Goal: Navigation & Orientation: Understand site structure

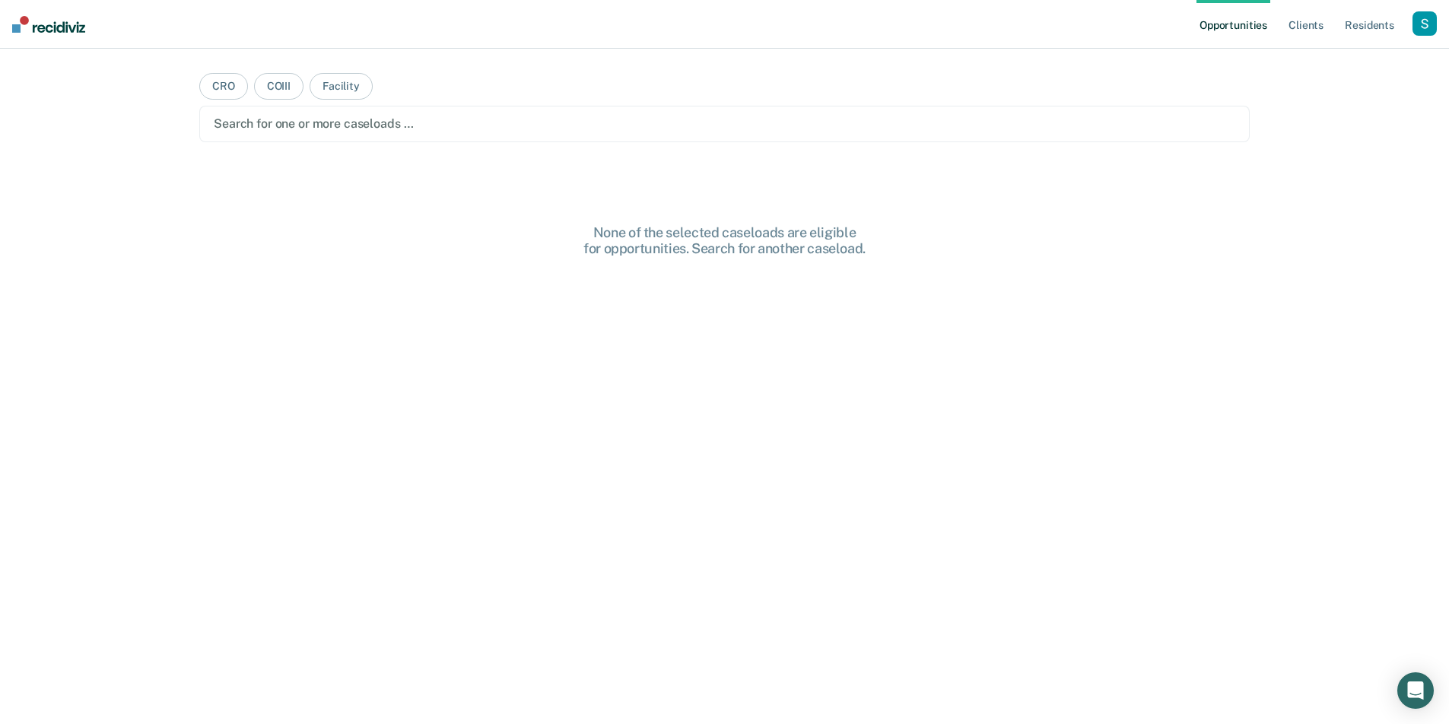
click at [1016, 123] on div at bounding box center [725, 123] width 1022 height 17
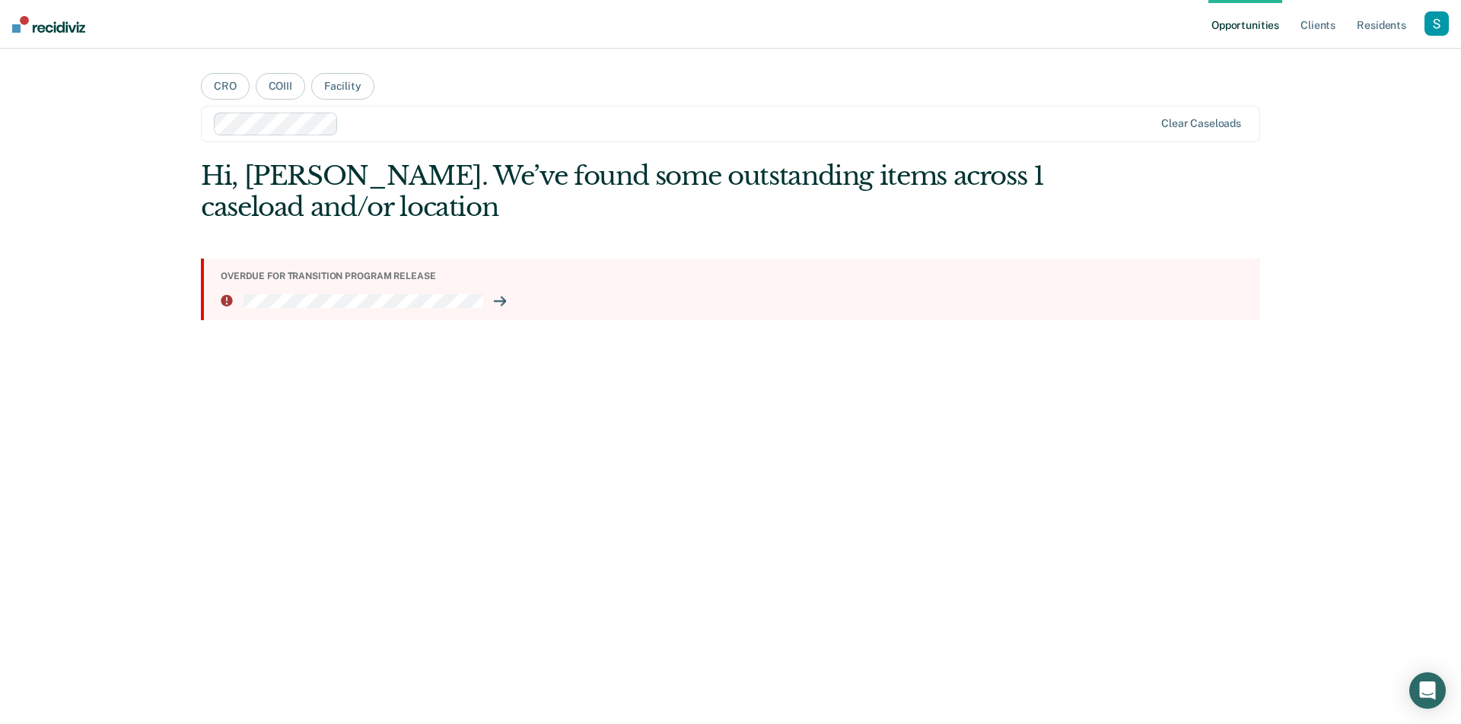
click at [374, 282] on div "Overdue for transition program release" at bounding box center [734, 276] width 1027 height 11
click at [559, 290] on section "Overdue for transition program release" at bounding box center [730, 289] width 1059 height 61
click at [498, 303] on icon at bounding box center [500, 301] width 12 height 12
click at [1435, 21] on div "button" at bounding box center [1436, 23] width 24 height 24
click at [1396, 23] on link "Resident s" at bounding box center [1382, 24] width 56 height 49
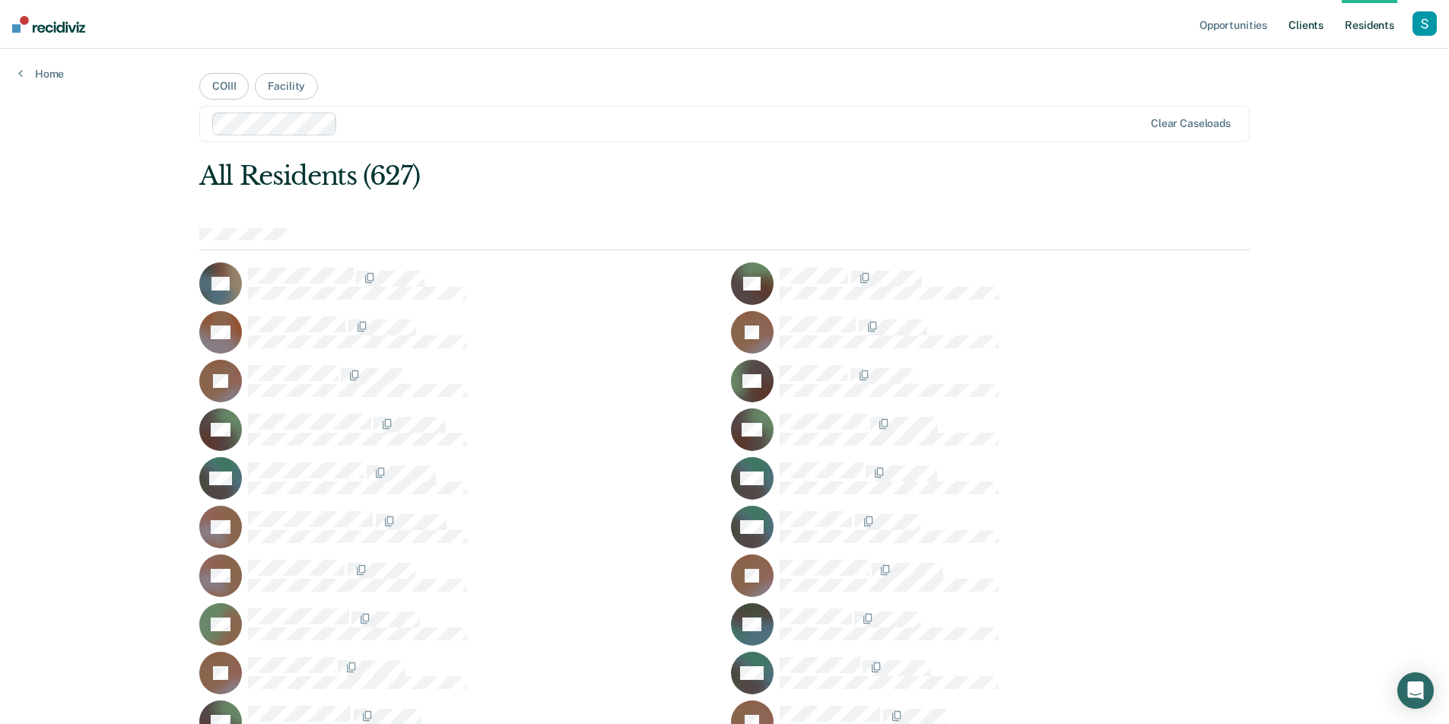
click at [1314, 15] on link "Client s" at bounding box center [1306, 24] width 41 height 49
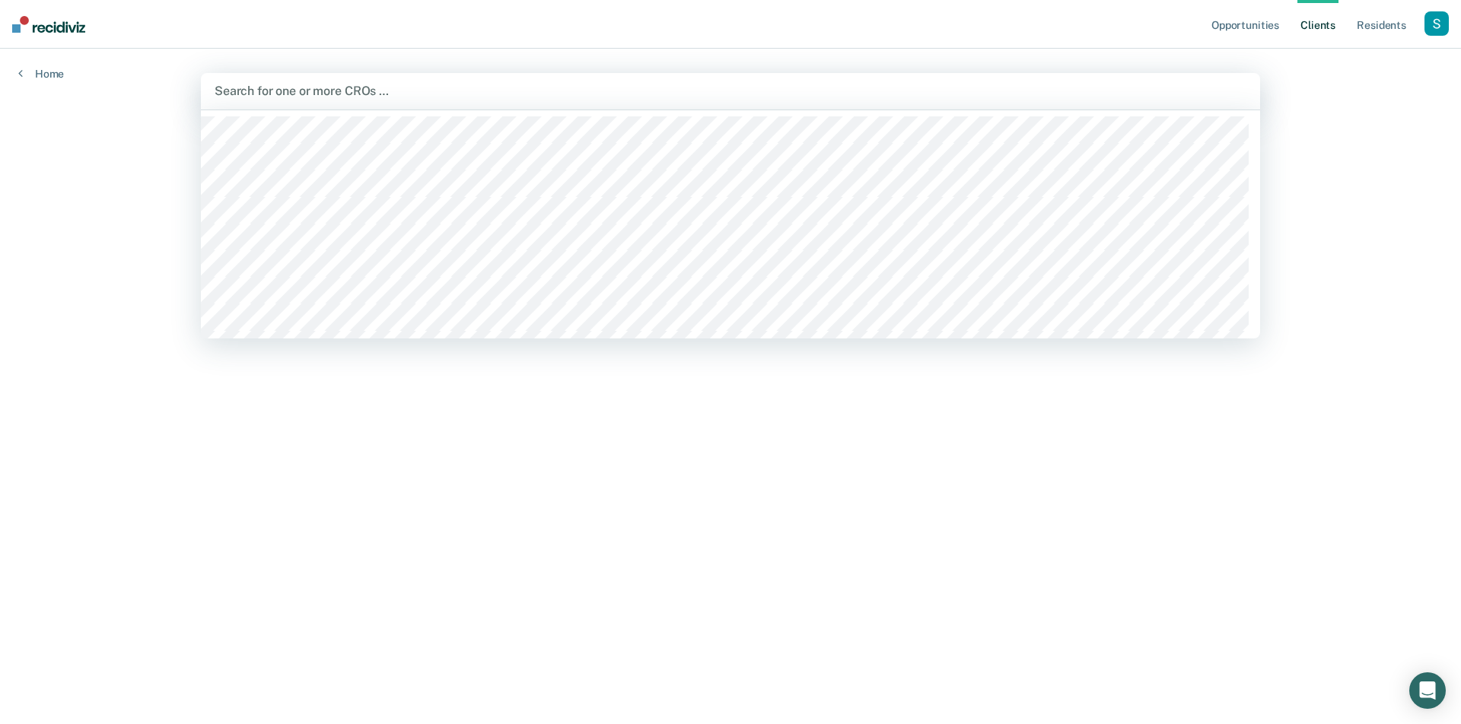
click at [1015, 97] on div at bounding box center [731, 90] width 1032 height 17
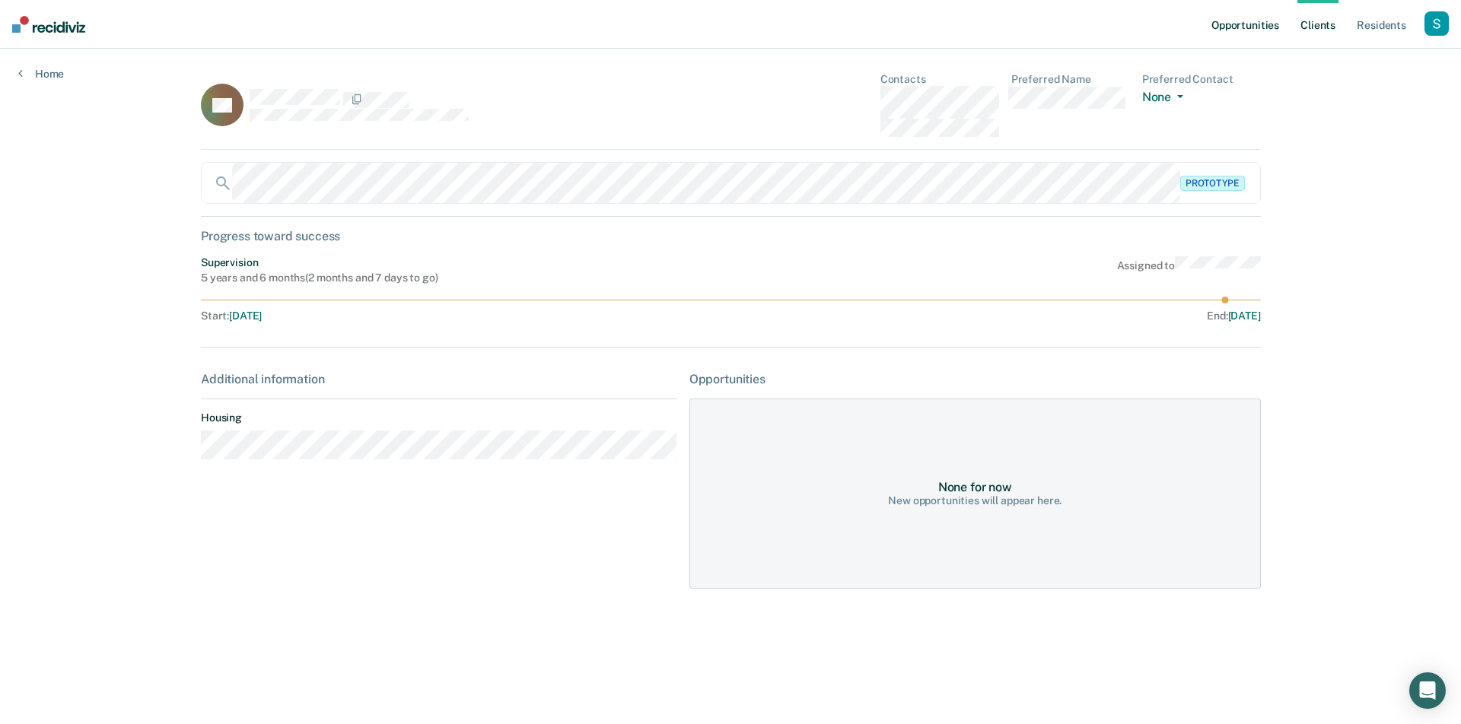
click at [1239, 24] on link "Opportunities" at bounding box center [1245, 24] width 74 height 49
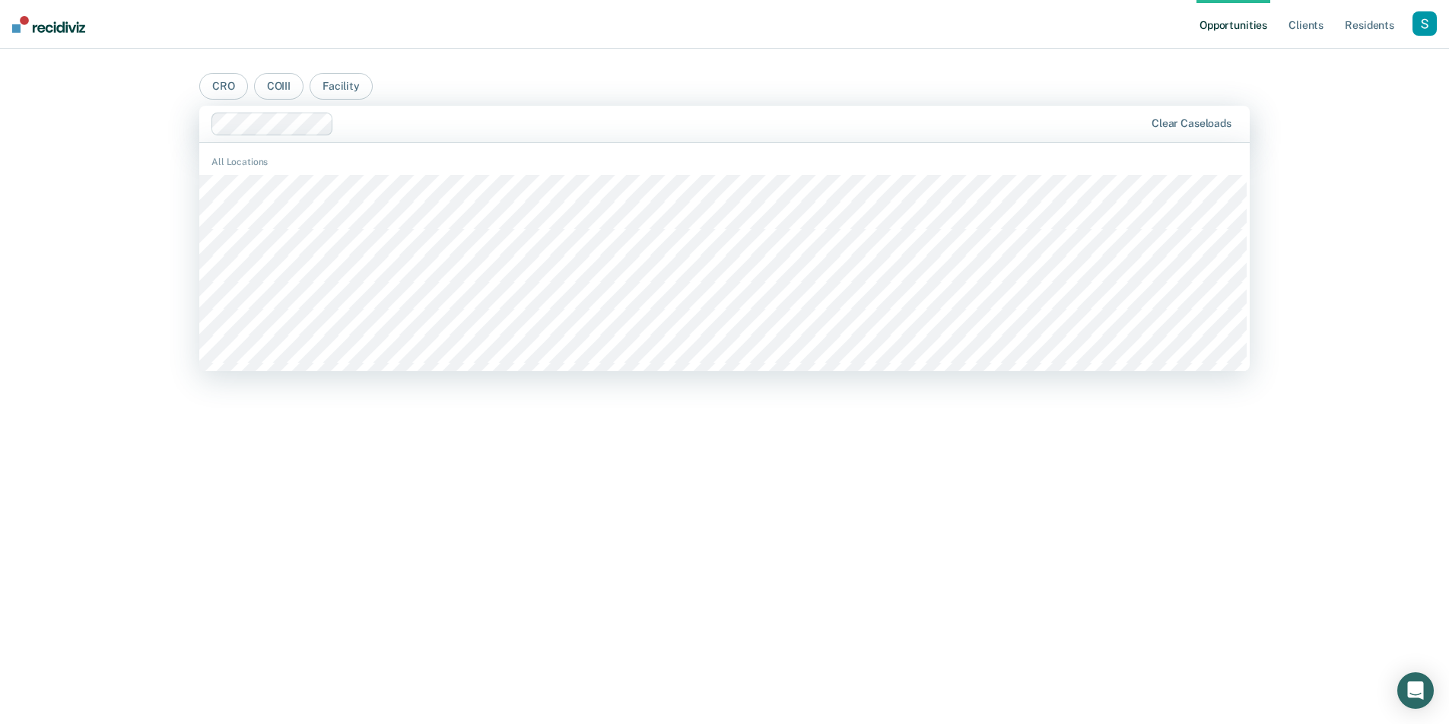
click at [373, 117] on div at bounding box center [742, 123] width 804 height 17
click at [393, 122] on div at bounding box center [724, 123] width 1023 height 17
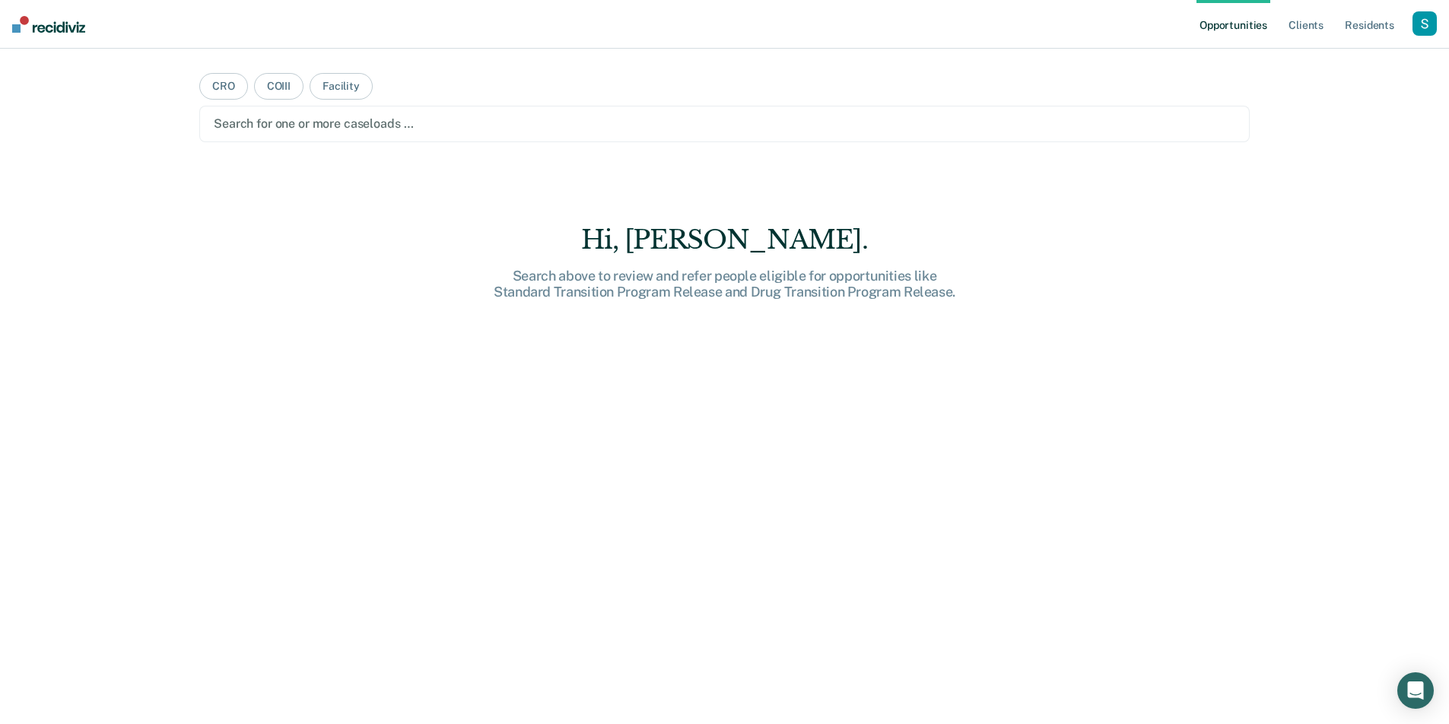
click at [451, 111] on div "Search for one or more caseloads …" at bounding box center [724, 124] width 1051 height 37
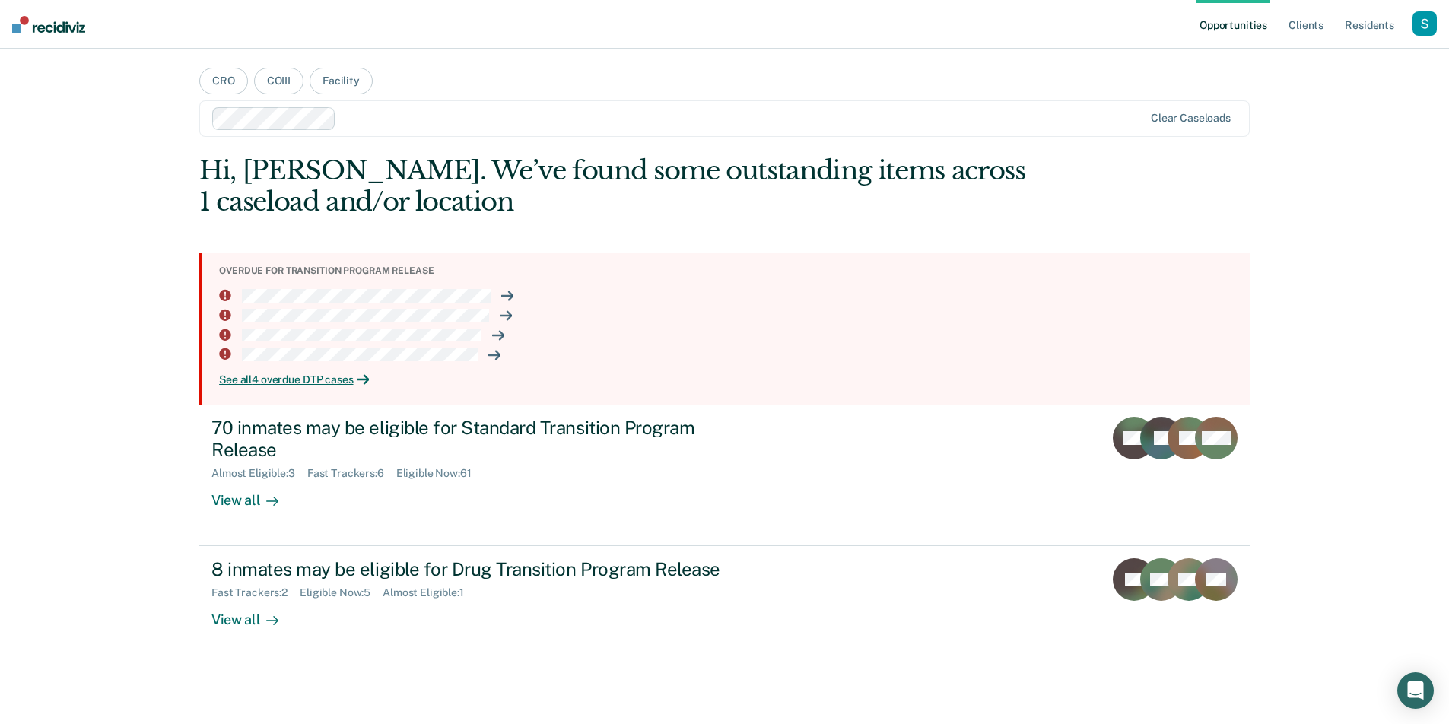
scroll to position [8, 0]
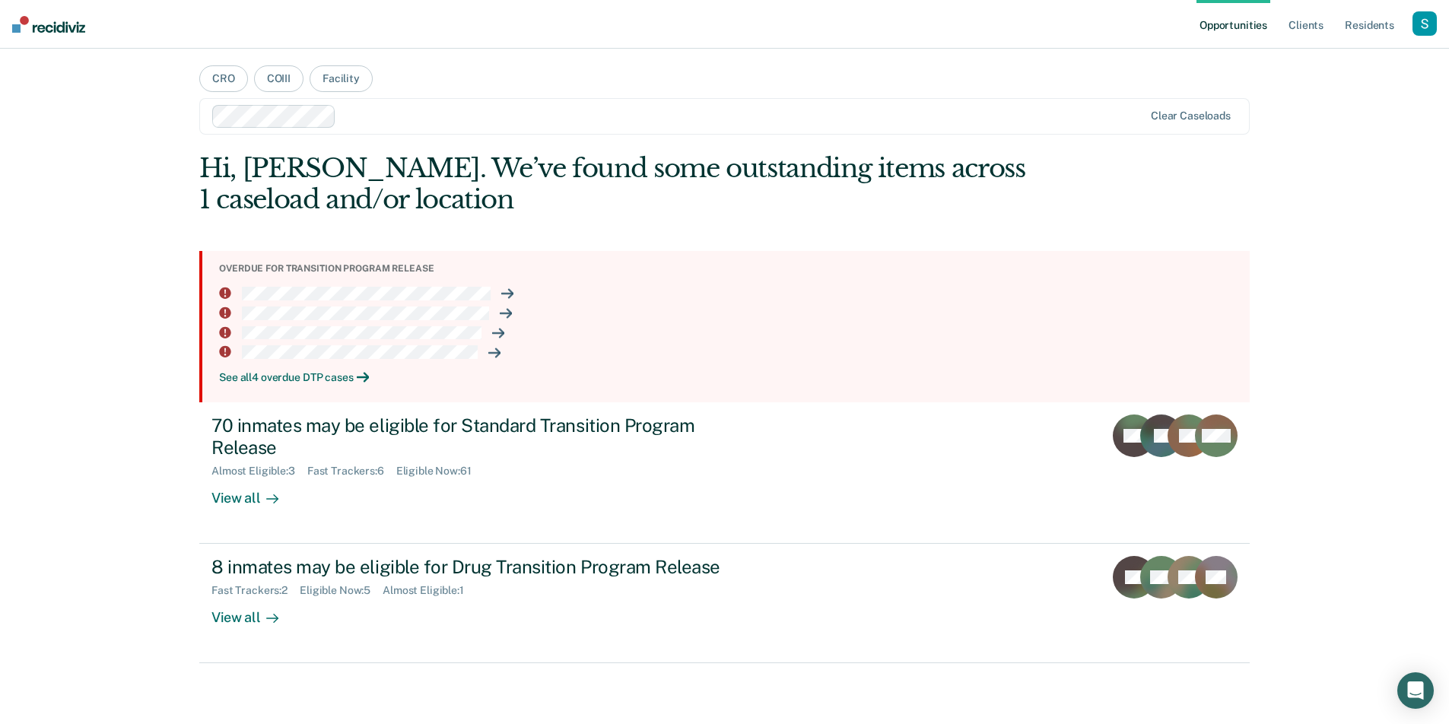
click at [265, 378] on div "See all 4 overdue DTP cases" at bounding box center [728, 377] width 1019 height 13
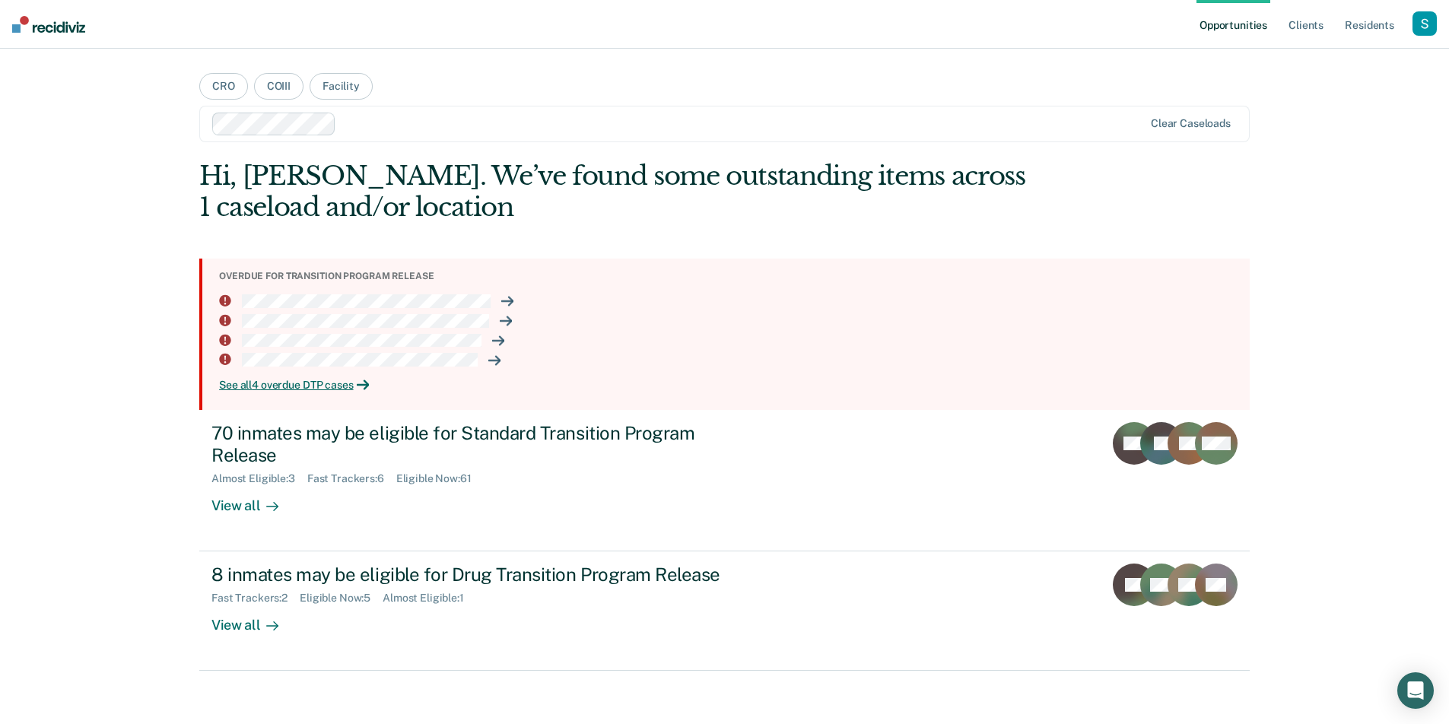
click at [344, 278] on div "Overdue for transition program release" at bounding box center [728, 276] width 1019 height 11
click at [1315, 23] on link "Client s" at bounding box center [1306, 24] width 41 height 49
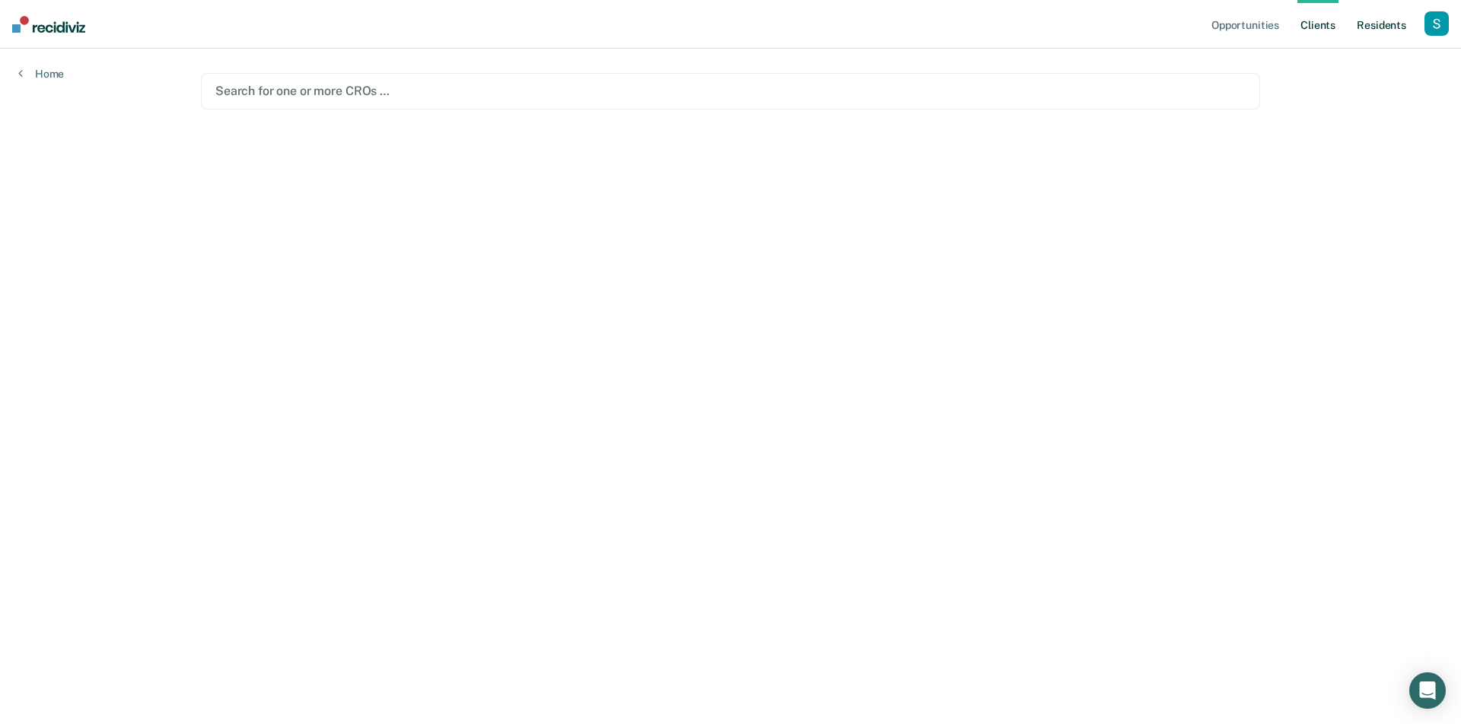
click at [1363, 24] on link "Resident s" at bounding box center [1382, 24] width 56 height 49
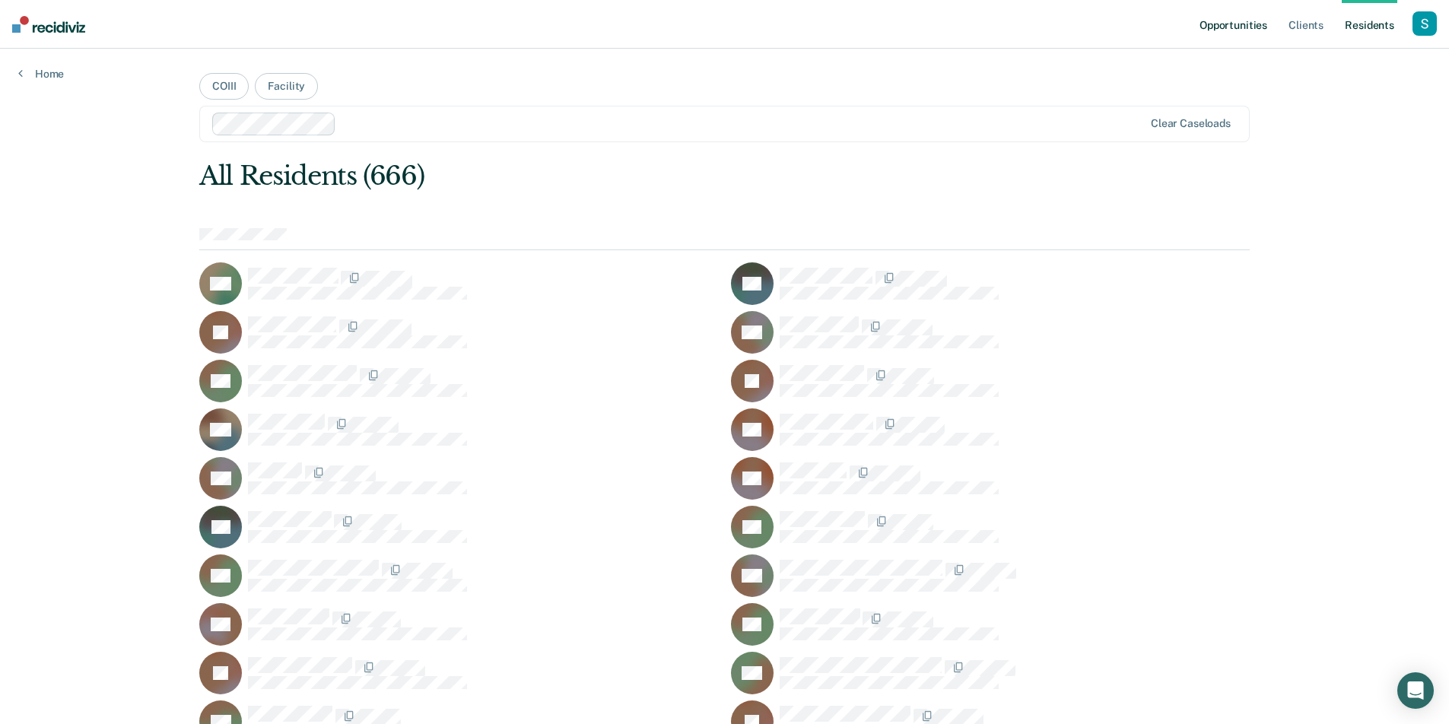
click at [1240, 33] on link "Opportunities" at bounding box center [1234, 24] width 74 height 49
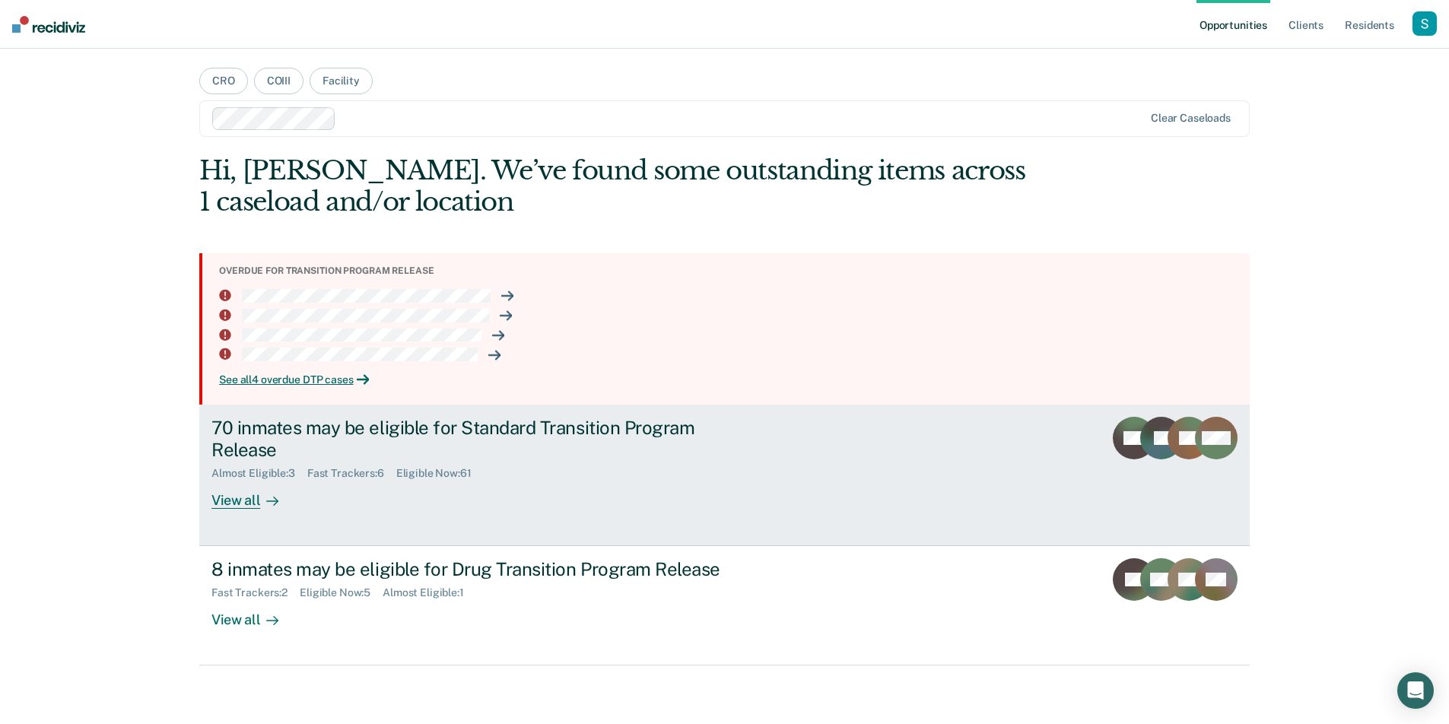
scroll to position [8, 0]
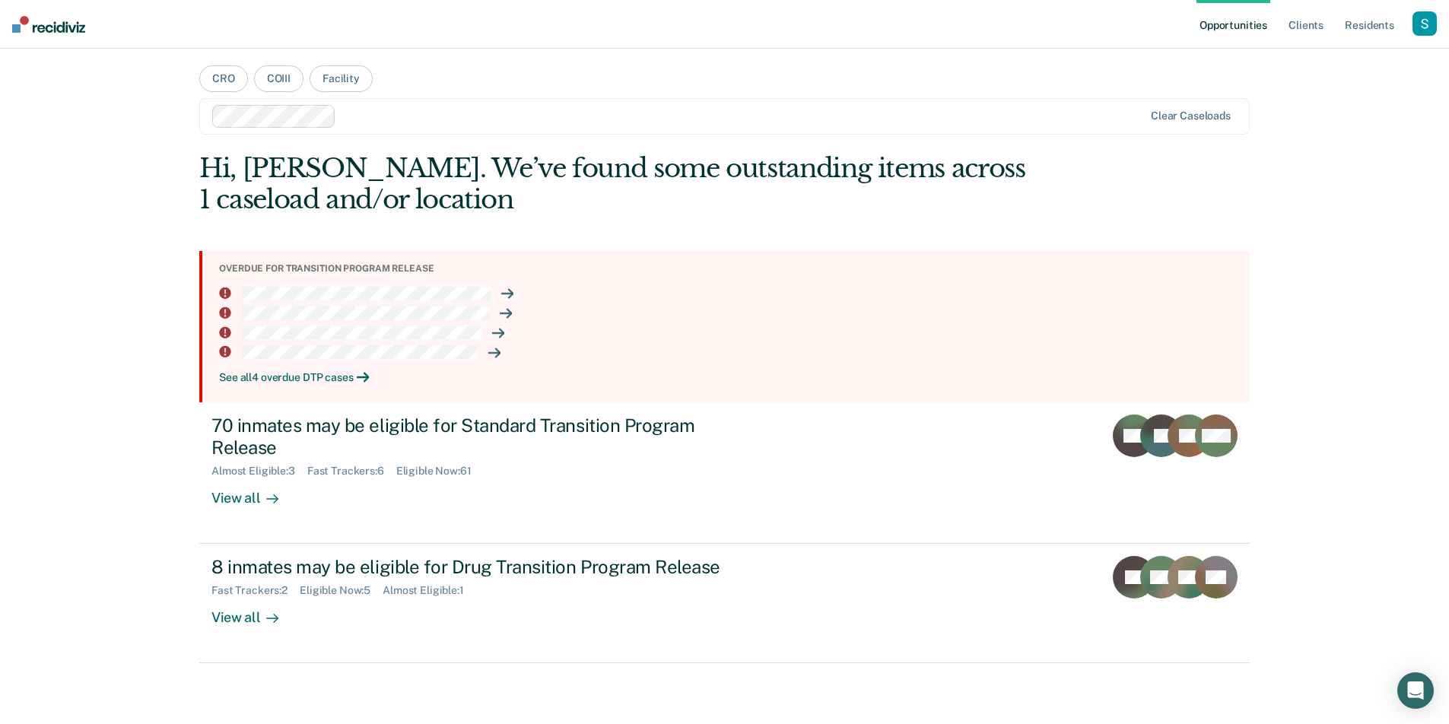
click at [256, 380] on div "See all 4 overdue DTP cases" at bounding box center [728, 377] width 1019 height 13
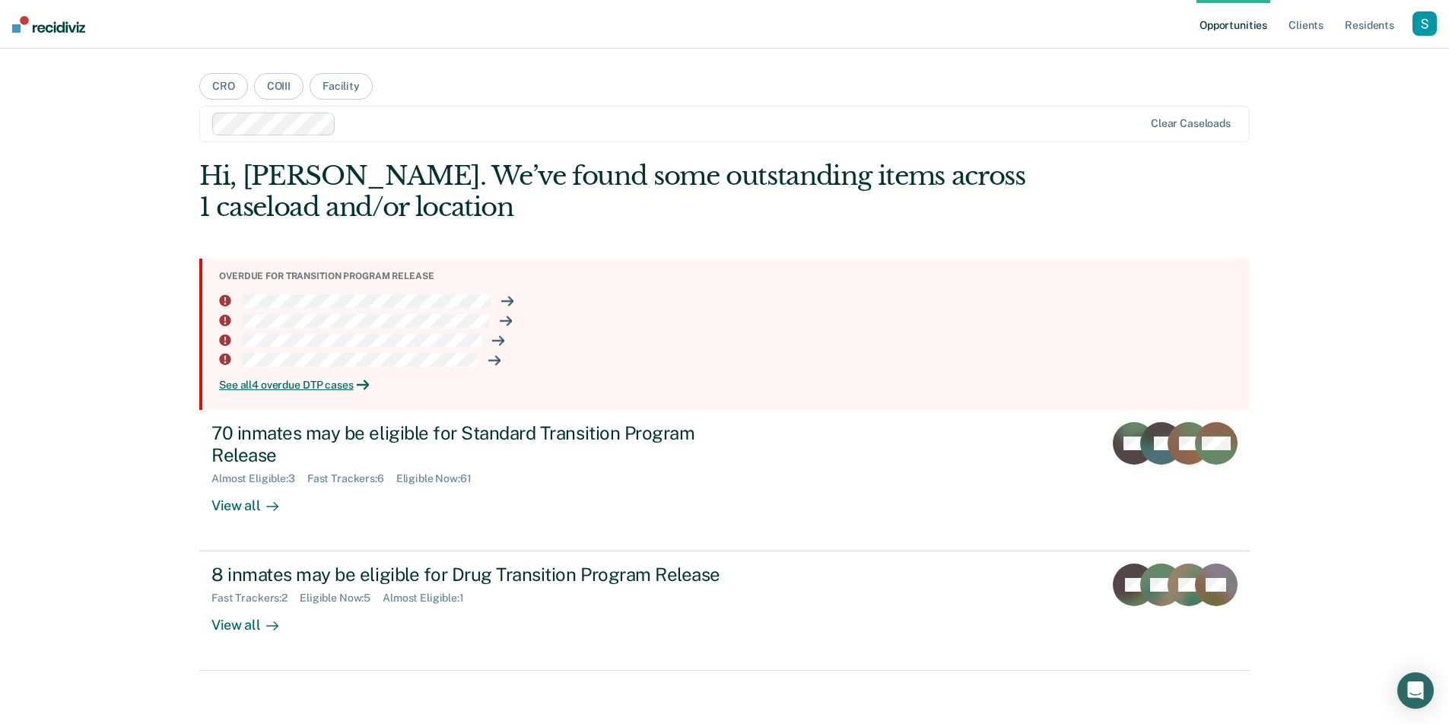
click at [590, 257] on div "Hi, Sabella. We’ve found some outstanding items across 1 caseload and/or locati…" at bounding box center [724, 416] width 1051 height 511
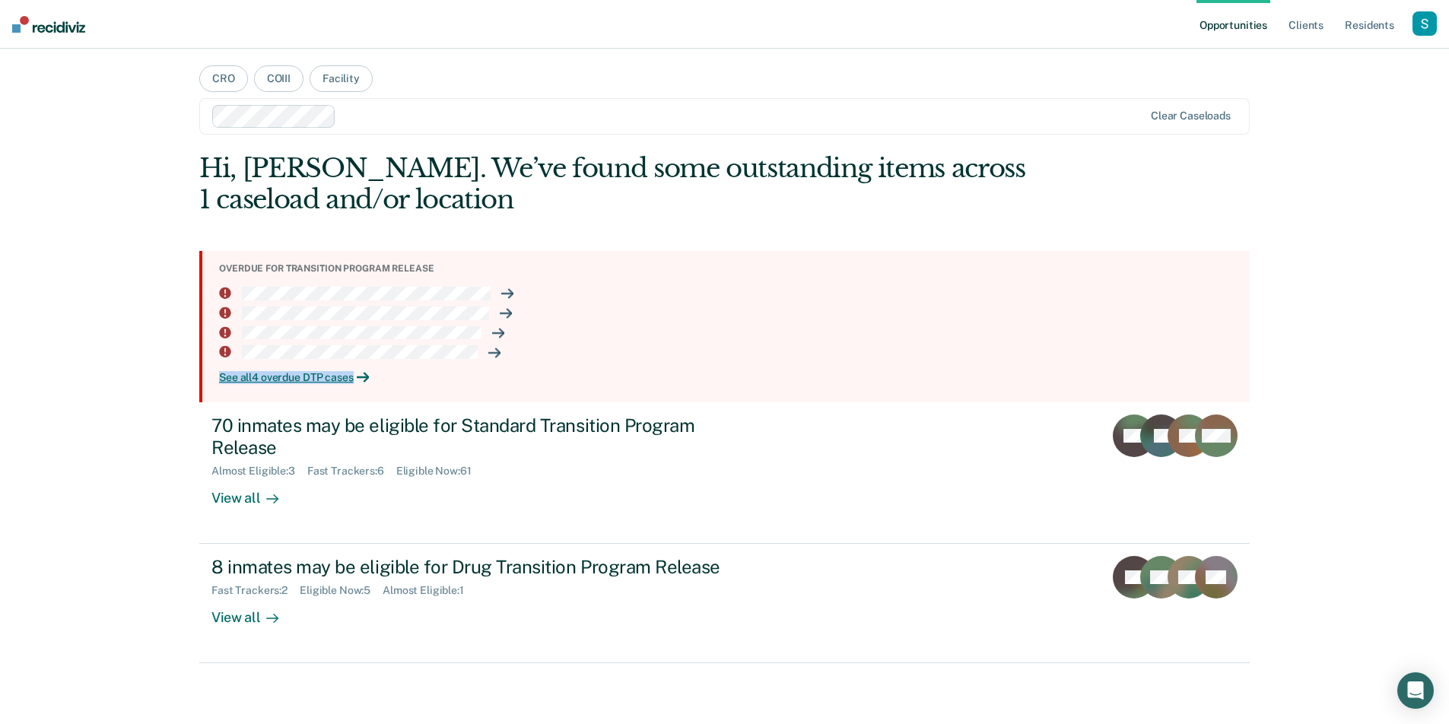
drag, startPoint x: 211, startPoint y: 376, endPoint x: 355, endPoint y: 387, distance: 144.2
click at [355, 387] on section "Overdue for transition program release See all 4 overdue DTP cases" at bounding box center [724, 326] width 1051 height 151
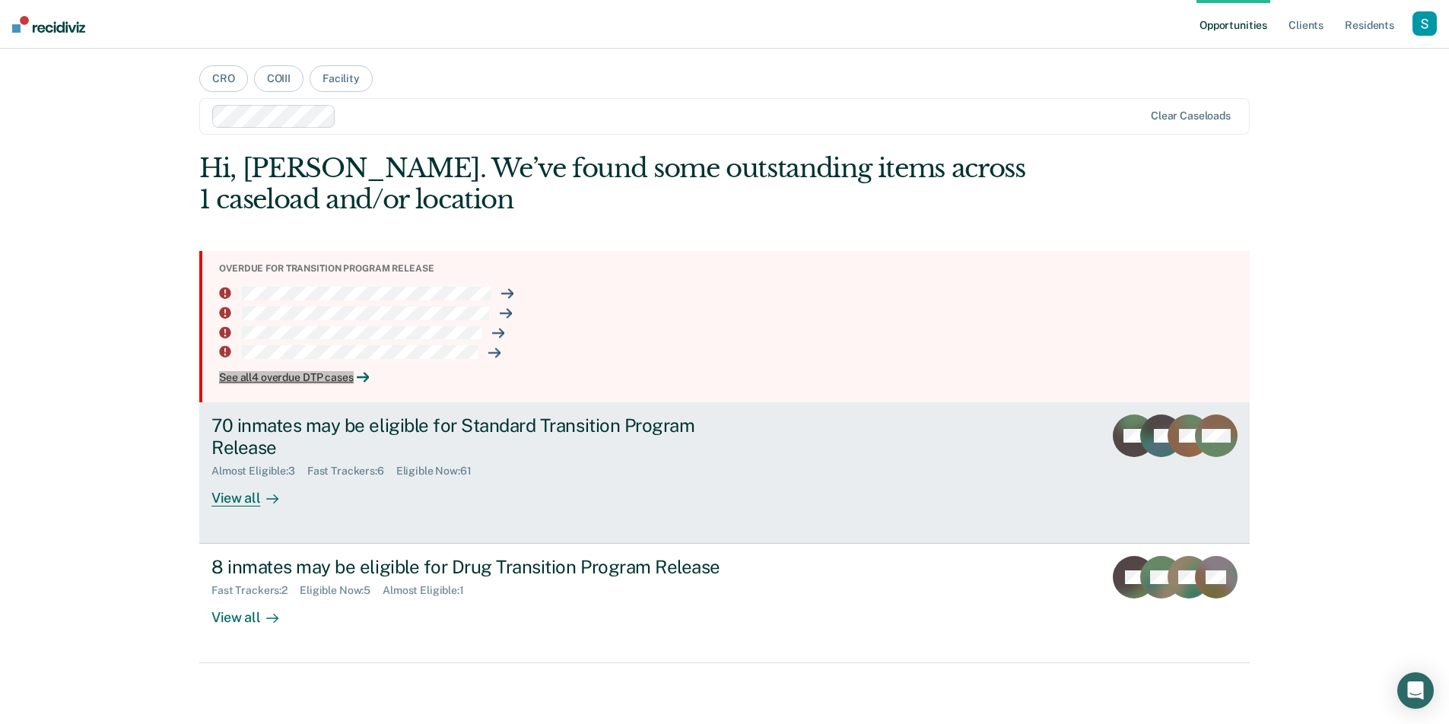
click at [281, 501] on div "View all" at bounding box center [254, 492] width 85 height 30
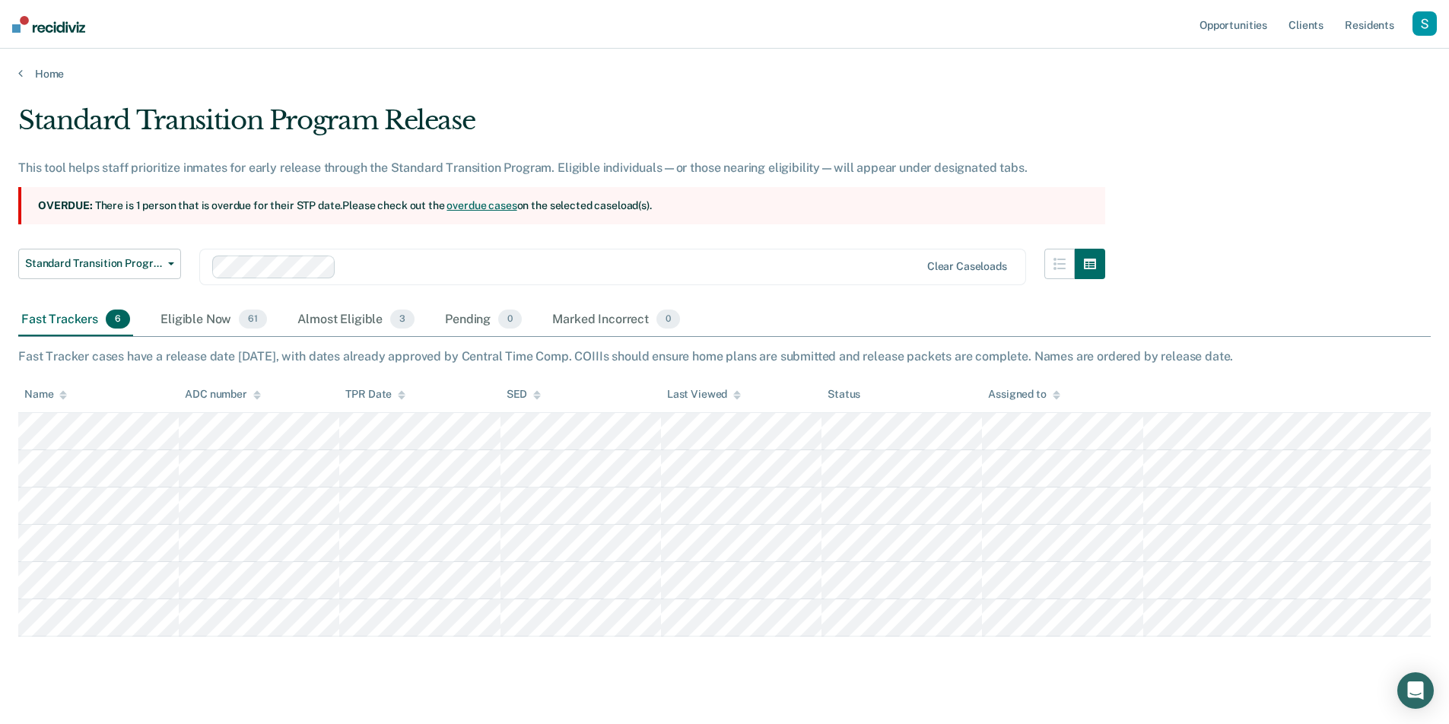
click at [587, 198] on section "Overdue: There is 1 person that is overdue for their STP date. Please check out…" at bounding box center [561, 205] width 1087 height 37
click at [491, 207] on link "overdue cases" at bounding box center [482, 205] width 70 height 12
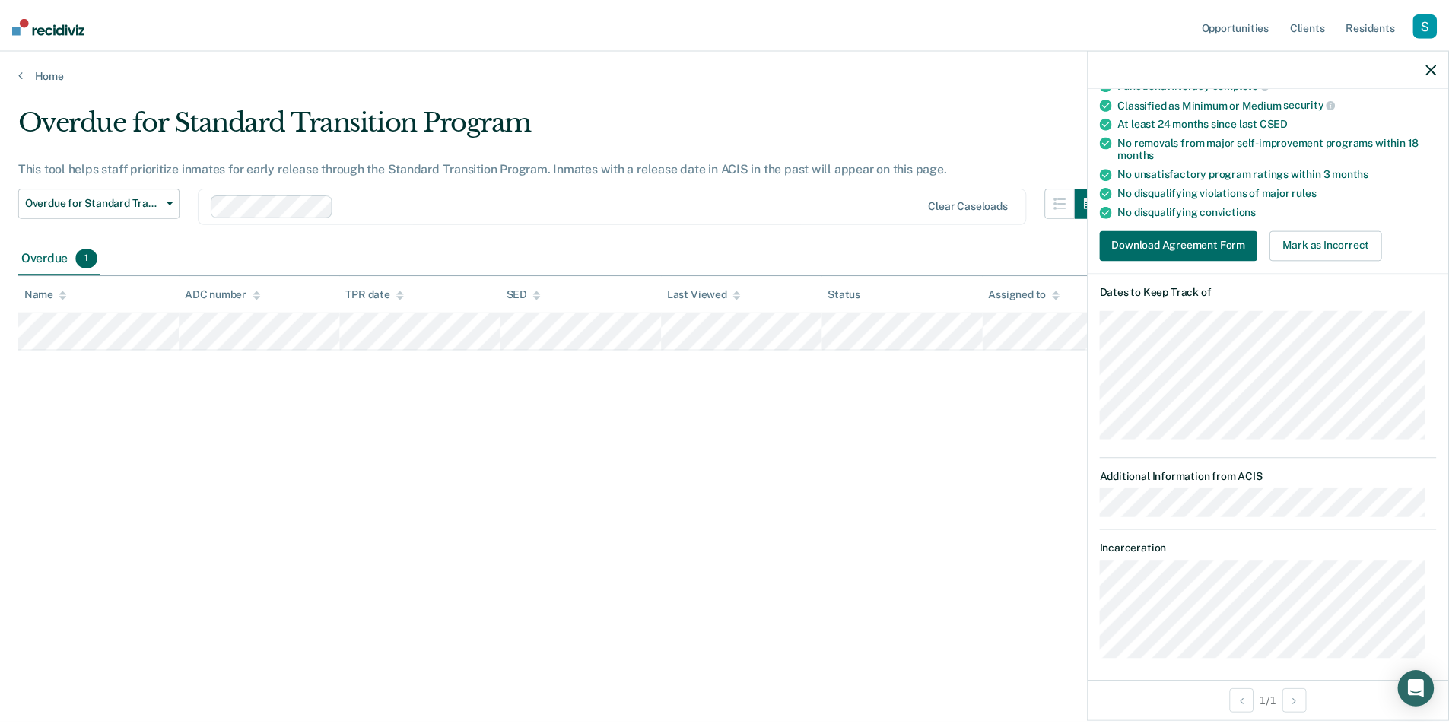
scroll to position [190, 0]
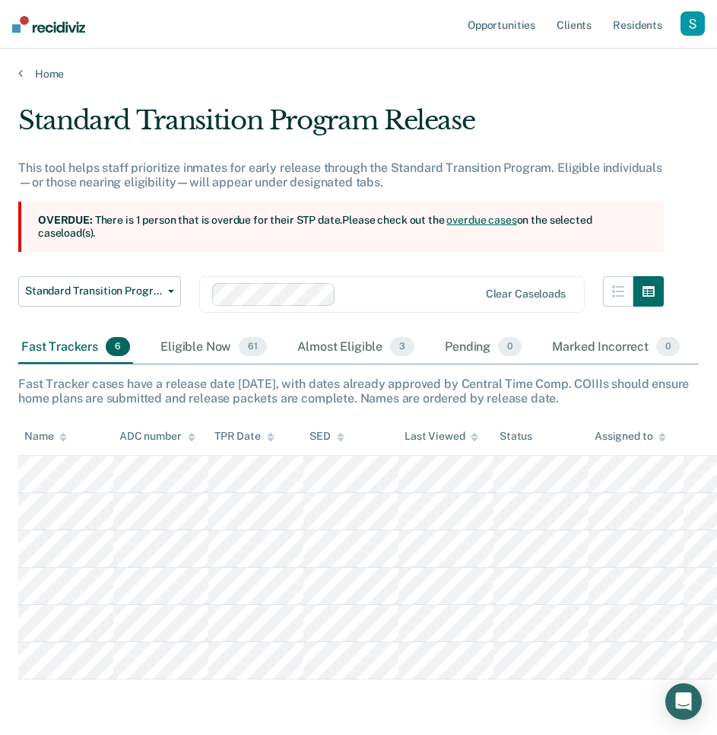
click at [700, 20] on div "button" at bounding box center [693, 23] width 24 height 24
click at [584, 56] on link "Profile" at bounding box center [632, 62] width 122 height 13
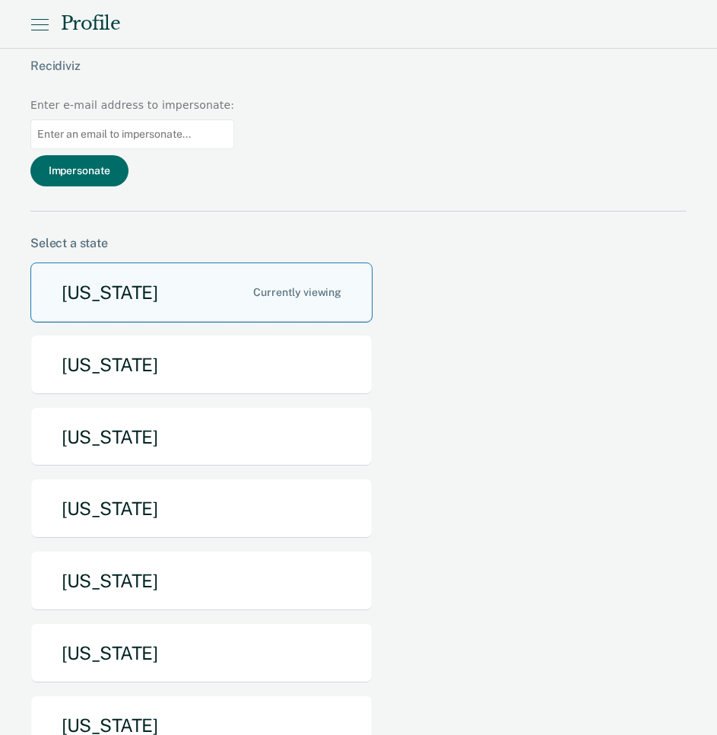
click at [274, 262] on button "[US_STATE]" at bounding box center [201, 292] width 342 height 60
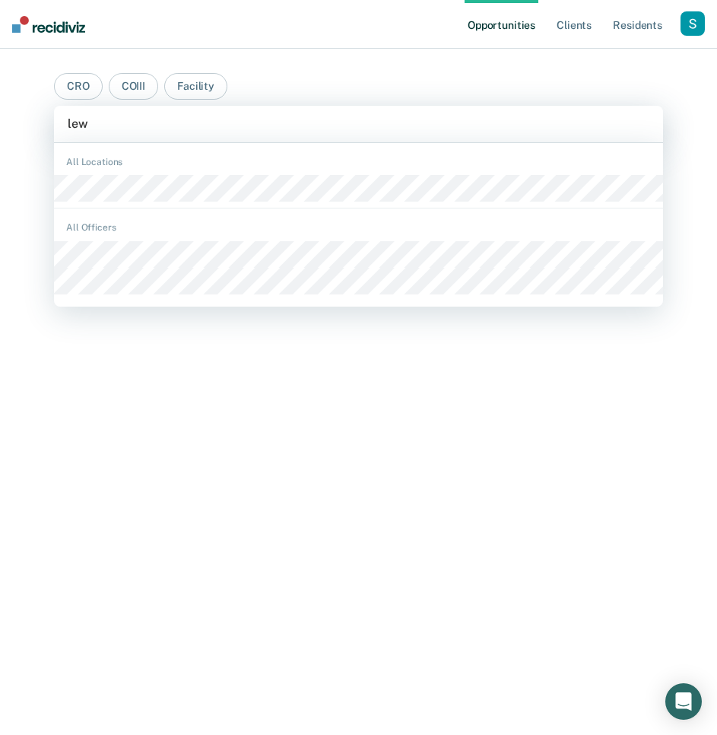
type input "lewi"
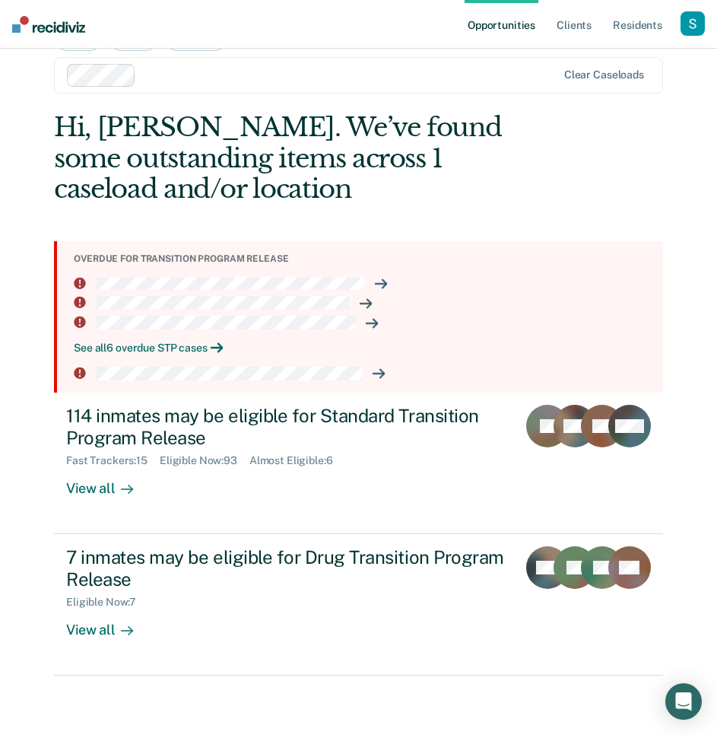
scroll to position [50, 0]
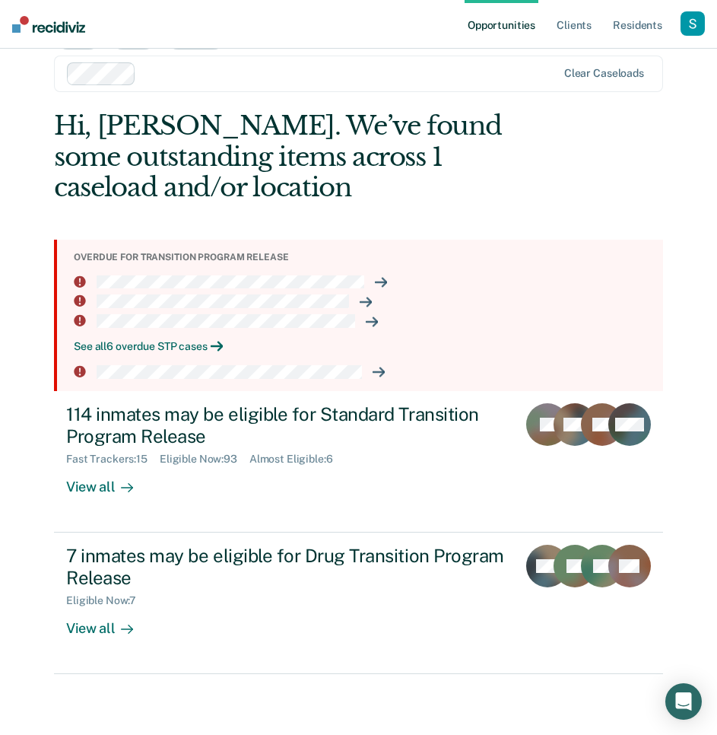
click at [137, 345] on div "See all 6 overdue STP cases" at bounding box center [362, 346] width 577 height 13
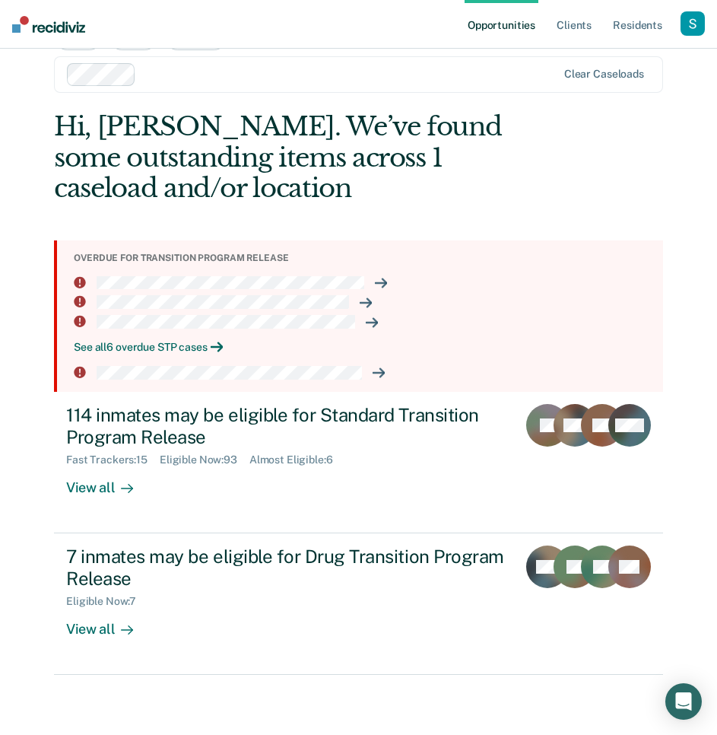
scroll to position [50, 0]
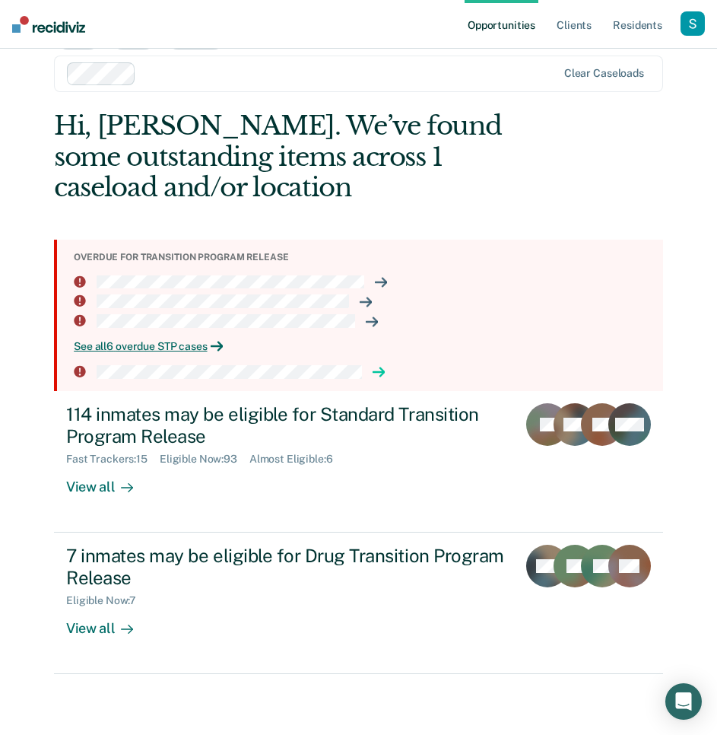
click at [373, 374] on icon at bounding box center [379, 372] width 12 height 12
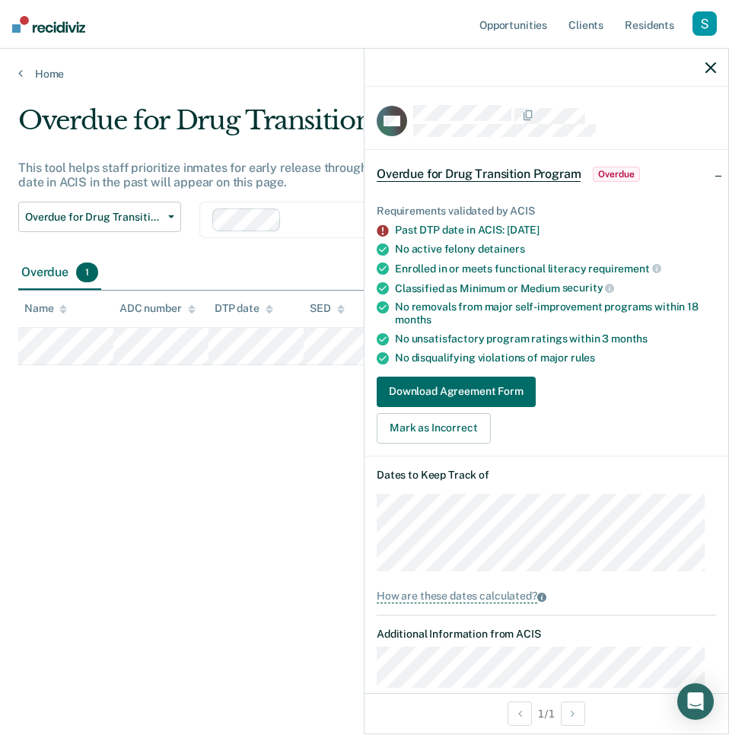
click at [440, 231] on div "Past DTP date in ACIS: May 13, 2025" at bounding box center [555, 230] width 321 height 13
click at [587, 432] on div "Download Agreement Form Mark as Incorrect" at bounding box center [546, 410] width 339 height 67
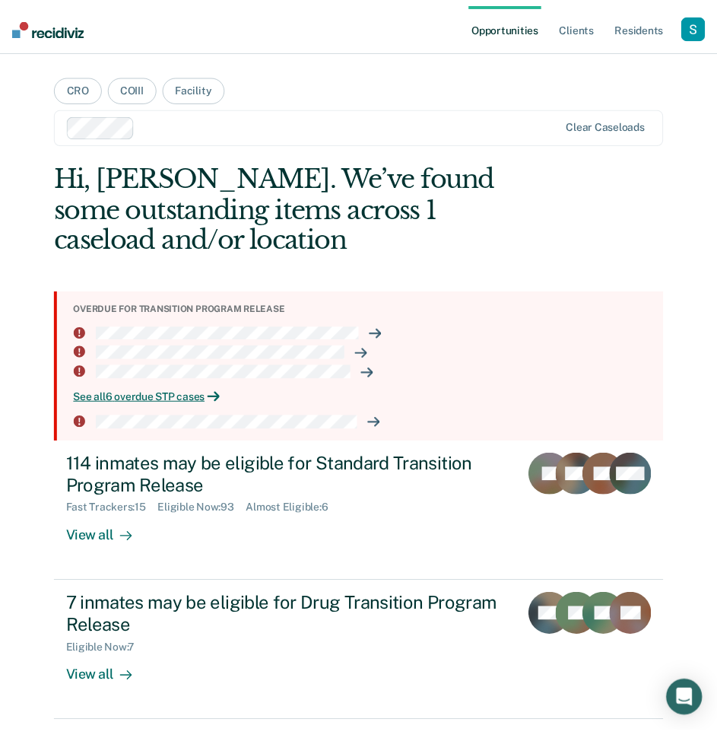
scroll to position [19, 0]
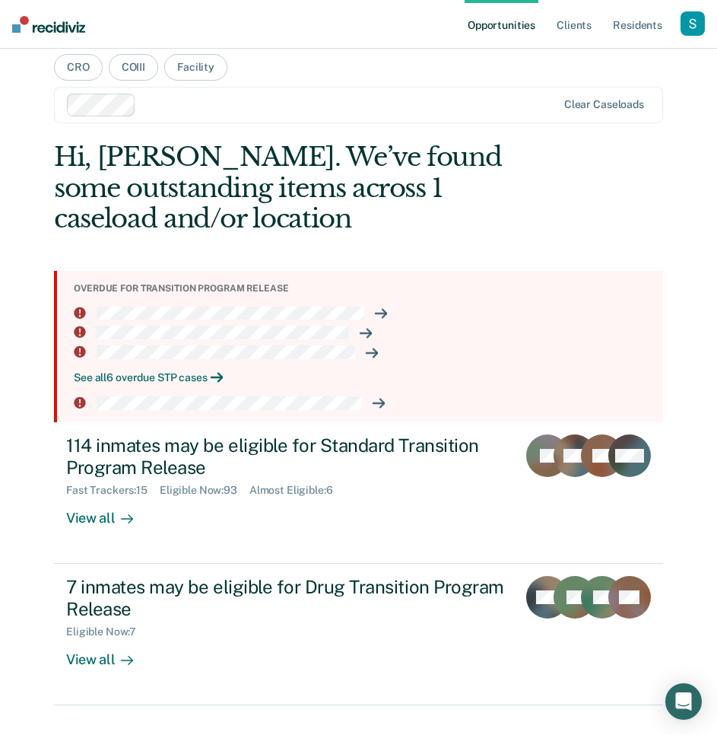
click at [198, 375] on div "See all 6 overdue STP cases" at bounding box center [362, 377] width 577 height 13
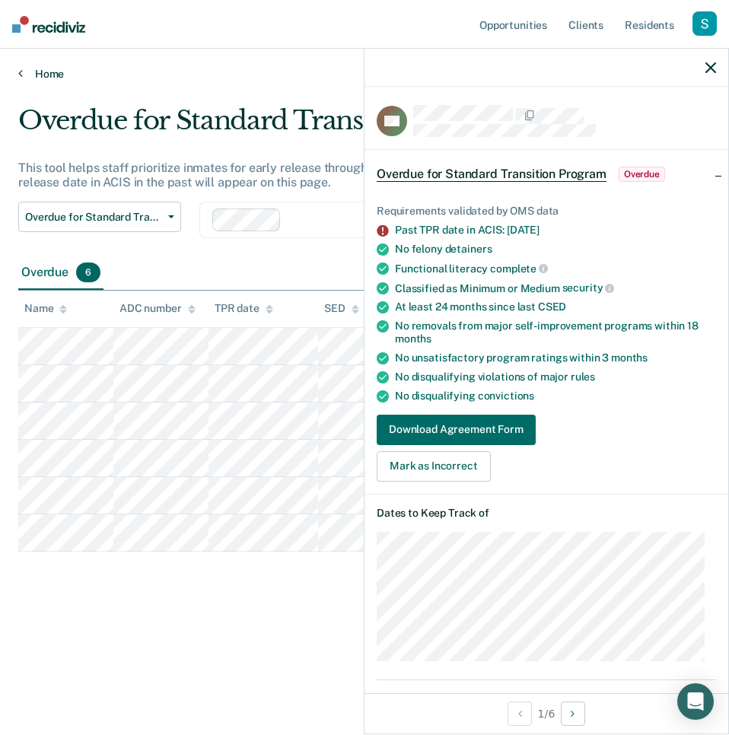
click at [38, 79] on div "Opportunities Client s Resident s Profile How it works Log Out Home Overdue for…" at bounding box center [364, 367] width 729 height 735
click at [39, 74] on link "Home" at bounding box center [364, 74] width 692 height 14
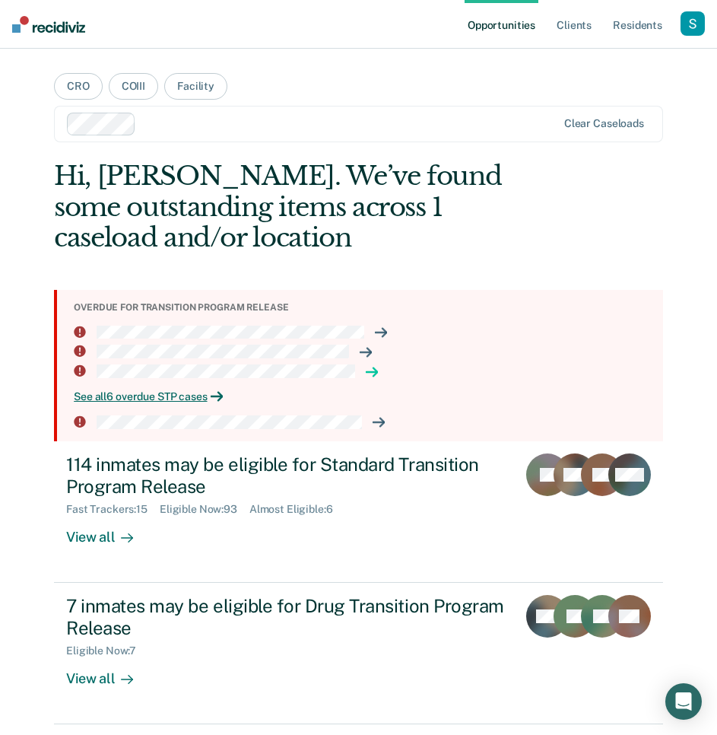
click at [366, 371] on icon at bounding box center [372, 372] width 12 height 12
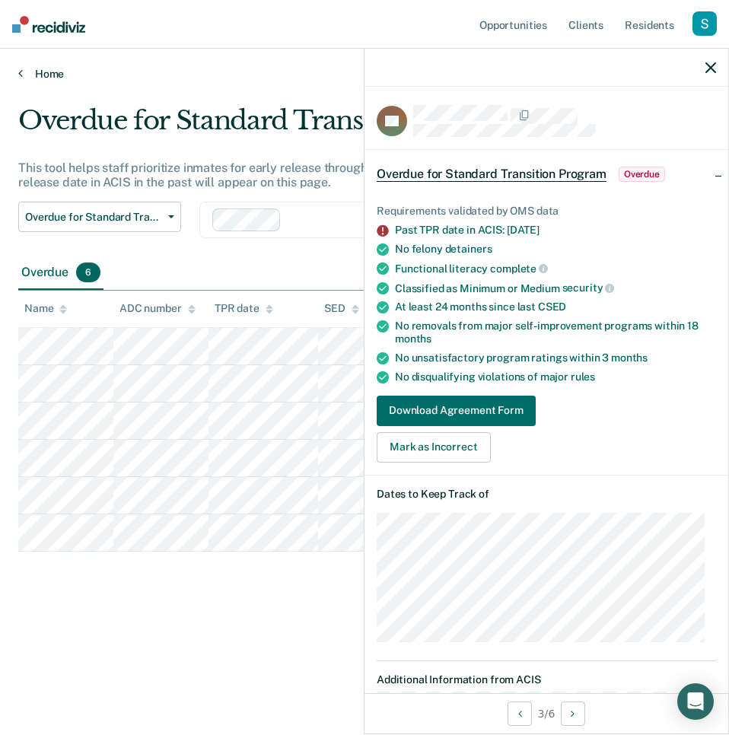
click at [26, 74] on link "Home" at bounding box center [364, 74] width 692 height 14
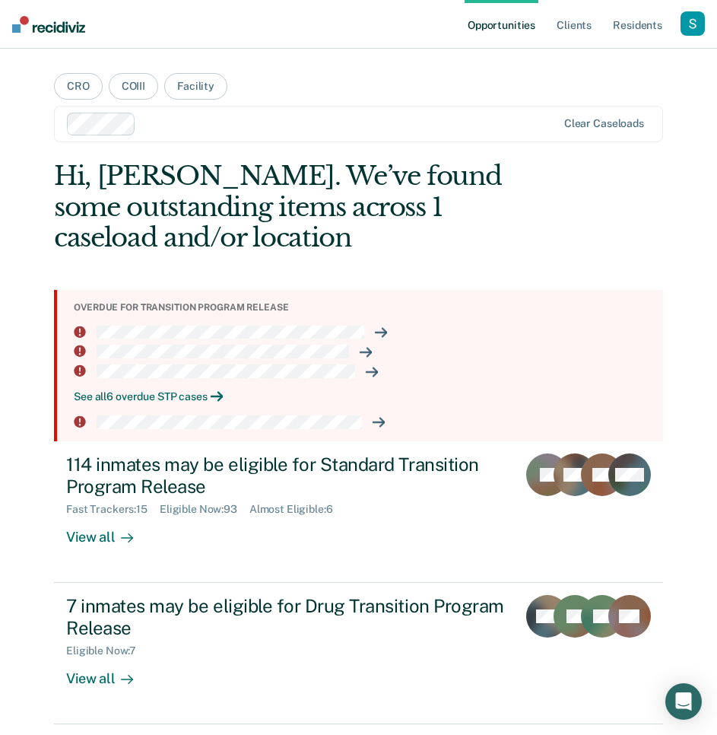
click at [142, 396] on div "See all 6 overdue STP cases" at bounding box center [362, 396] width 577 height 13
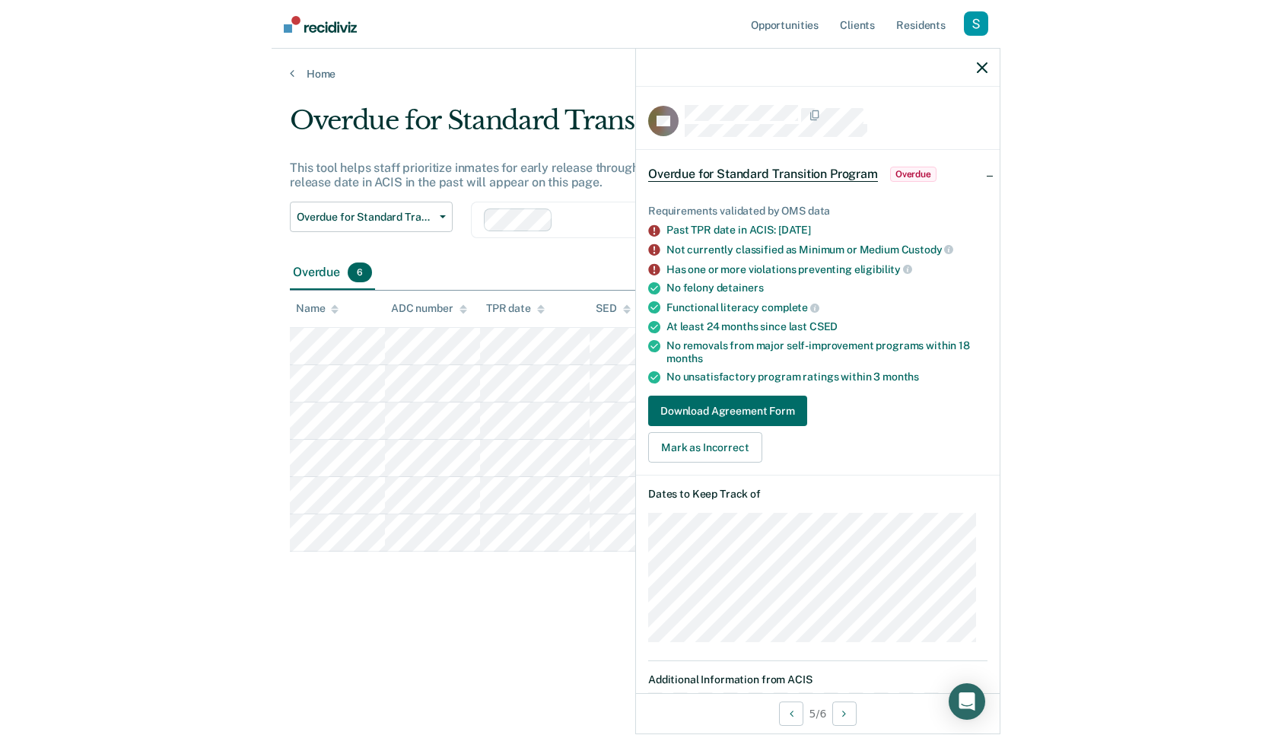
scroll to position [3, 0]
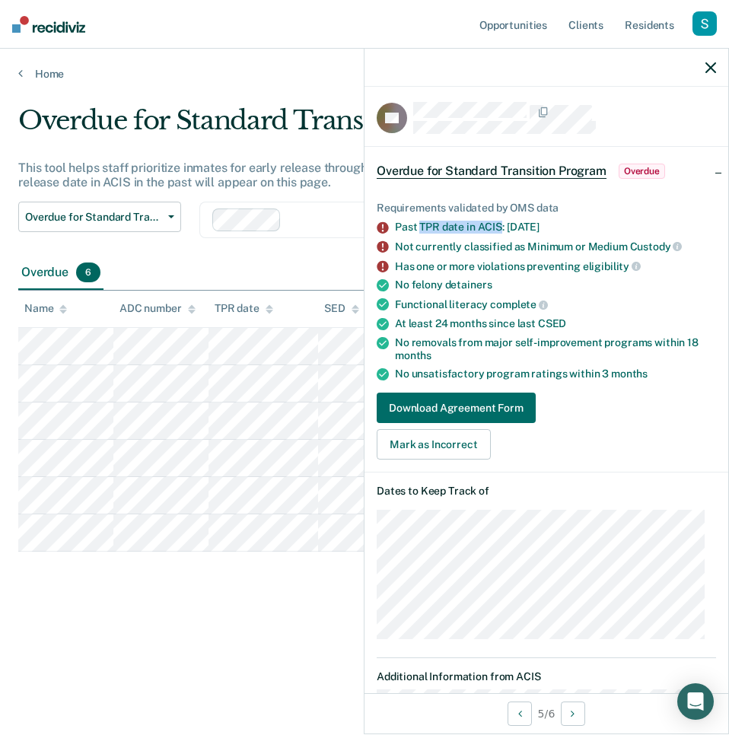
drag, startPoint x: 418, startPoint y: 221, endPoint x: 502, endPoint y: 221, distance: 83.7
click at [502, 221] on div "Past TPR date in ACIS: Jul 7, 2025" at bounding box center [555, 227] width 321 height 13
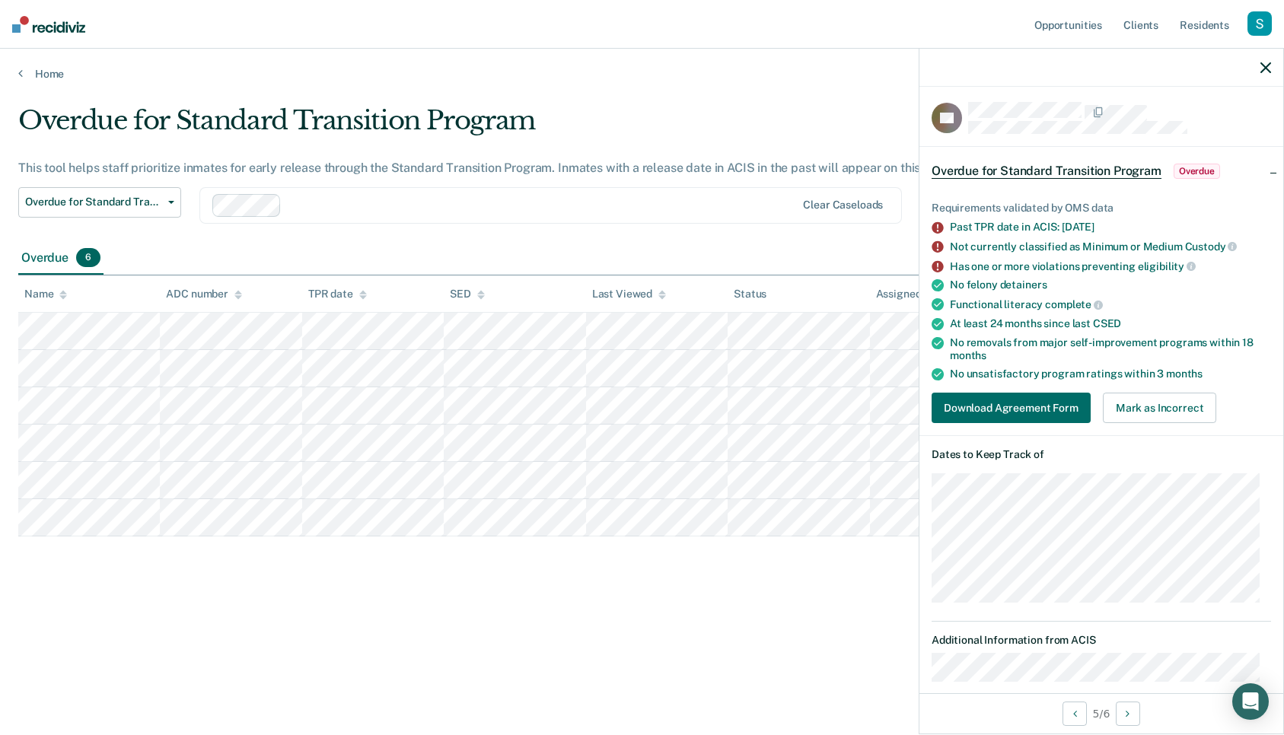
click at [23, 81] on main "Overdue for Standard Transition Program This tool helps staff prioritize inmate…" at bounding box center [642, 406] width 1284 height 650
click at [23, 73] on link "Home" at bounding box center [641, 74] width 1247 height 14
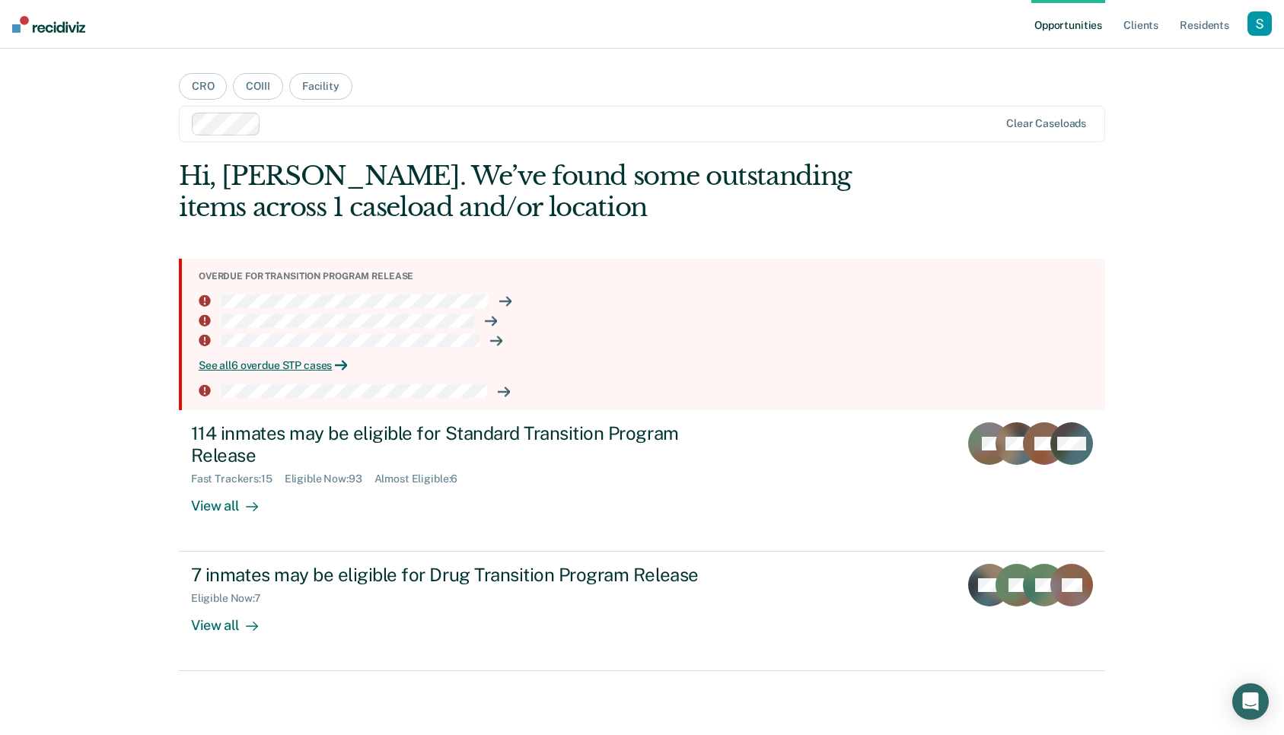
click at [86, 358] on div "Opportunities Client s Resident s Profile How it works Log Out CRO COIII Facili…" at bounding box center [642, 367] width 1284 height 735
click at [507, 390] on icon at bounding box center [507, 391] width 4 height 8
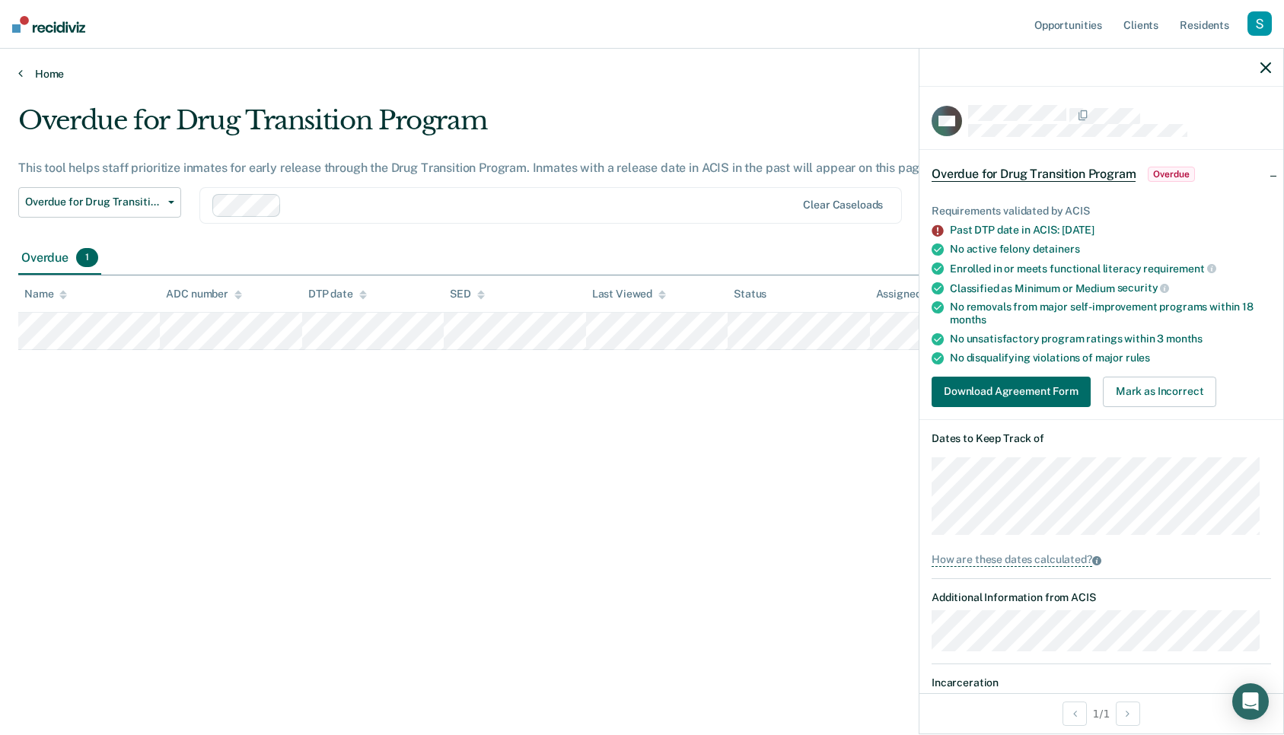
click at [47, 75] on link "Home" at bounding box center [641, 74] width 1247 height 14
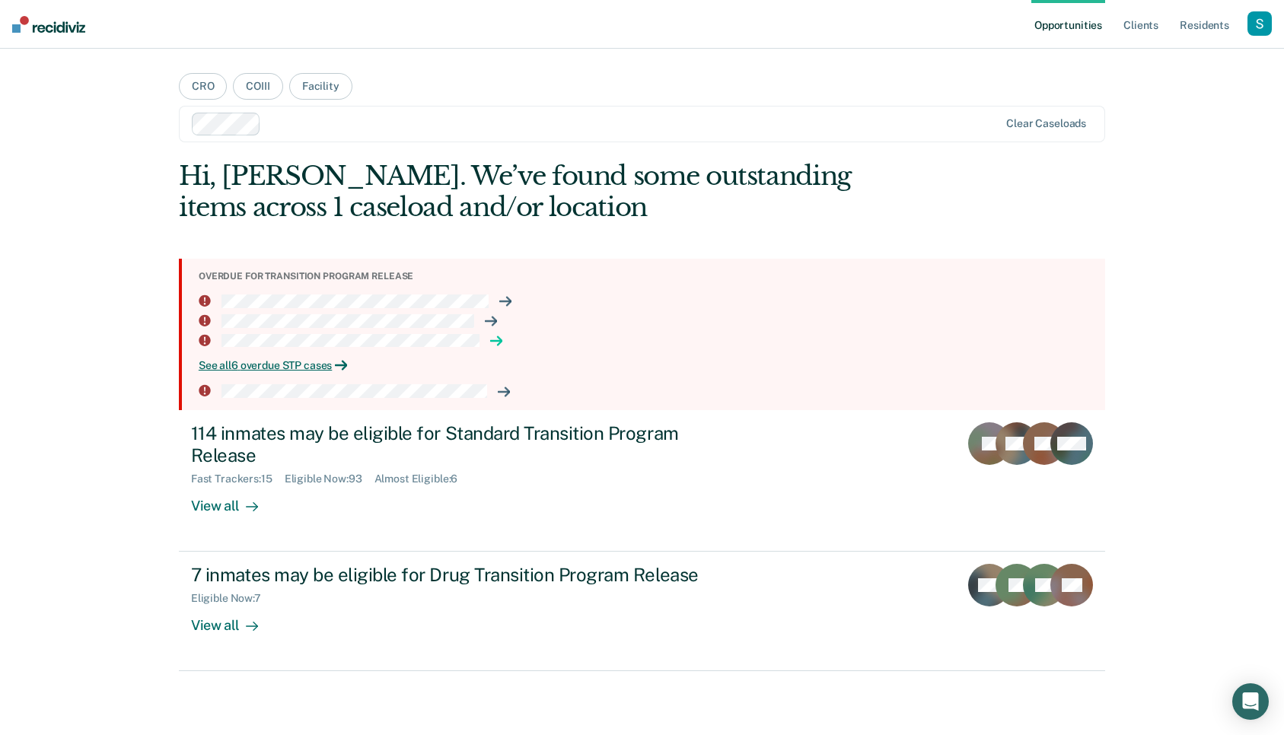
click at [491, 340] on icon at bounding box center [496, 341] width 12 height 12
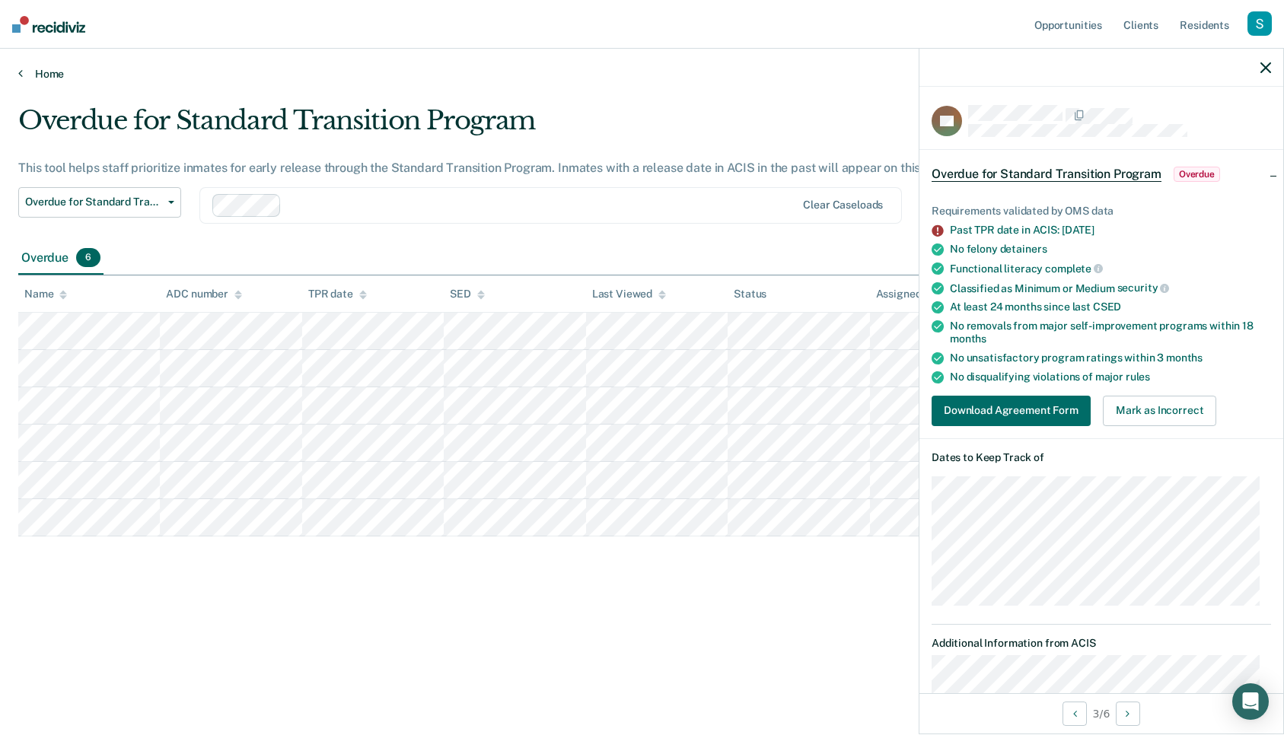
click at [33, 67] on div "Home" at bounding box center [642, 65] width 1284 height 32
click at [40, 71] on link "Home" at bounding box center [641, 74] width 1247 height 14
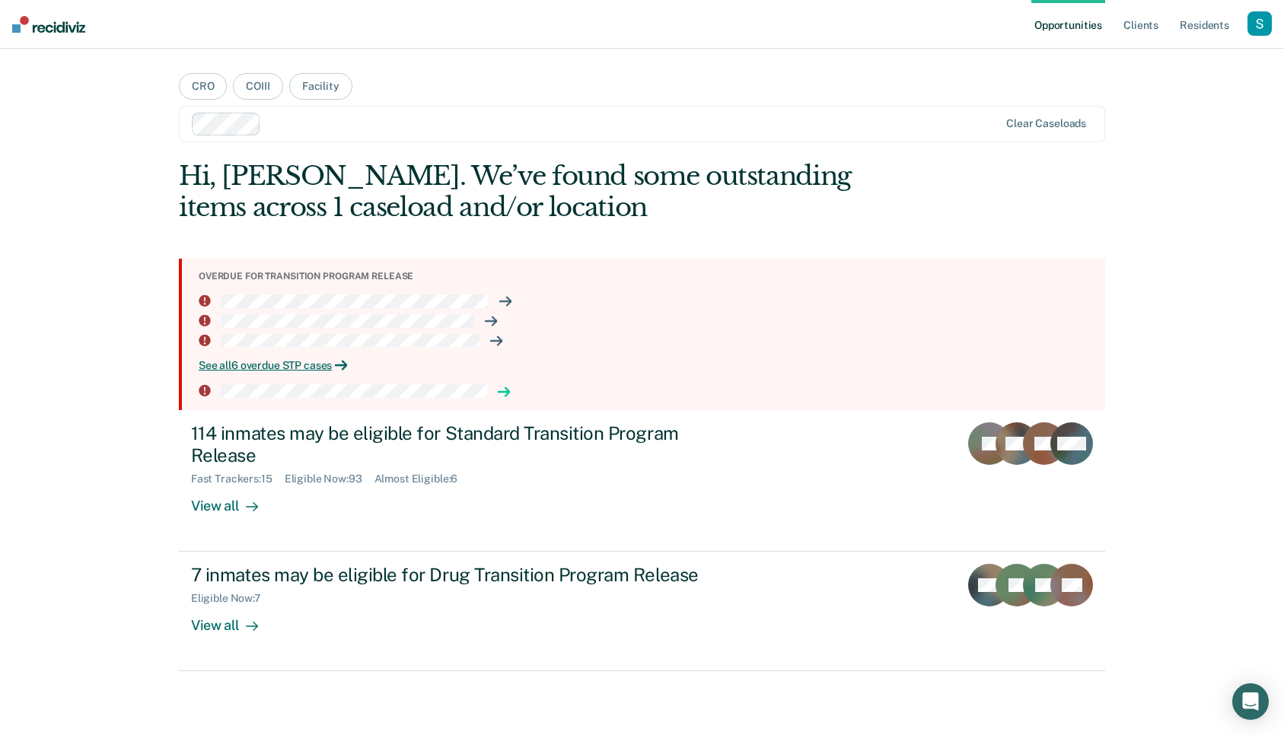
click at [501, 390] on icon at bounding box center [504, 392] width 12 height 12
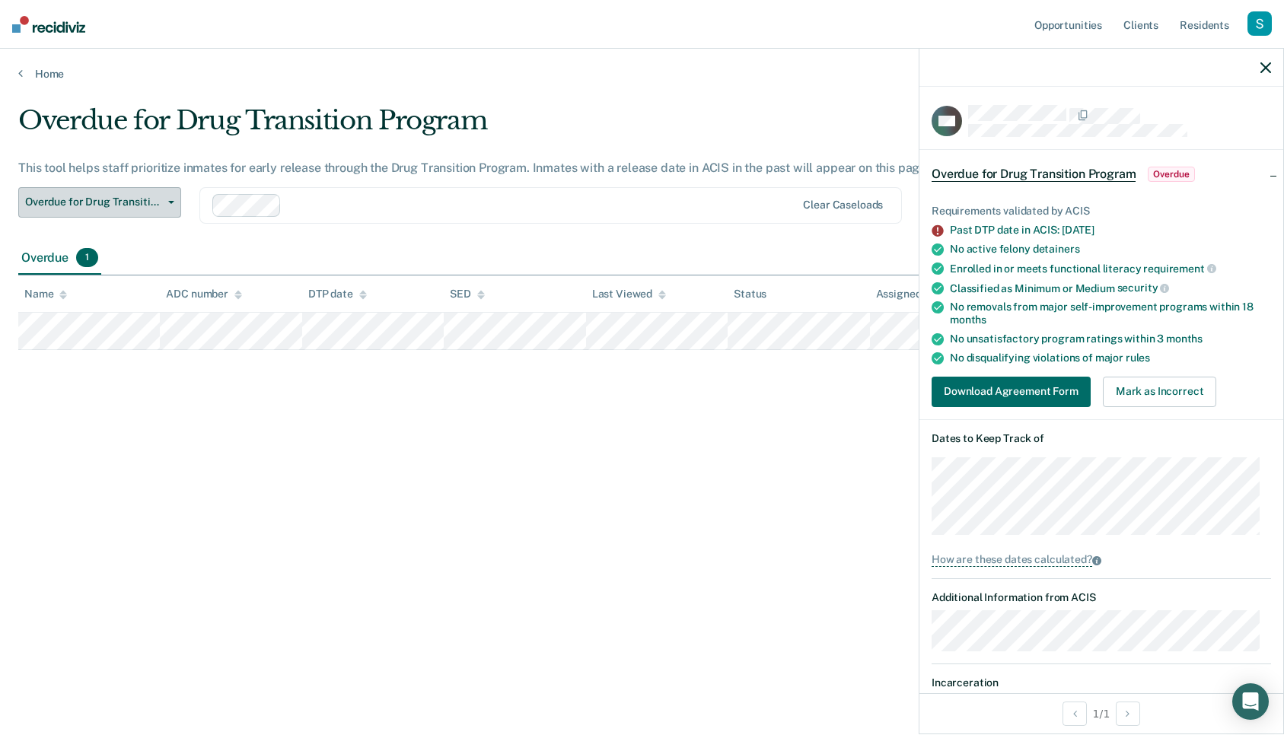
click at [161, 198] on span "Overdue for Drug Transition Program" at bounding box center [93, 202] width 137 height 13
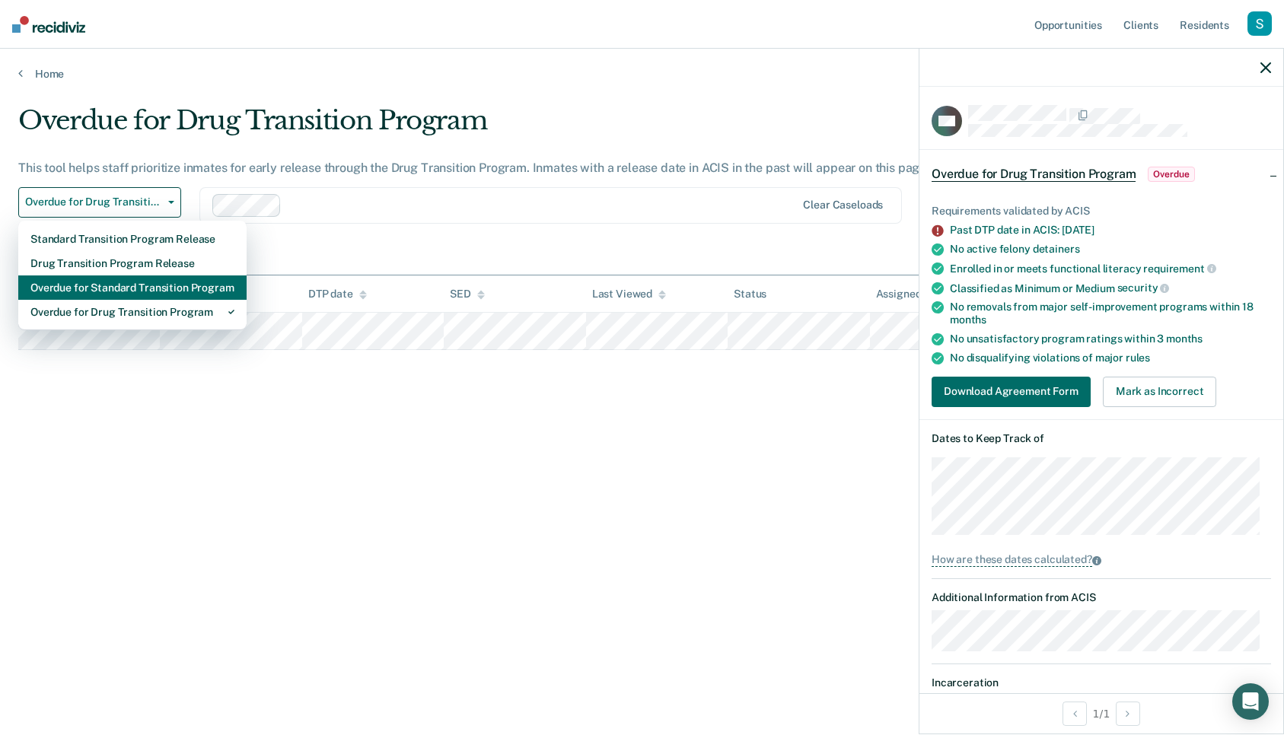
click at [198, 291] on div "Overdue for Standard Transition Program" at bounding box center [132, 287] width 204 height 24
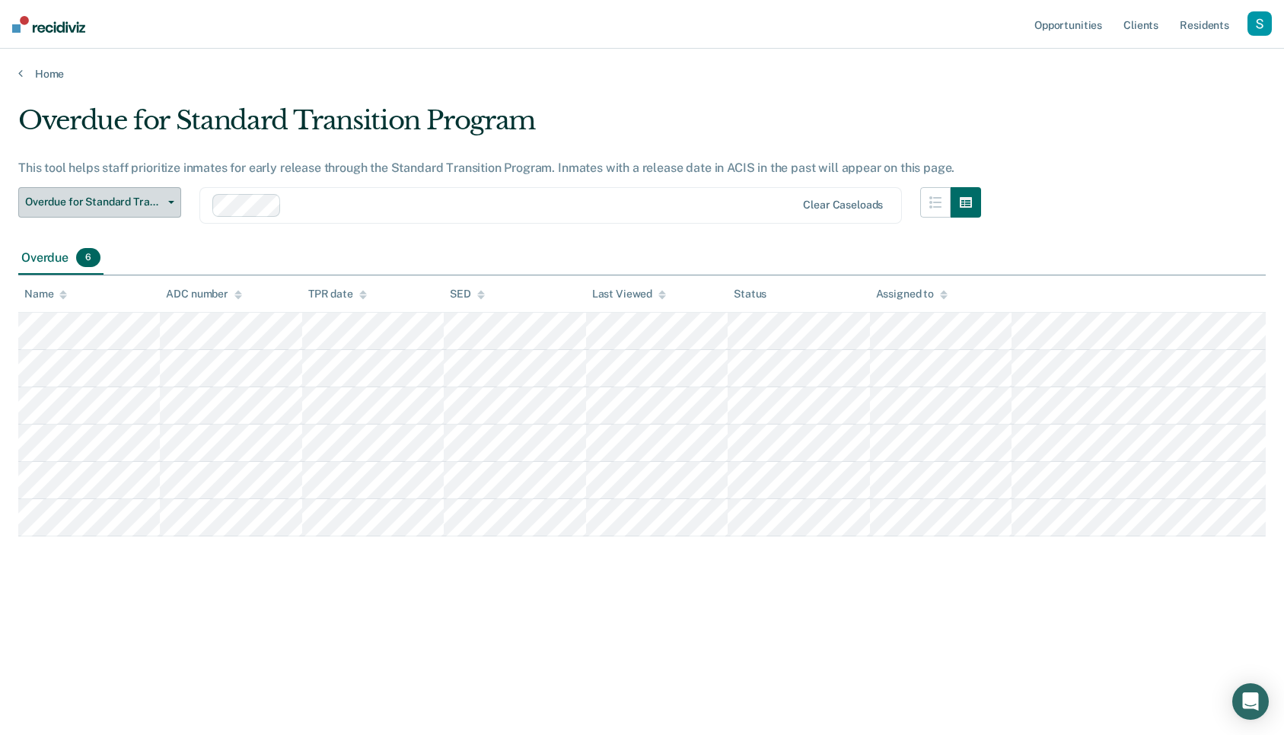
click at [145, 204] on span "Overdue for Standard Transition Program" at bounding box center [93, 202] width 137 height 13
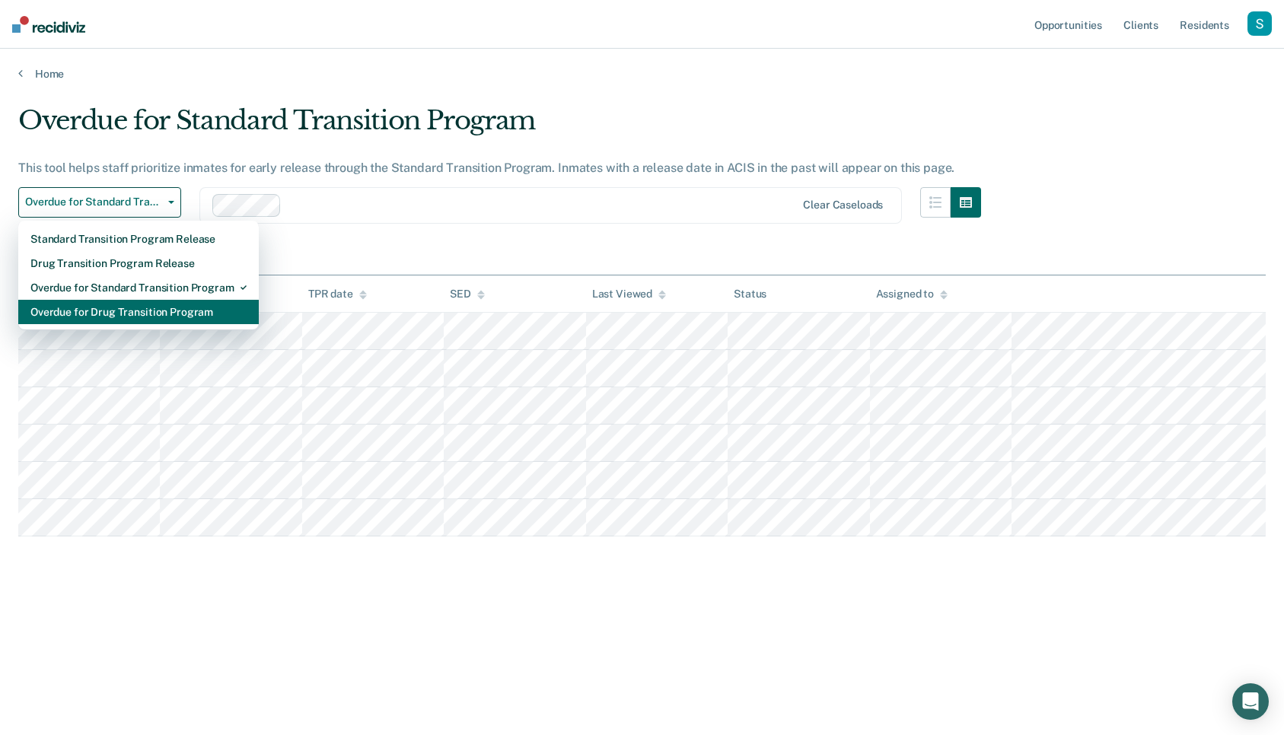
click at [162, 300] on div "Overdue for Drug Transition Program" at bounding box center [138, 312] width 216 height 24
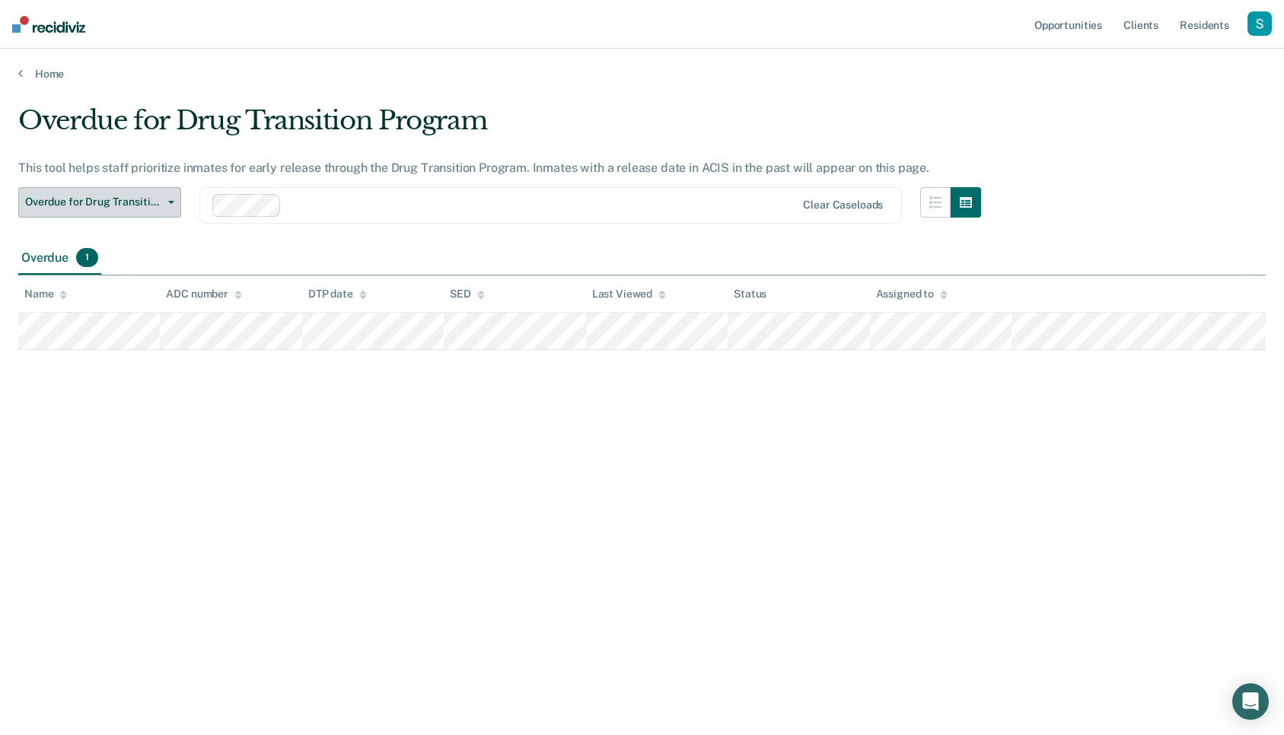
click at [145, 212] on button "Overdue for Drug Transition Program" at bounding box center [99, 202] width 163 height 30
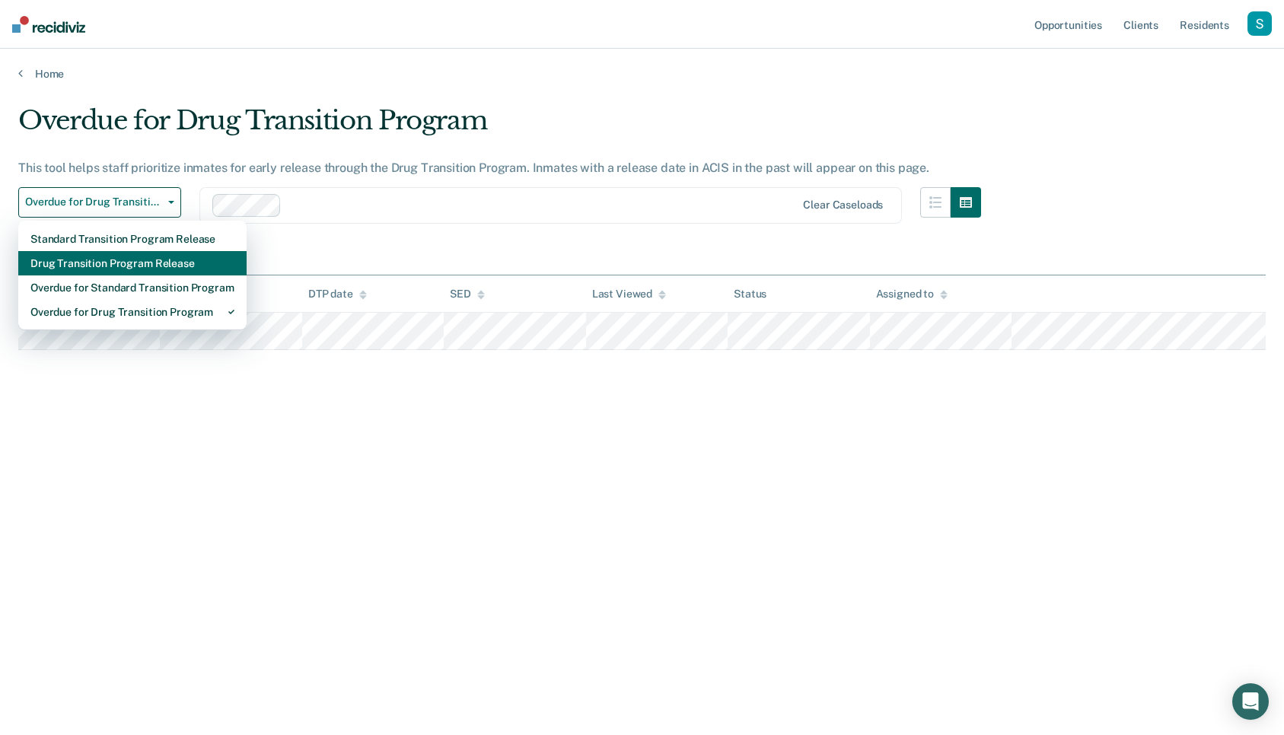
click at [153, 261] on div "Drug Transition Program Release" at bounding box center [132, 263] width 204 height 24
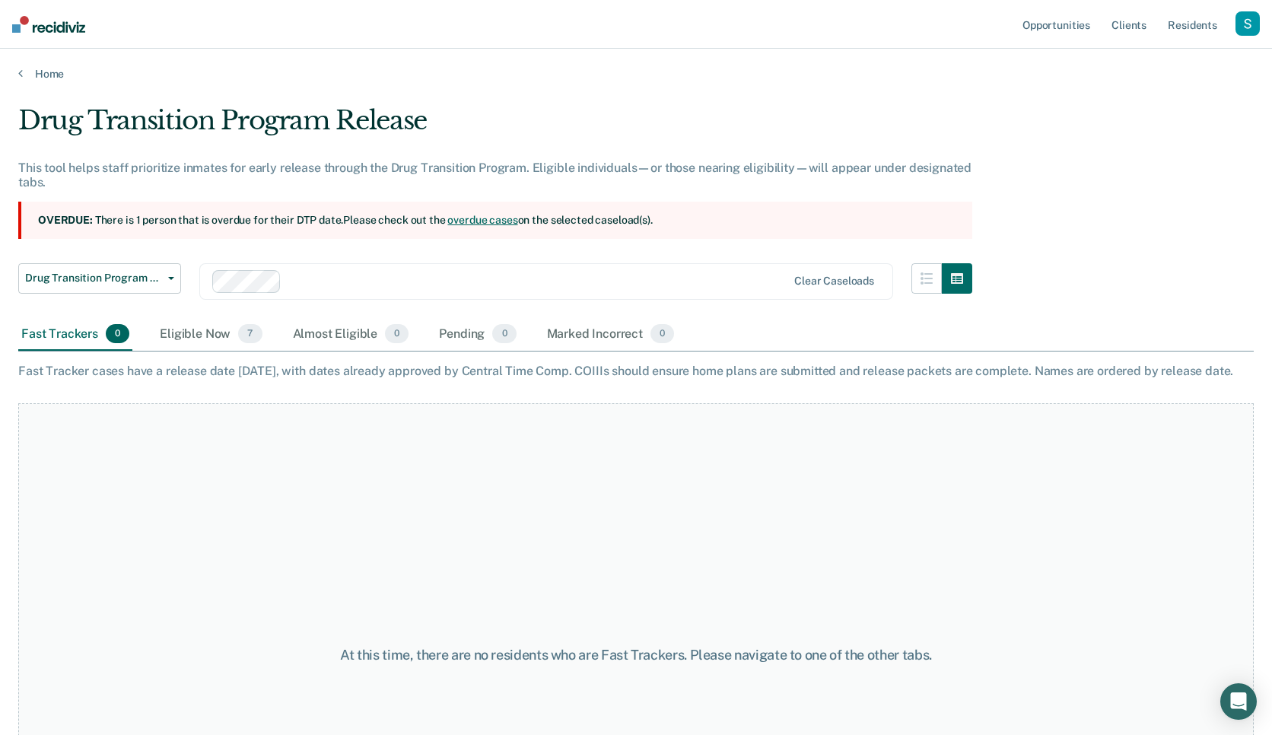
click at [498, 238] on div "Drug Transition Program Release This tool helps staff prioritize inmates for ea…" at bounding box center [495, 211] width 954 height 213
click at [629, 234] on section "Overdue: There is 1 person that is overdue for their DTP date. Please check out…" at bounding box center [495, 220] width 954 height 37
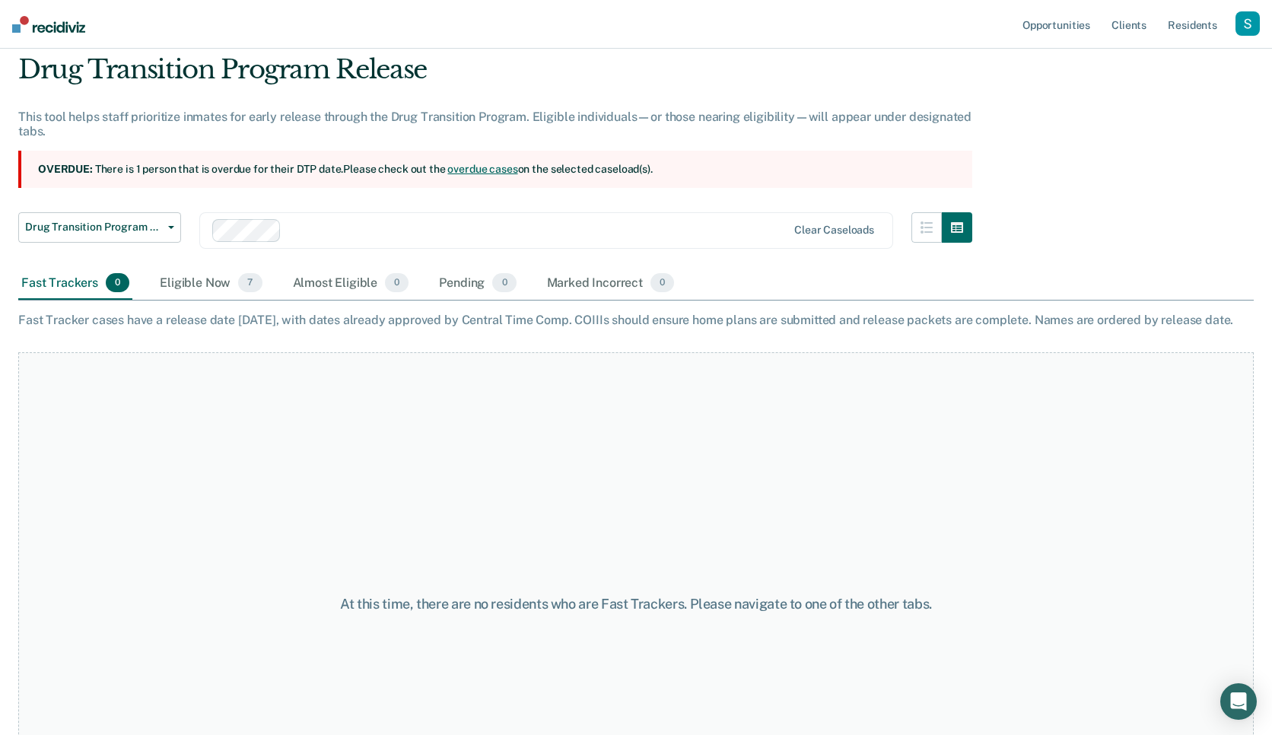
scroll to position [87, 0]
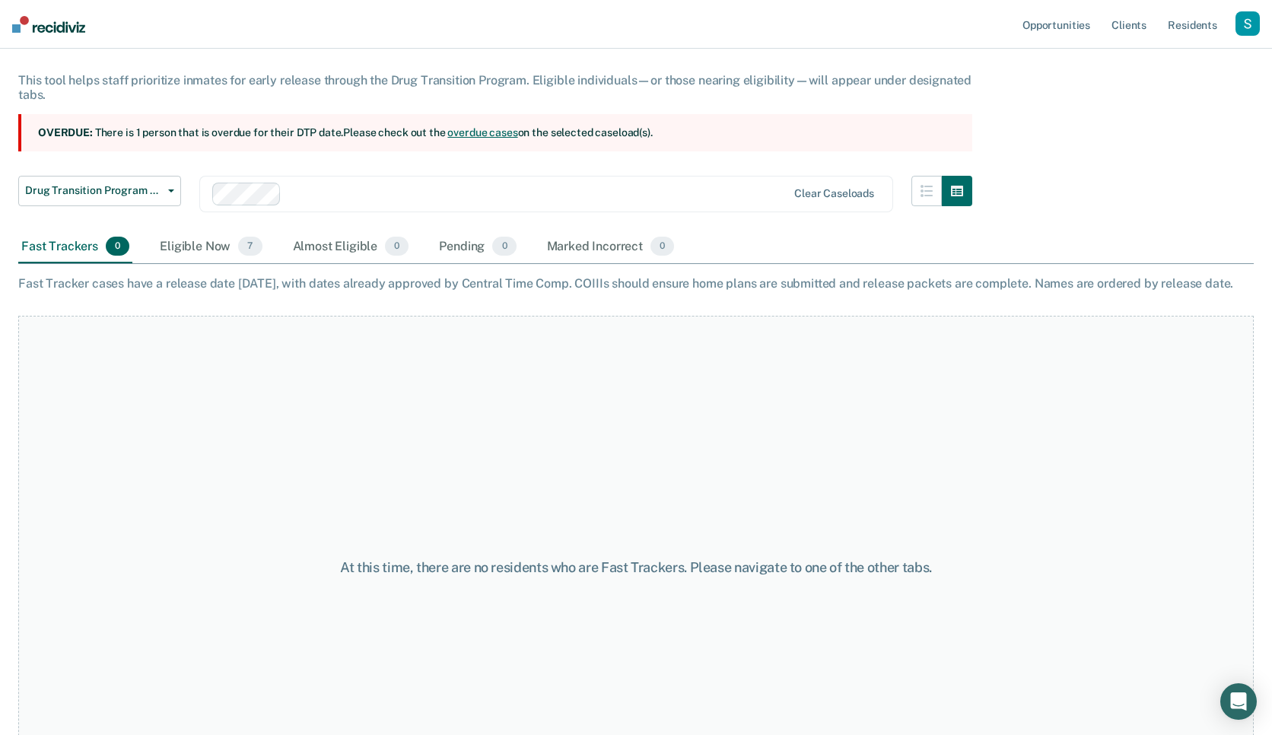
click at [458, 129] on link "overdue cases" at bounding box center [482, 132] width 70 height 12
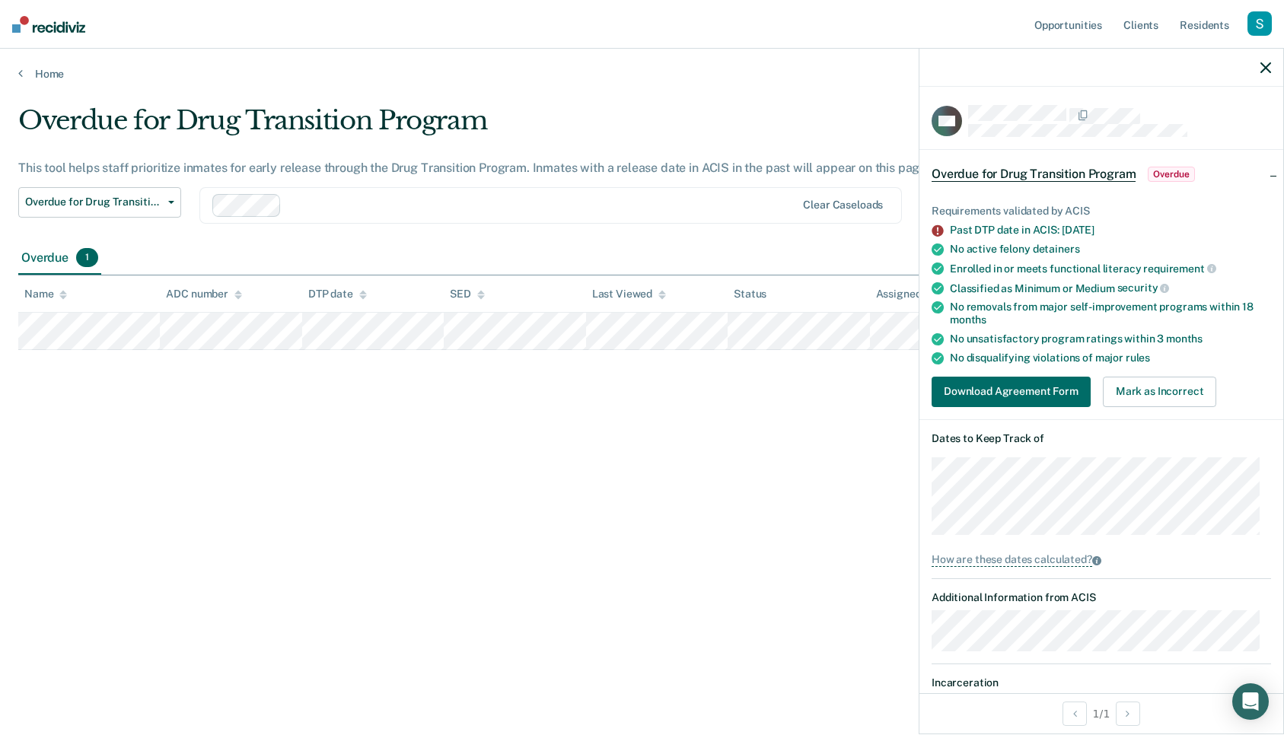
drag, startPoint x: 757, startPoint y: 408, endPoint x: 851, endPoint y: 362, distance: 104.8
click at [717, 407] on div "Overdue for Drug Transition Program This tool helps staff prioritize inmates fo…" at bounding box center [641, 363] width 1247 height 516
click at [39, 71] on link "Home" at bounding box center [641, 74] width 1247 height 14
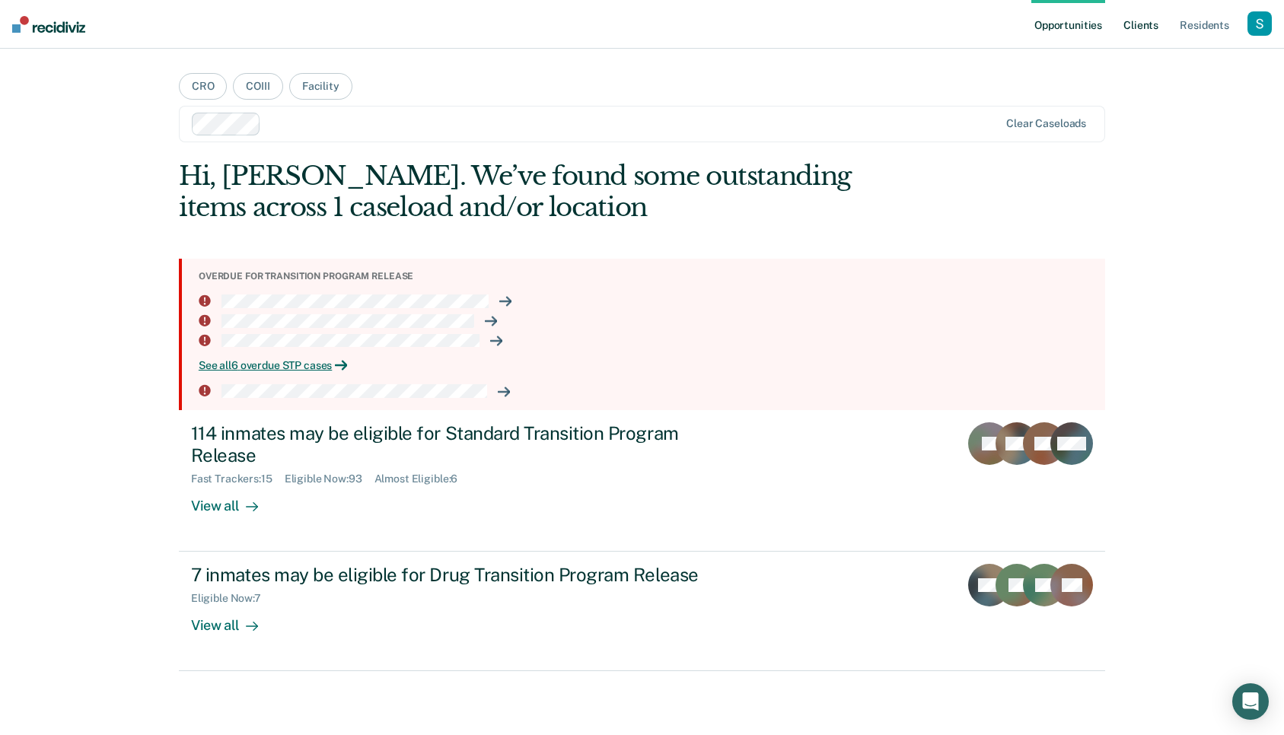
click at [717, 22] on link "Client s" at bounding box center [1140, 24] width 41 height 49
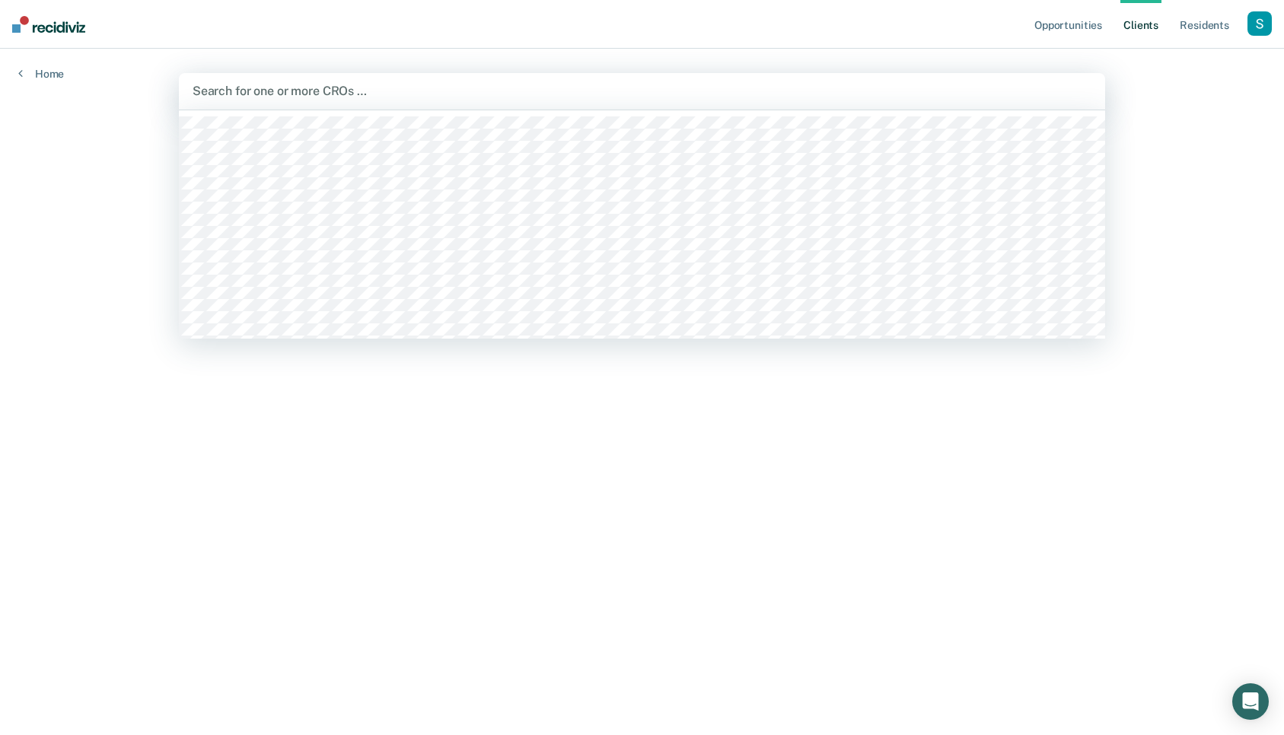
click at [364, 94] on div at bounding box center [641, 90] width 899 height 17
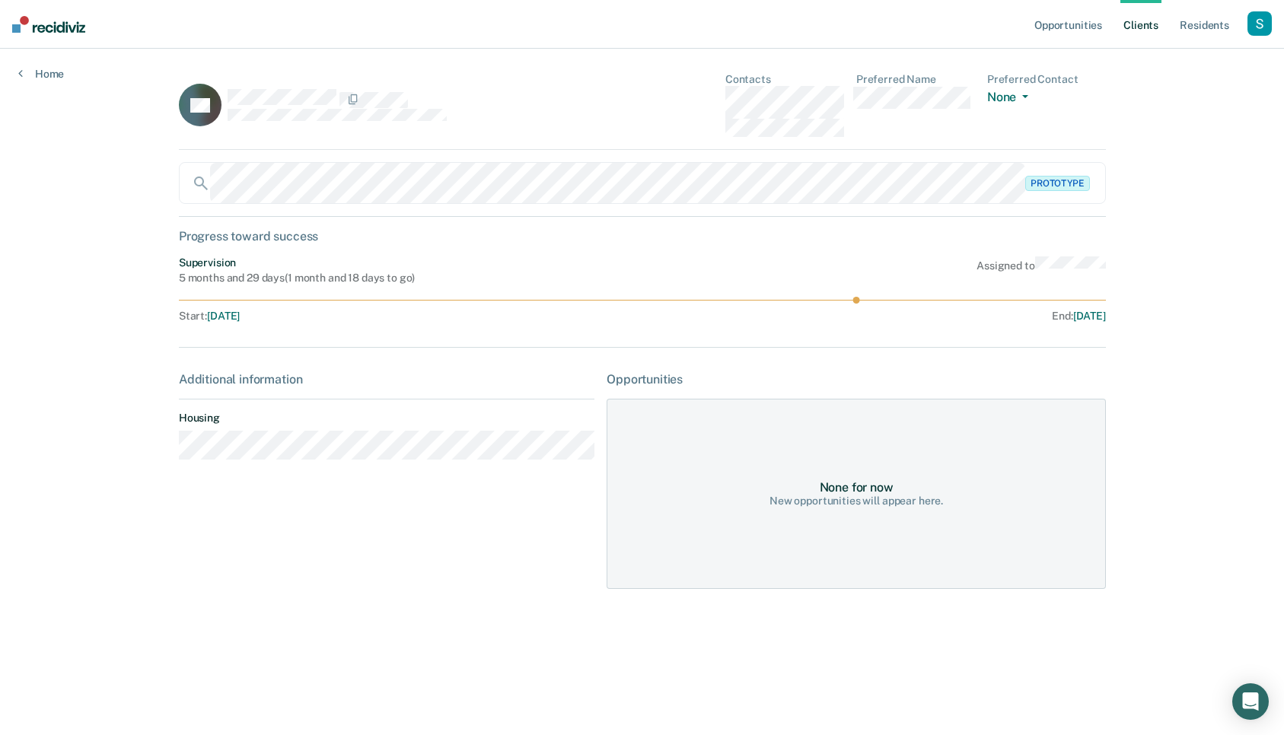
click at [717, 25] on div "button" at bounding box center [1259, 23] width 24 height 24
click at [717, 56] on link "Profile" at bounding box center [1198, 62] width 122 height 13
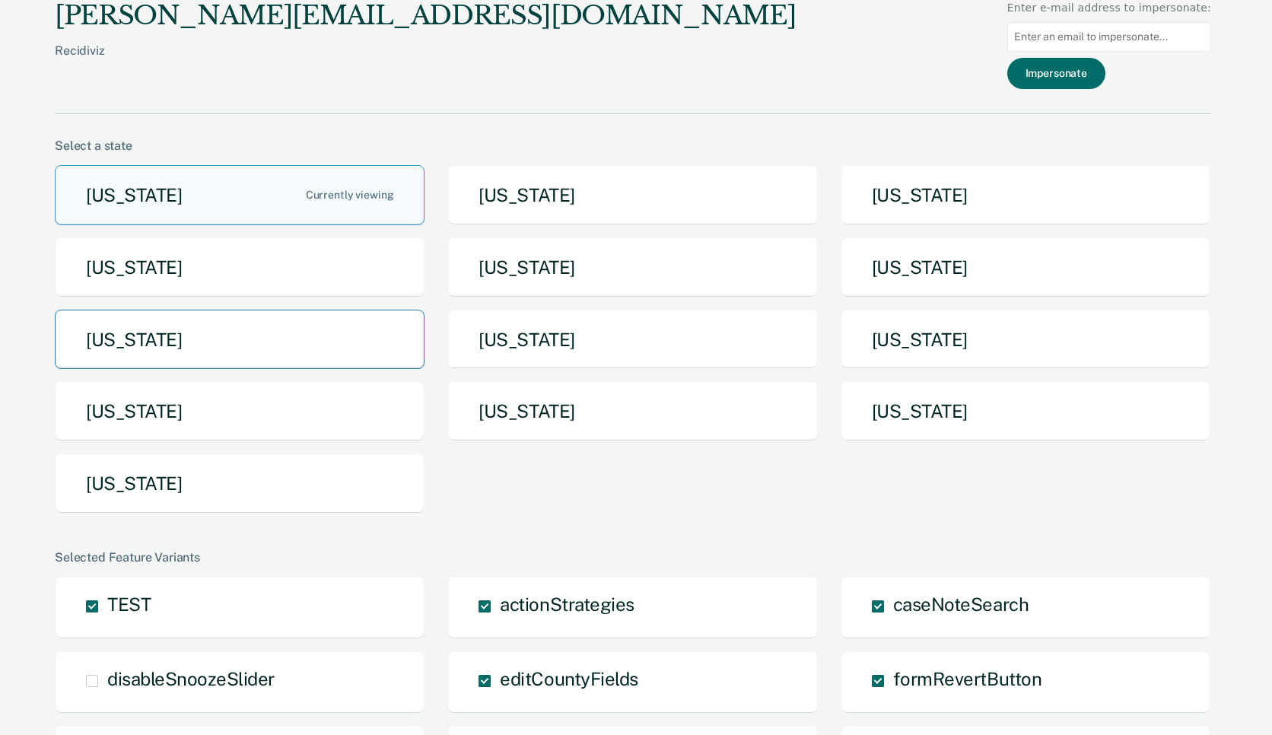
click at [275, 346] on button "Missouri" at bounding box center [240, 340] width 370 height 60
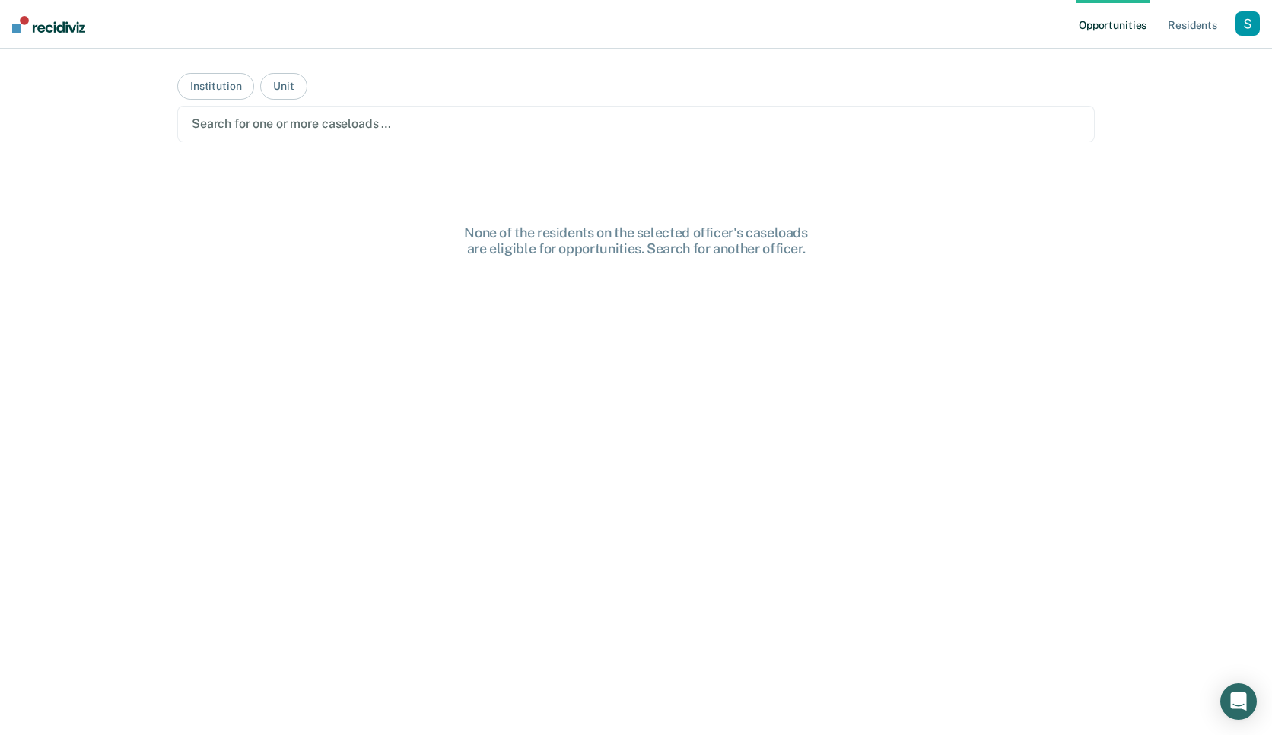
click at [437, 113] on div "Search for one or more caseloads …" at bounding box center [636, 123] width 892 height 21
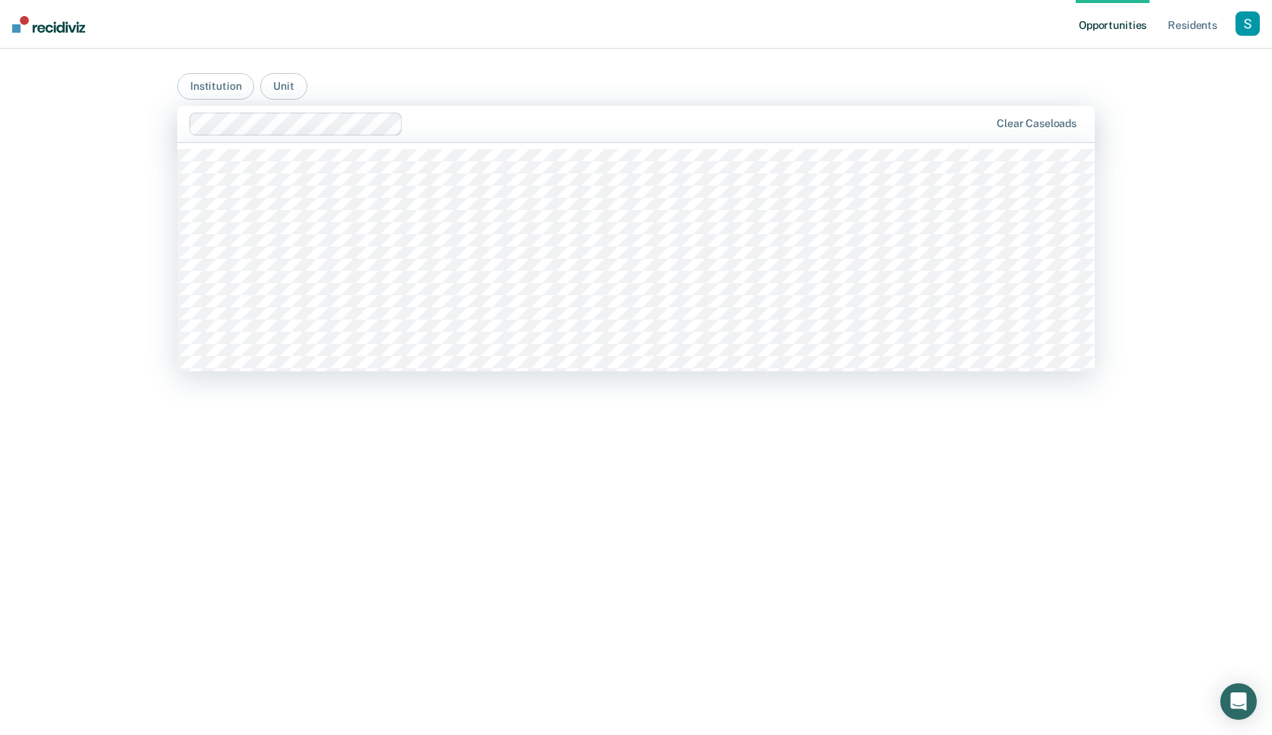
click at [501, 123] on div at bounding box center [699, 123] width 580 height 17
click at [679, 124] on div at bounding box center [808, 123] width 361 height 17
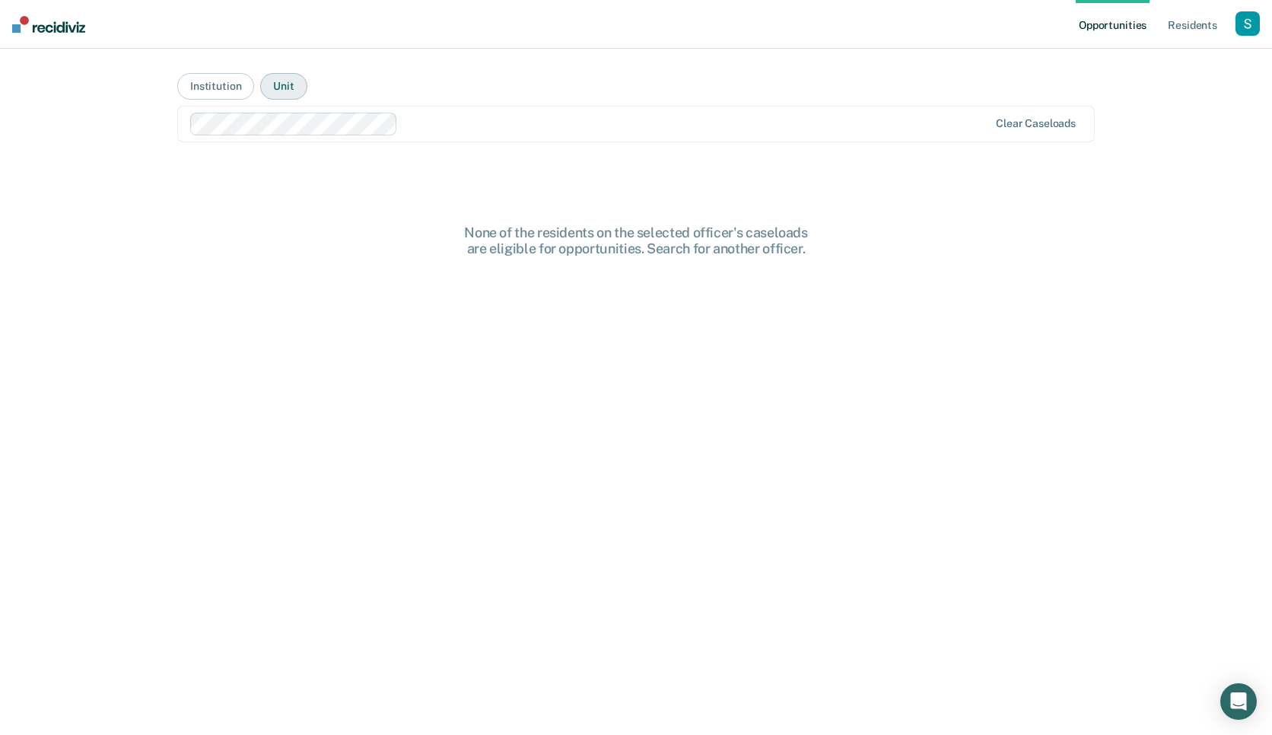
click at [277, 84] on button "Unit" at bounding box center [283, 86] width 46 height 27
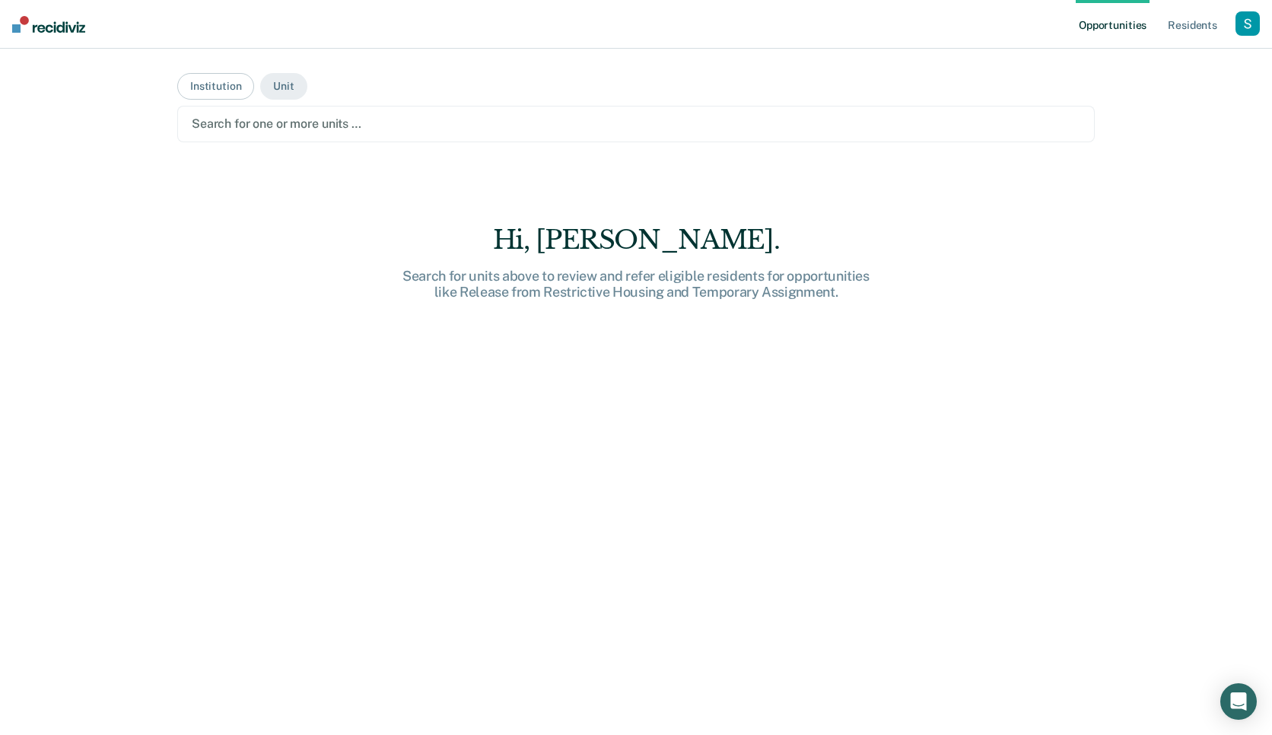
click at [406, 113] on div "Search for one or more units …" at bounding box center [636, 123] width 892 height 21
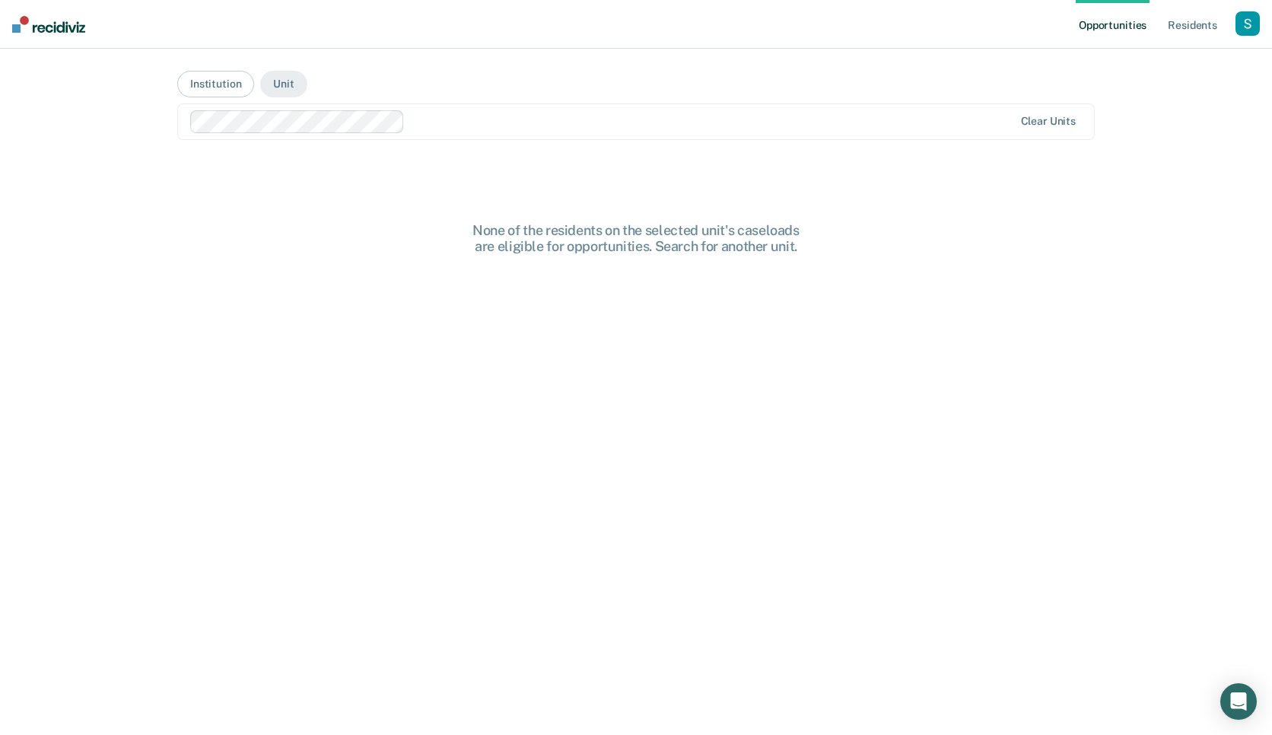
scroll to position [3, 0]
click at [524, 121] on div at bounding box center [712, 120] width 602 height 17
click at [717, 29] on link "Resident s" at bounding box center [1193, 24] width 56 height 49
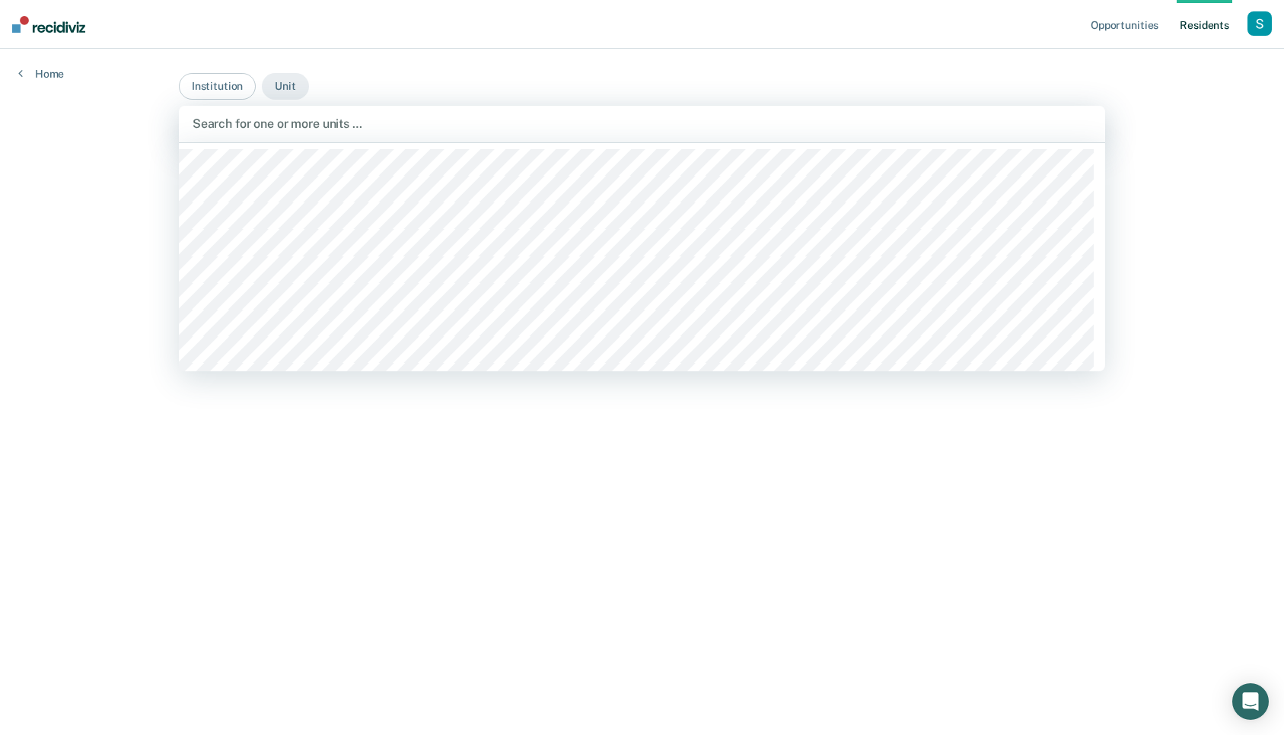
click at [429, 126] on div at bounding box center [641, 123] width 899 height 17
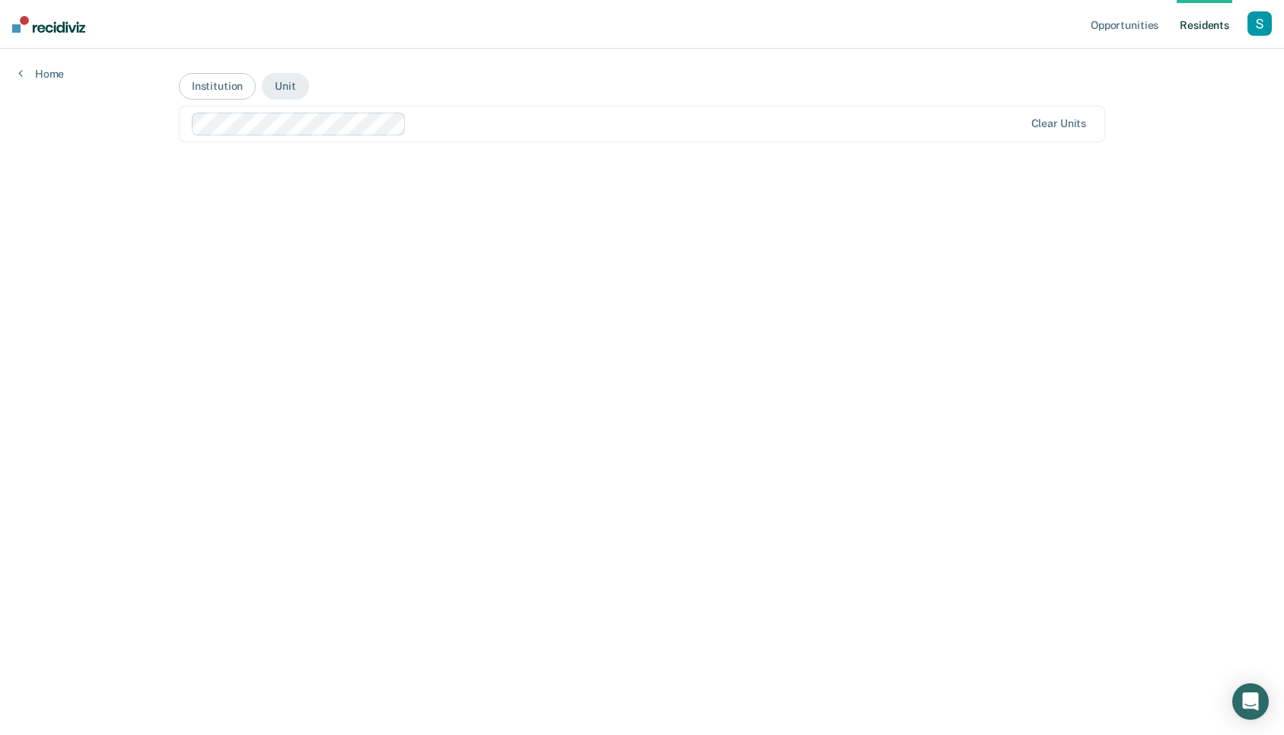
click at [717, 24] on div "button" at bounding box center [1259, 23] width 24 height 24
click at [717, 56] on link "Profile" at bounding box center [1194, 62] width 129 height 13
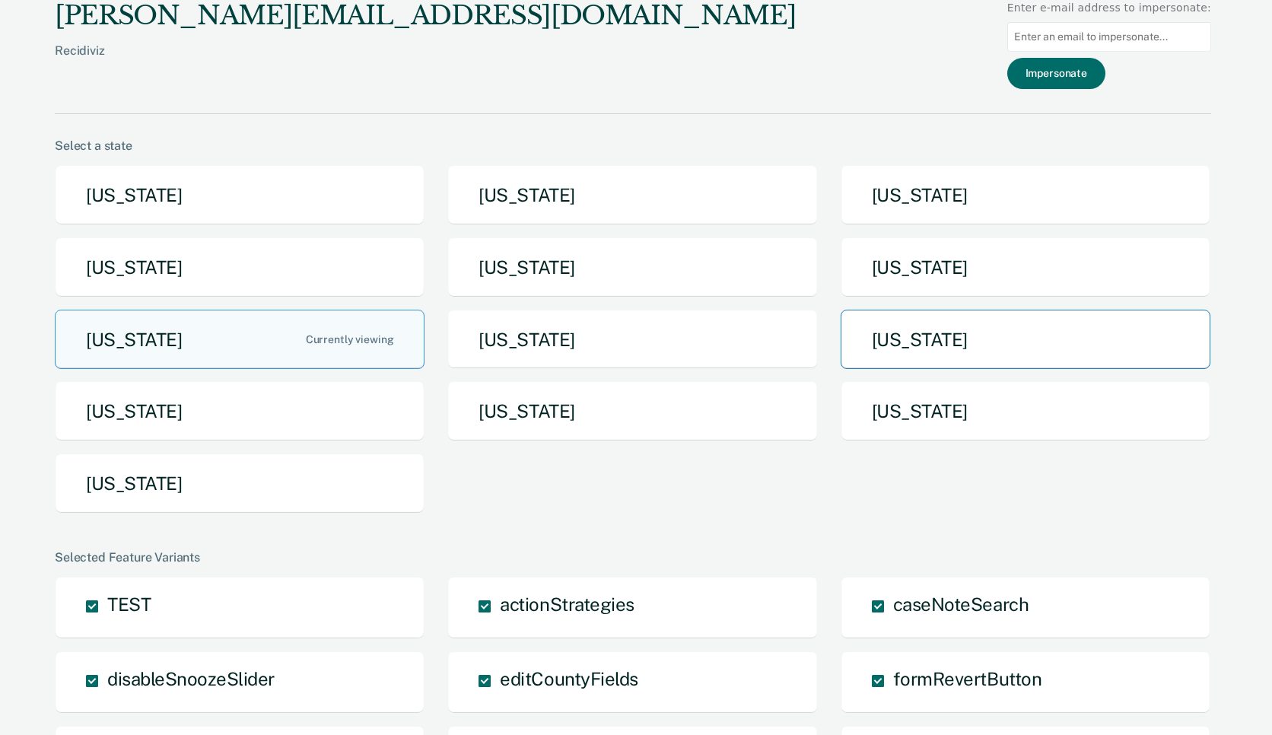
click at [717, 331] on button "North Dakota" at bounding box center [1026, 340] width 370 height 60
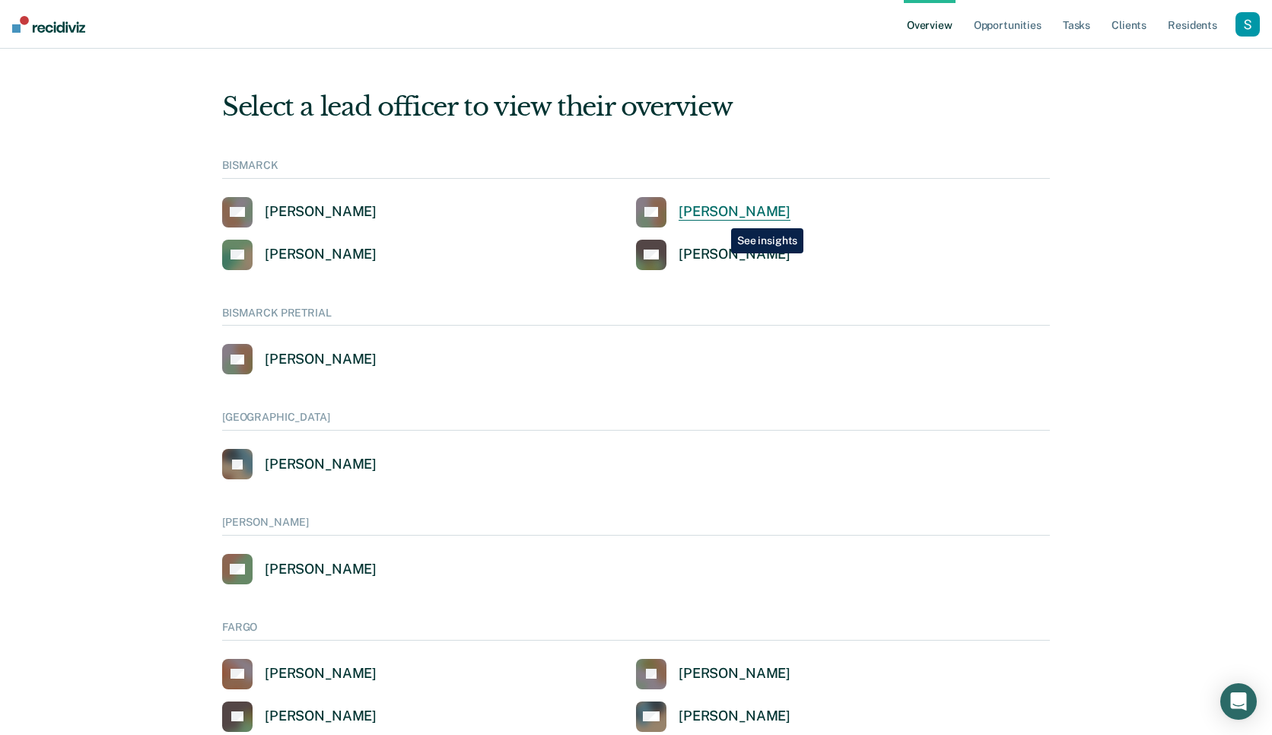
click at [717, 217] on div "Cathy Schweitzer" at bounding box center [735, 211] width 112 height 17
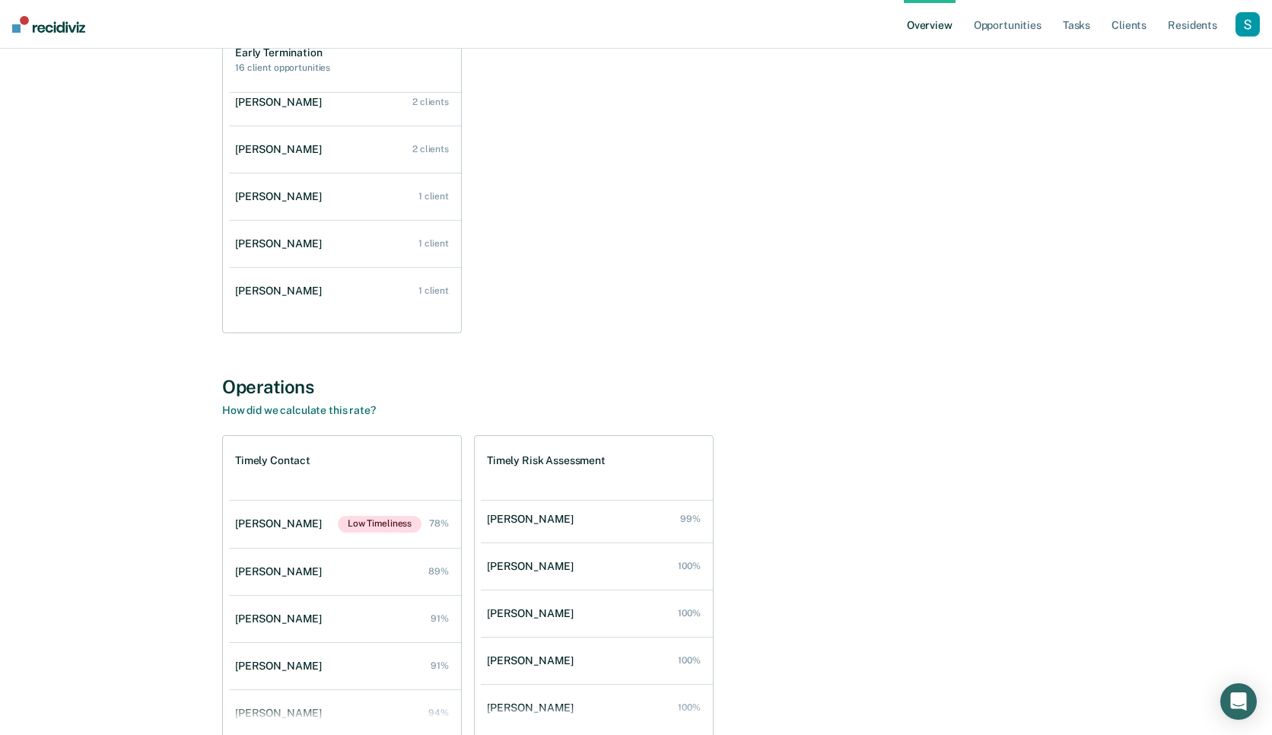
scroll to position [507, 0]
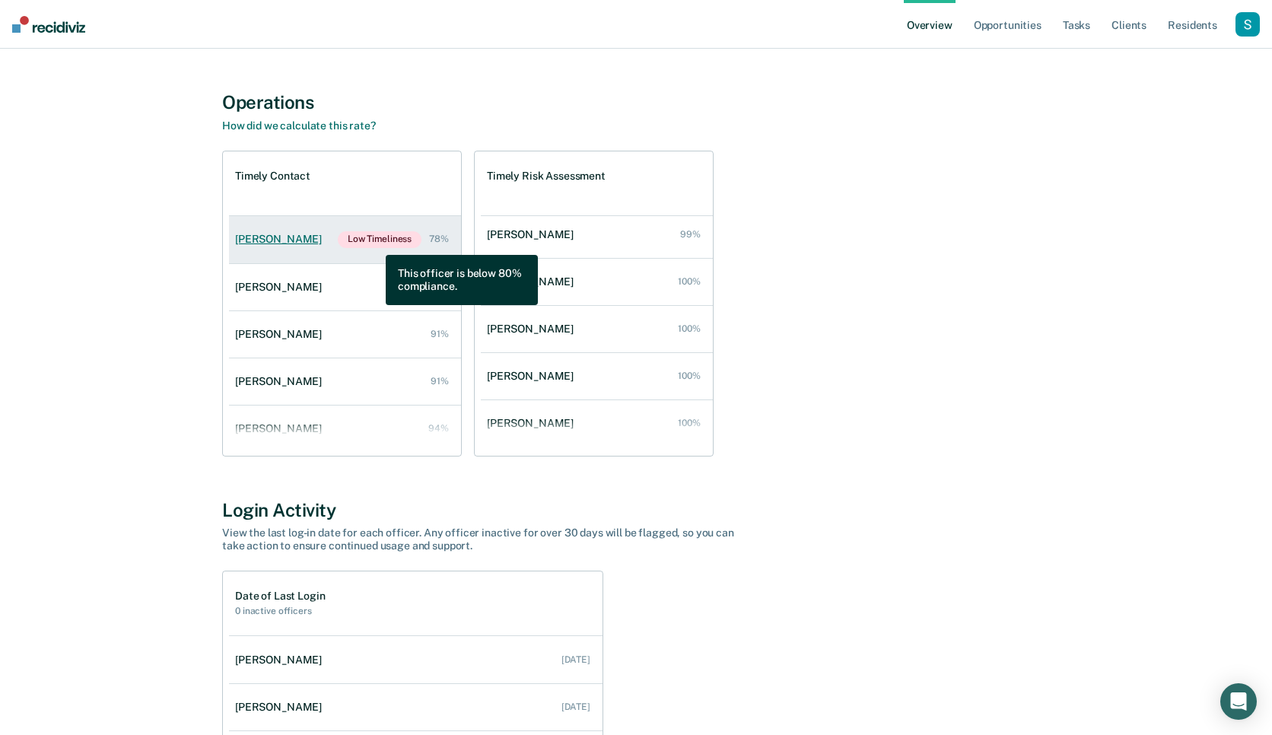
click at [374, 243] on span "Low Timeliness" at bounding box center [380, 239] width 84 height 17
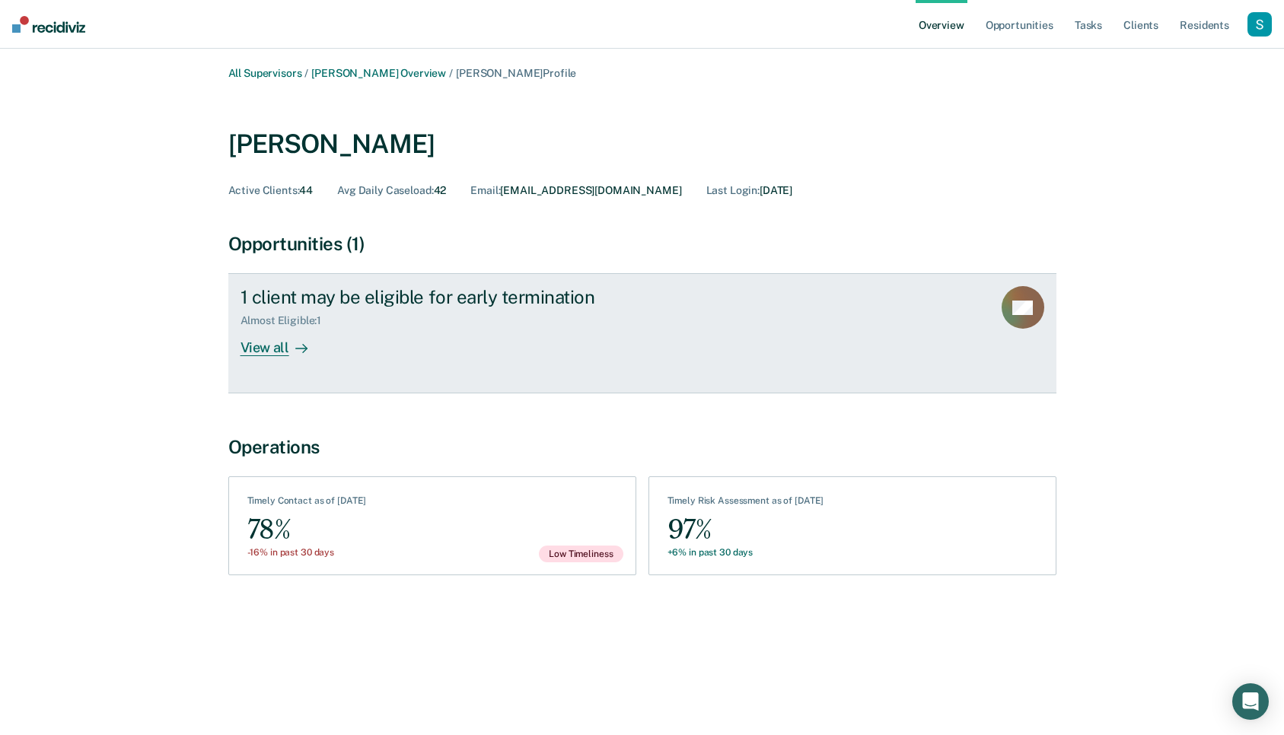
click at [318, 327] on div "View all" at bounding box center [282, 342] width 85 height 30
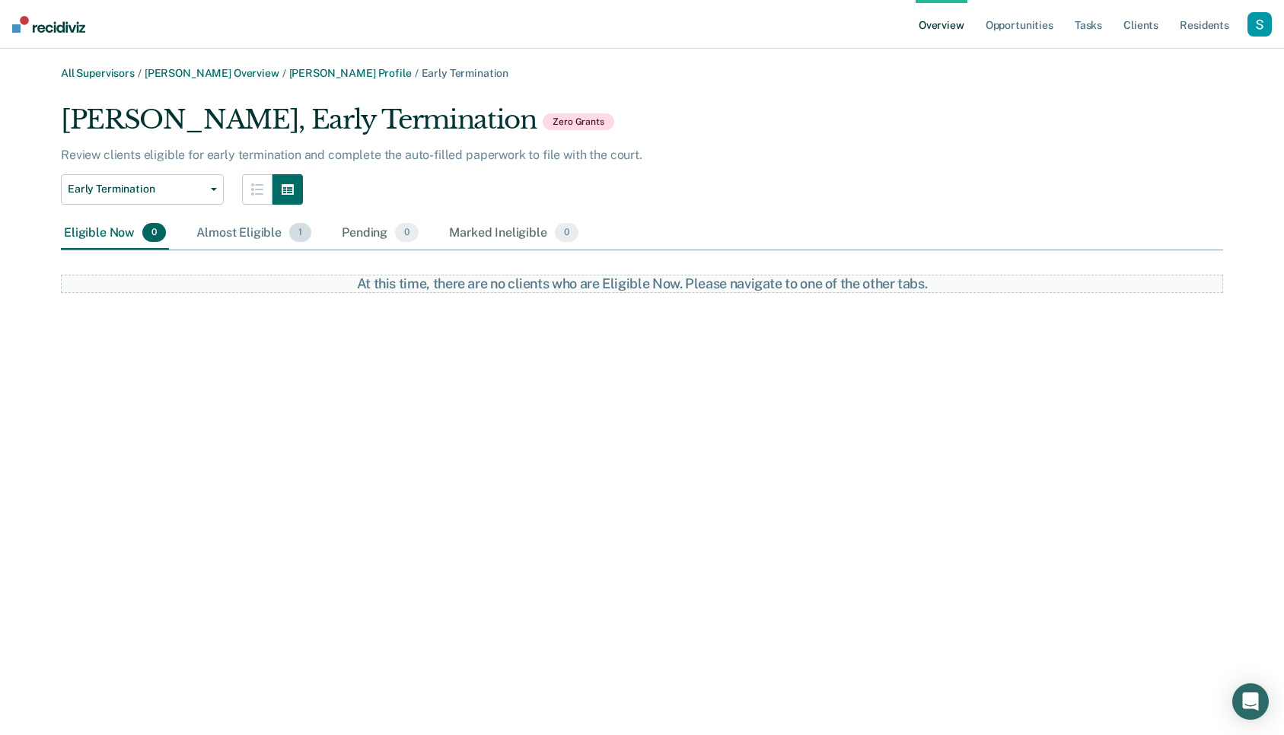
click at [296, 231] on span "1" at bounding box center [300, 233] width 22 height 20
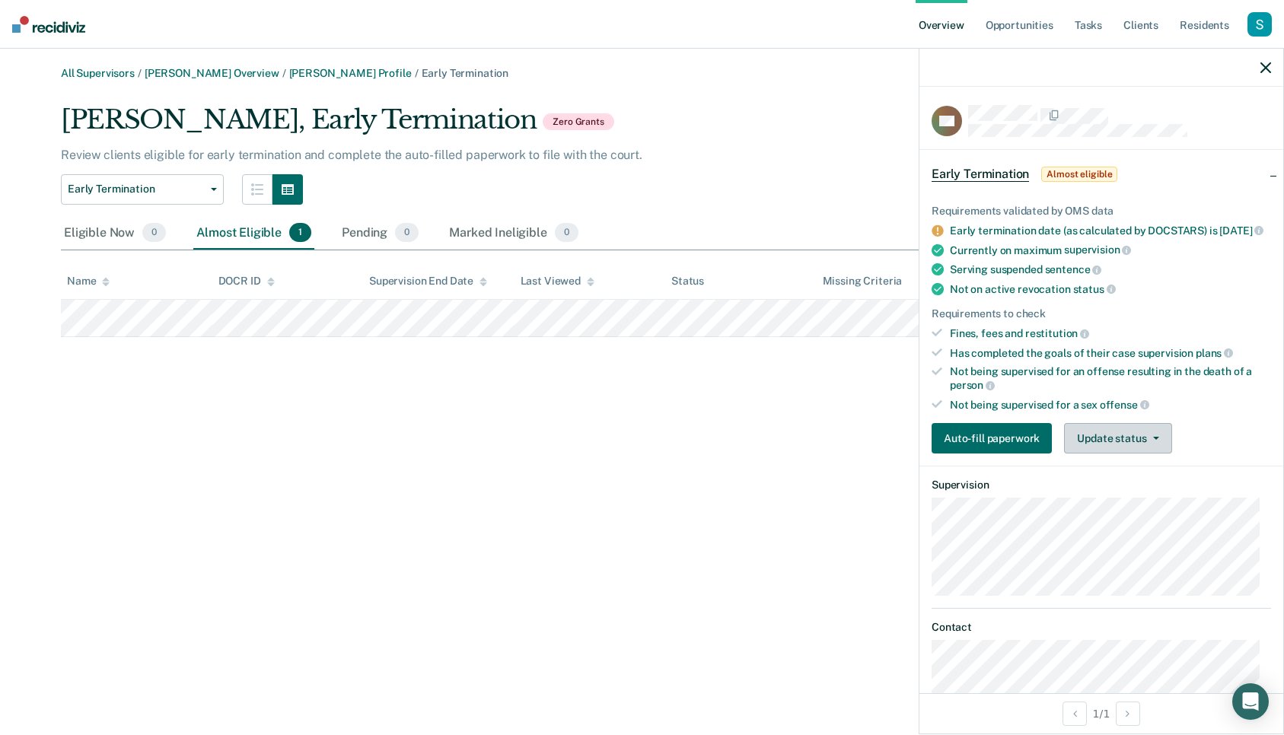
click at [717, 447] on button "Update status" at bounding box center [1117, 438] width 107 height 30
click at [717, 440] on span "button" at bounding box center [1153, 438] width 12 height 3
click at [717, 443] on div "Auto-fill paperwork Update status Mark Pending Mark Ineligible" at bounding box center [1100, 438] width 339 height 30
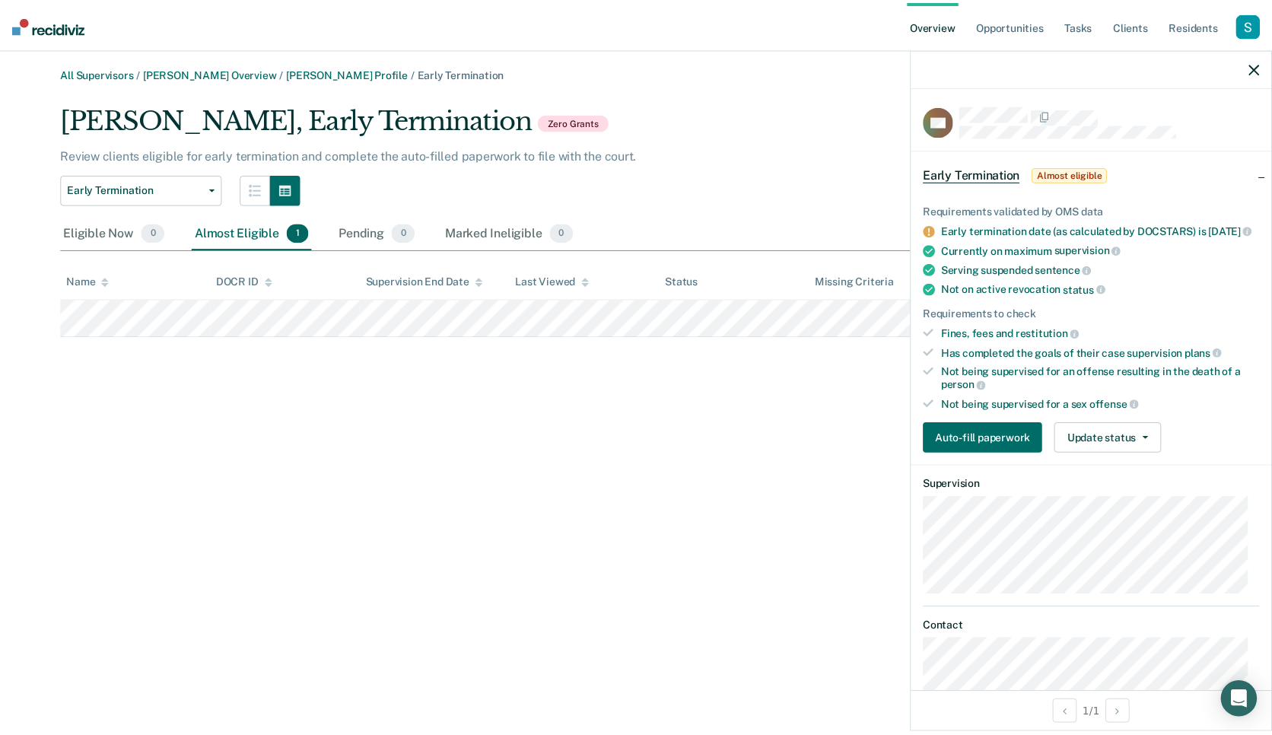
scroll to position [83, 0]
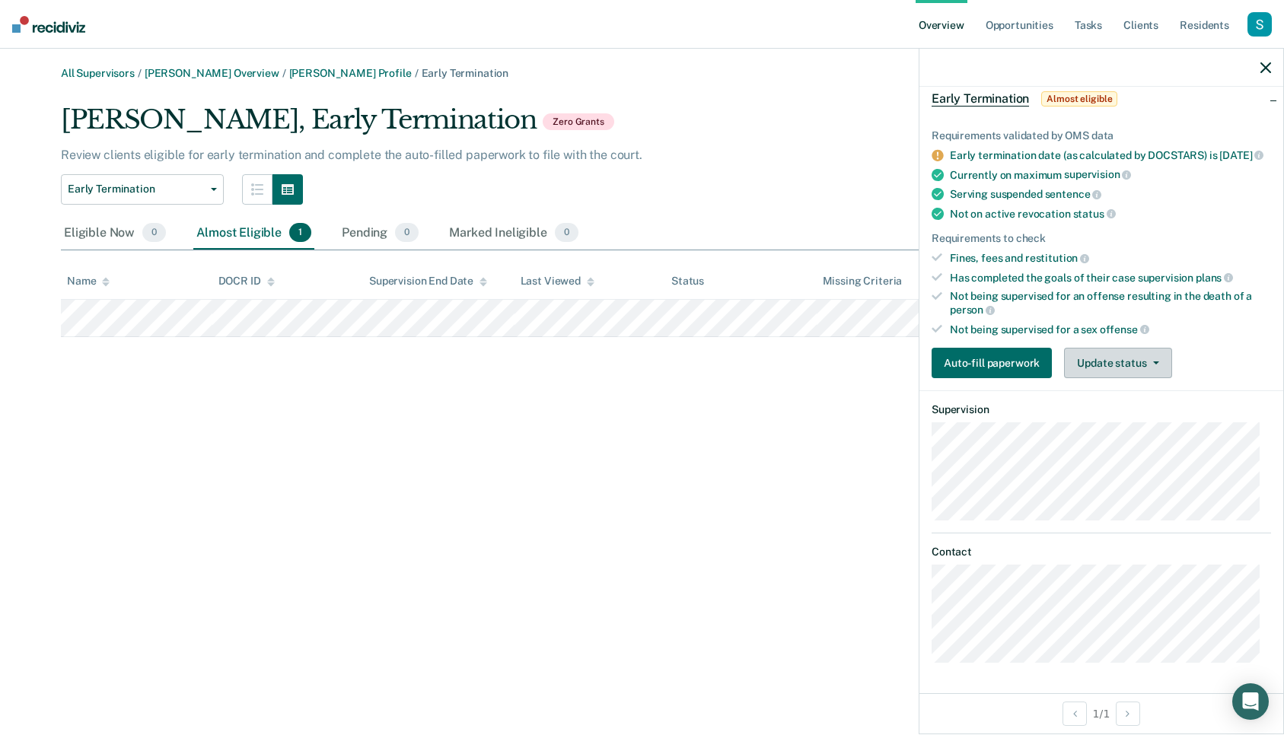
click at [717, 358] on button "Update status" at bounding box center [1117, 363] width 107 height 30
click at [681, 416] on div "All Supervisors / Cathy Schweitzer Overview / Ariel Duchscherer Profile / Early…" at bounding box center [641, 376] width 1247 height 619
click at [194, 69] on link "Cathy Schweitzer Overview" at bounding box center [212, 73] width 135 height 13
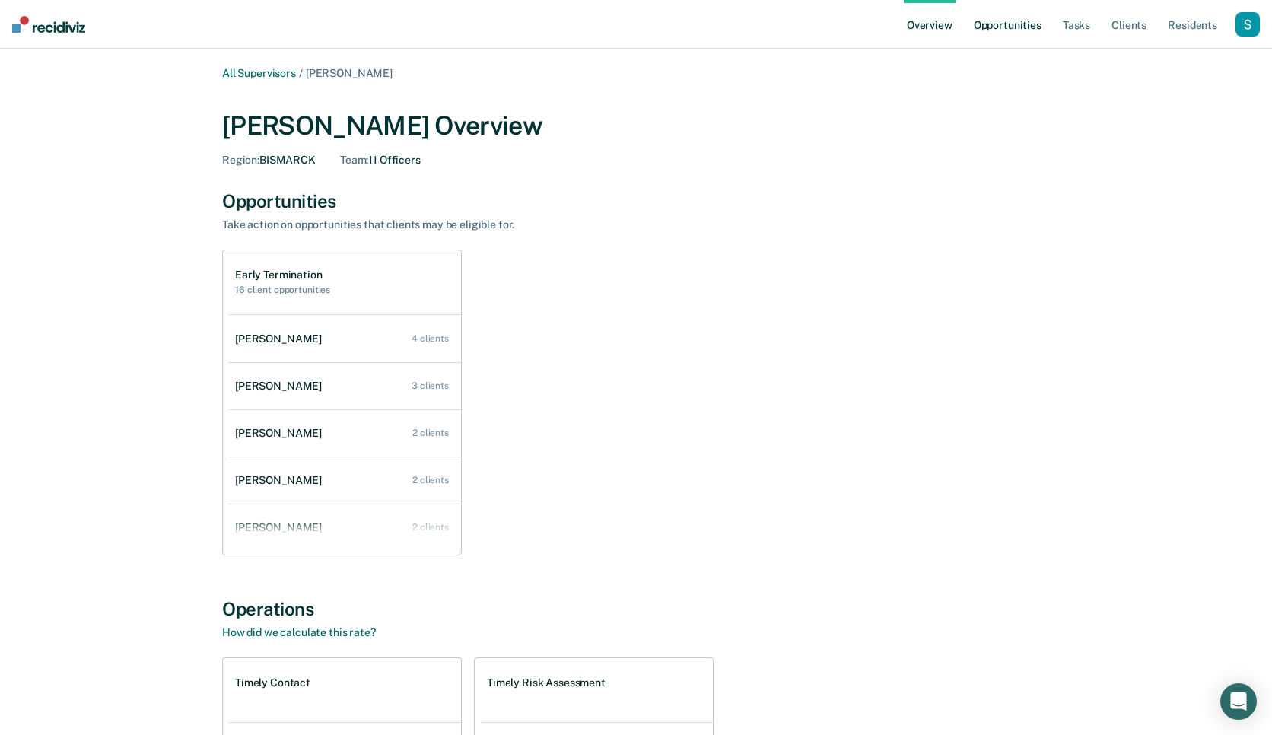
click at [717, 21] on link "Opportunities" at bounding box center [1008, 24] width 74 height 49
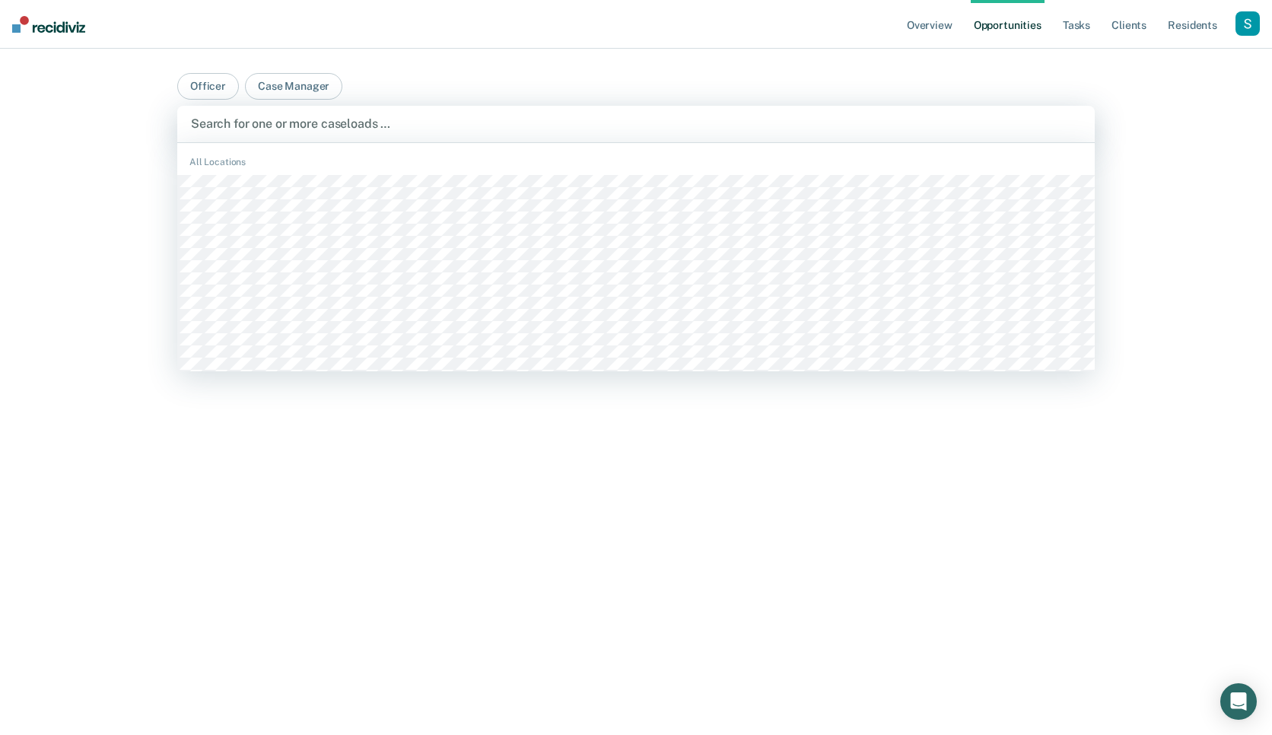
click at [371, 125] on div at bounding box center [636, 123] width 890 height 17
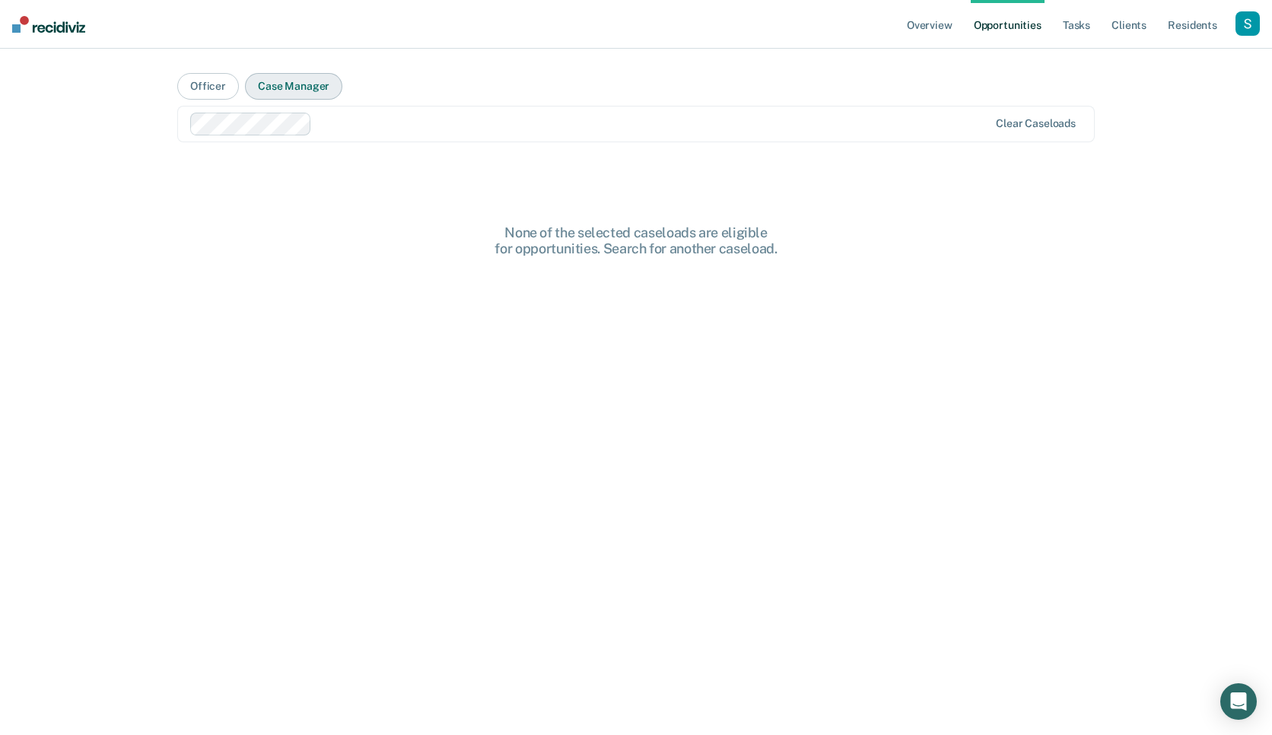
click at [290, 79] on button "Case Manager" at bounding box center [293, 86] width 97 height 27
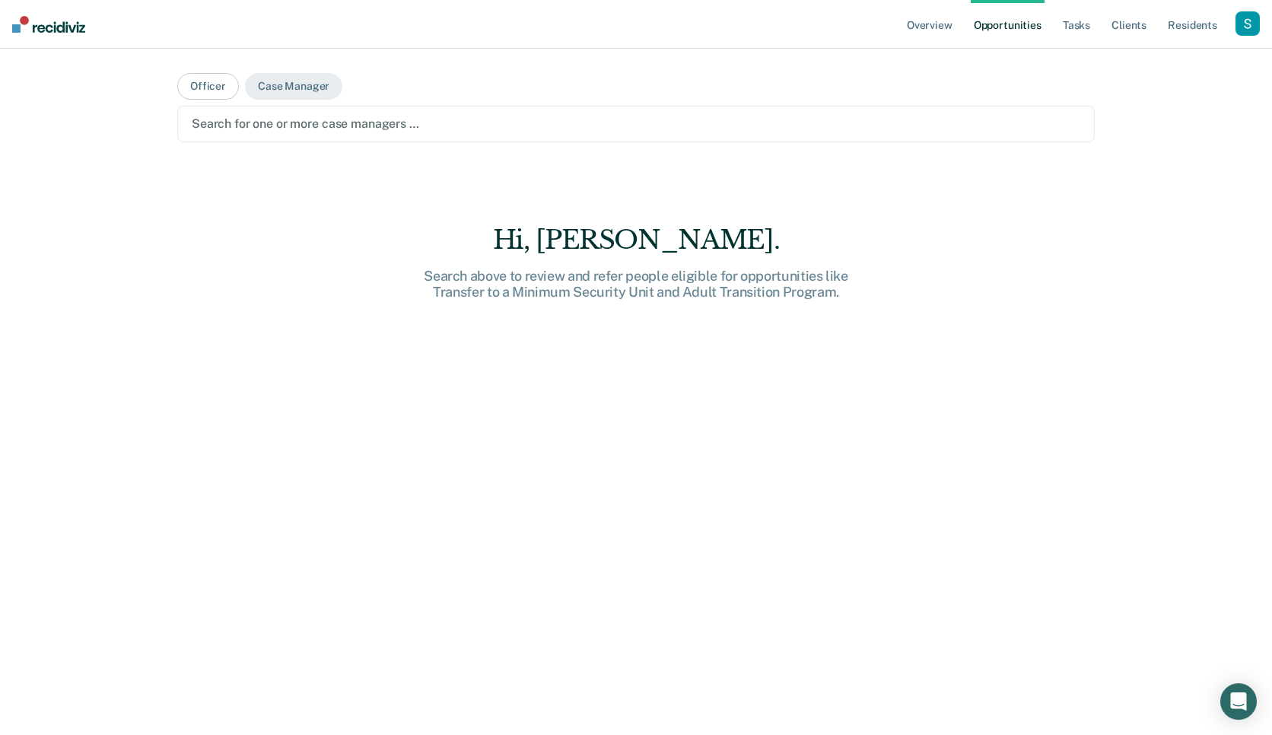
click at [365, 120] on div at bounding box center [636, 123] width 889 height 17
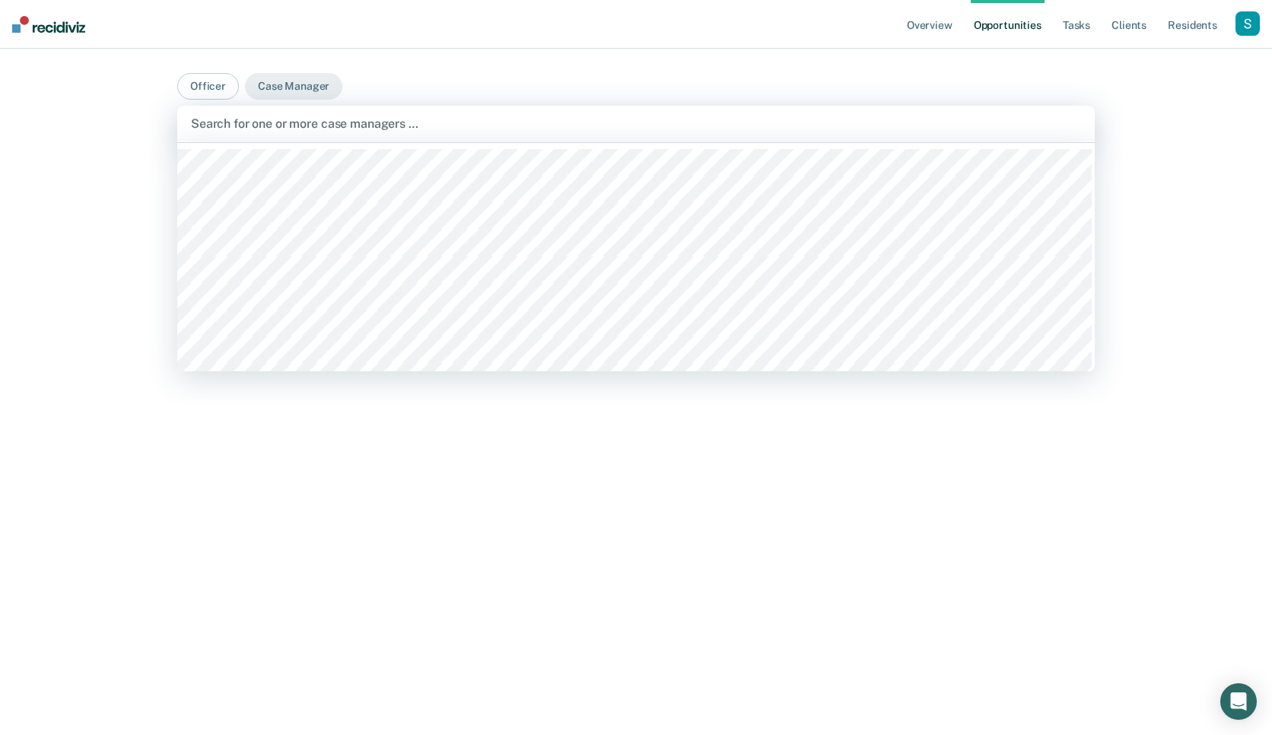
scroll to position [882, 0]
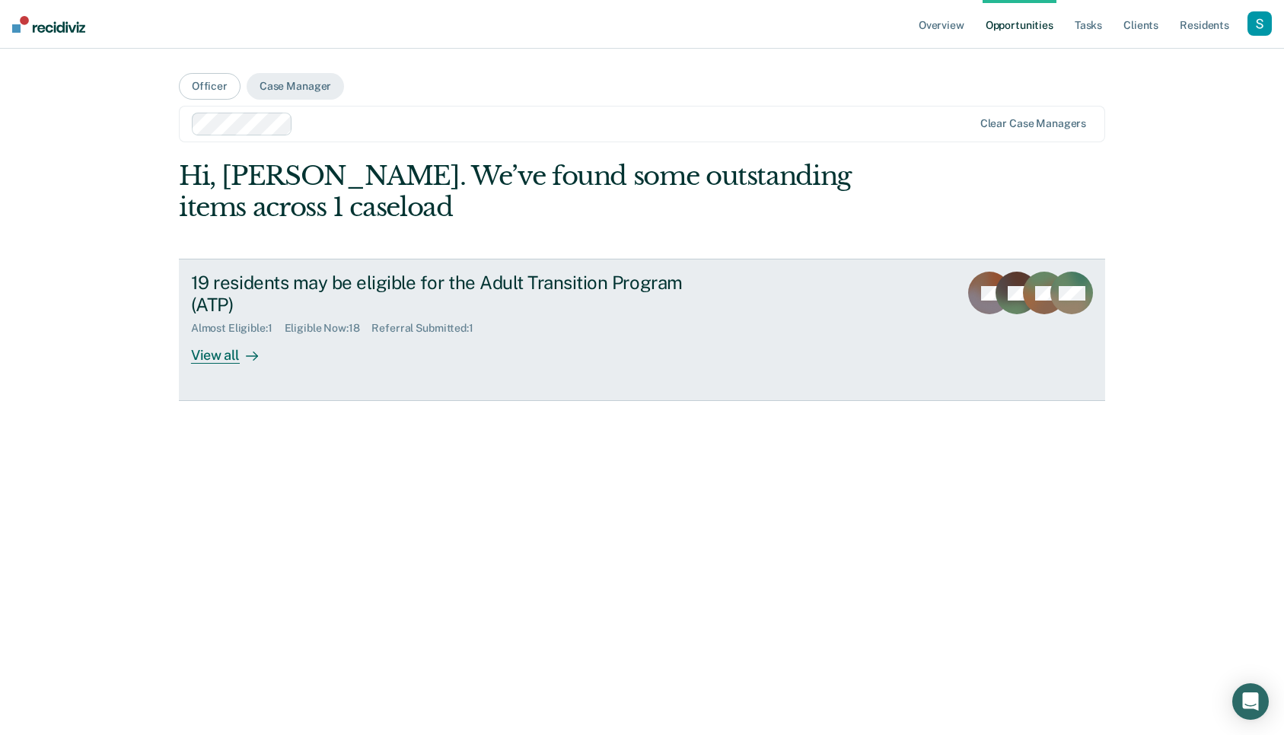
click at [227, 353] on div "View all" at bounding box center [233, 350] width 85 height 30
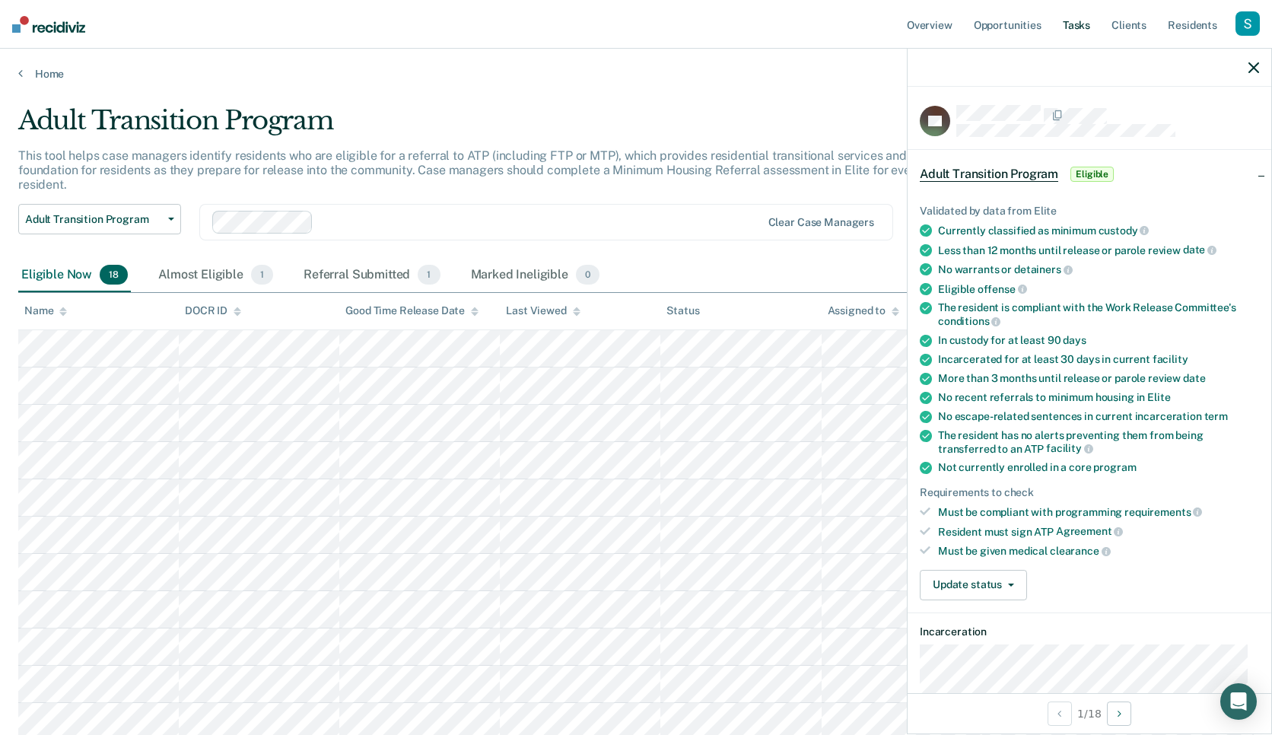
click at [717, 22] on link "Tasks" at bounding box center [1076, 24] width 33 height 49
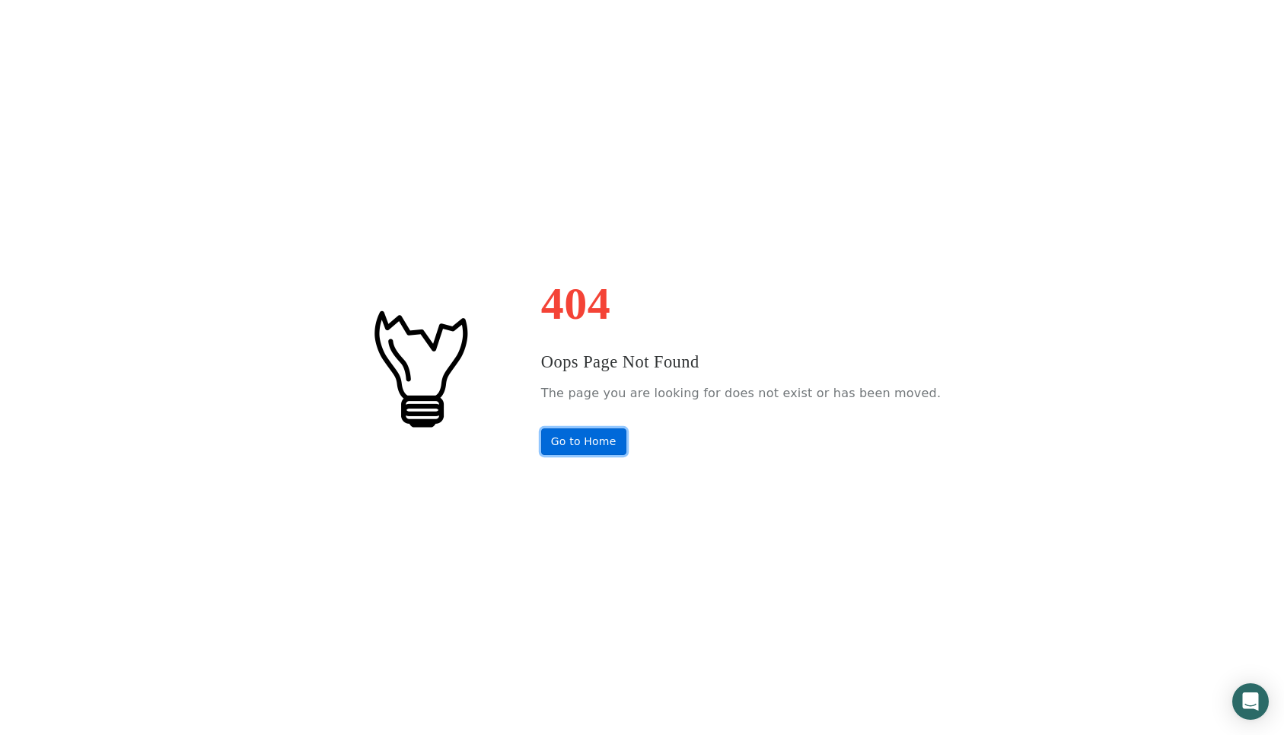
click at [623, 440] on link "Go to Home" at bounding box center [583, 441] width 85 height 27
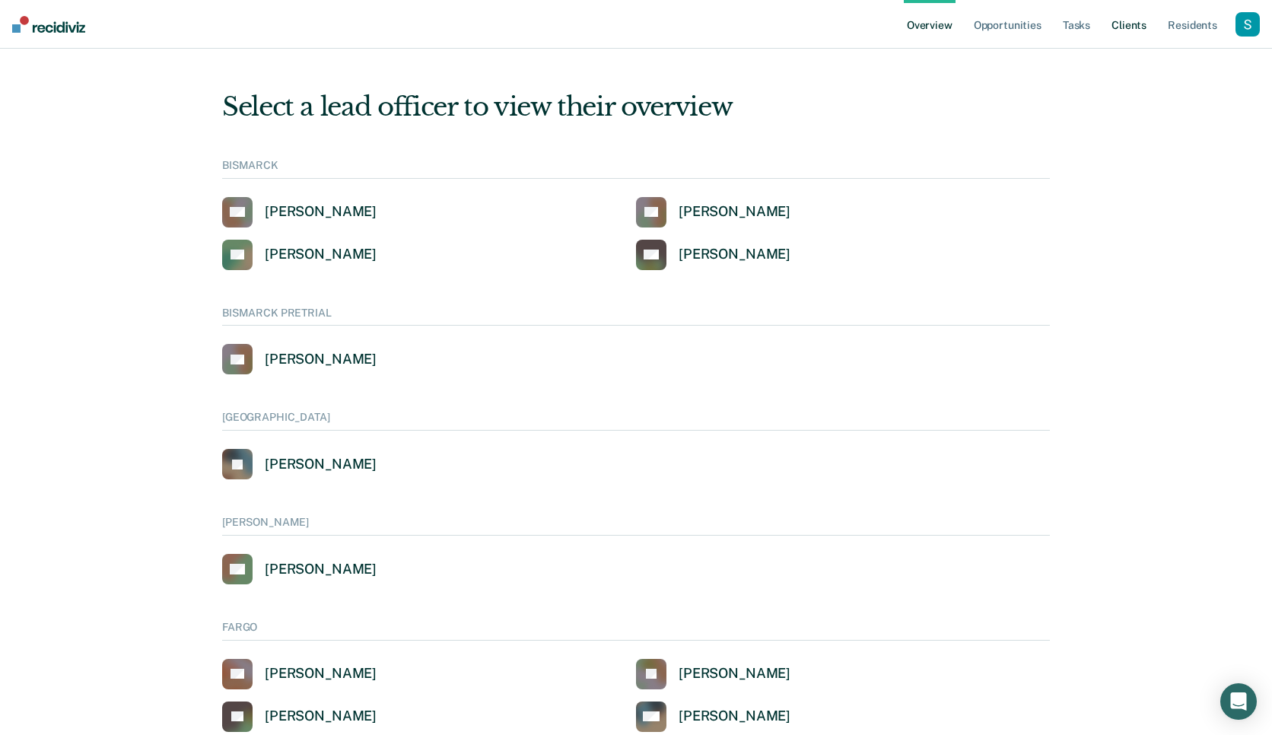
click at [1125, 27] on link "Client s" at bounding box center [1129, 24] width 41 height 49
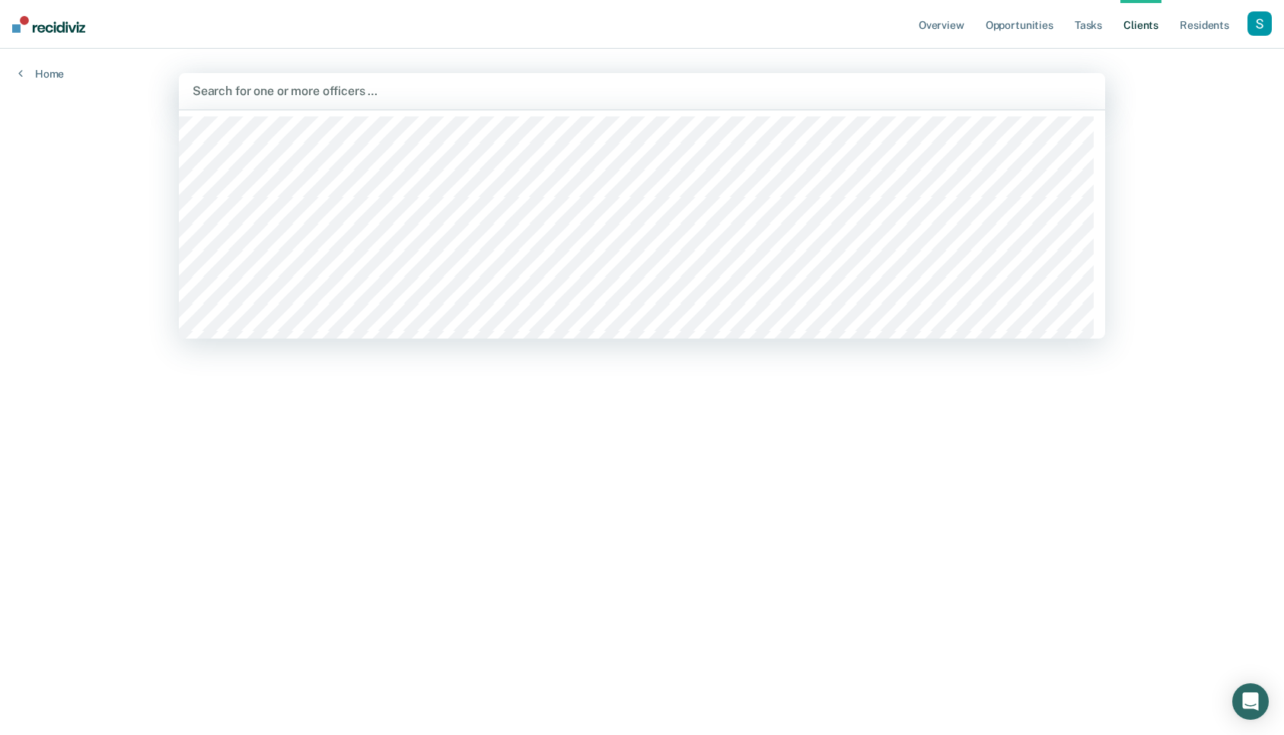
click at [523, 86] on div at bounding box center [641, 90] width 899 height 17
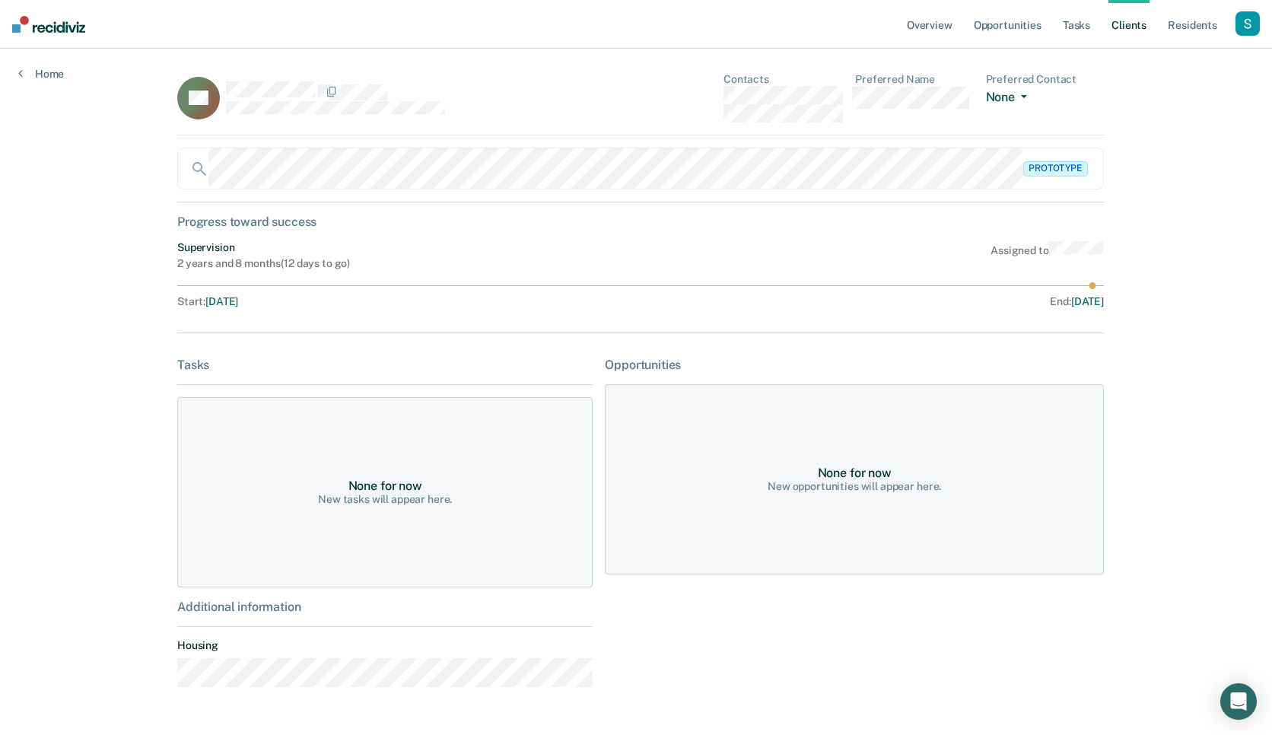
click at [1012, 98] on button "None" at bounding box center [1009, 98] width 47 height 17
click at [1137, 225] on div "Overview Opportunities Tasks Client s Resident s Profile Go to System-Level Tre…" at bounding box center [636, 389] width 1272 height 778
click at [1204, 24] on link "Resident s" at bounding box center [1193, 24] width 56 height 49
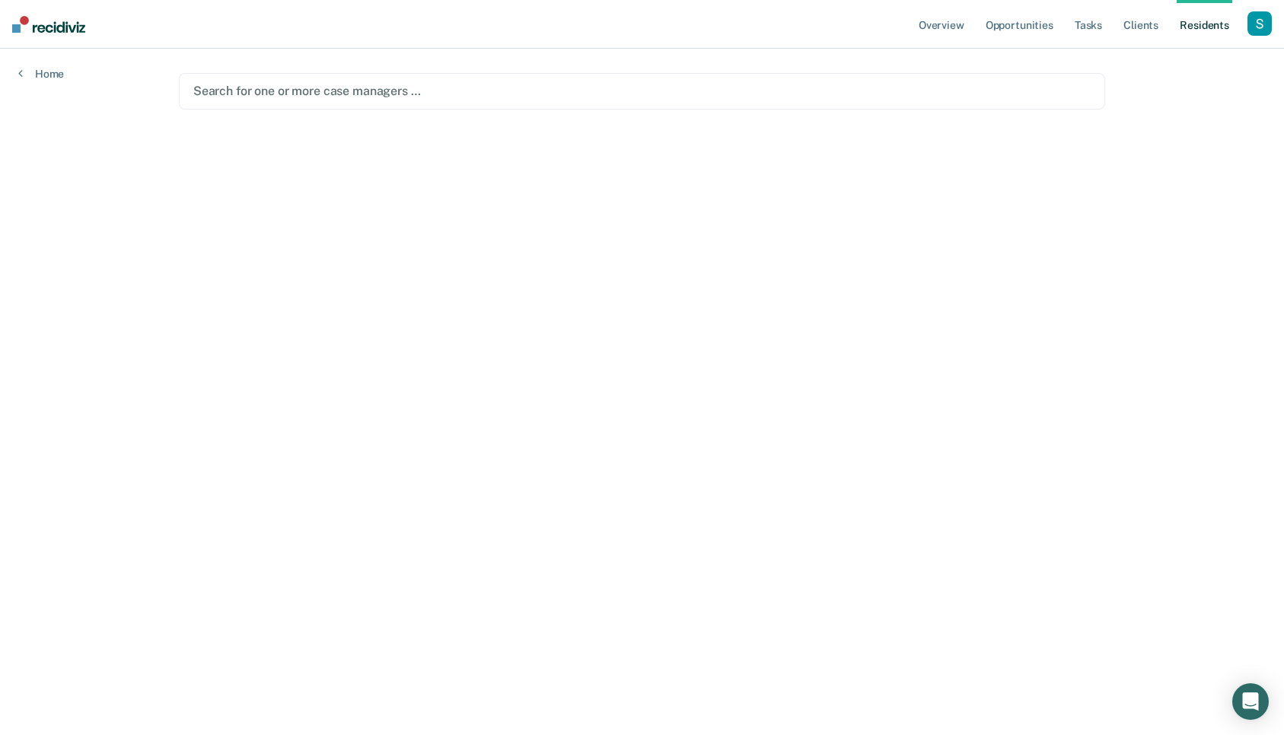
click at [552, 87] on div at bounding box center [641, 90] width 897 height 17
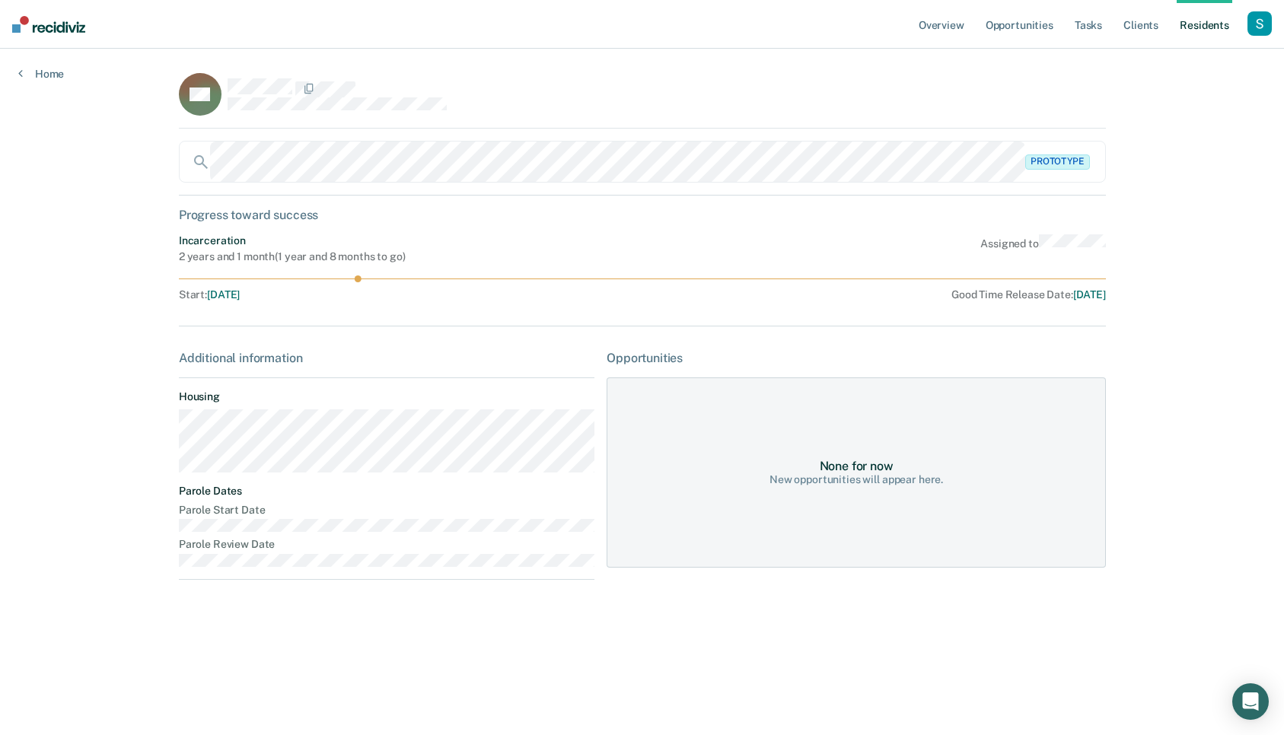
click at [1236, 17] on ul "Overview Opportunities Tasks Client s Resident s" at bounding box center [1081, 24] width 332 height 49
click at [1253, 17] on div "button" at bounding box center [1259, 23] width 24 height 24
click at [1164, 121] on link "Go to PSI Case Dashboard" at bounding box center [1194, 118] width 129 height 13
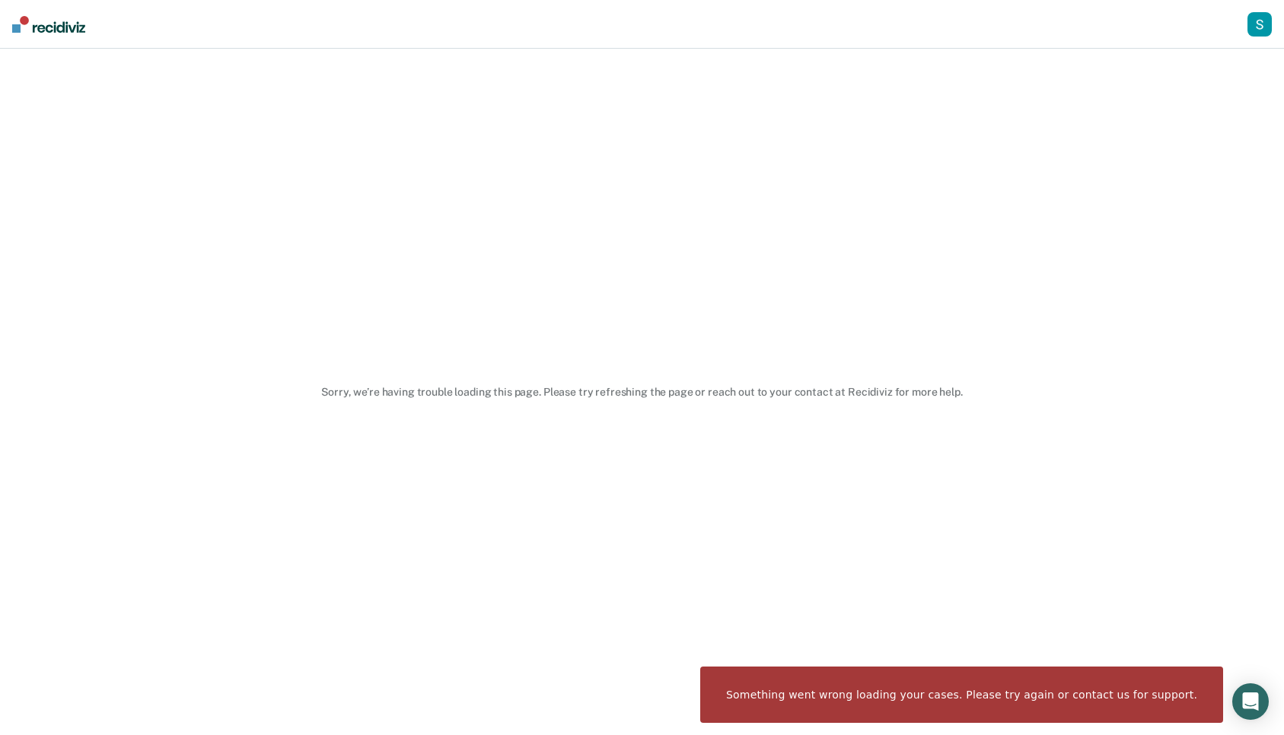
click at [1160, 672] on div "Something went wrong loading your cases. Please try again or contact us for sup…" at bounding box center [961, 694] width 523 height 56
click at [1256, 29] on div "button" at bounding box center [1259, 24] width 24 height 24
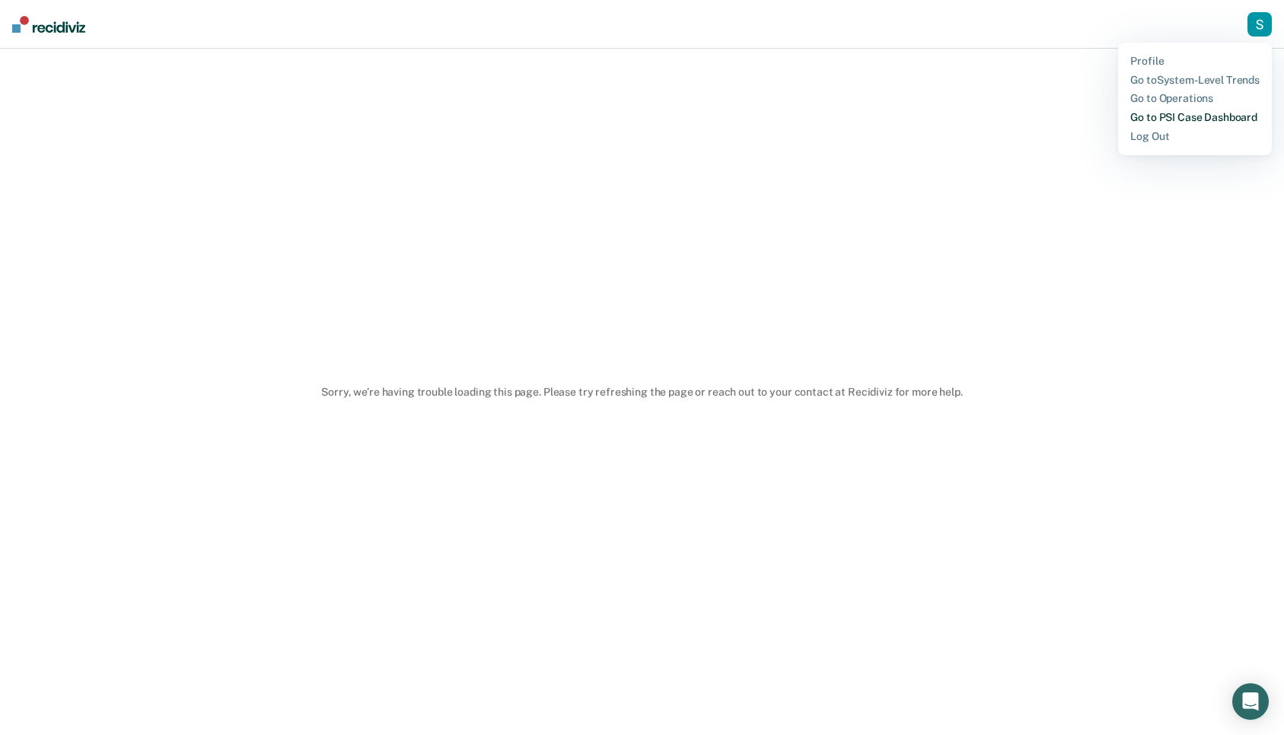
click at [1200, 119] on link "Go to PSI Case Dashboard" at bounding box center [1194, 117] width 129 height 13
click at [1163, 58] on link "Profile" at bounding box center [1194, 61] width 129 height 13
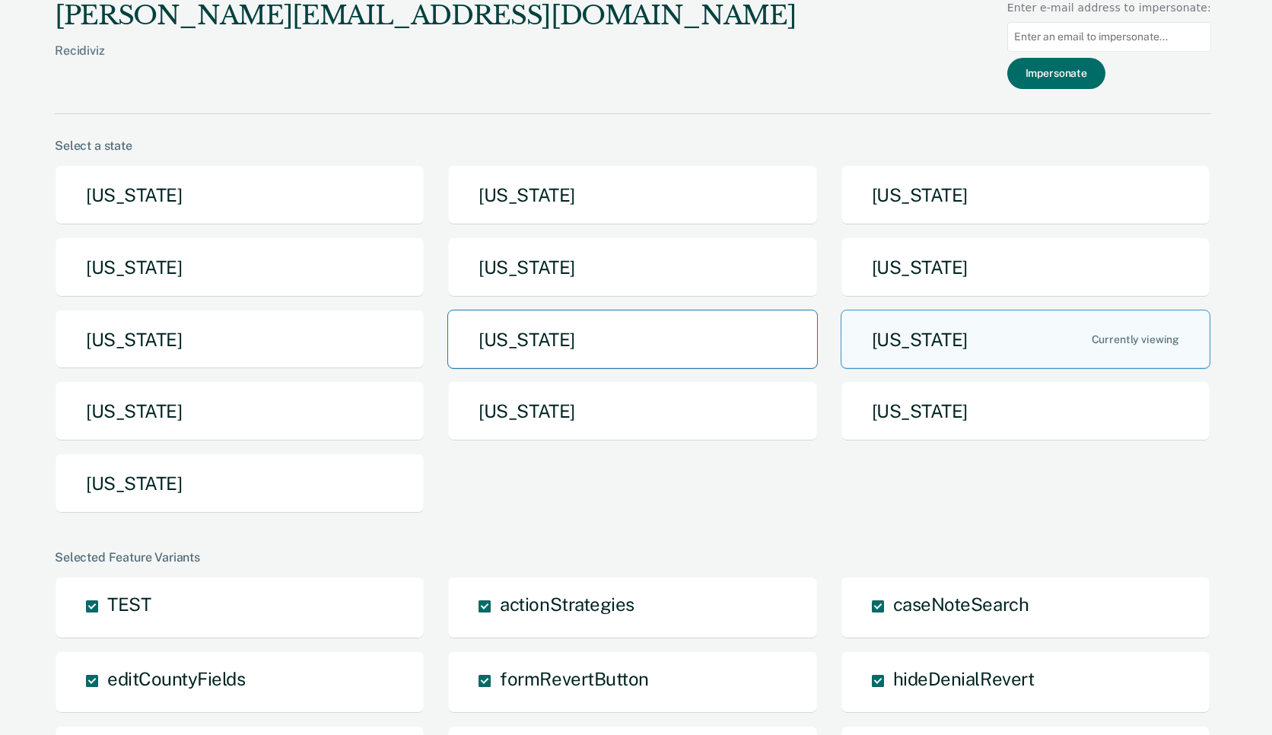
click at [687, 334] on button "[US_STATE]" at bounding box center [632, 340] width 370 height 60
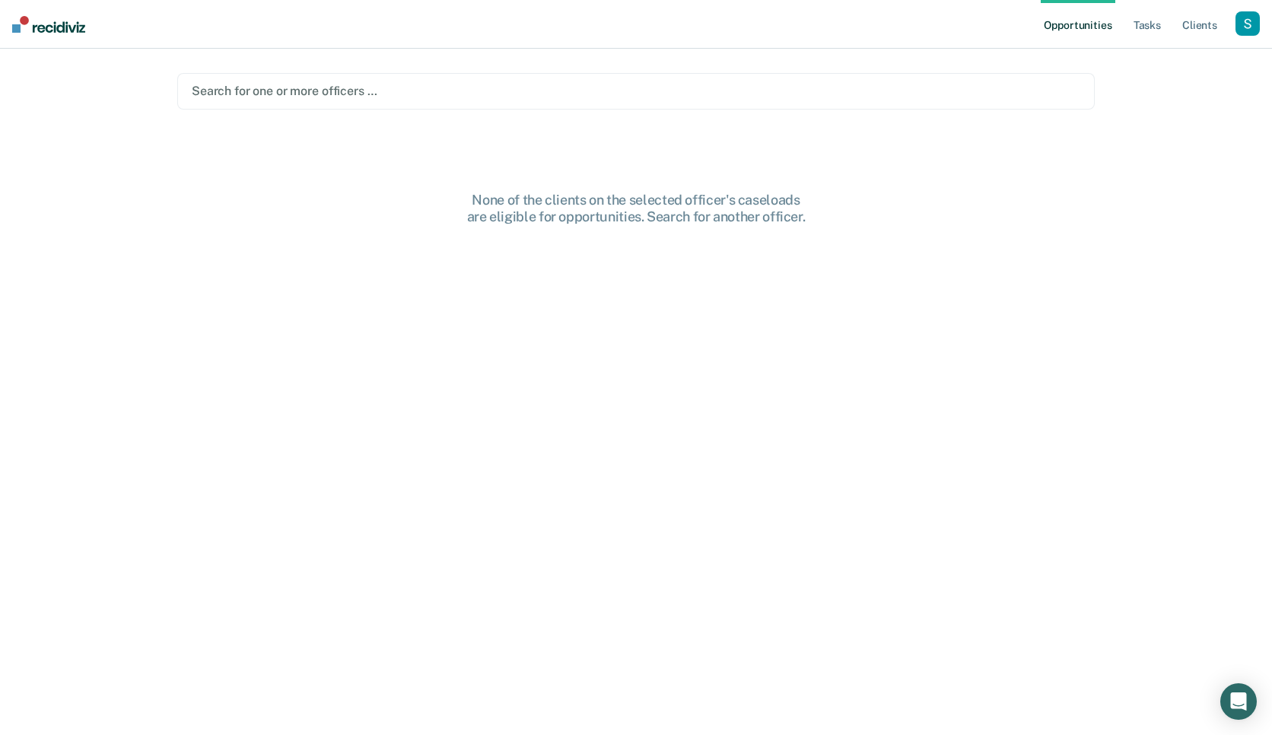
click at [1245, 15] on div "button" at bounding box center [1248, 23] width 24 height 24
click at [1160, 59] on link "Profile" at bounding box center [1186, 62] width 122 height 13
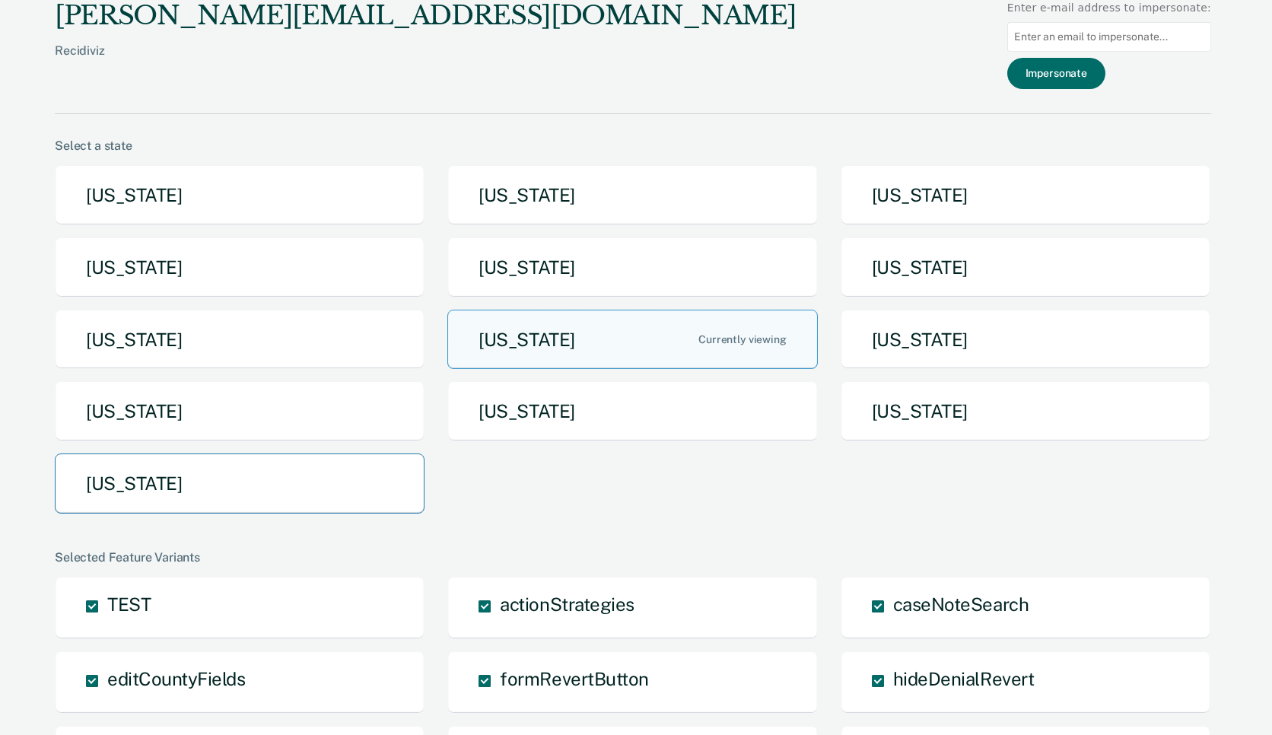
click at [307, 460] on button "[US_STATE]" at bounding box center [240, 483] width 370 height 60
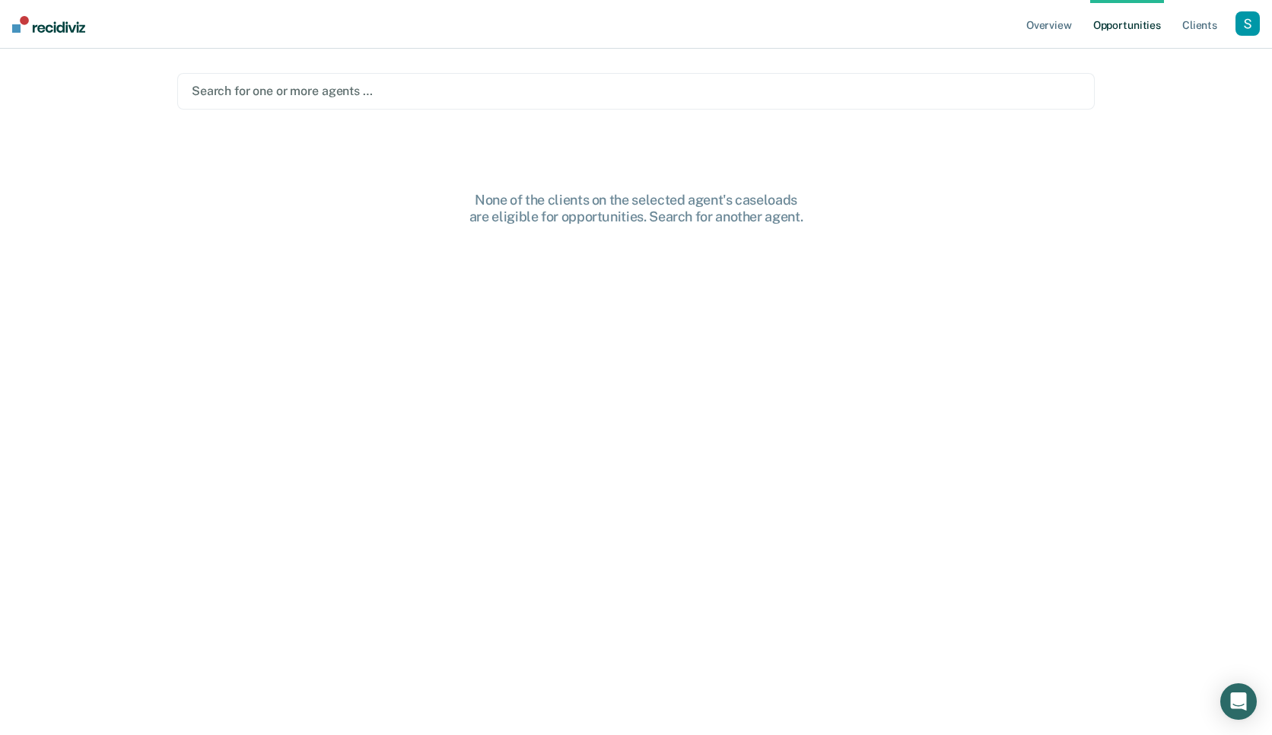
click at [1247, 16] on div "button" at bounding box center [1248, 23] width 24 height 24
click at [1139, 51] on div "Profile How it works Log Out" at bounding box center [1186, 80] width 147 height 75
click at [1140, 56] on link "Profile" at bounding box center [1186, 62] width 122 height 13
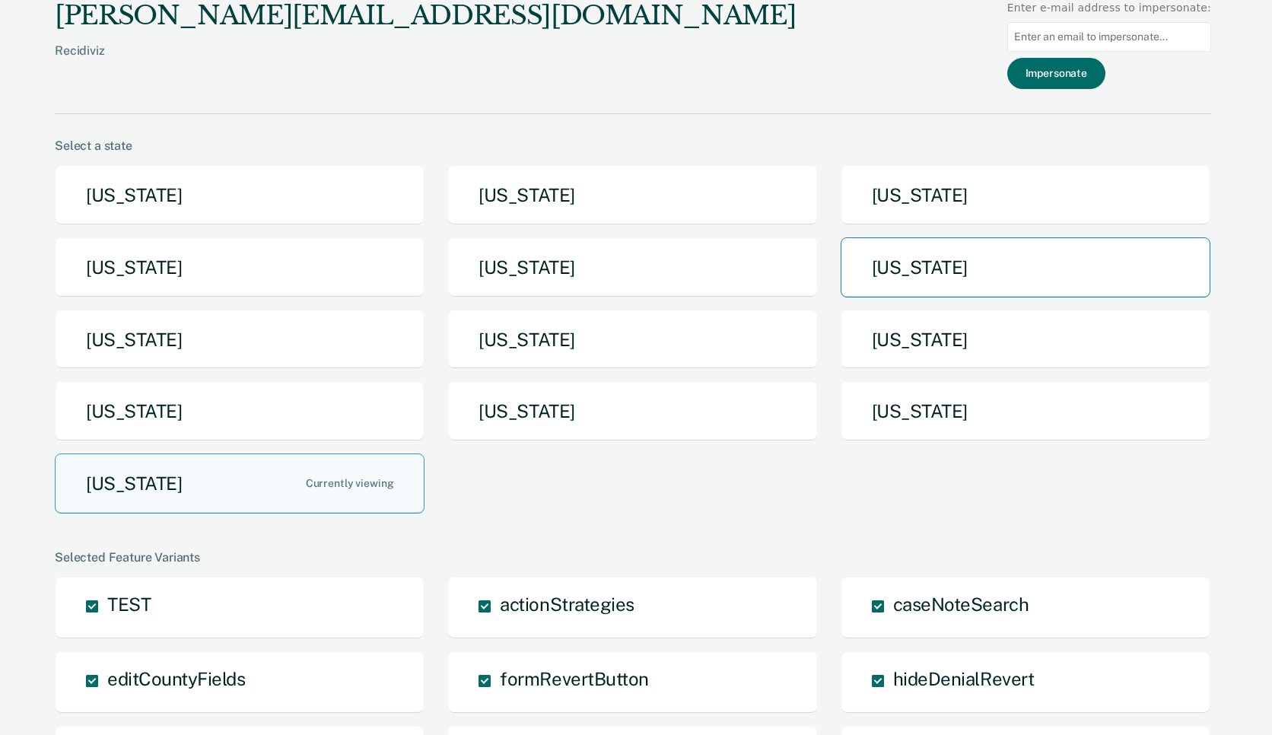
click at [1004, 266] on button "[US_STATE]" at bounding box center [1026, 267] width 370 height 60
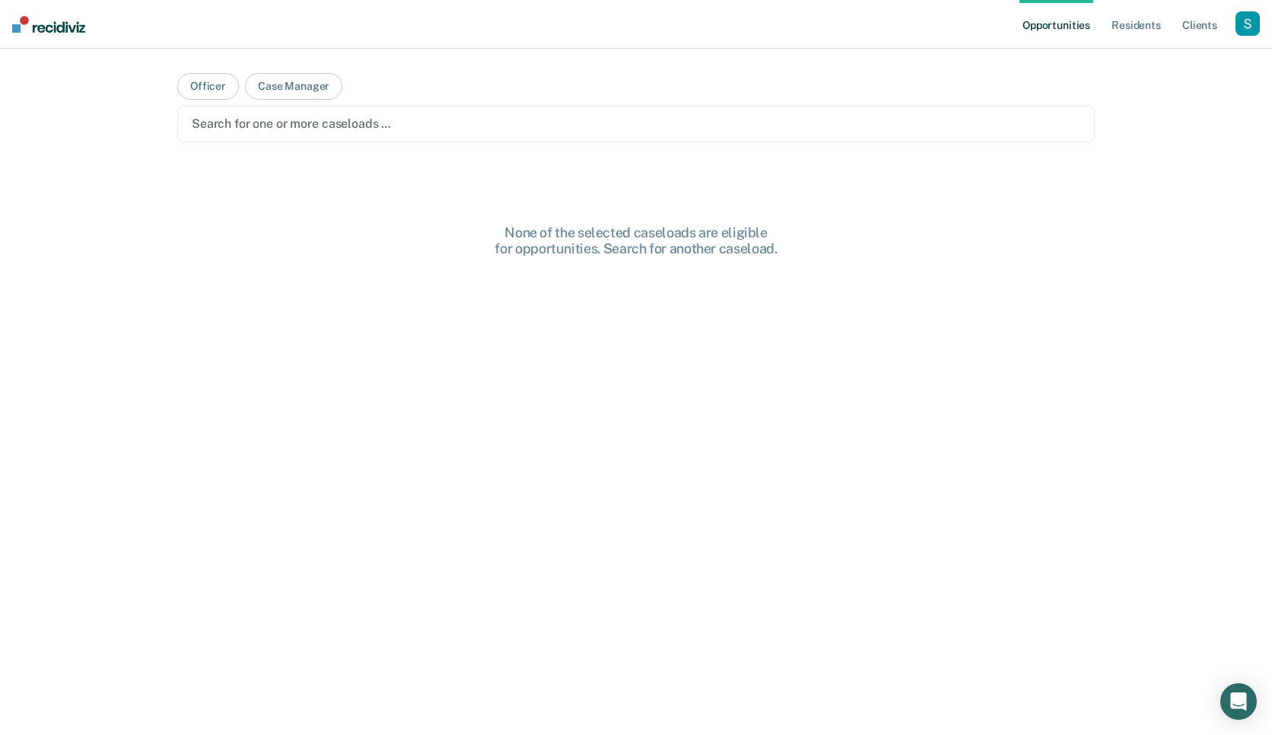
click at [1249, 25] on div "button" at bounding box center [1248, 23] width 24 height 24
click at [1158, 59] on link "Profile" at bounding box center [1186, 62] width 122 height 13
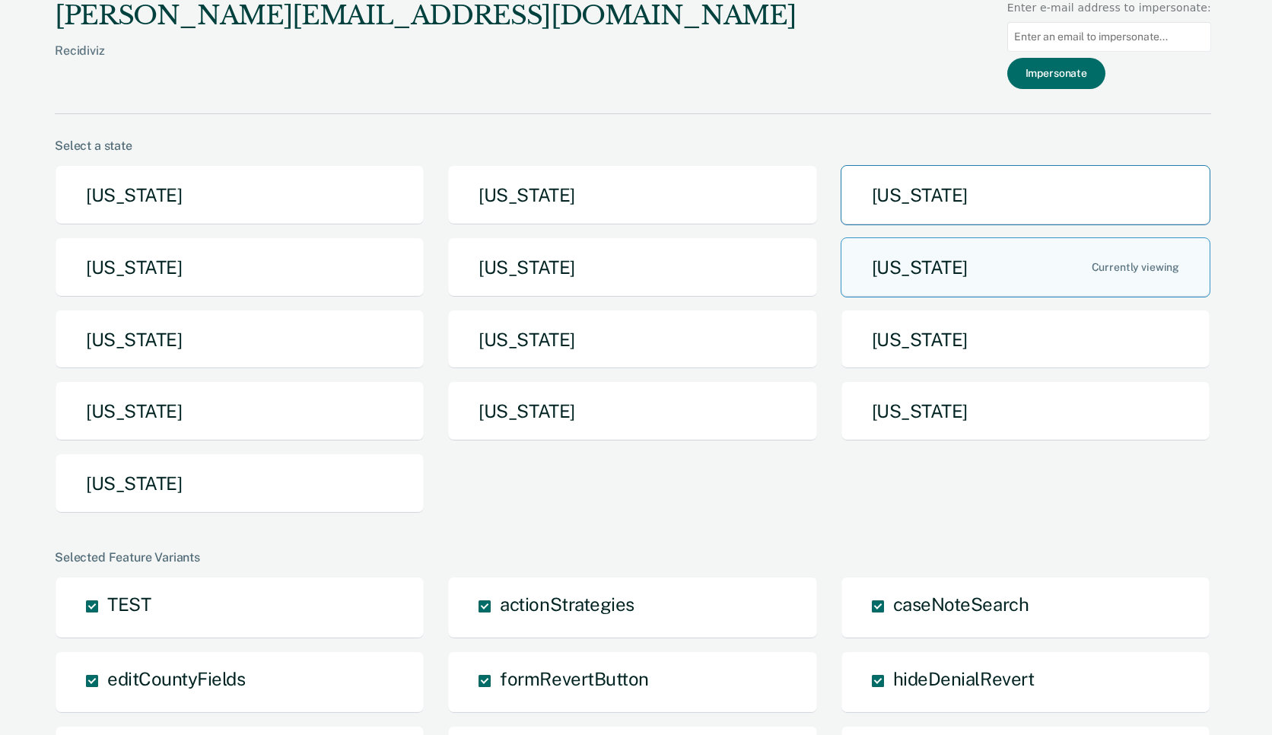
click at [1023, 196] on button "[US_STATE]" at bounding box center [1026, 195] width 370 height 60
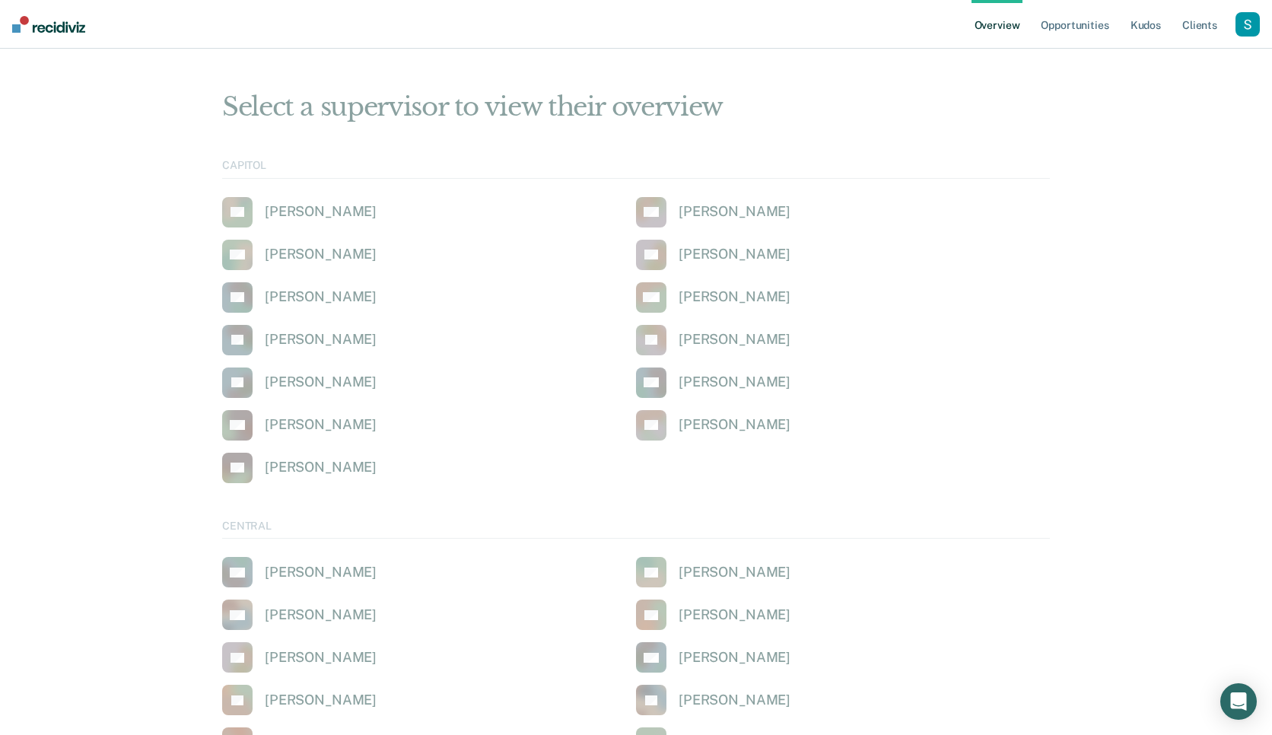
click at [1252, 24] on div "button" at bounding box center [1248, 24] width 24 height 24
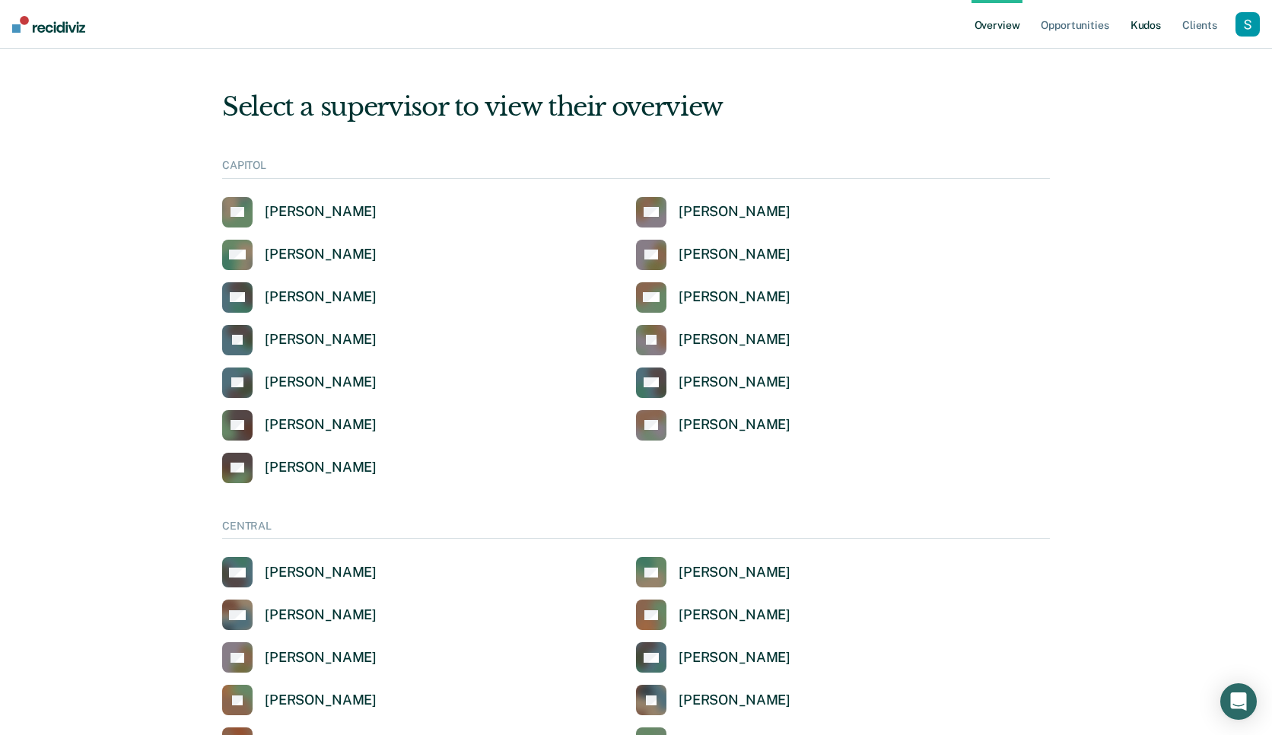
click at [1135, 24] on link "Kudos" at bounding box center [1146, 24] width 37 height 49
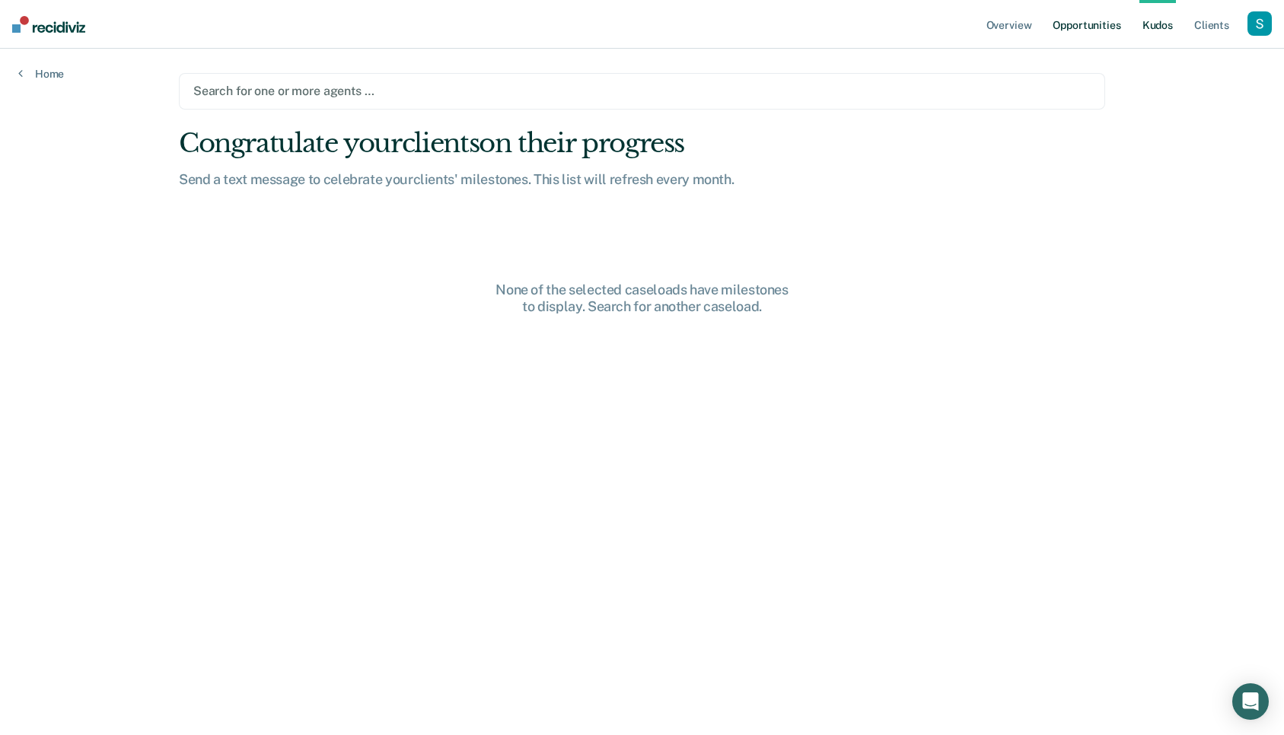
click at [1090, 23] on link "Opportunities" at bounding box center [1086, 24] width 74 height 49
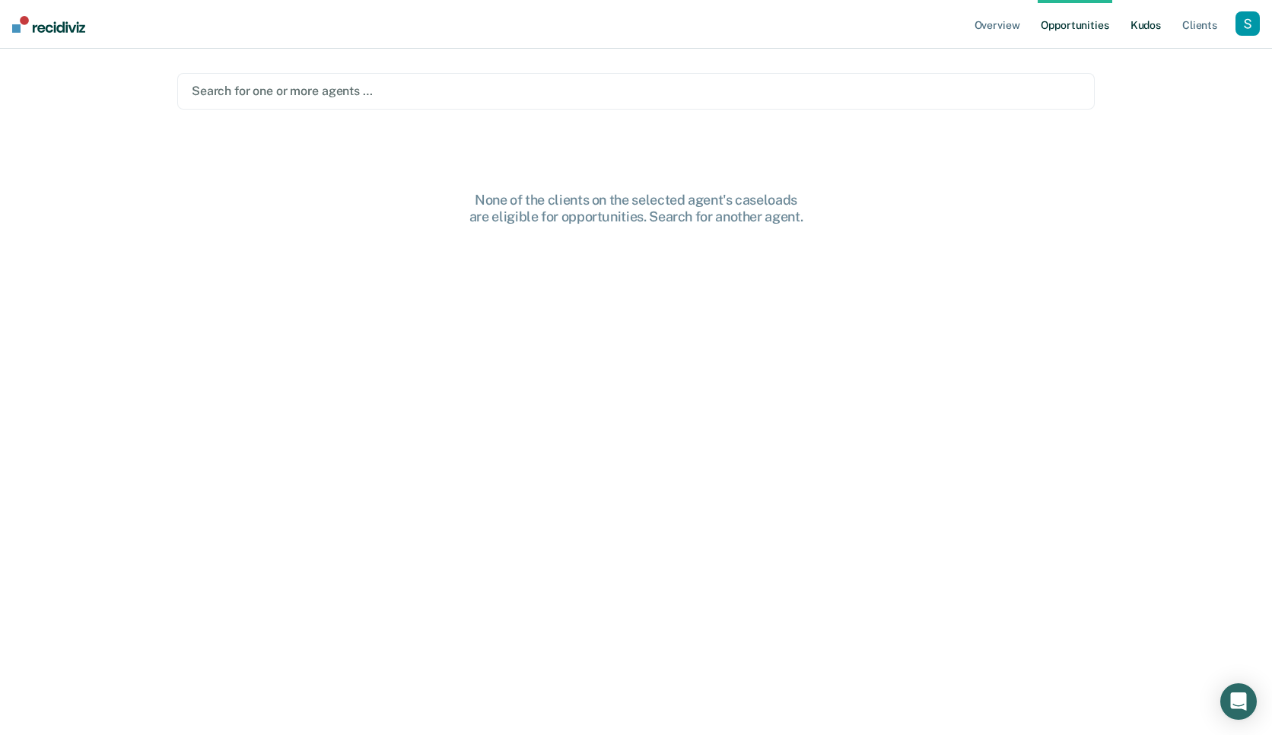
click at [1146, 25] on link "Kudos" at bounding box center [1146, 24] width 37 height 49
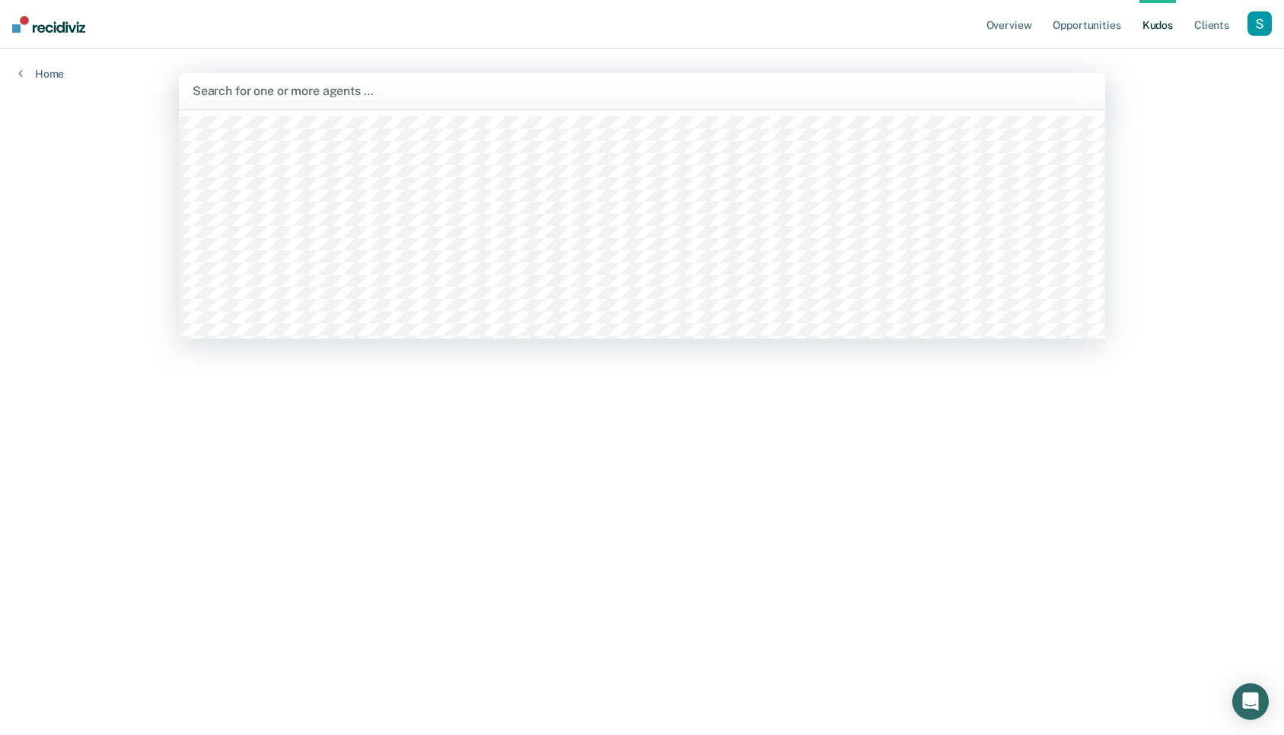
click at [608, 107] on div "Search for one or more agents …" at bounding box center [642, 91] width 926 height 37
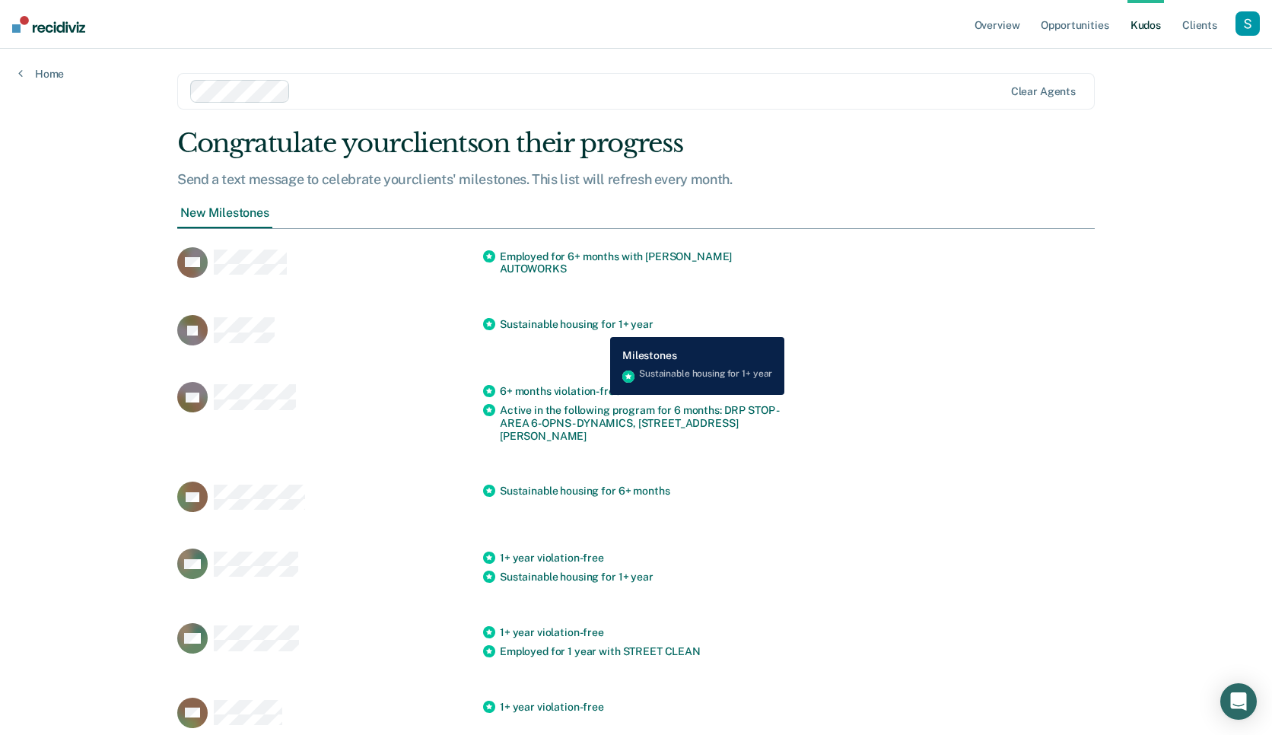
click at [599, 326] on span "Sustainable housing for 1+ year" at bounding box center [577, 324] width 154 height 13
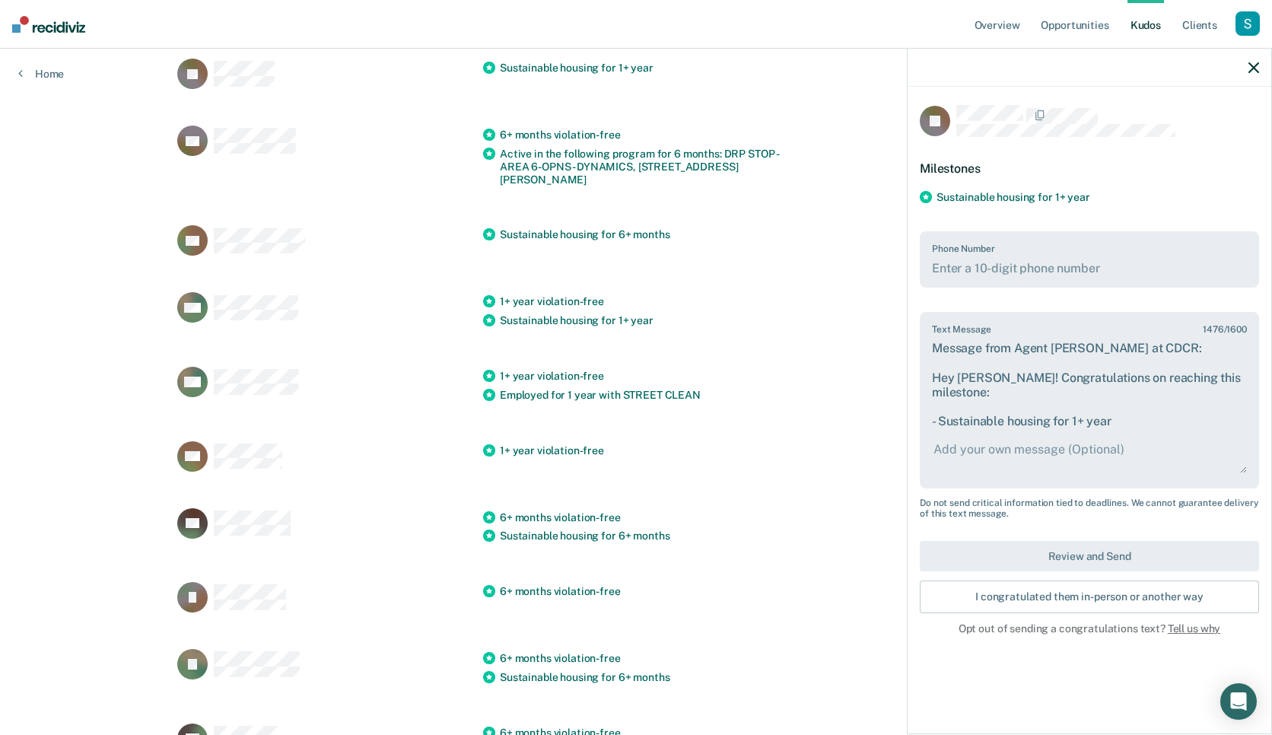
scroll to position [279, 0]
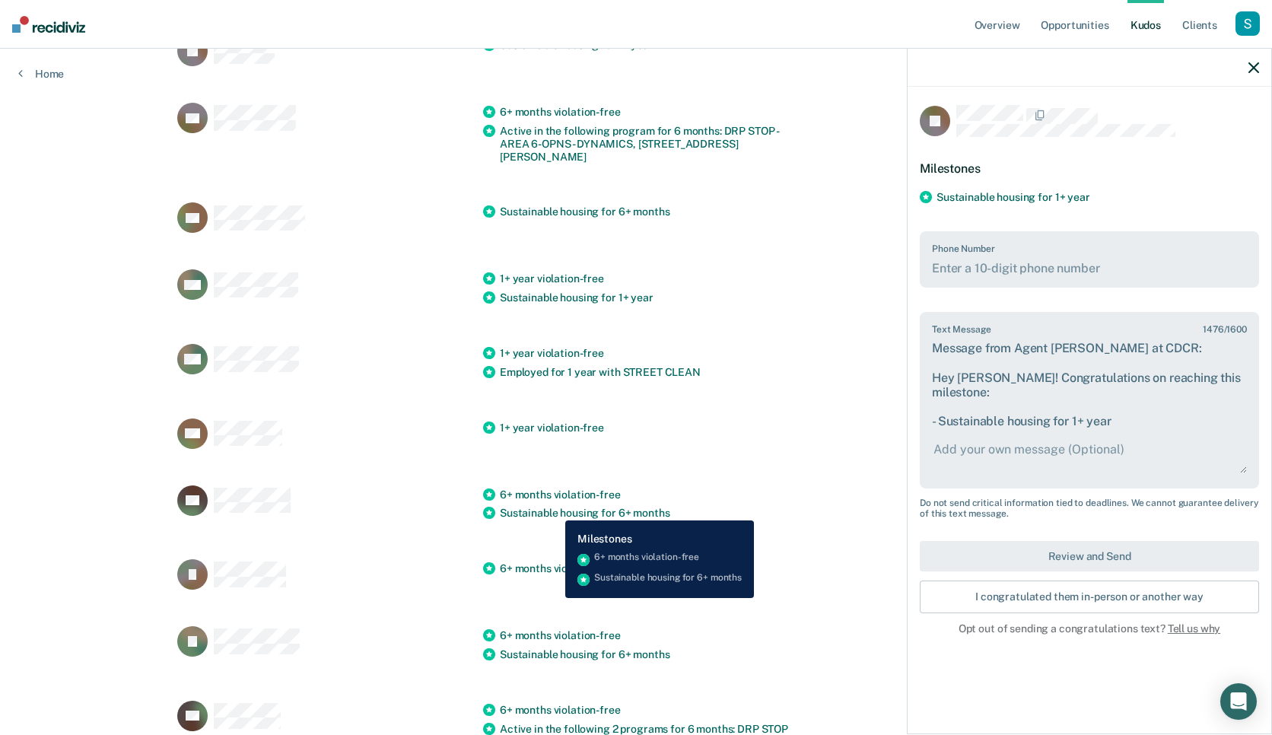
click at [554, 509] on div "MJ 6+ months violation-free Sustainable housing for 6+ months" at bounding box center [636, 504] width 918 height 75
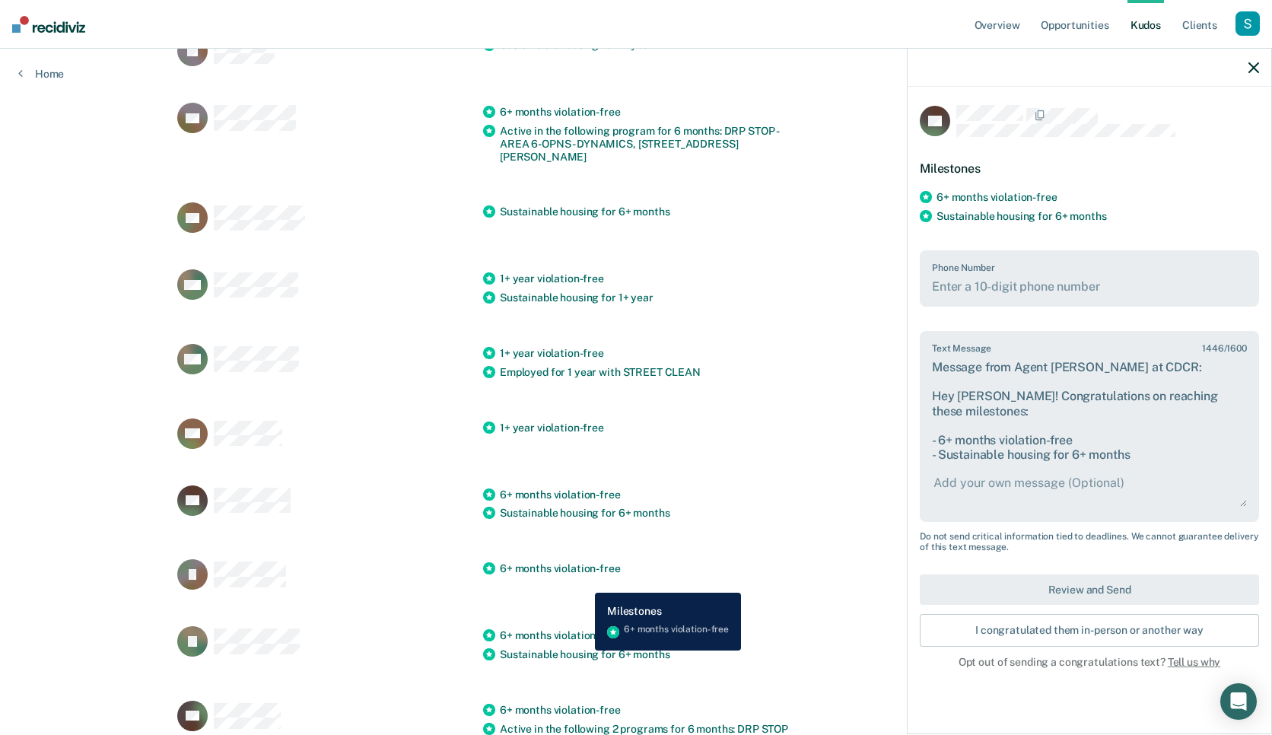
click at [584, 581] on div "JJ 6+ months violation-free" at bounding box center [636, 574] width 918 height 67
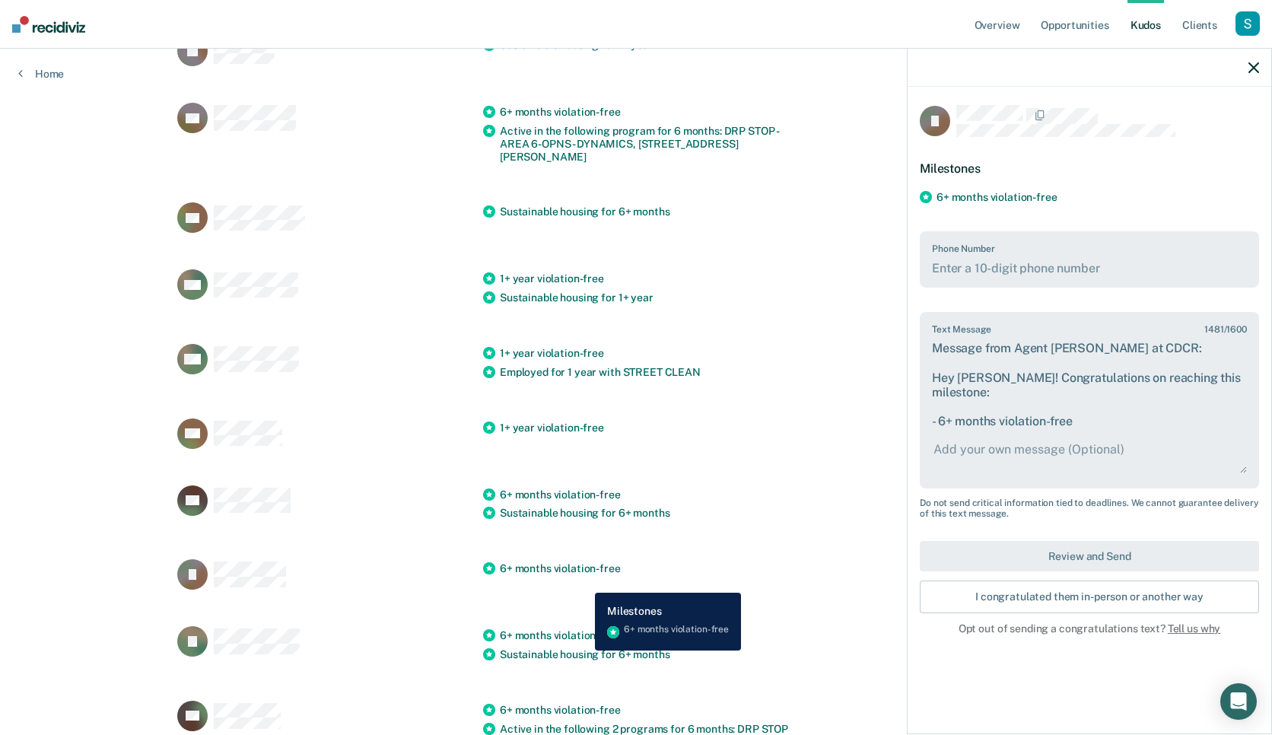
scroll to position [556, 0]
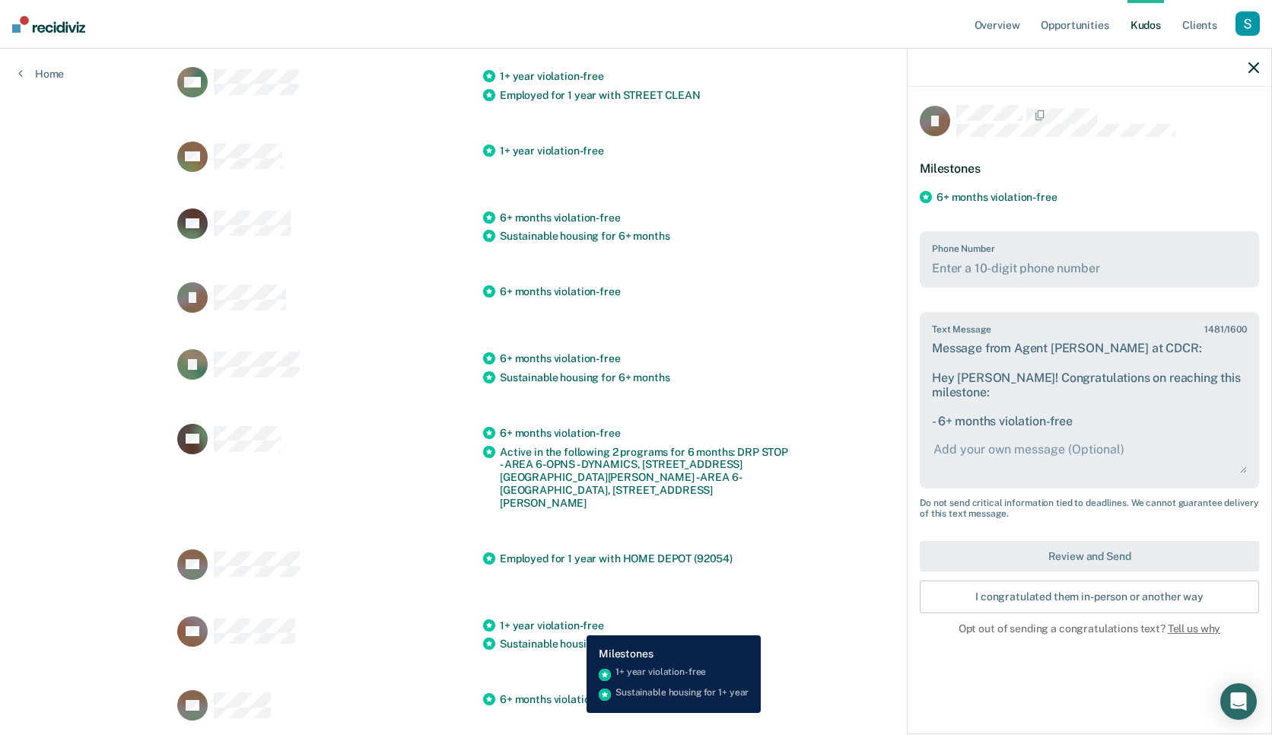
click at [575, 635] on div "Sustainable housing for 1+ year" at bounding box center [636, 644] width 306 height 19
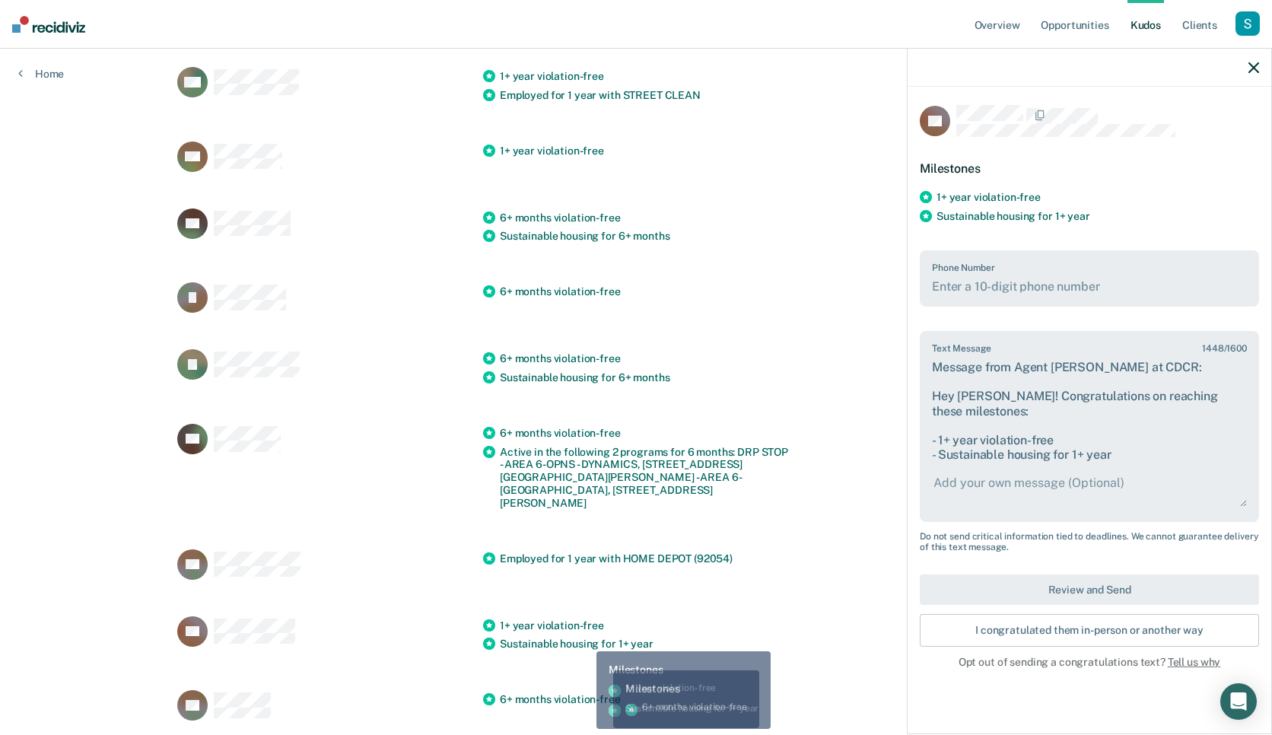
click at [603, 672] on div "SS 6+ months violation-free" at bounding box center [636, 705] width 918 height 67
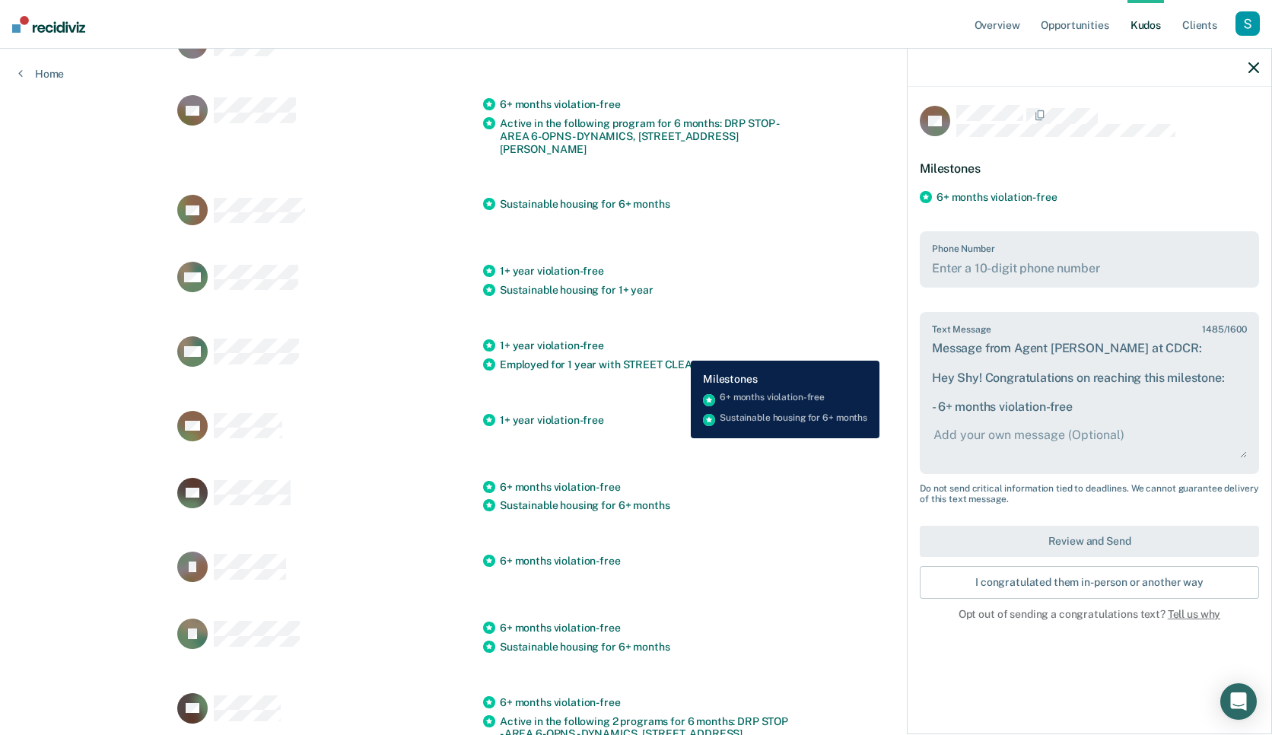
scroll to position [0, 0]
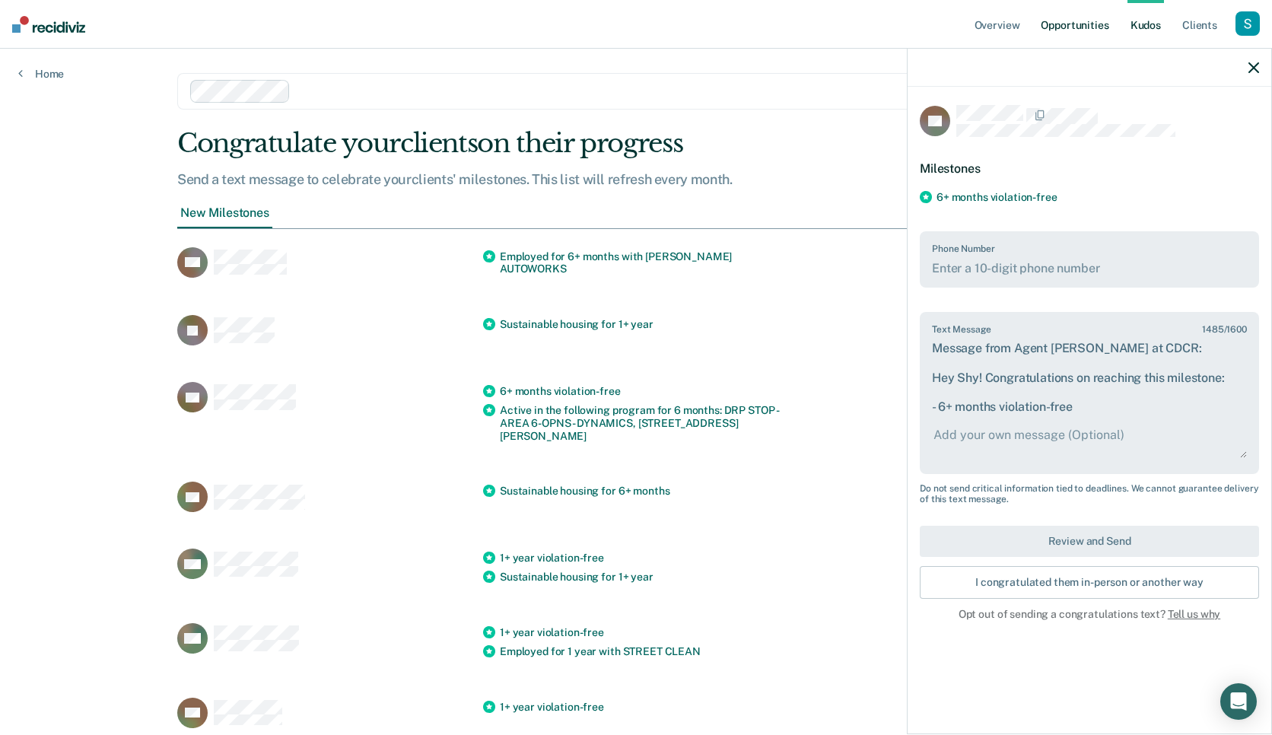
click at [1074, 27] on link "Opportunities" at bounding box center [1075, 24] width 74 height 49
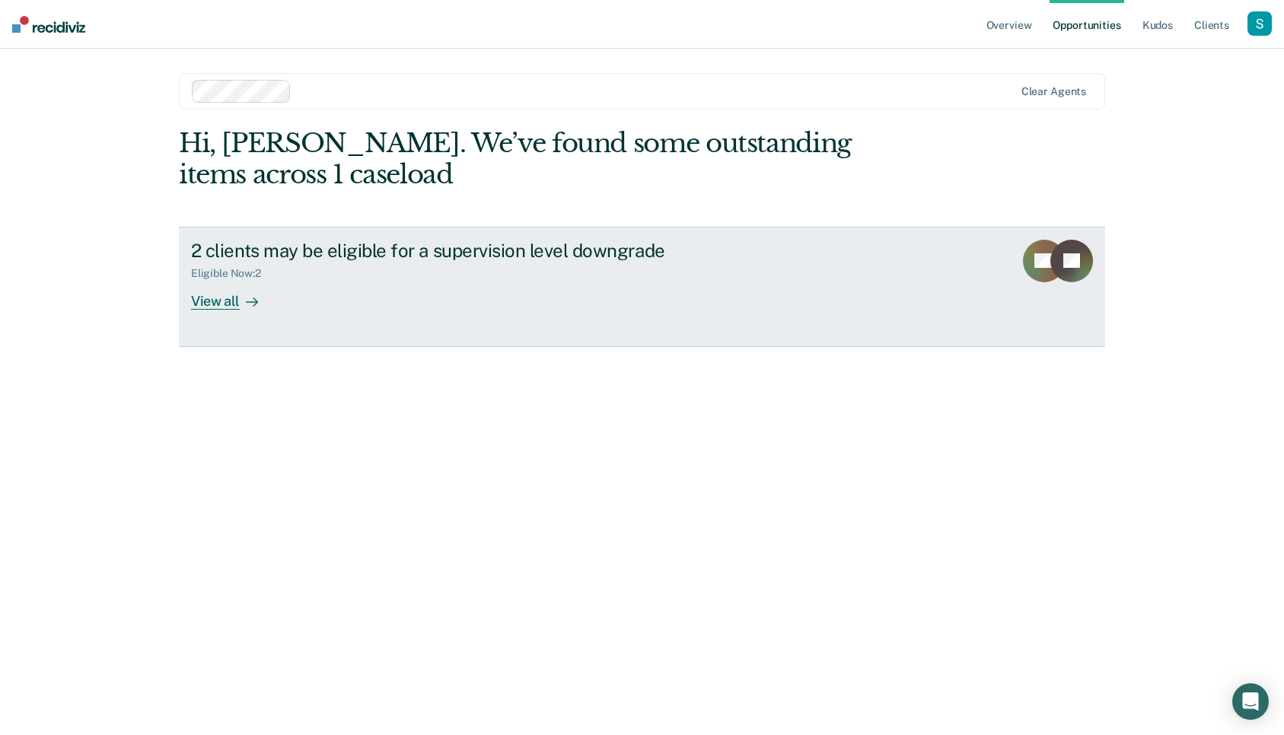
click at [412, 301] on div "2 clients may be eligible for a supervision level downgrade Eligible Now : 2 Vi…" at bounding box center [476, 275] width 571 height 70
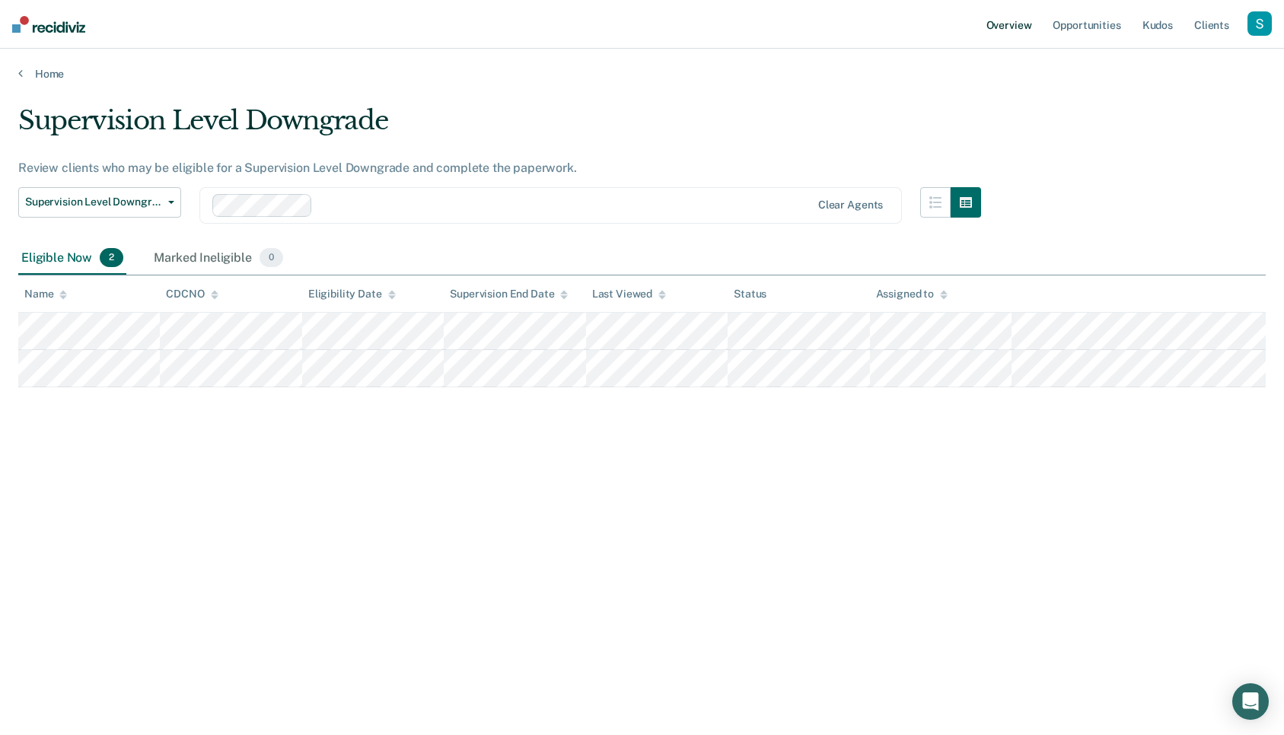
click at [1006, 29] on link "Overview" at bounding box center [1009, 24] width 52 height 49
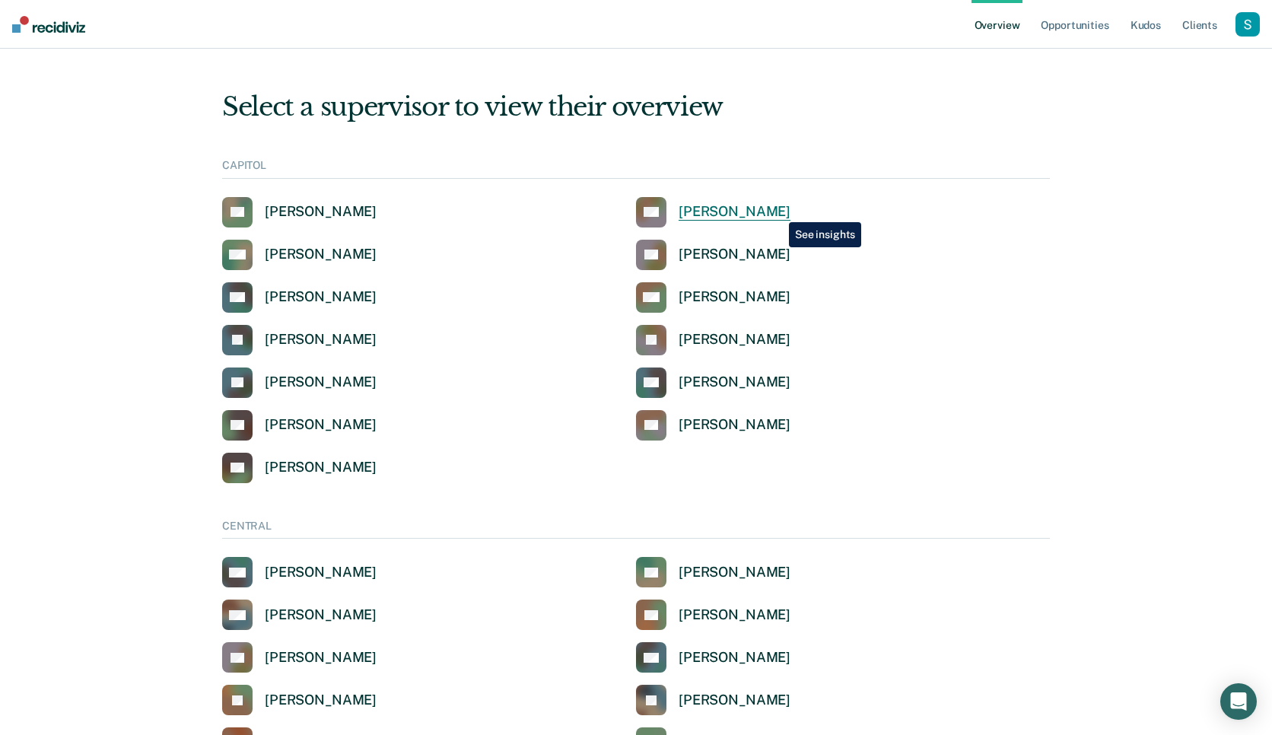
click at [778, 210] on div "Anthony G Quintana" at bounding box center [735, 211] width 112 height 17
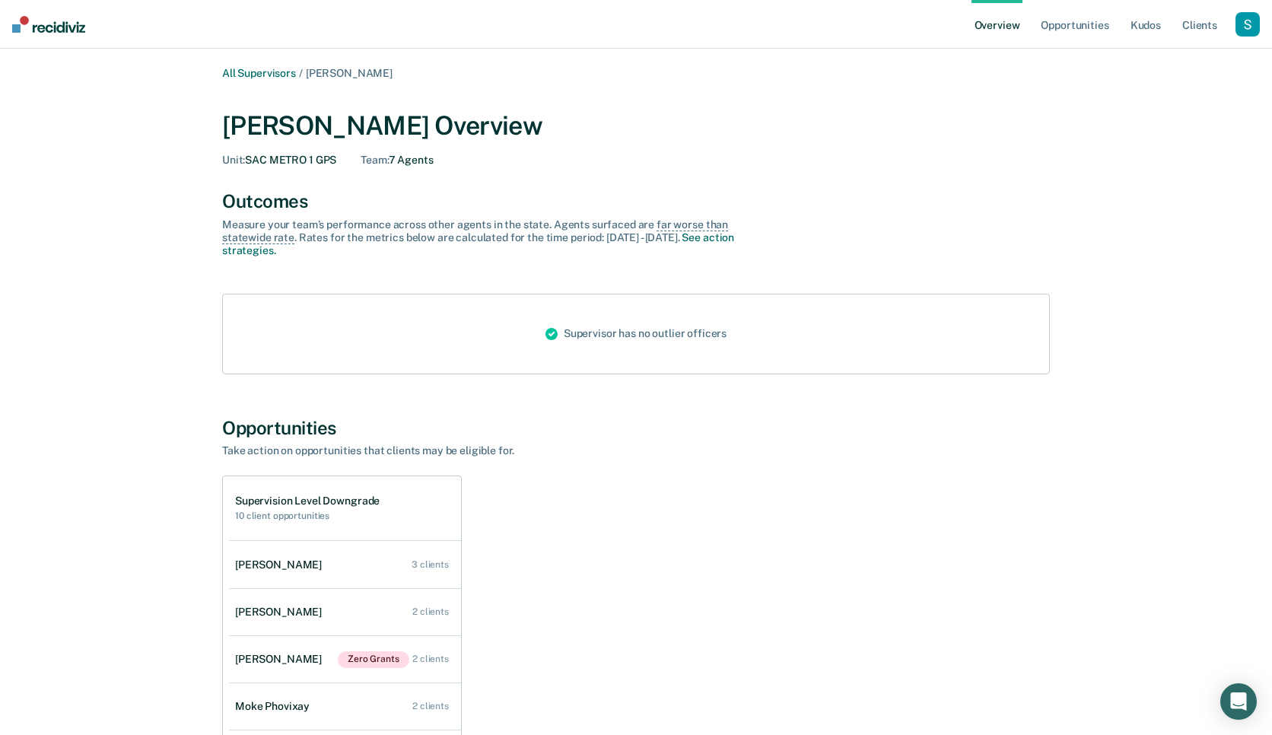
click at [1245, 34] on div "Profile How it works Log Out" at bounding box center [1248, 25] width 24 height 27
click at [1238, 27] on div "button" at bounding box center [1248, 24] width 24 height 24
click at [1143, 57] on link "Profile" at bounding box center [1186, 61] width 122 height 13
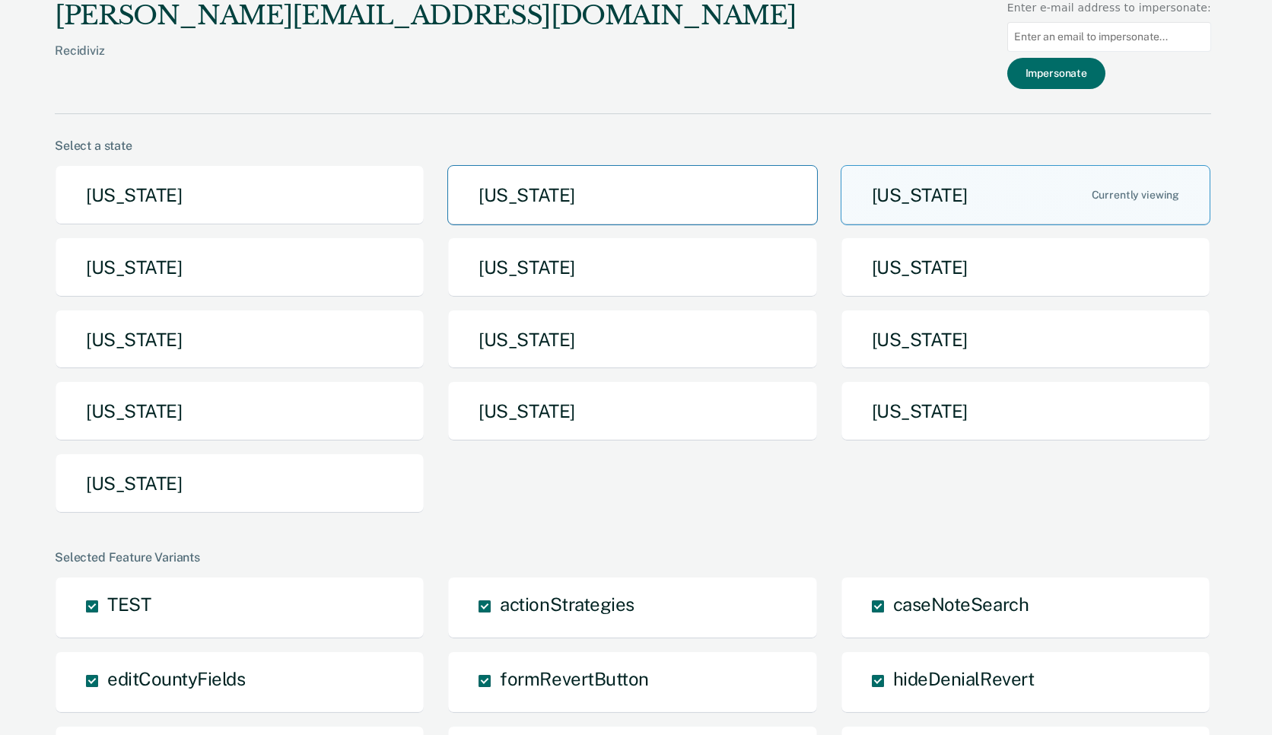
click at [664, 192] on button "Arkansas" at bounding box center [632, 195] width 370 height 60
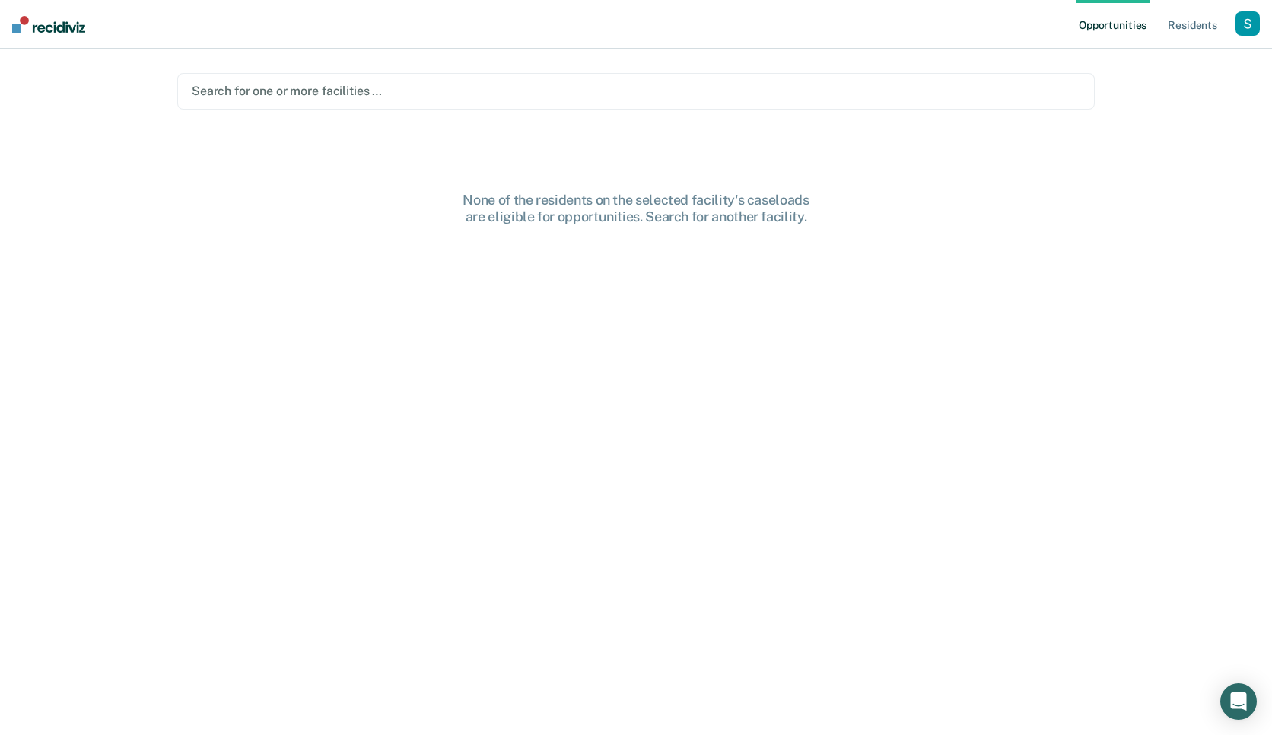
click at [1251, 20] on div "button" at bounding box center [1248, 23] width 24 height 24
click at [1156, 56] on link "Profile" at bounding box center [1186, 62] width 122 height 13
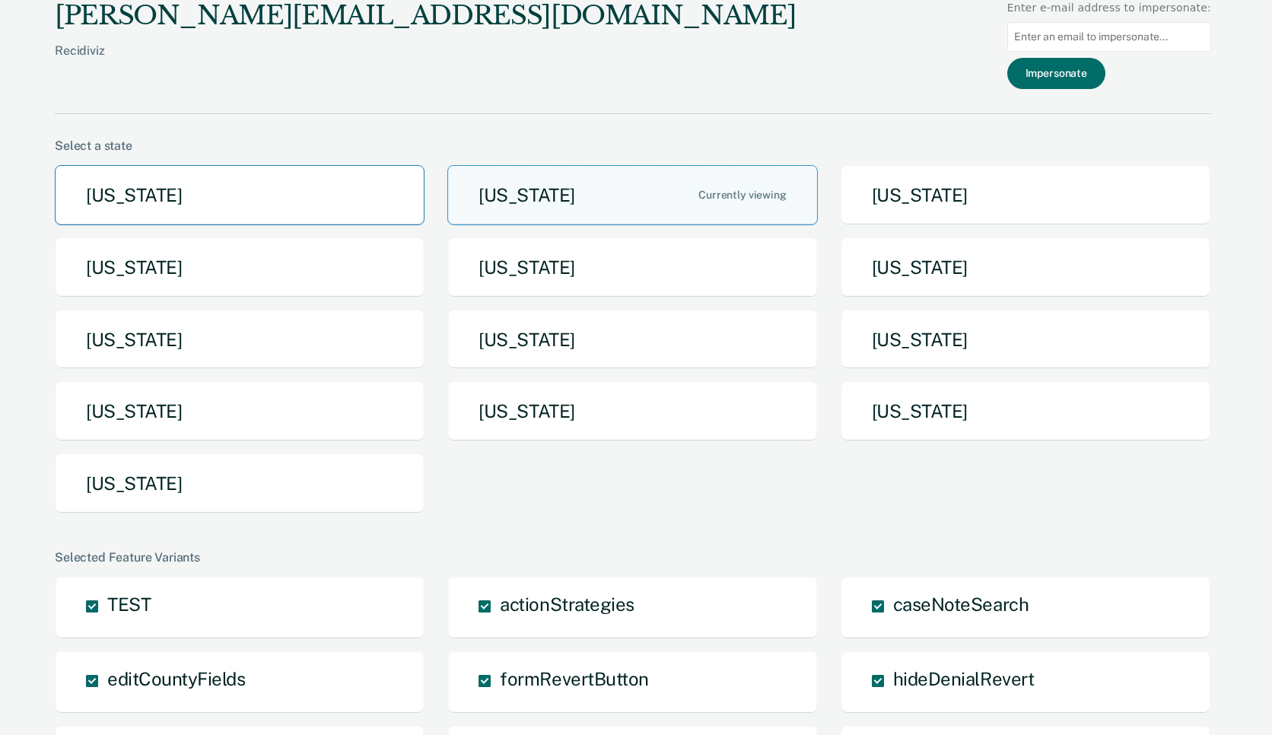
click at [278, 189] on button "Arizona" at bounding box center [240, 195] width 370 height 60
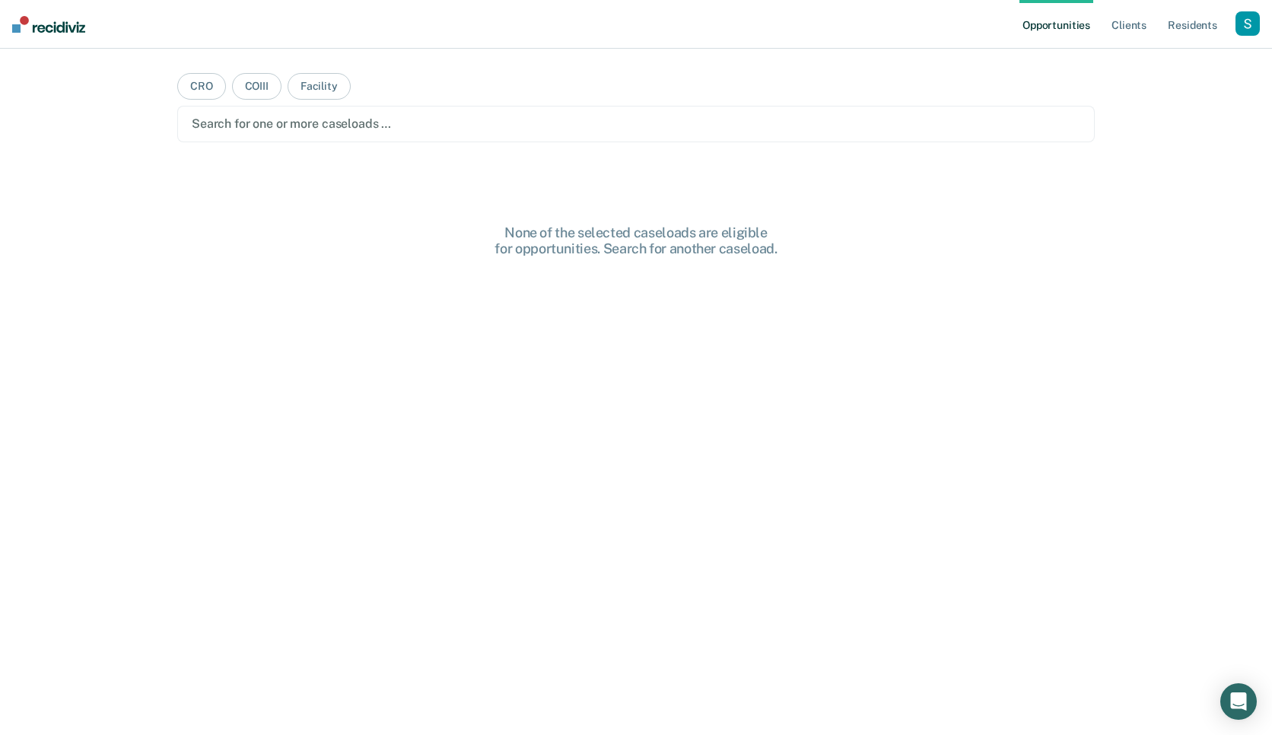
click at [1254, 18] on div "button" at bounding box center [1248, 23] width 24 height 24
click at [1142, 59] on link "Profile" at bounding box center [1186, 62] width 122 height 13
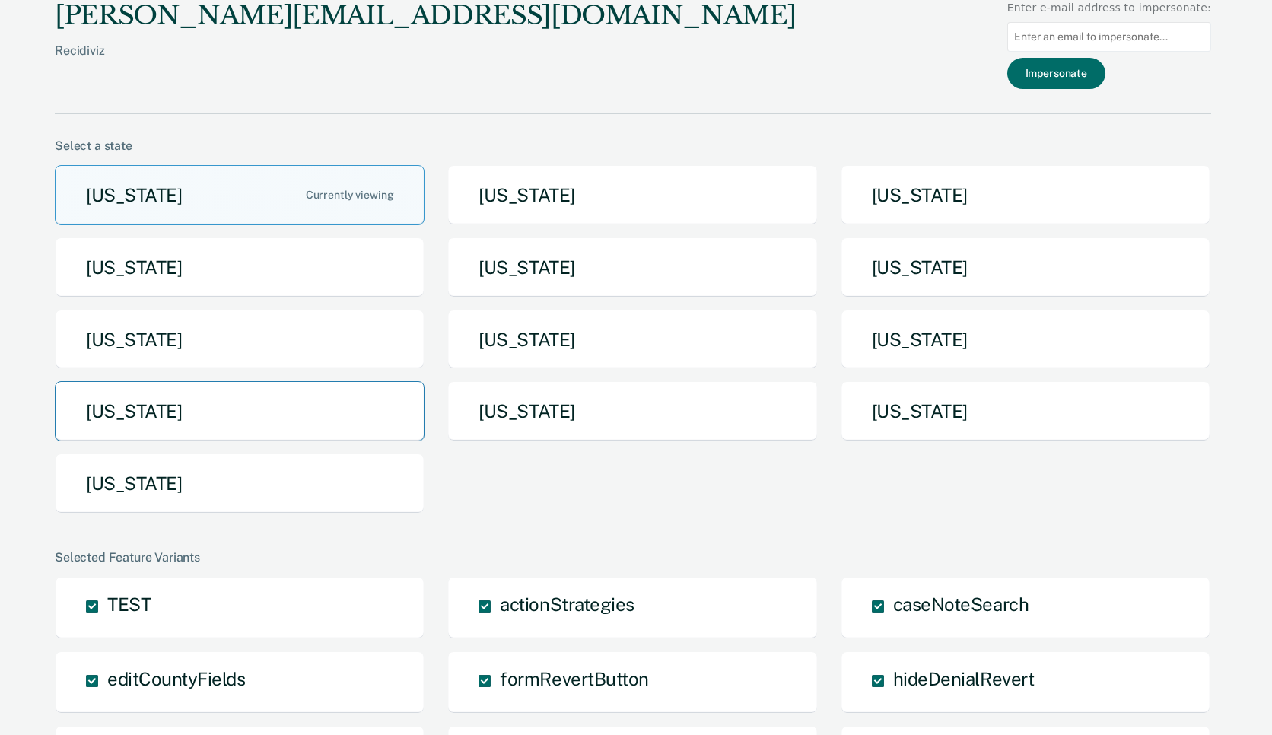
click at [282, 398] on button "Pennsylvania" at bounding box center [240, 411] width 370 height 60
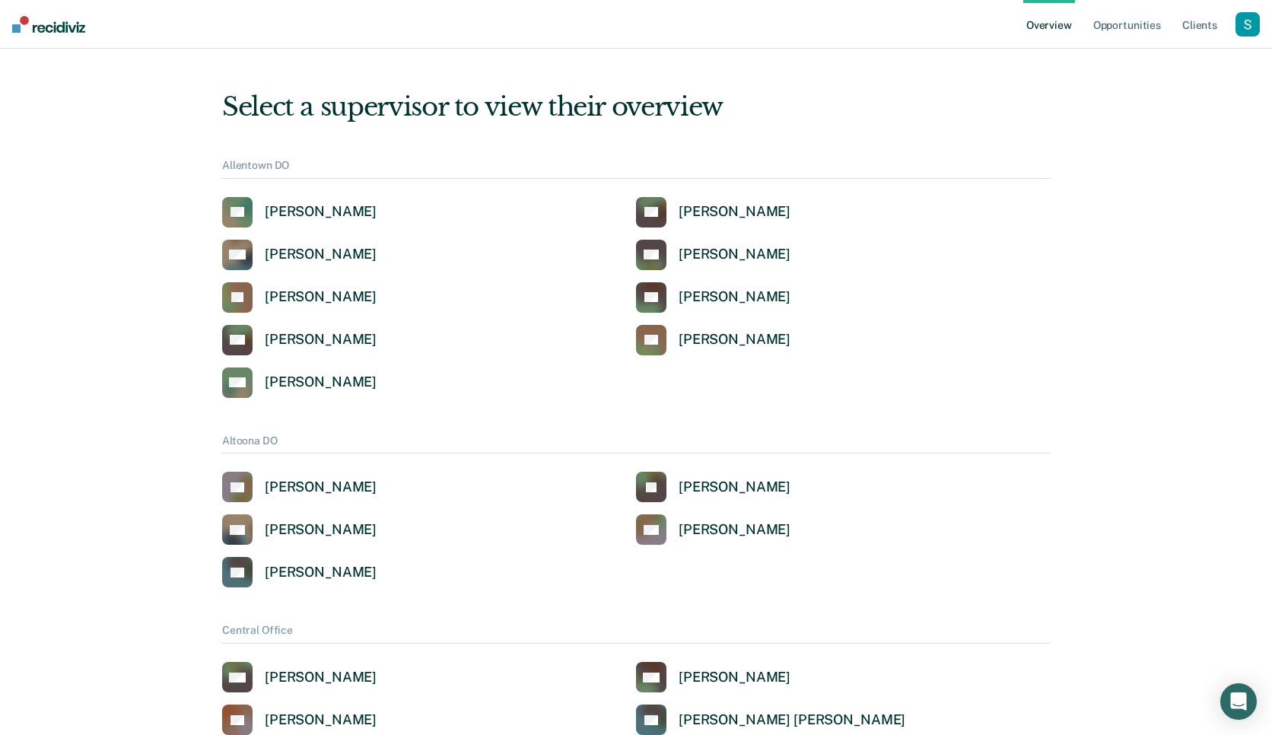
click at [1255, 17] on div "button" at bounding box center [1248, 24] width 24 height 24
click at [1140, 56] on link "Profile" at bounding box center [1186, 61] width 122 height 13
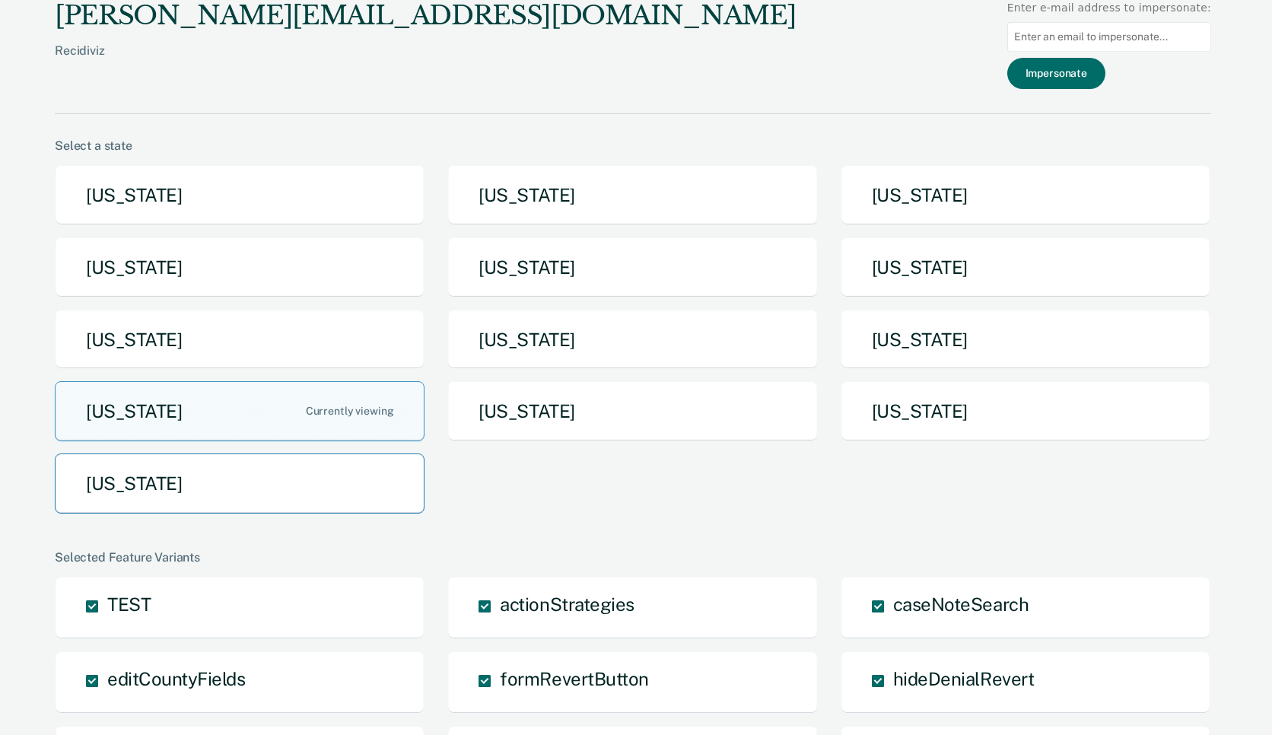
click at [228, 460] on button "Utah" at bounding box center [240, 483] width 370 height 60
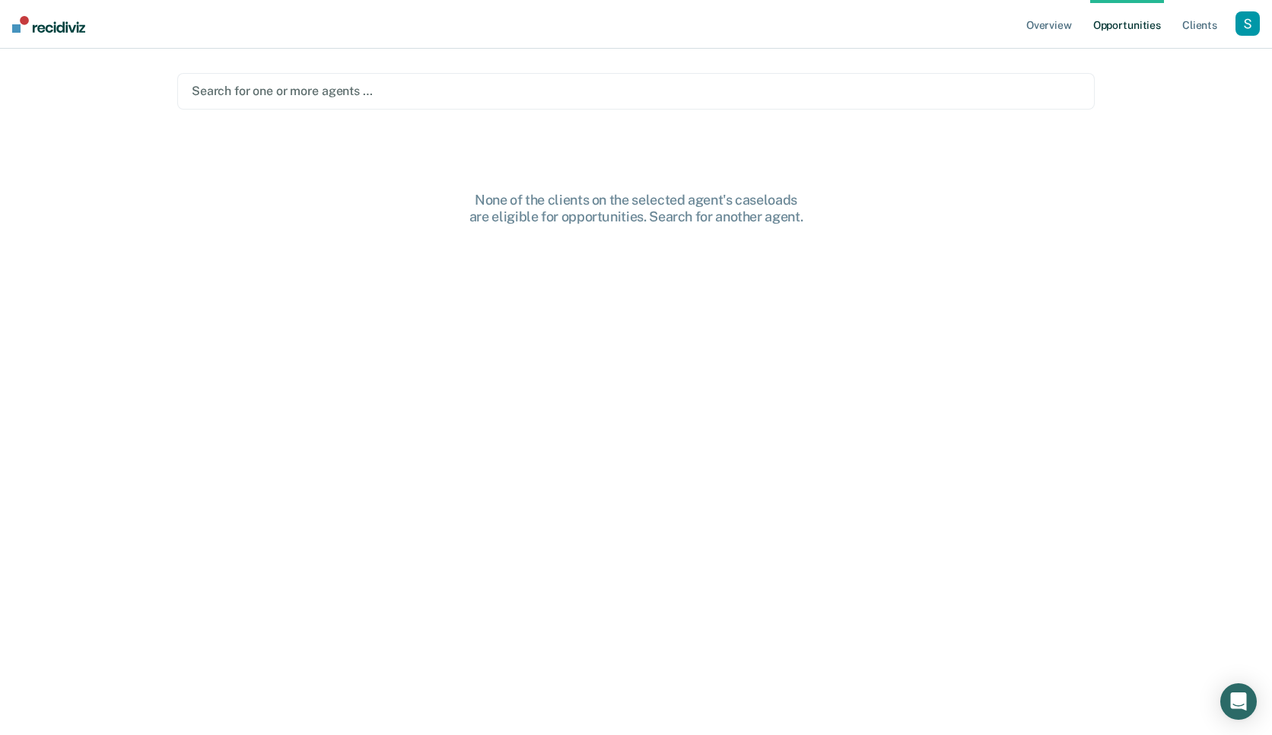
click at [1251, 21] on div "button" at bounding box center [1248, 23] width 24 height 24
click at [1158, 58] on link "Profile" at bounding box center [1186, 62] width 122 height 13
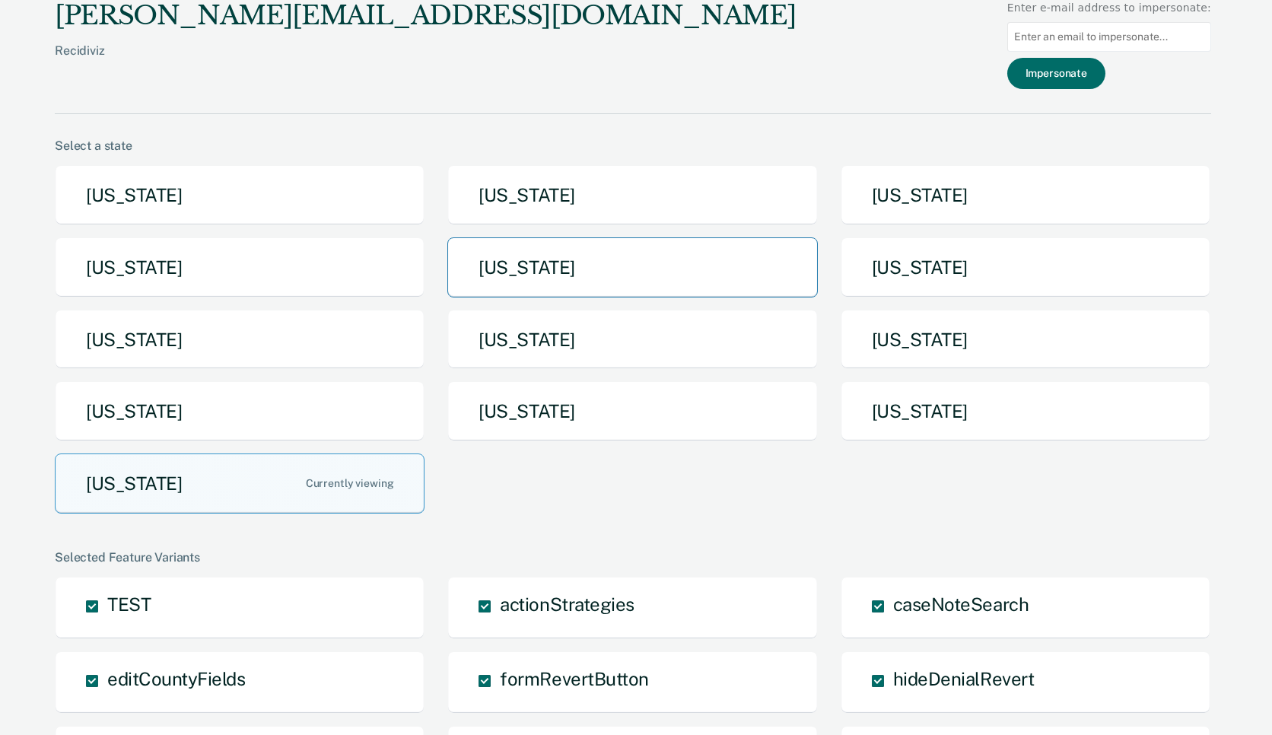
click at [571, 278] on button "Iowa" at bounding box center [632, 267] width 370 height 60
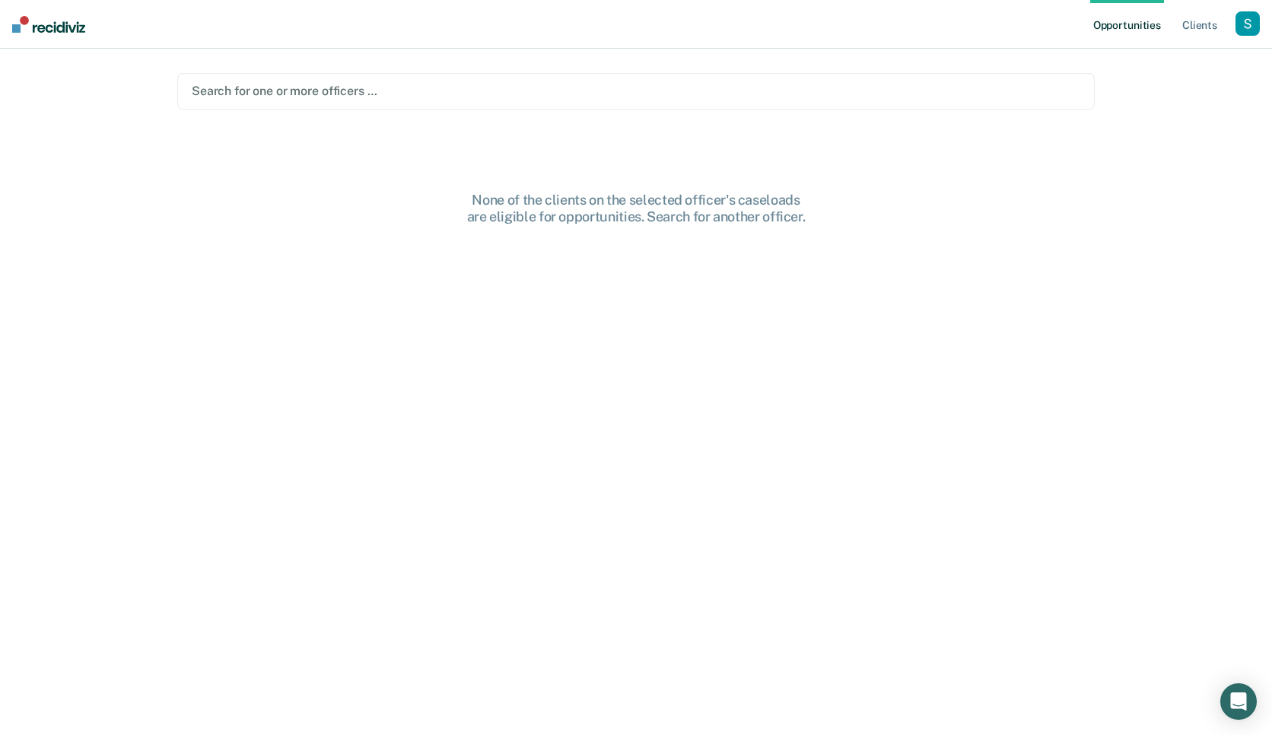
click at [1249, 27] on div "button" at bounding box center [1248, 23] width 24 height 24
click at [1153, 61] on link "Profile" at bounding box center [1186, 62] width 122 height 13
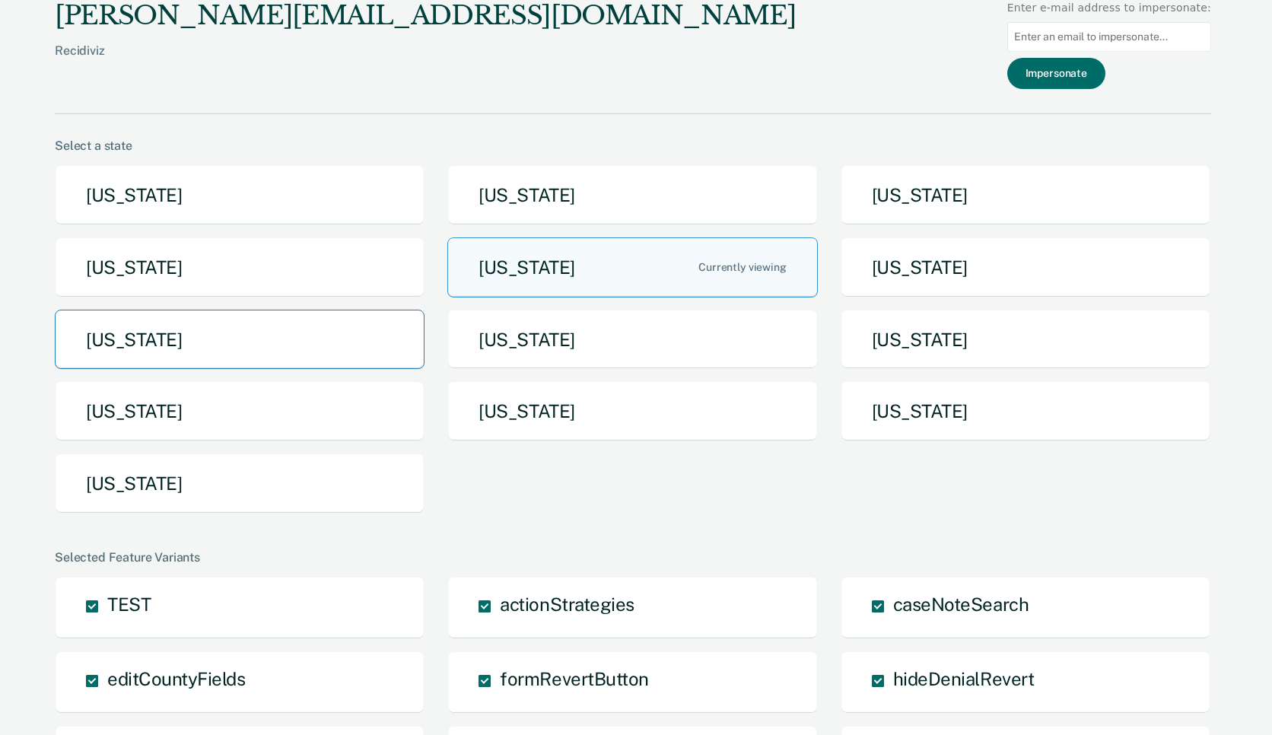
click at [275, 342] on button "Missouri" at bounding box center [240, 340] width 370 height 60
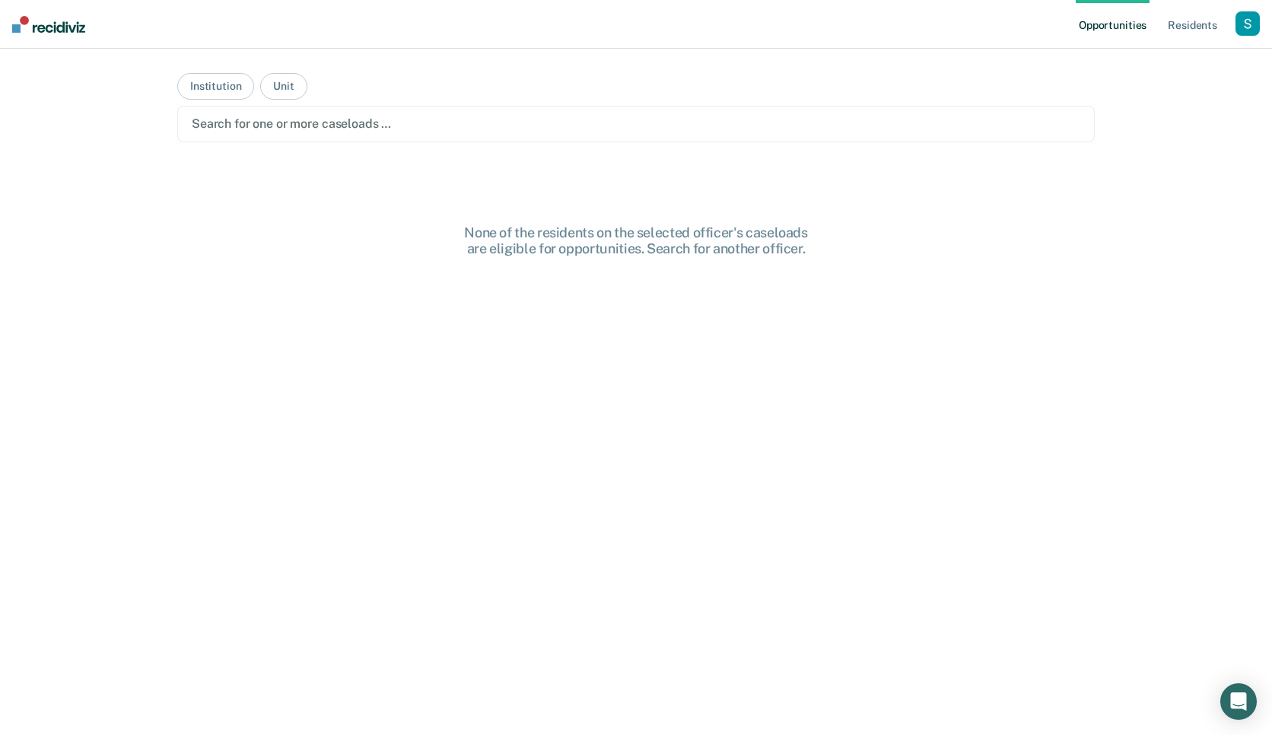
click at [1254, 22] on div "button" at bounding box center [1248, 23] width 24 height 24
click at [1169, 98] on link "Go to System-Level Trends" at bounding box center [1182, 100] width 129 height 13
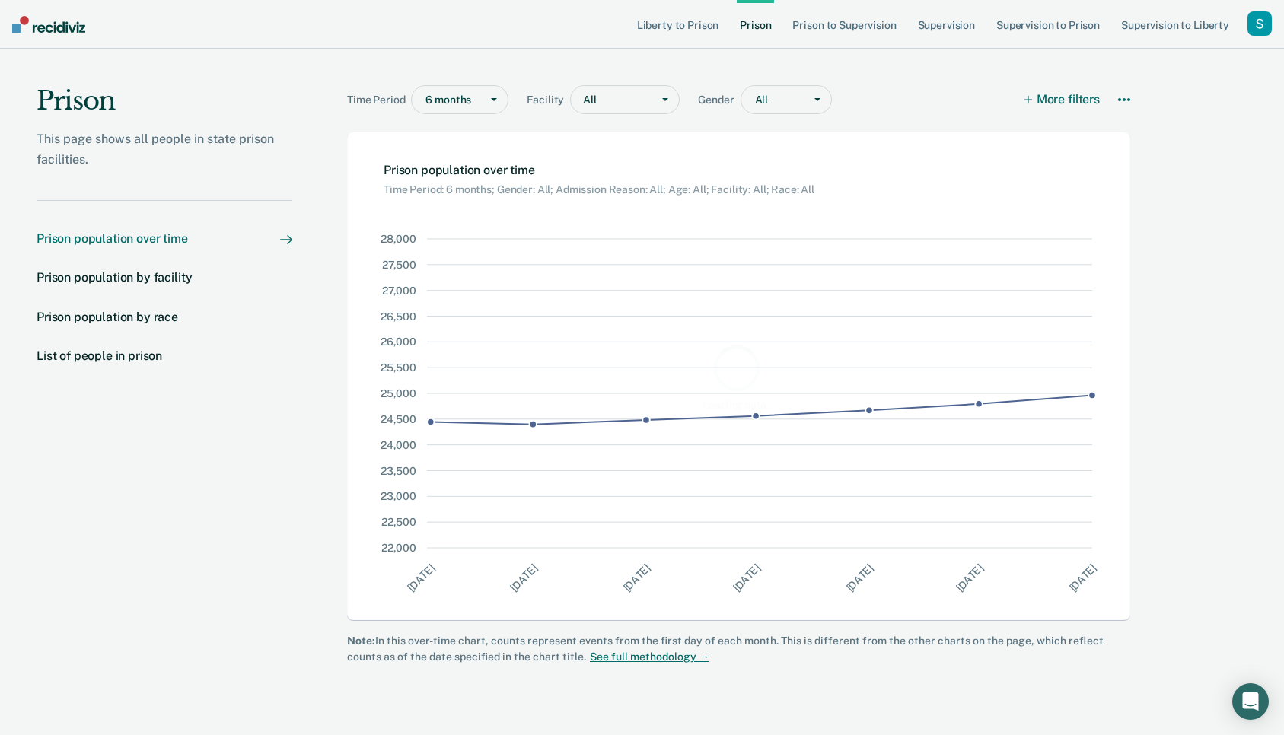
click at [822, 98] on div at bounding box center [816, 99] width 27 height 27
click at [608, 104] on div at bounding box center [621, 100] width 46 height 16
click at [488, 105] on div at bounding box center [493, 99] width 27 height 27
click at [884, 90] on div "Time Period 6 months selected, 1 of 4. 4 results available. Use Up and Down to …" at bounding box center [738, 102] width 783 height 35
click at [135, 297] on nav "Prison population over time Prison population by facility Prison population by …" at bounding box center [165, 306] width 256 height 212
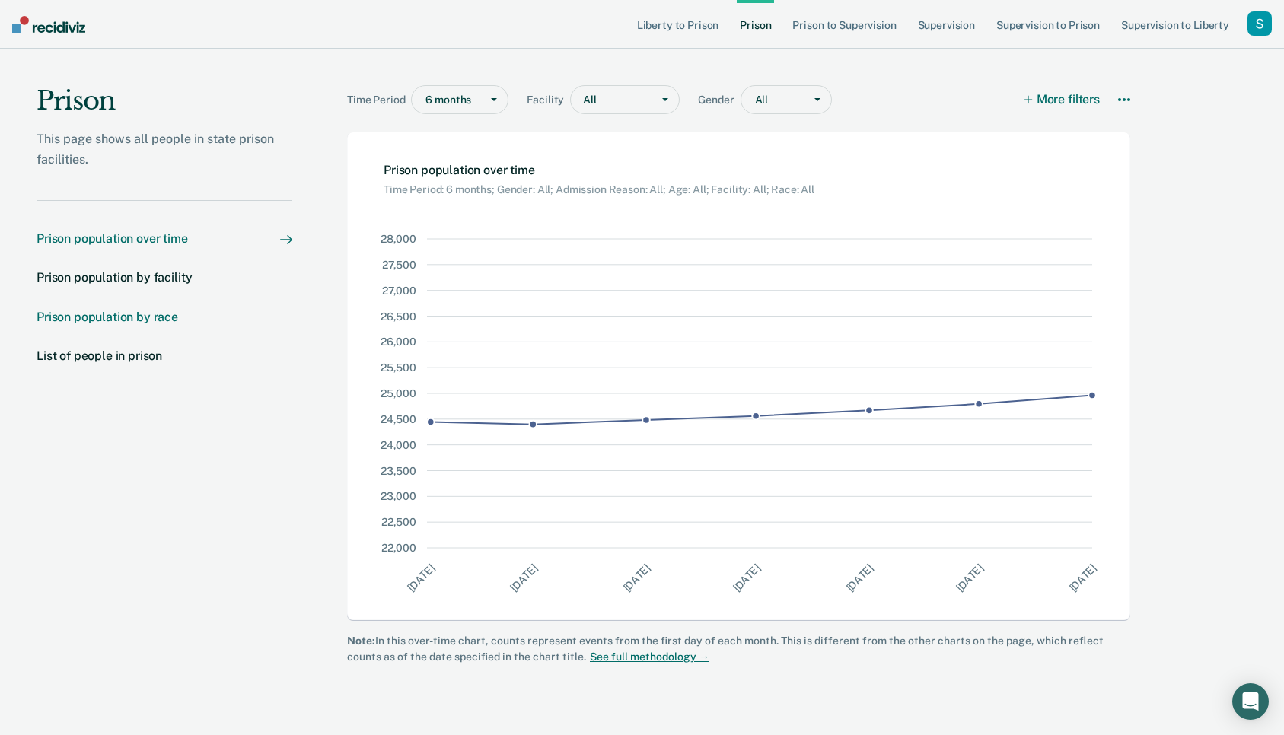
click at [140, 313] on div "Prison population by race" at bounding box center [108, 317] width 142 height 14
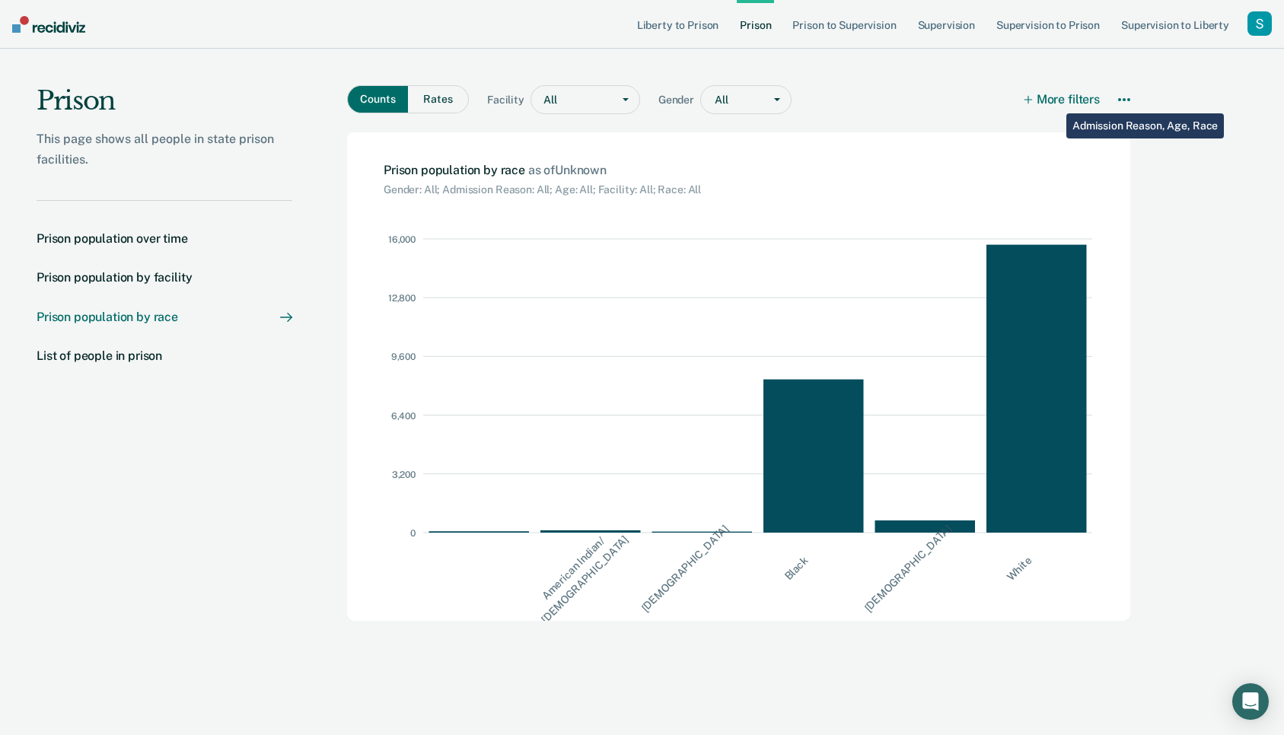
click at [1055, 94] on button "More filters" at bounding box center [1062, 99] width 75 height 29
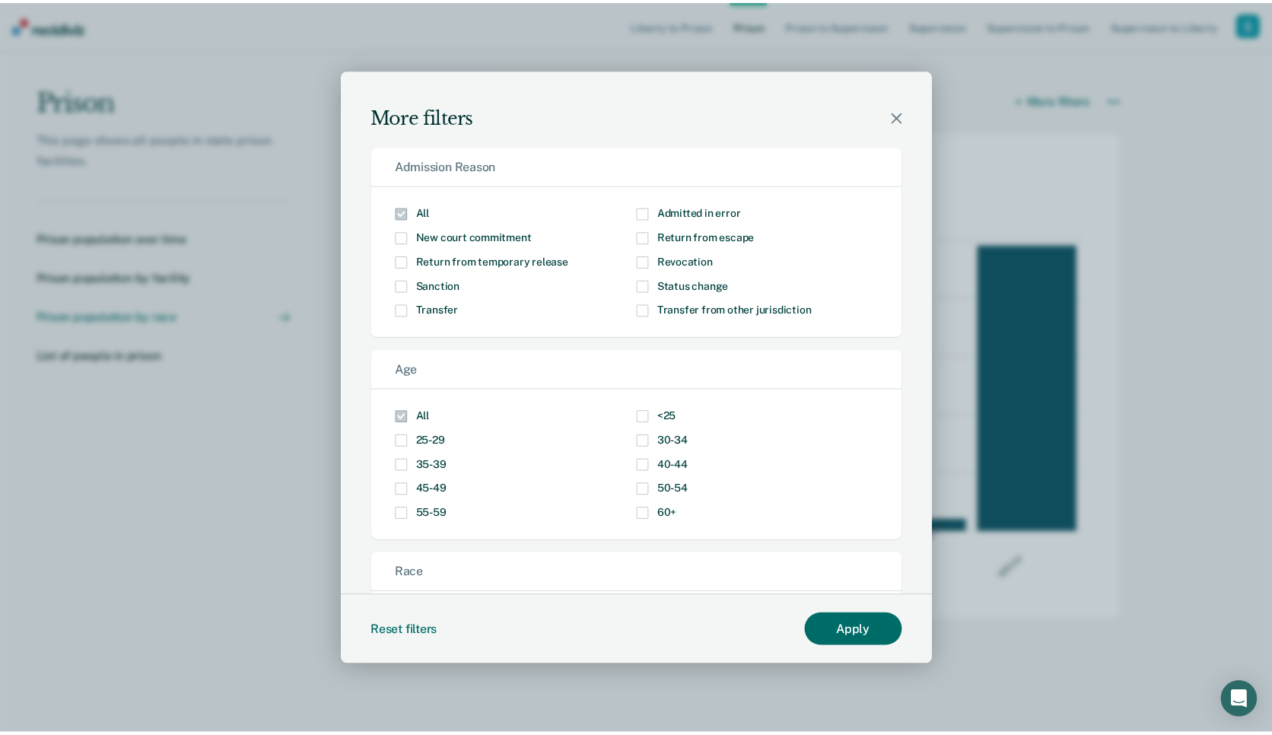
scroll to position [156, 0]
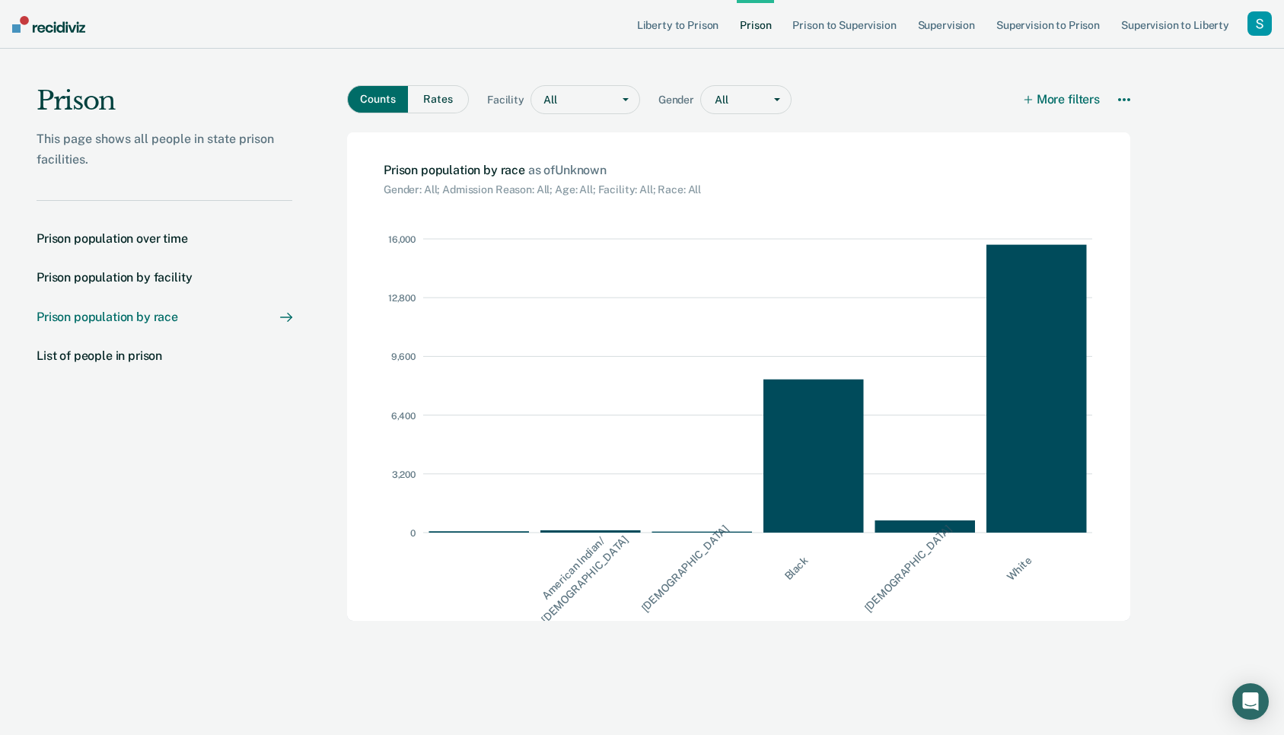
click at [1131, 97] on div "Counts Rates Facility All Gender All More filters Download Data How it works Pr…" at bounding box center [741, 387] width 899 height 676
click at [1121, 97] on icon at bounding box center [1124, 100] width 12 height 12
click at [1180, 136] on div "Counts Rates Facility All Gender All More filters Download Data How it works Pr…" at bounding box center [741, 387] width 899 height 676
click at [1050, 28] on link "Supervision to Prison" at bounding box center [1048, 24] width 110 height 49
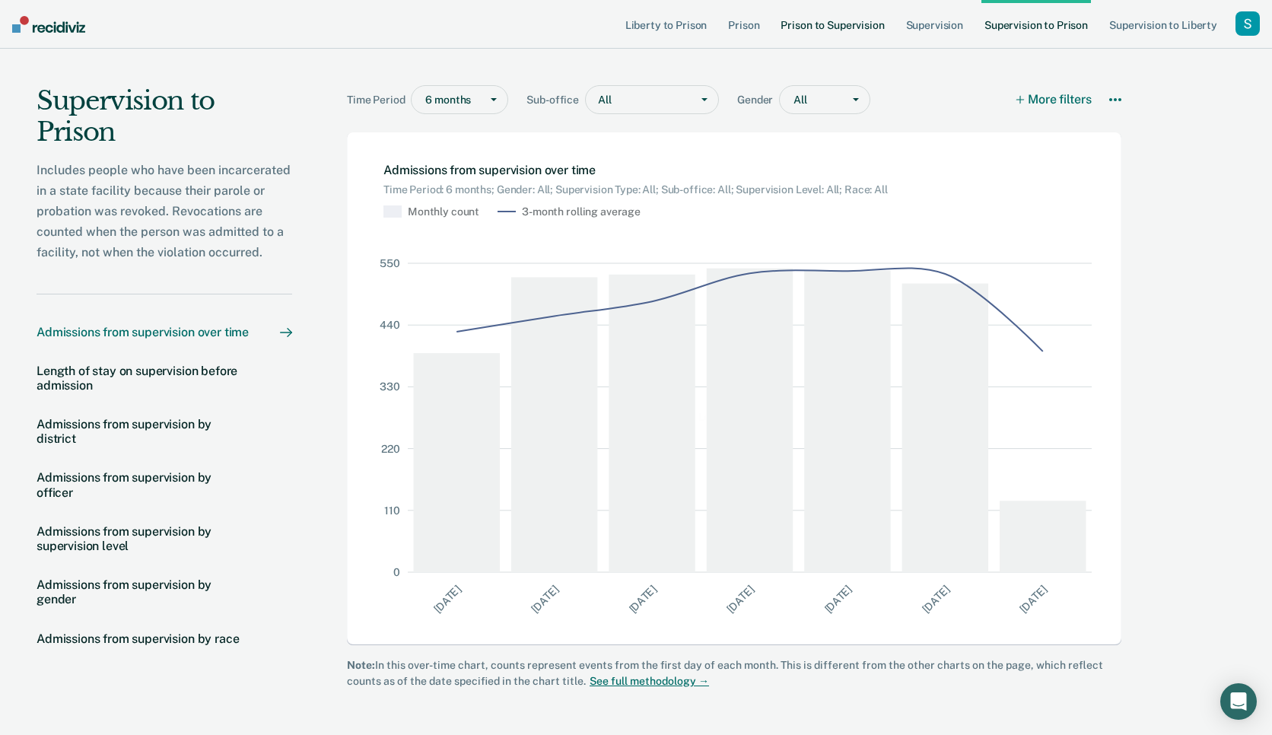
click at [870, 28] on link "Prison to Supervision" at bounding box center [833, 24] width 110 height 49
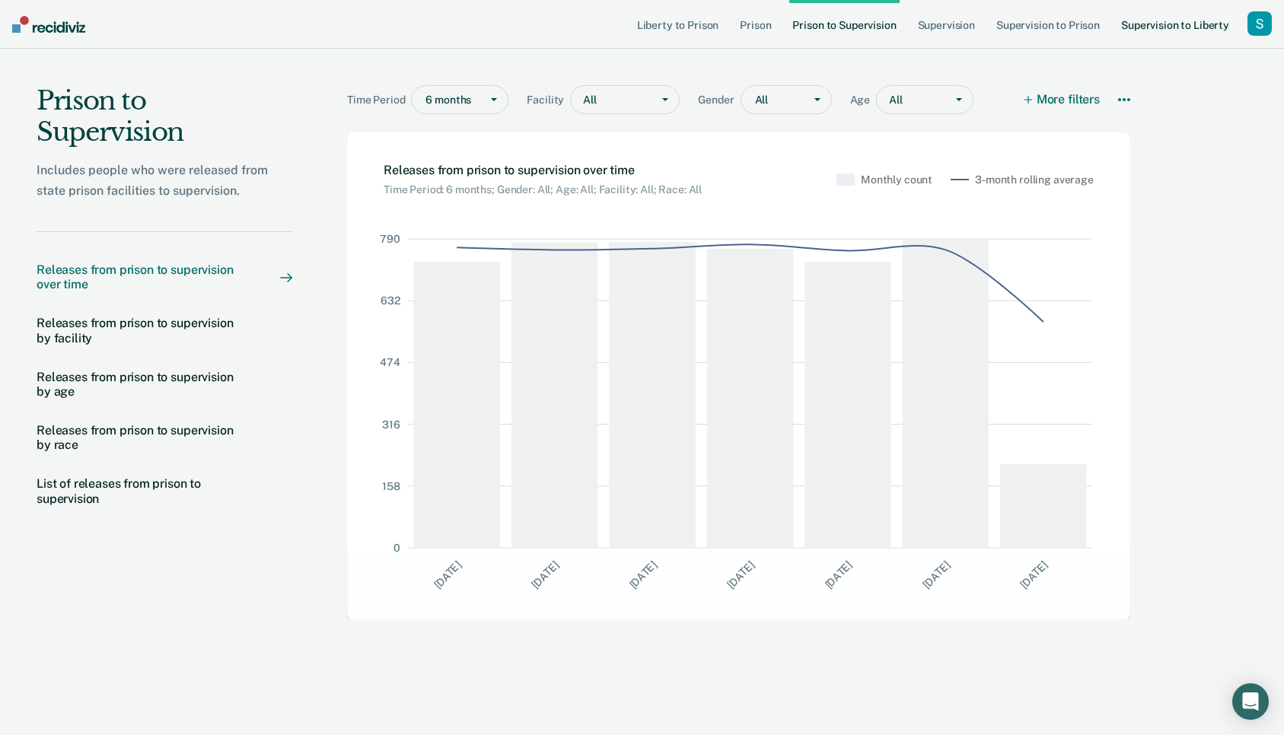
click at [1166, 20] on link "Supervision to Liberty" at bounding box center [1175, 24] width 114 height 49
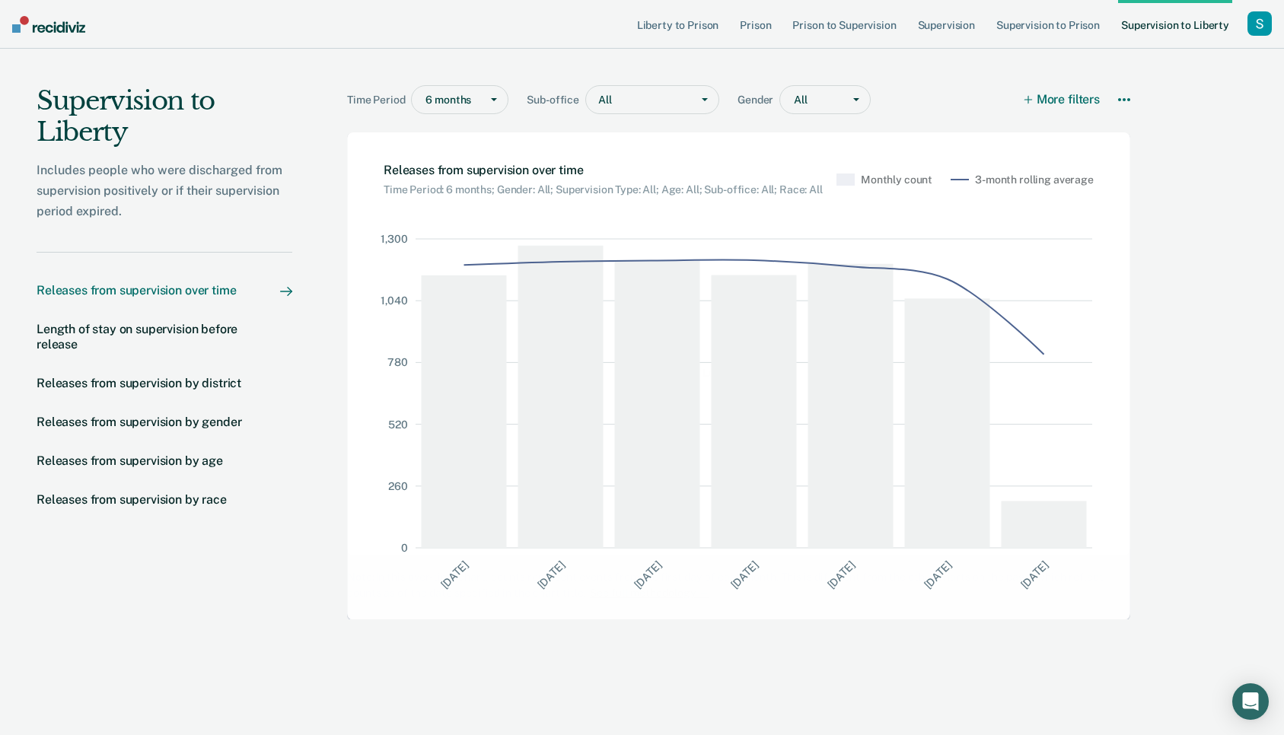
click at [1253, 24] on div "button" at bounding box center [1259, 23] width 24 height 24
click at [1192, 119] on link "Go to Workflows" at bounding box center [1194, 118] width 129 height 13
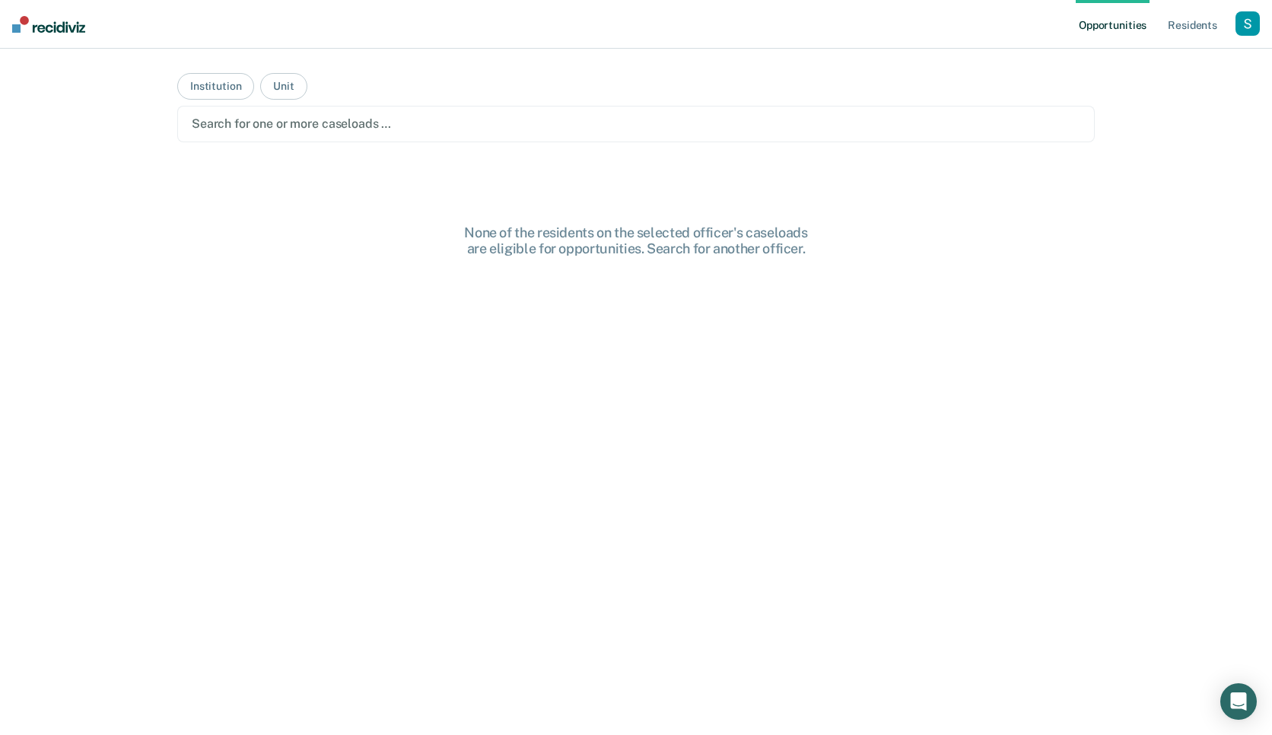
click at [747, 137] on div "Search for one or more caseloads …" at bounding box center [636, 124] width 918 height 37
click at [1257, 17] on div "button" at bounding box center [1248, 23] width 24 height 24
click at [1128, 54] on div "Profile How it works Go to System-Level Trends Log Out" at bounding box center [1183, 90] width 154 height 94
click at [1130, 58] on link "Profile" at bounding box center [1182, 62] width 129 height 13
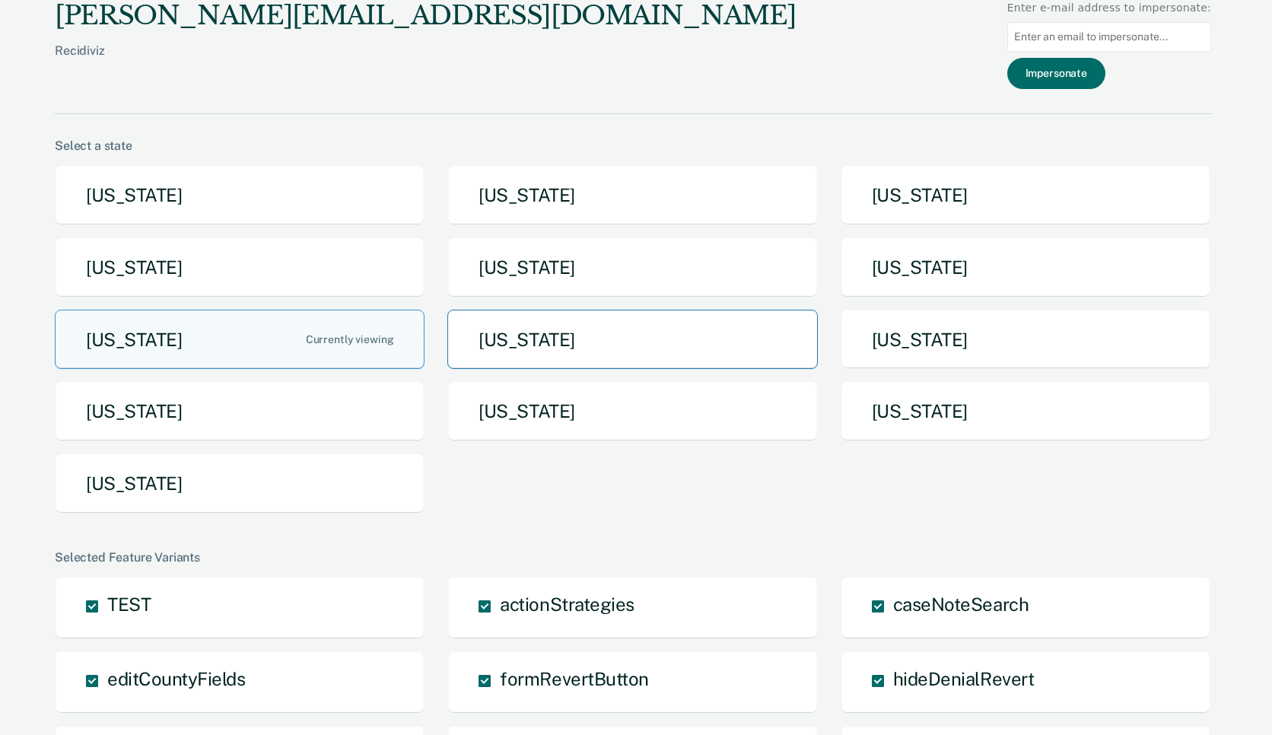
click at [617, 342] on button "Nebraska" at bounding box center [632, 340] width 370 height 60
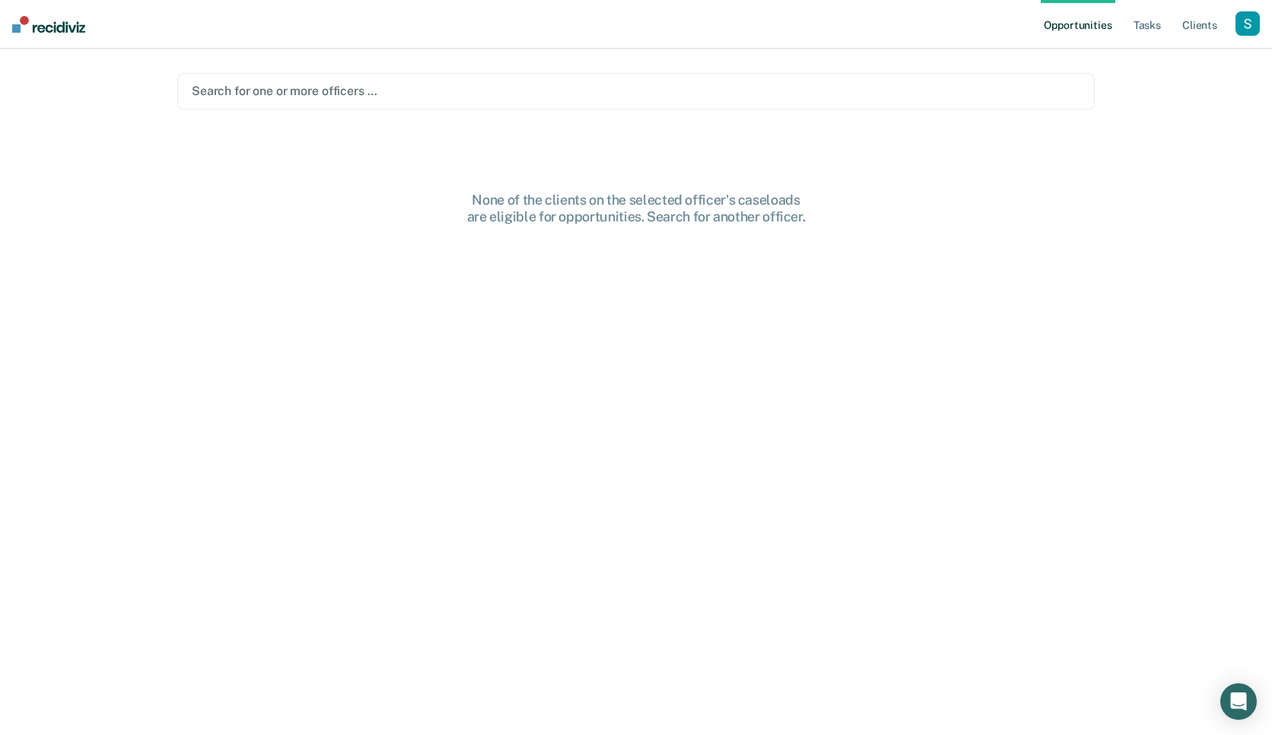
click at [1237, 21] on div "button" at bounding box center [1248, 23] width 24 height 24
click at [1145, 58] on link "Profile" at bounding box center [1186, 62] width 122 height 13
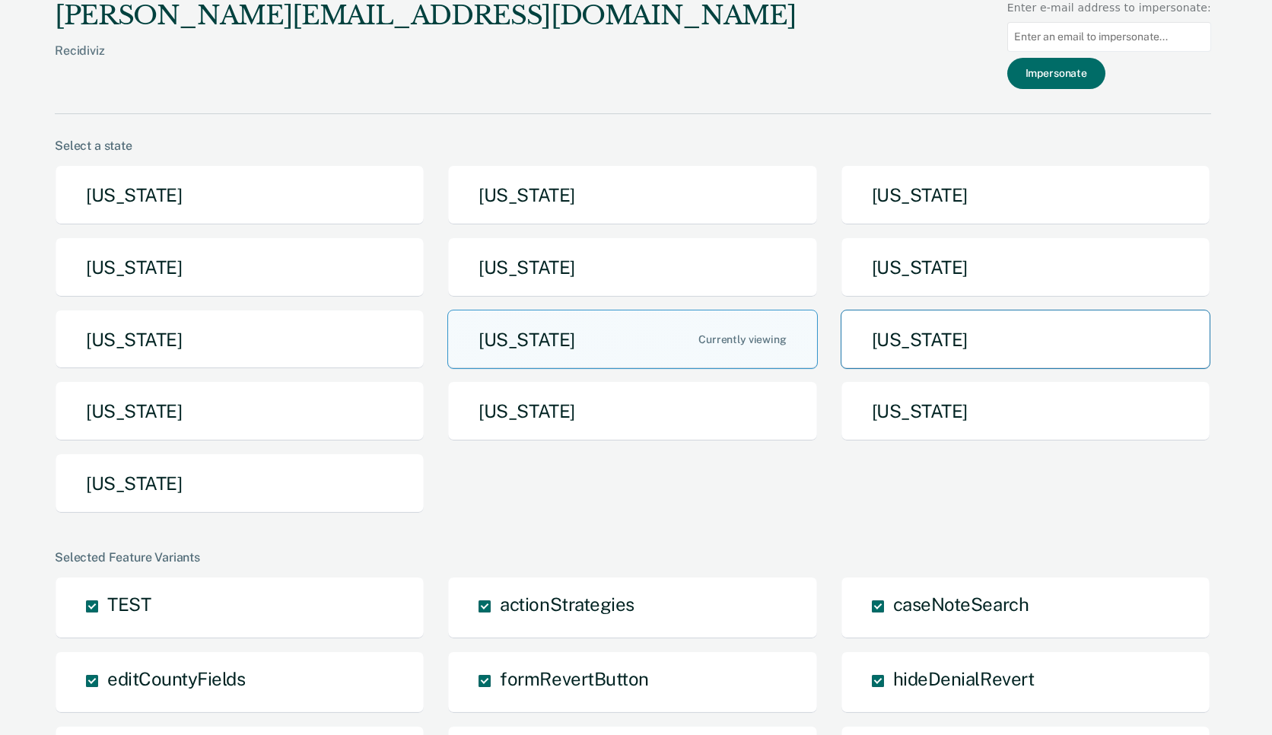
click at [1036, 317] on button "North Dakota" at bounding box center [1026, 340] width 370 height 60
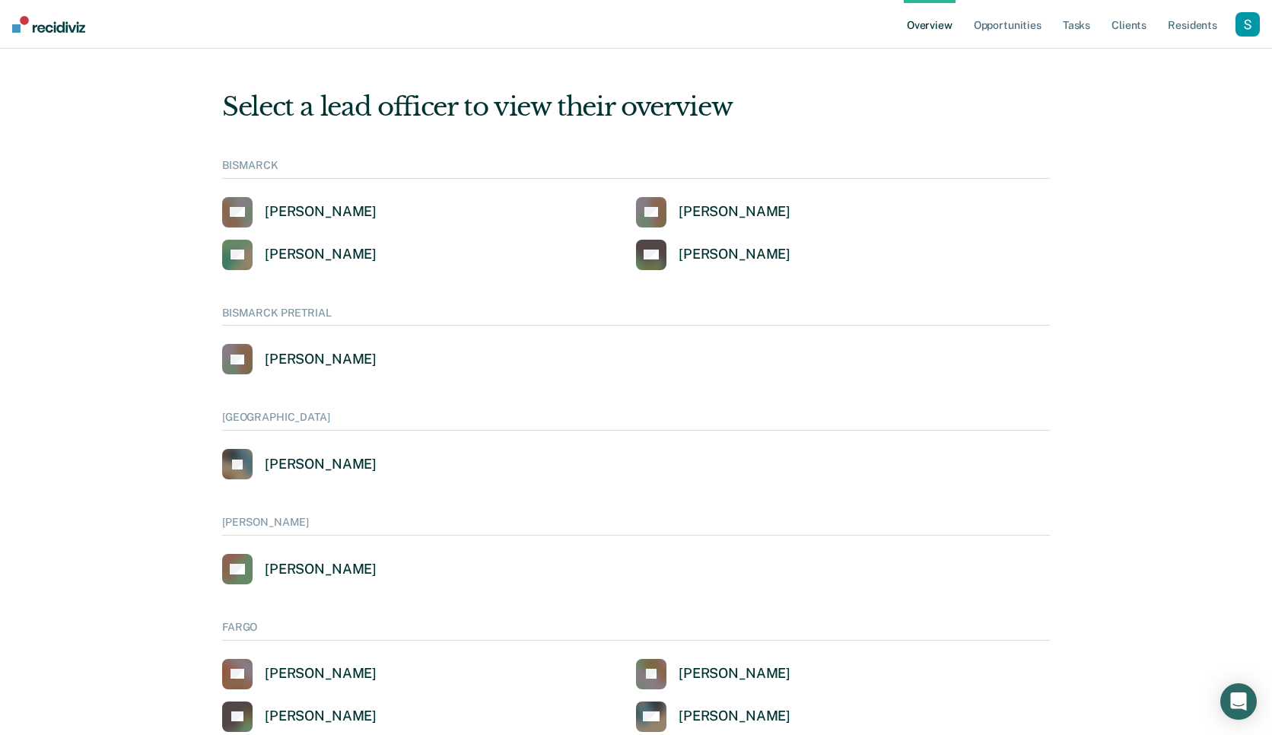
click at [1251, 25] on div "button" at bounding box center [1248, 24] width 24 height 24
click at [1176, 100] on link "Go to Operations" at bounding box center [1182, 98] width 129 height 13
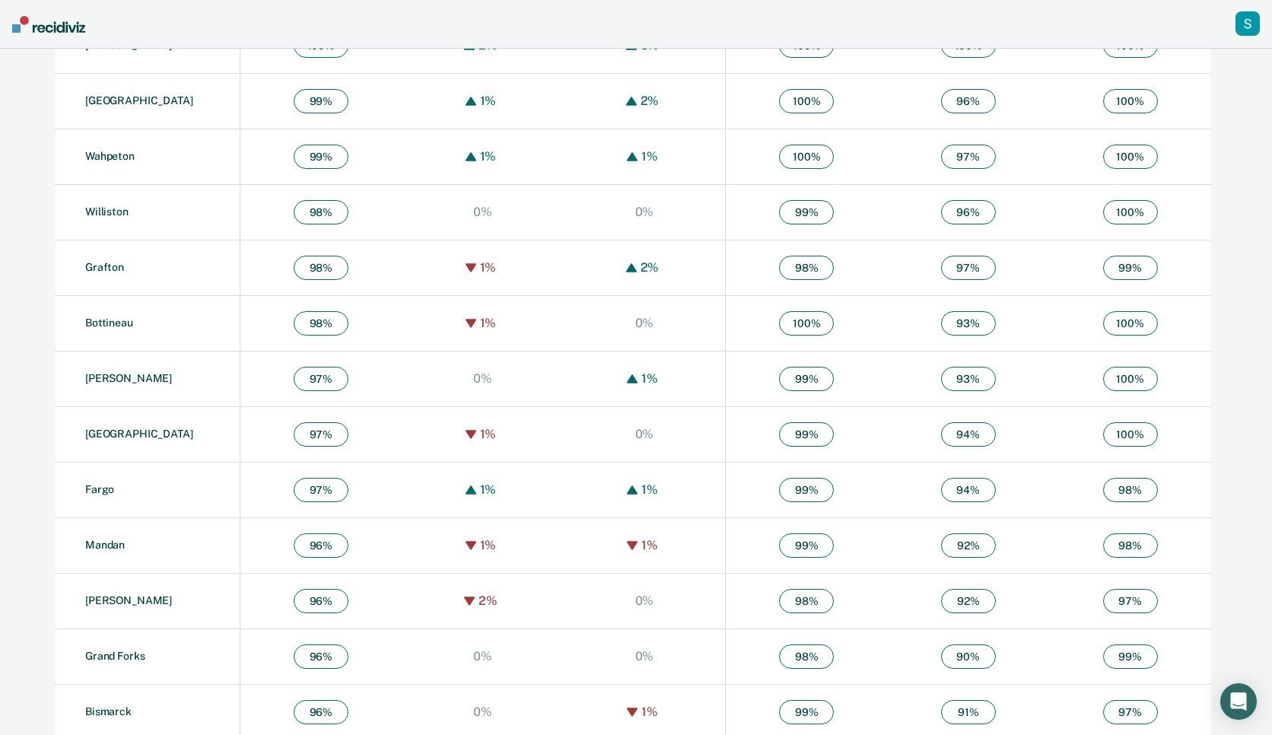
scroll to position [646, 0]
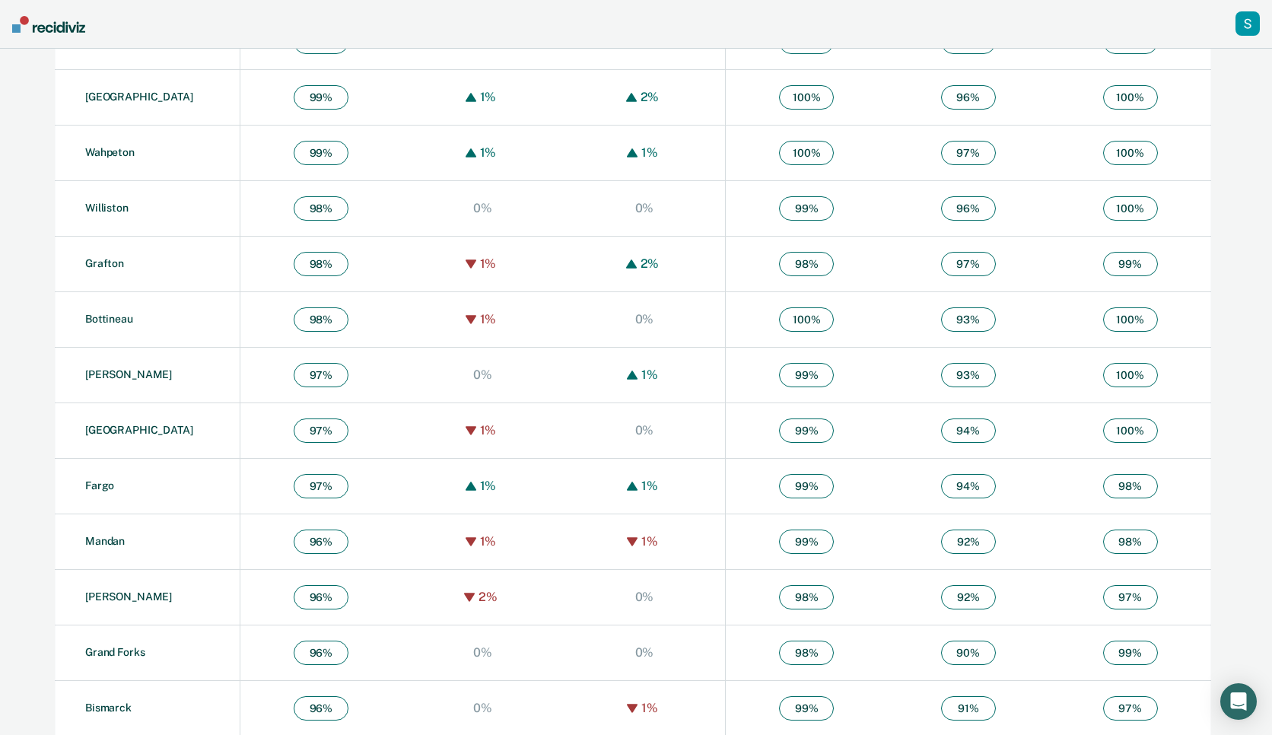
click at [320, 262] on span "98 %" at bounding box center [321, 264] width 55 height 24
click at [816, 256] on span "98 %" at bounding box center [806, 264] width 55 height 24
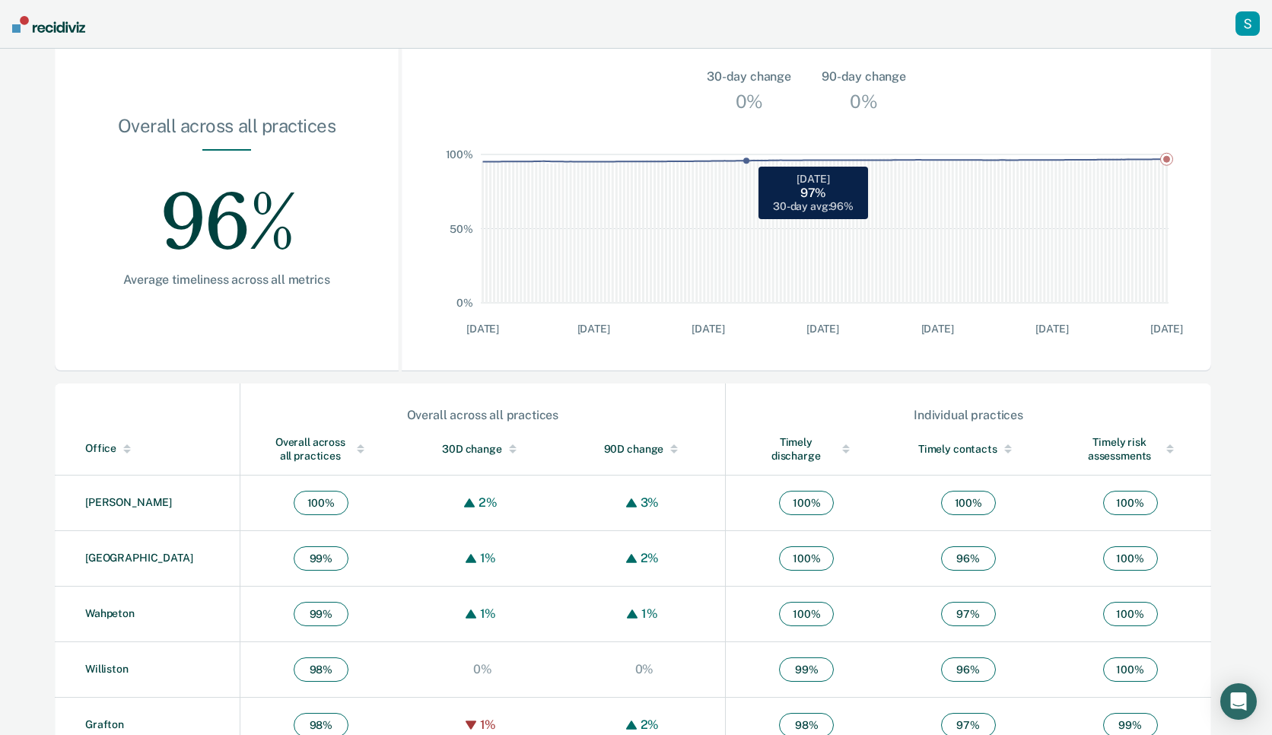
scroll to position [0, 0]
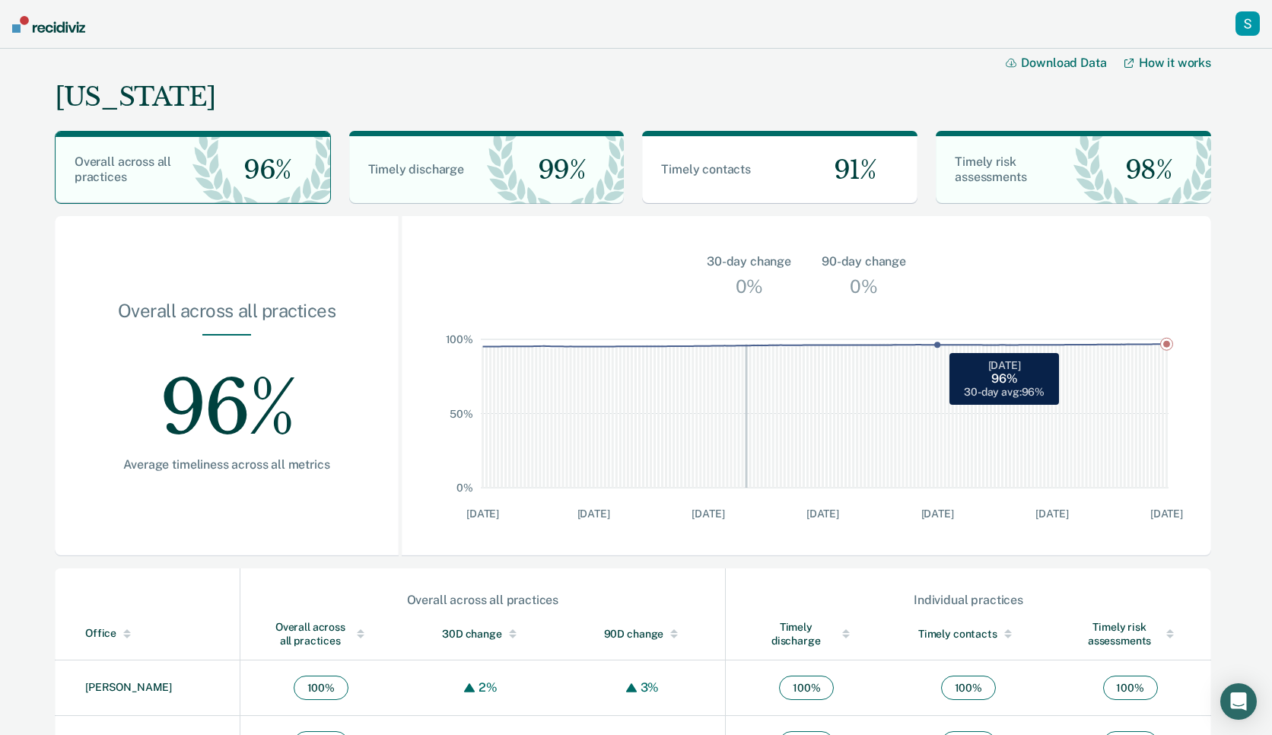
click at [982, 410] on rect at bounding box center [984, 413] width 4 height 148
click at [1077, 192] on div "98%" at bounding box center [1143, 170] width 138 height 68
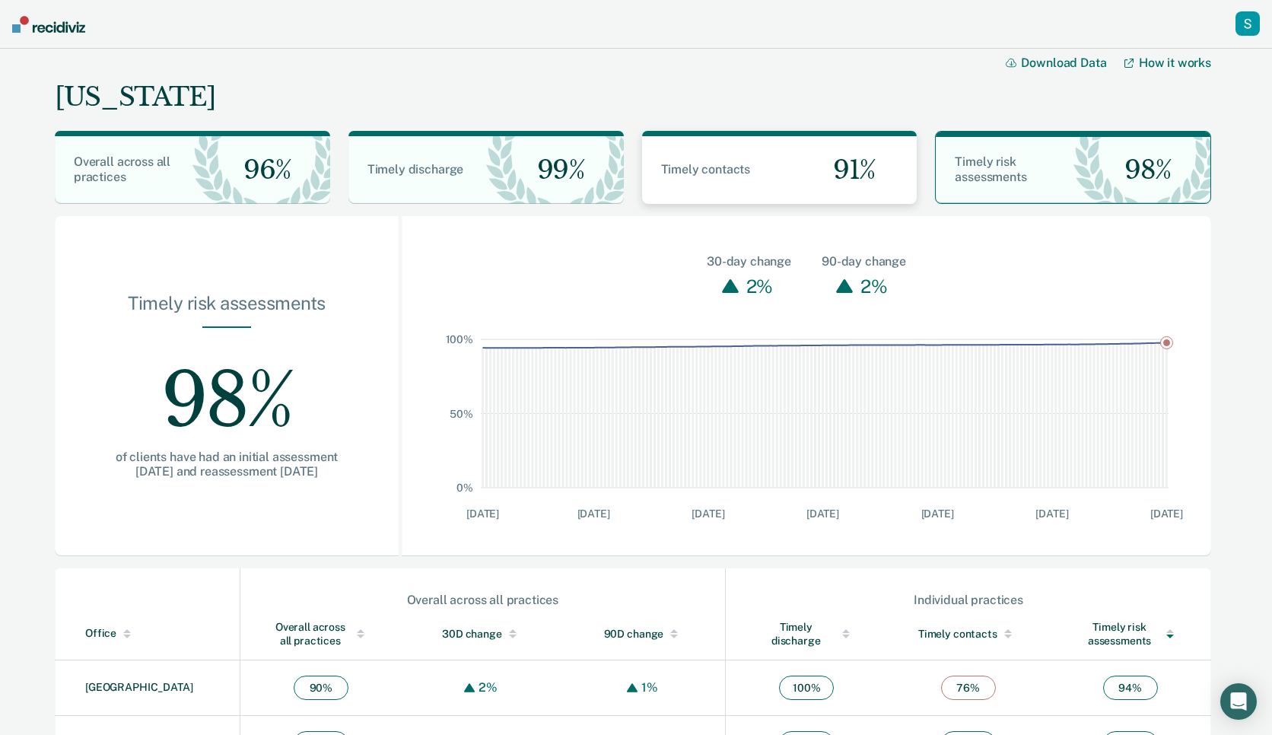
click at [832, 171] on span "91%" at bounding box center [848, 169] width 55 height 31
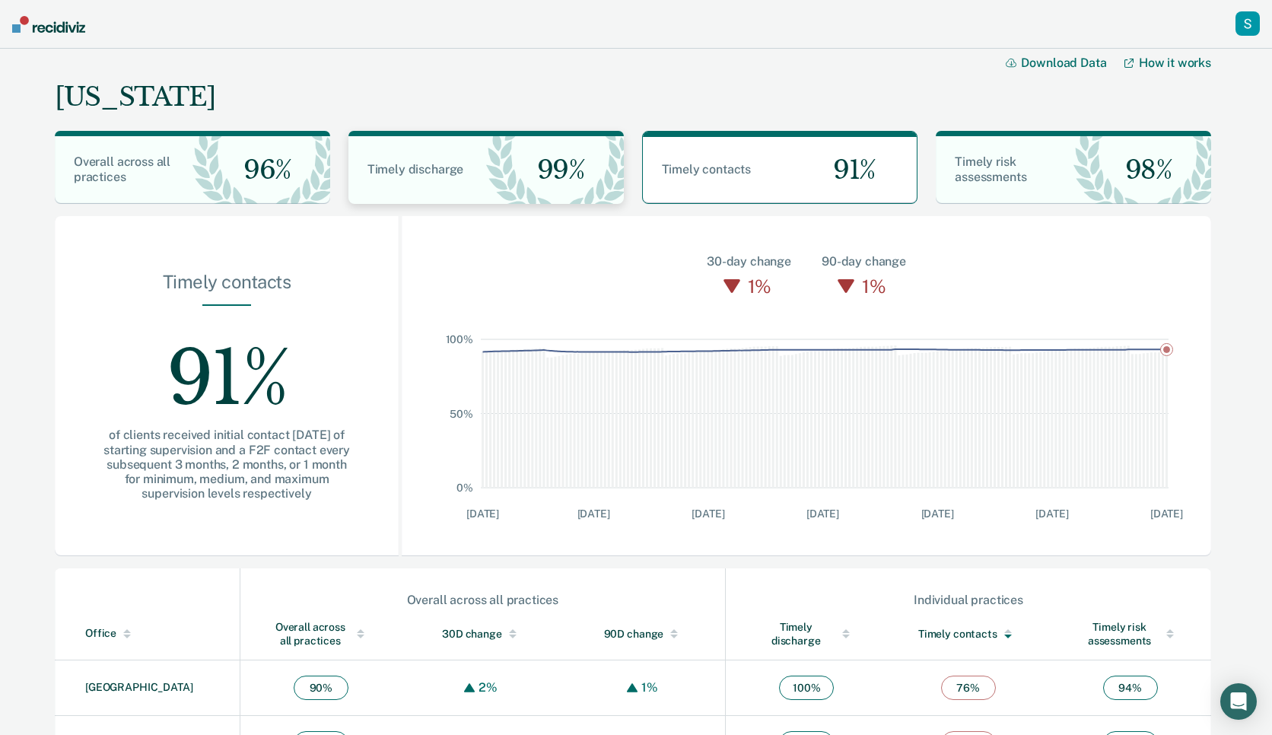
click at [466, 167] on div "Timely discharge" at bounding box center [417, 169] width 138 height 15
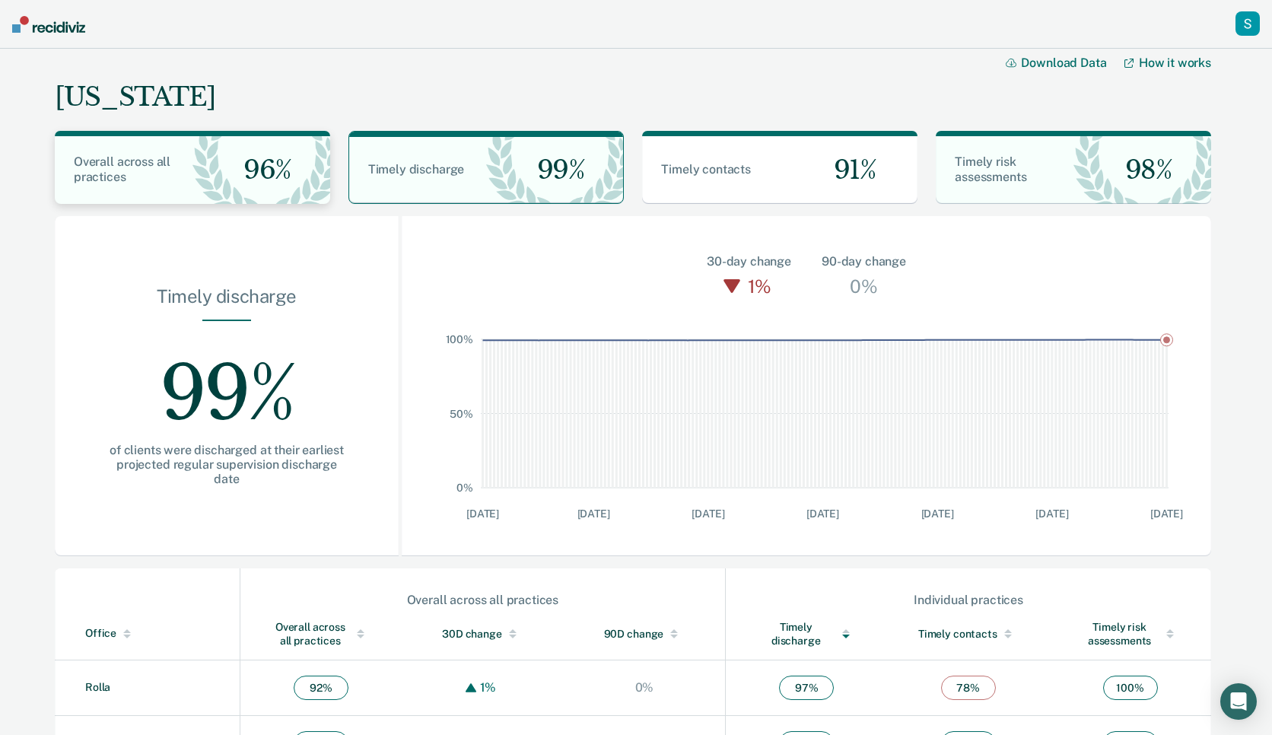
click at [214, 179] on div "96%" at bounding box center [261, 170] width 138 height 68
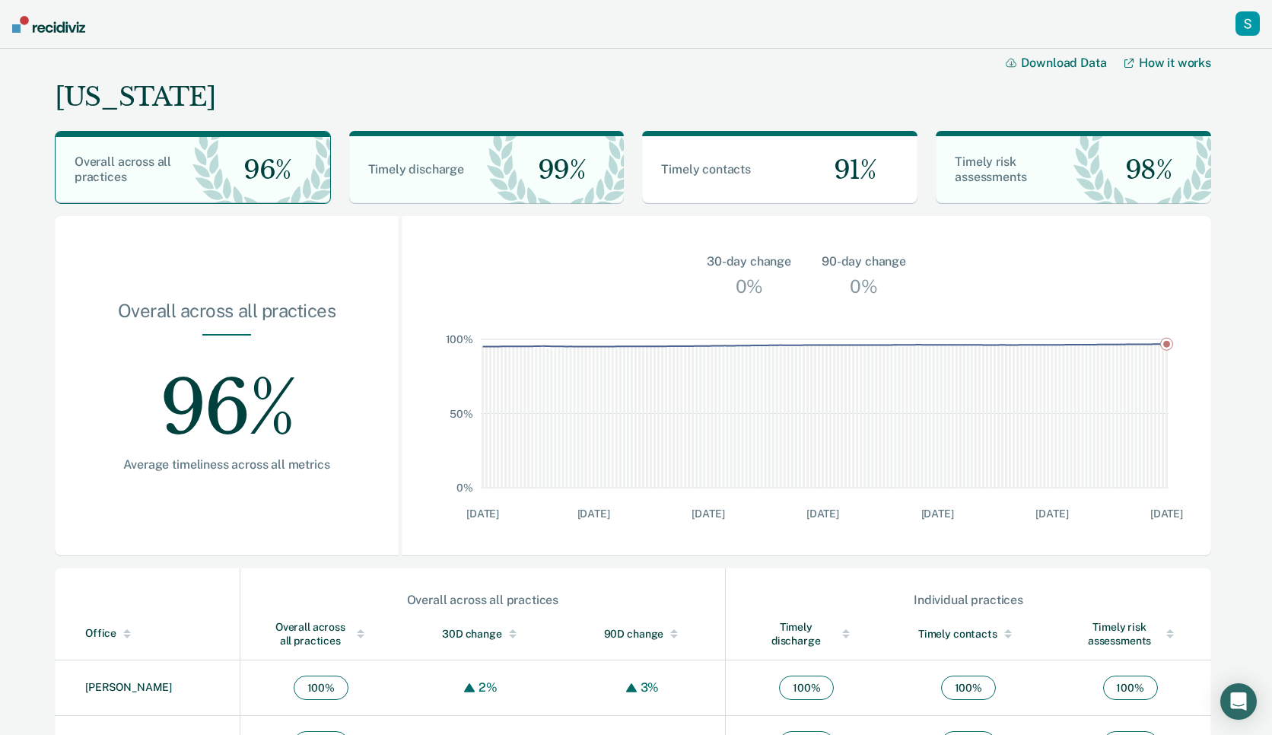
click at [1244, 24] on div "button" at bounding box center [1248, 23] width 24 height 24
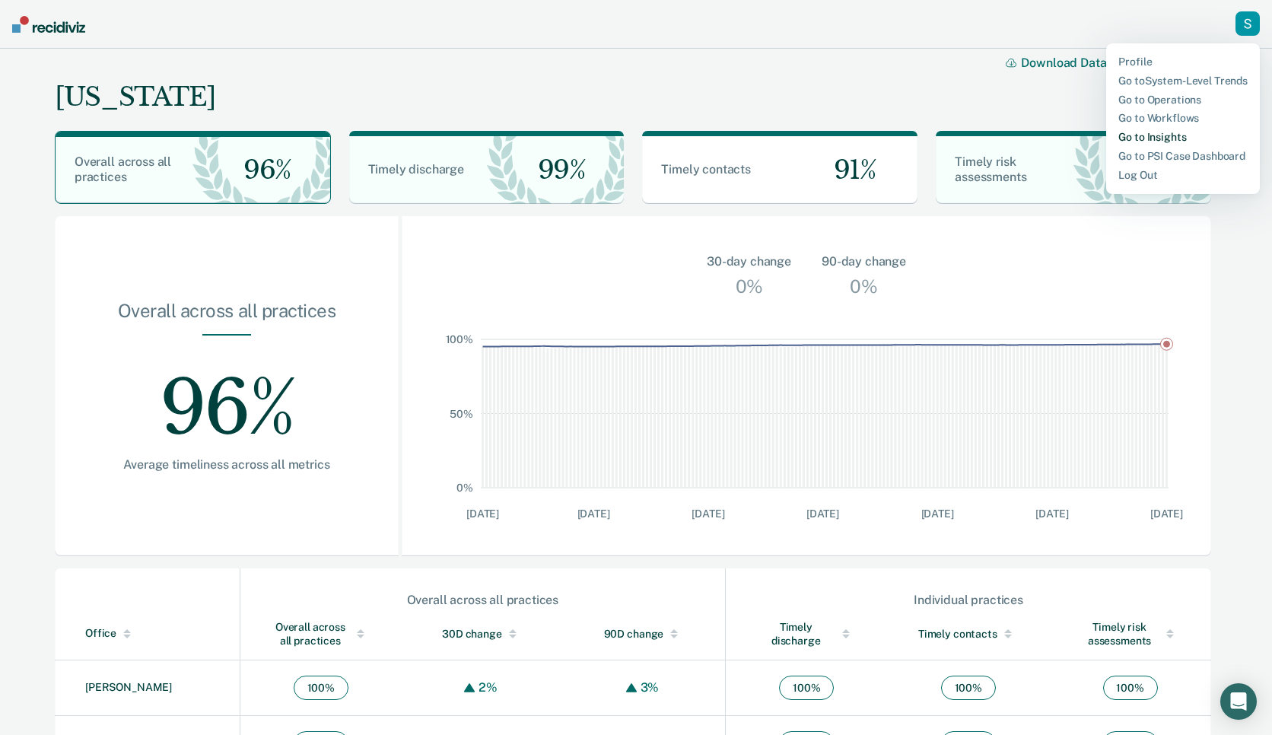
click at [1150, 134] on link "Go to Insights" at bounding box center [1182, 137] width 129 height 13
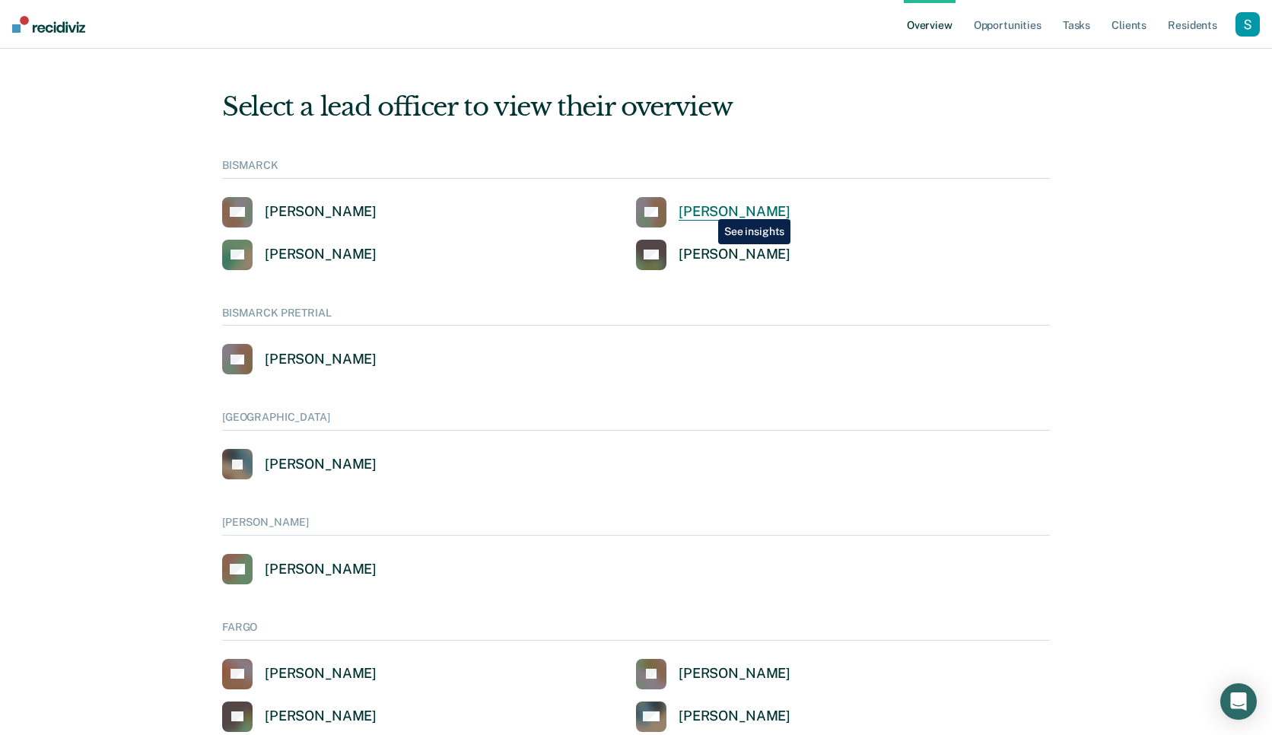
click at [708, 207] on div "Cathy Schweitzer" at bounding box center [735, 211] width 112 height 17
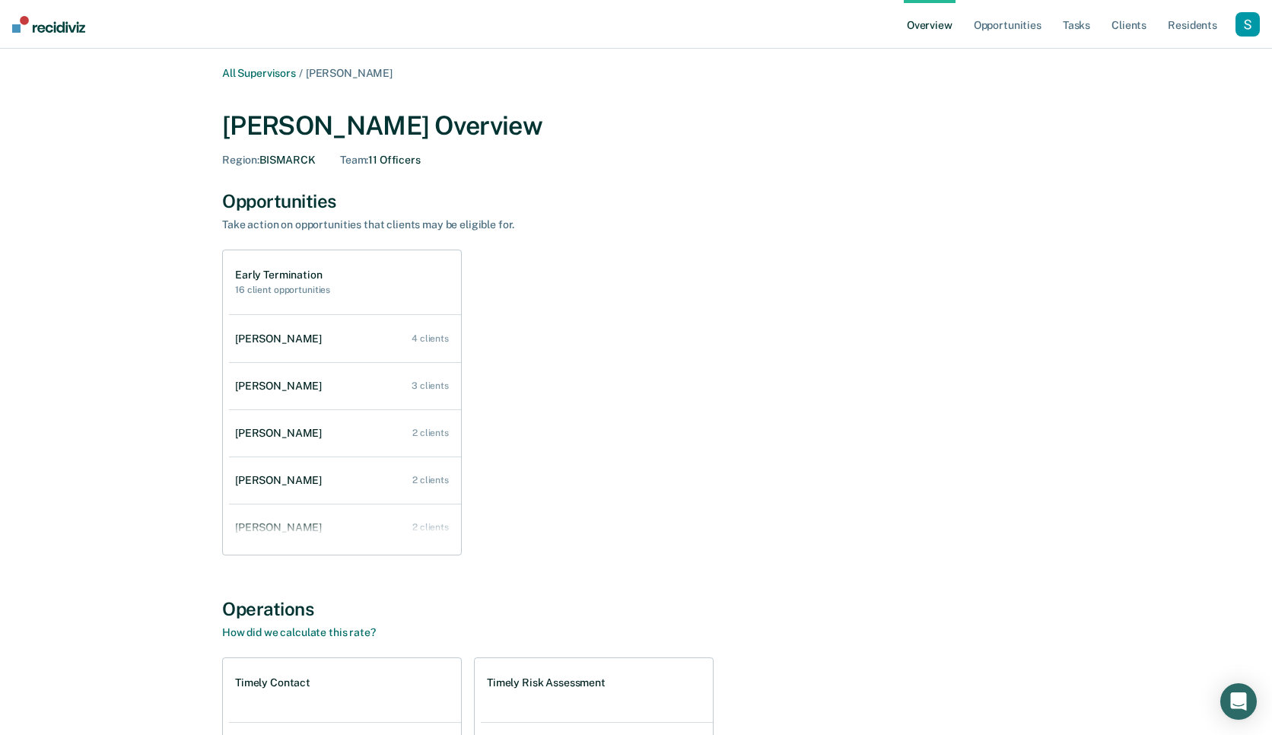
click at [1250, 23] on div "button" at bounding box center [1248, 24] width 24 height 24
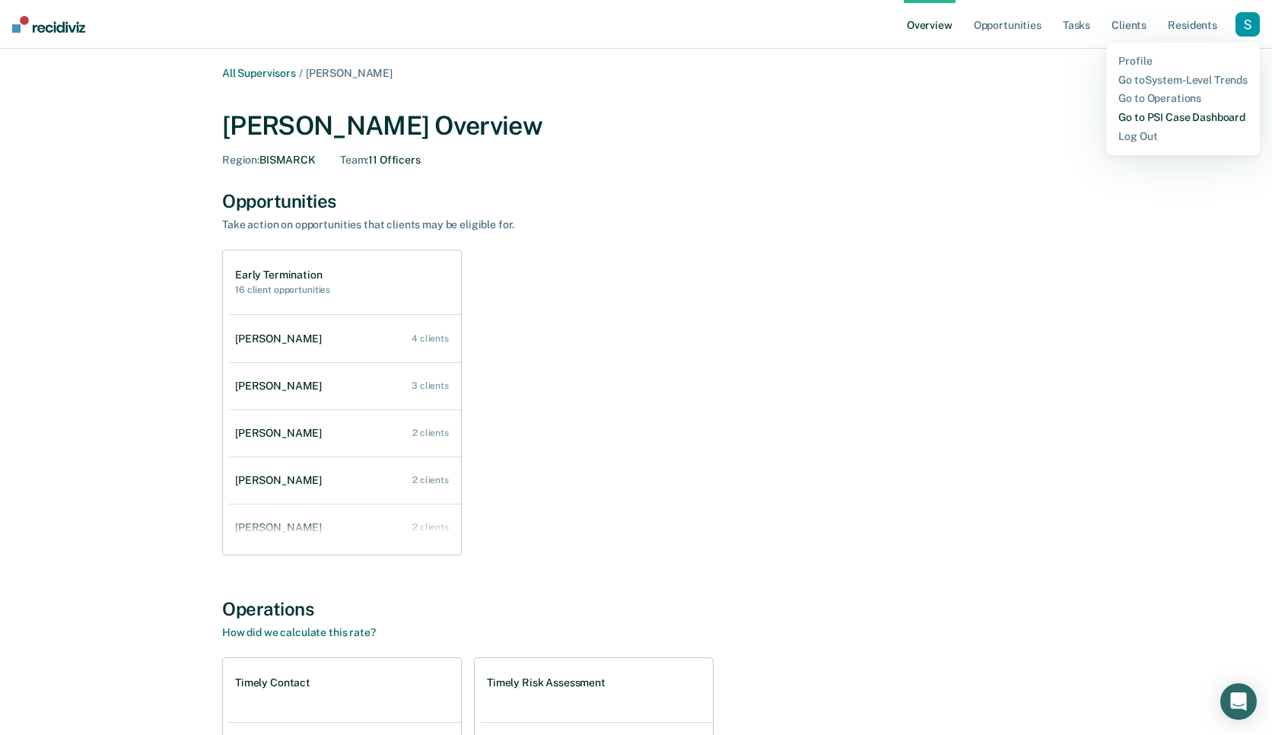
click at [1201, 113] on link "Go to PSI Case Dashboard" at bounding box center [1182, 117] width 129 height 13
